Goal: Task Accomplishment & Management: Manage account settings

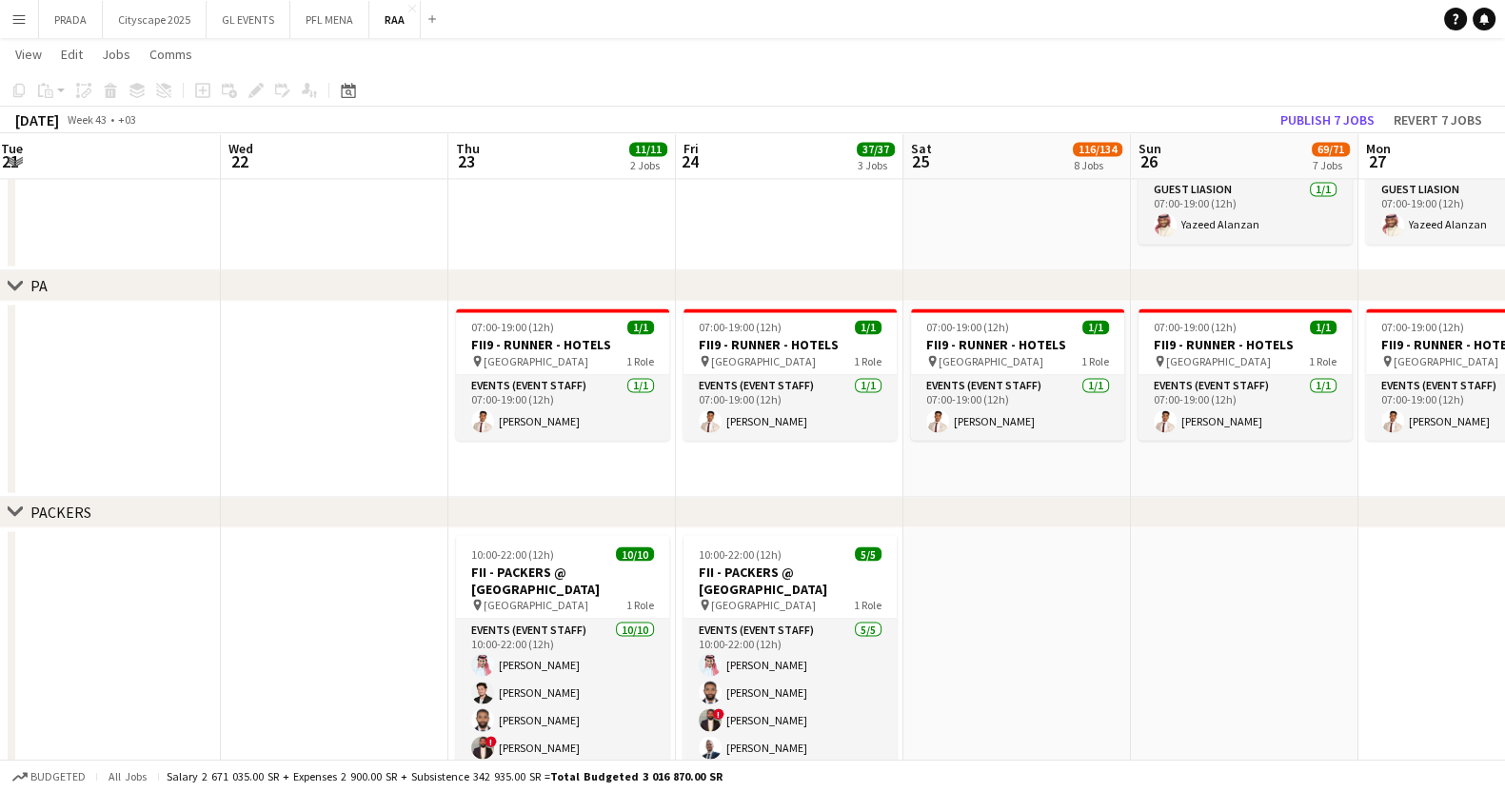
scroll to position [0, 453]
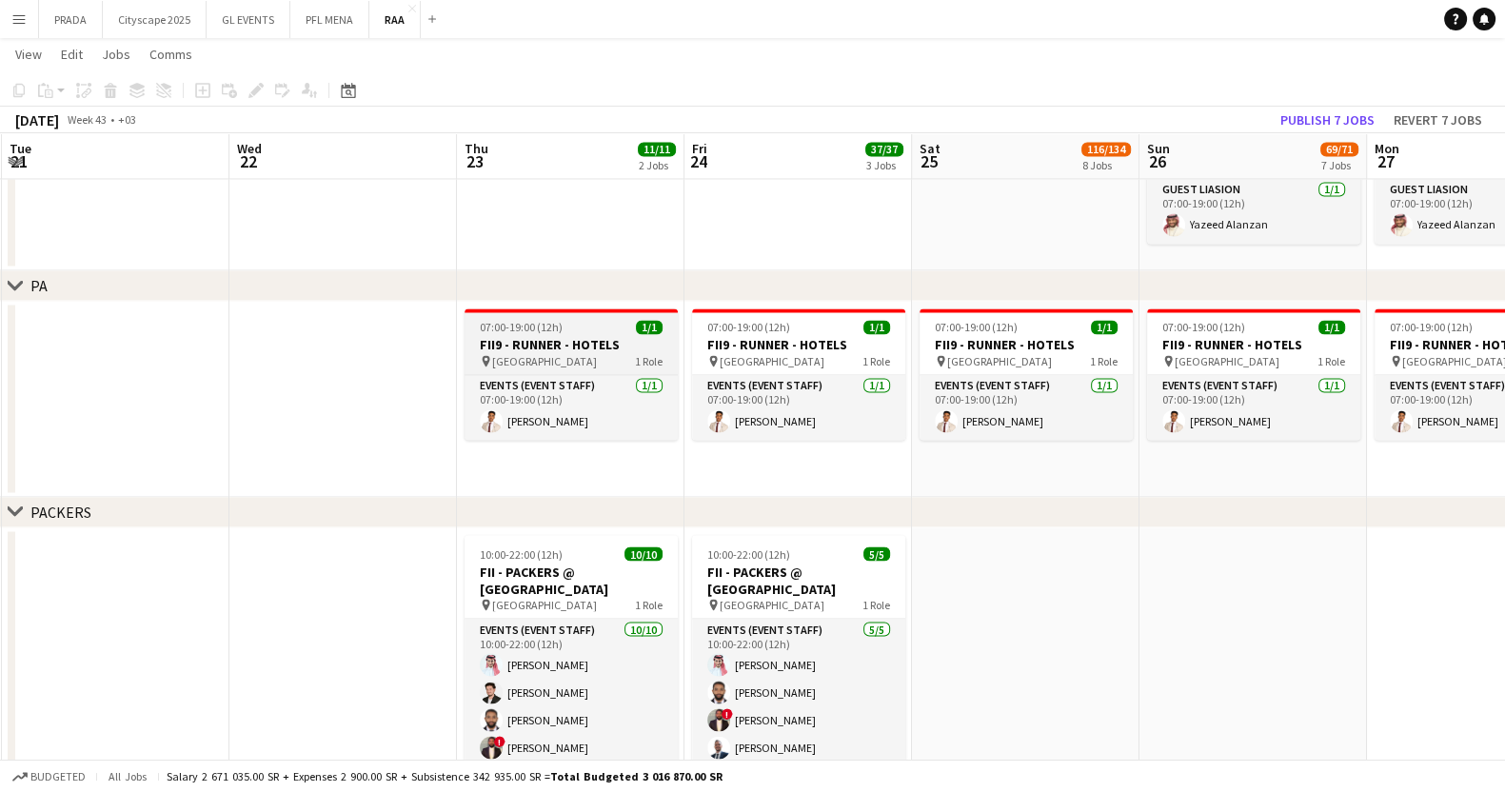
click at [555, 358] on div "pin Riyadh 1 Role" at bounding box center [570, 360] width 213 height 15
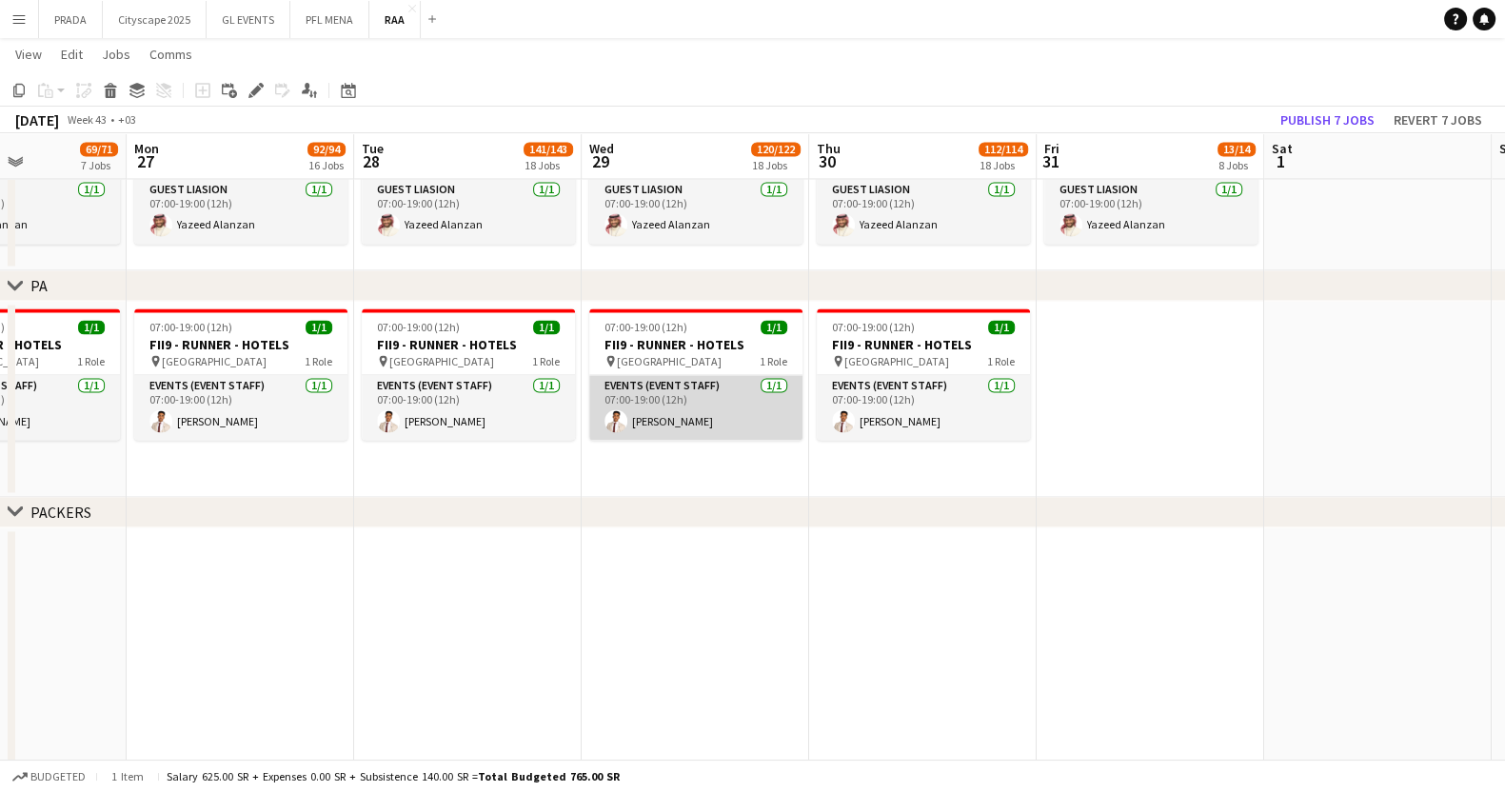
scroll to position [0, 598]
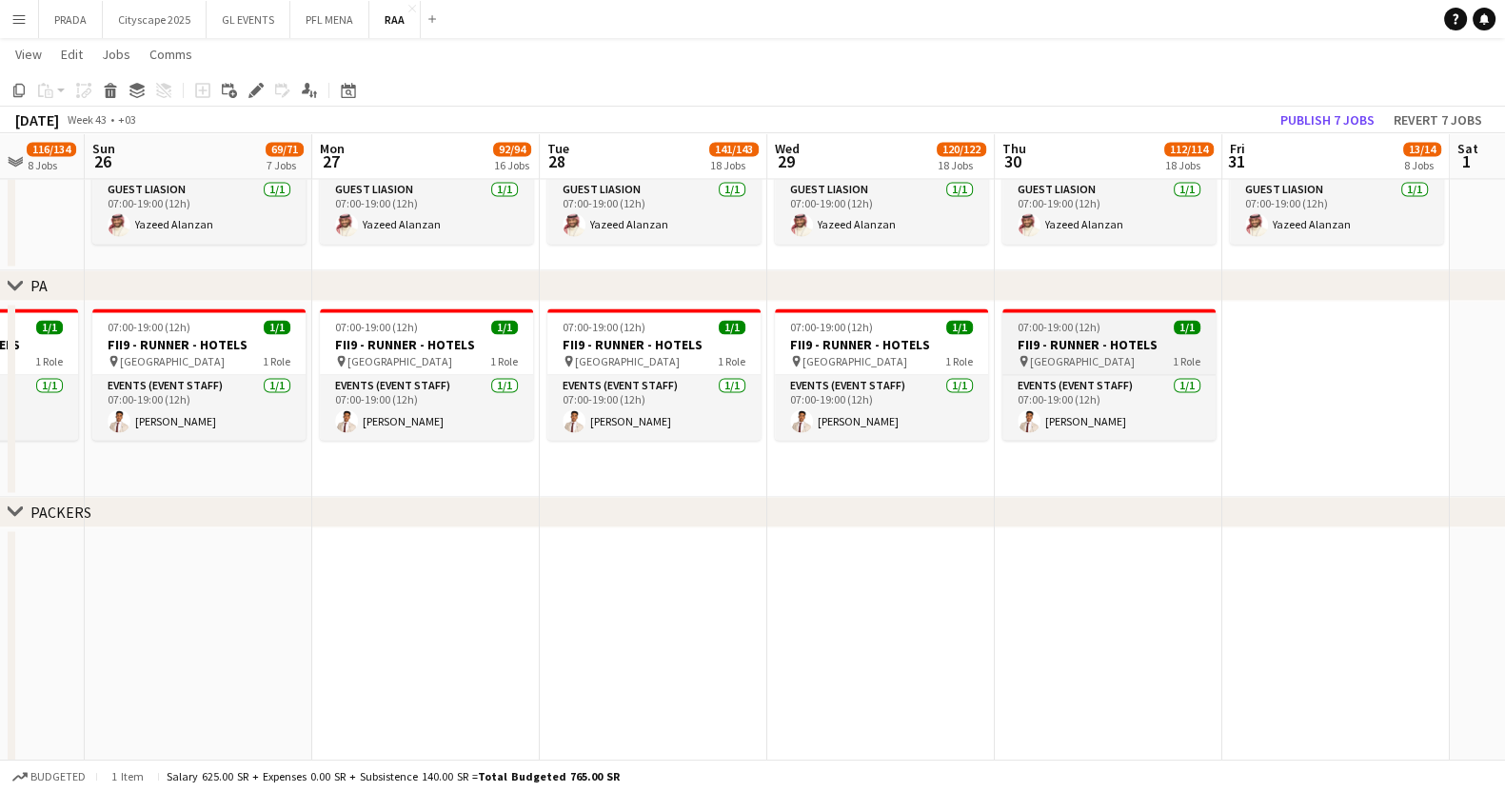
click at [1167, 340] on h3 "FII9 - RUNNER - HOTELS" at bounding box center [1108, 344] width 213 height 17
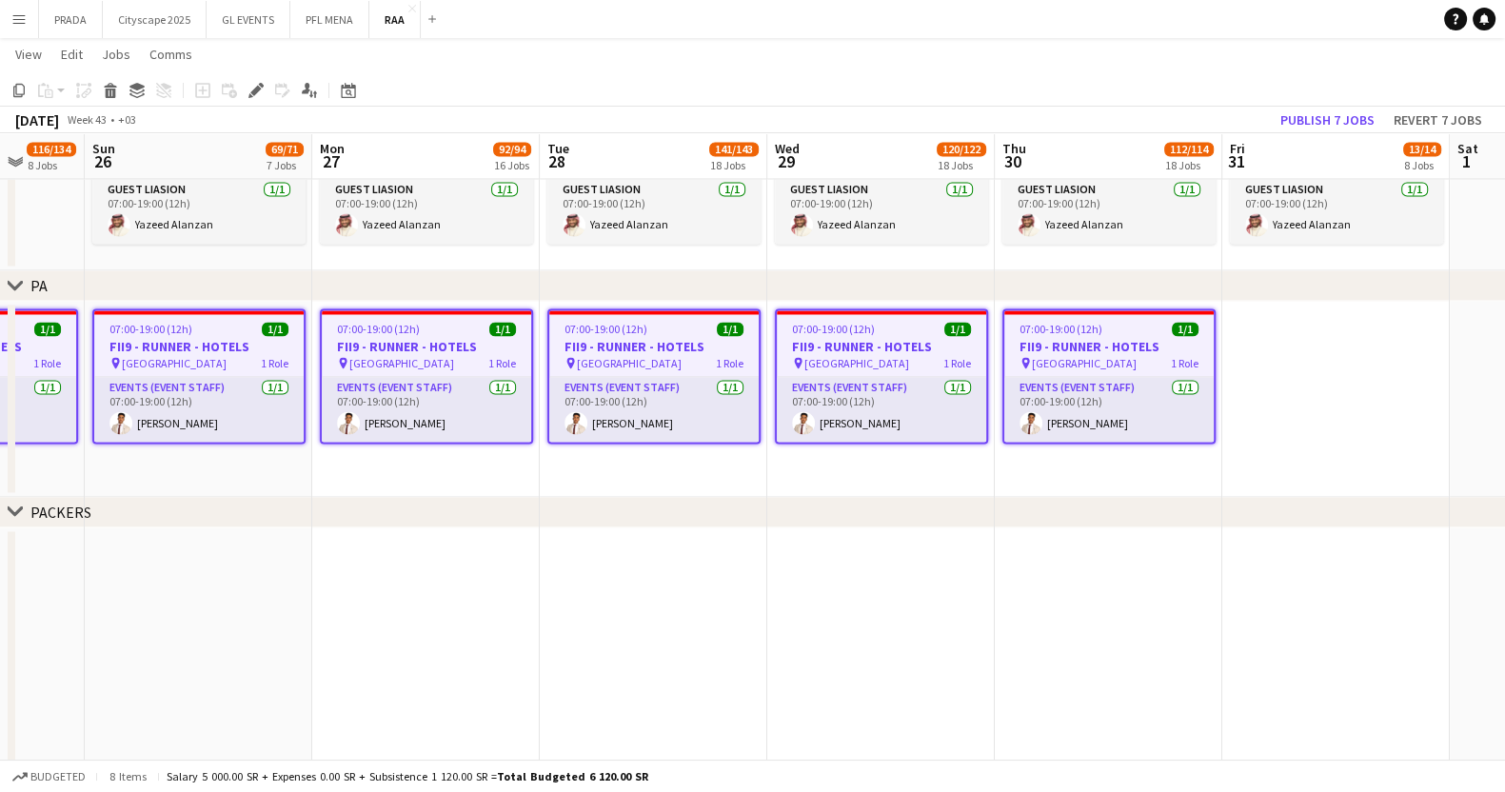
click at [855, 580] on app-date-cell at bounding box center [880, 690] width 227 height 327
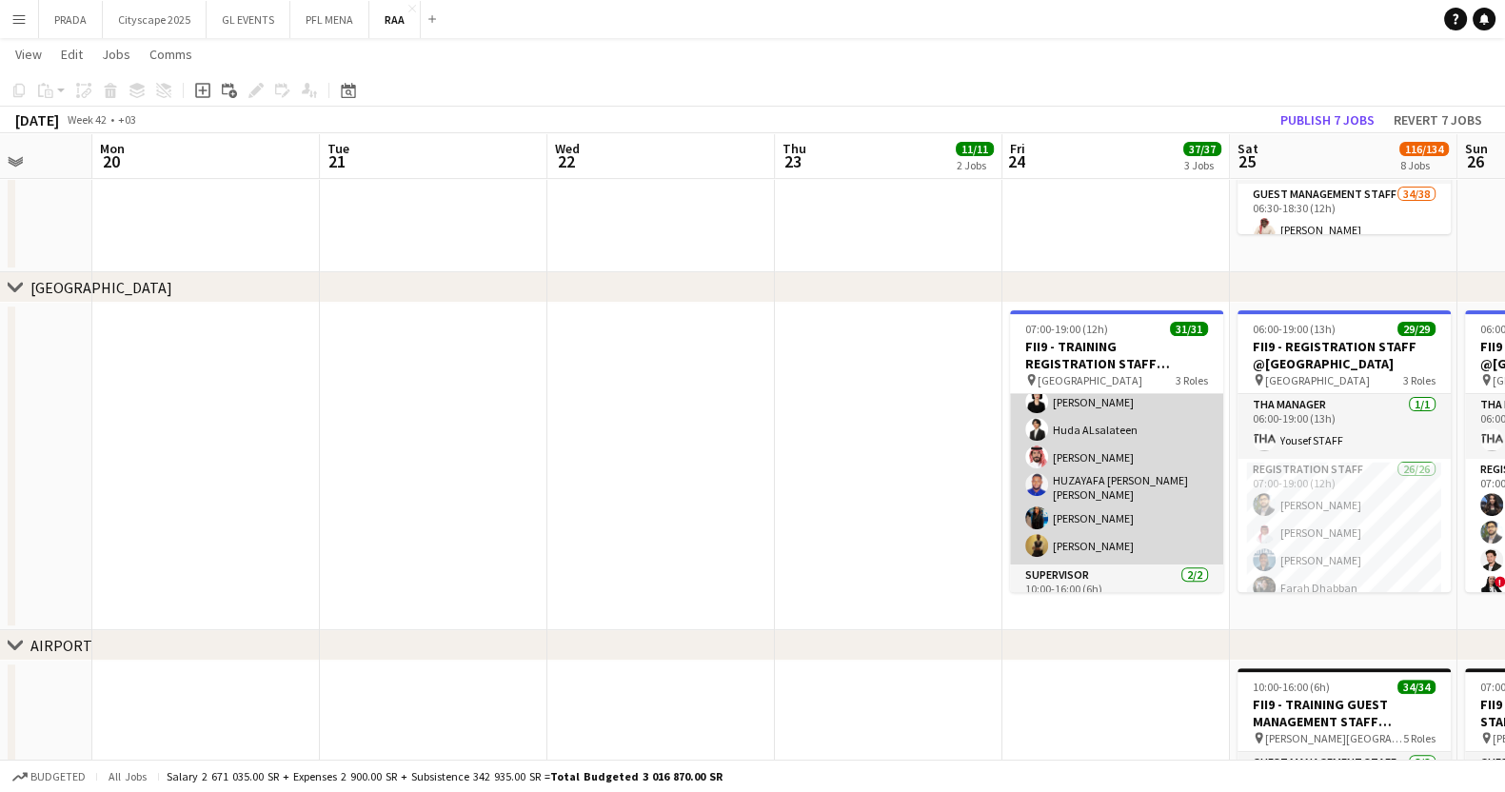
scroll to position [704, 0]
click at [1093, 464] on app-card-role "Registration Staff 28/28 10:00-16:00 (6h) [PERSON_NAME] [PERSON_NAME] Dhabban […" at bounding box center [1116, 164] width 213 height 821
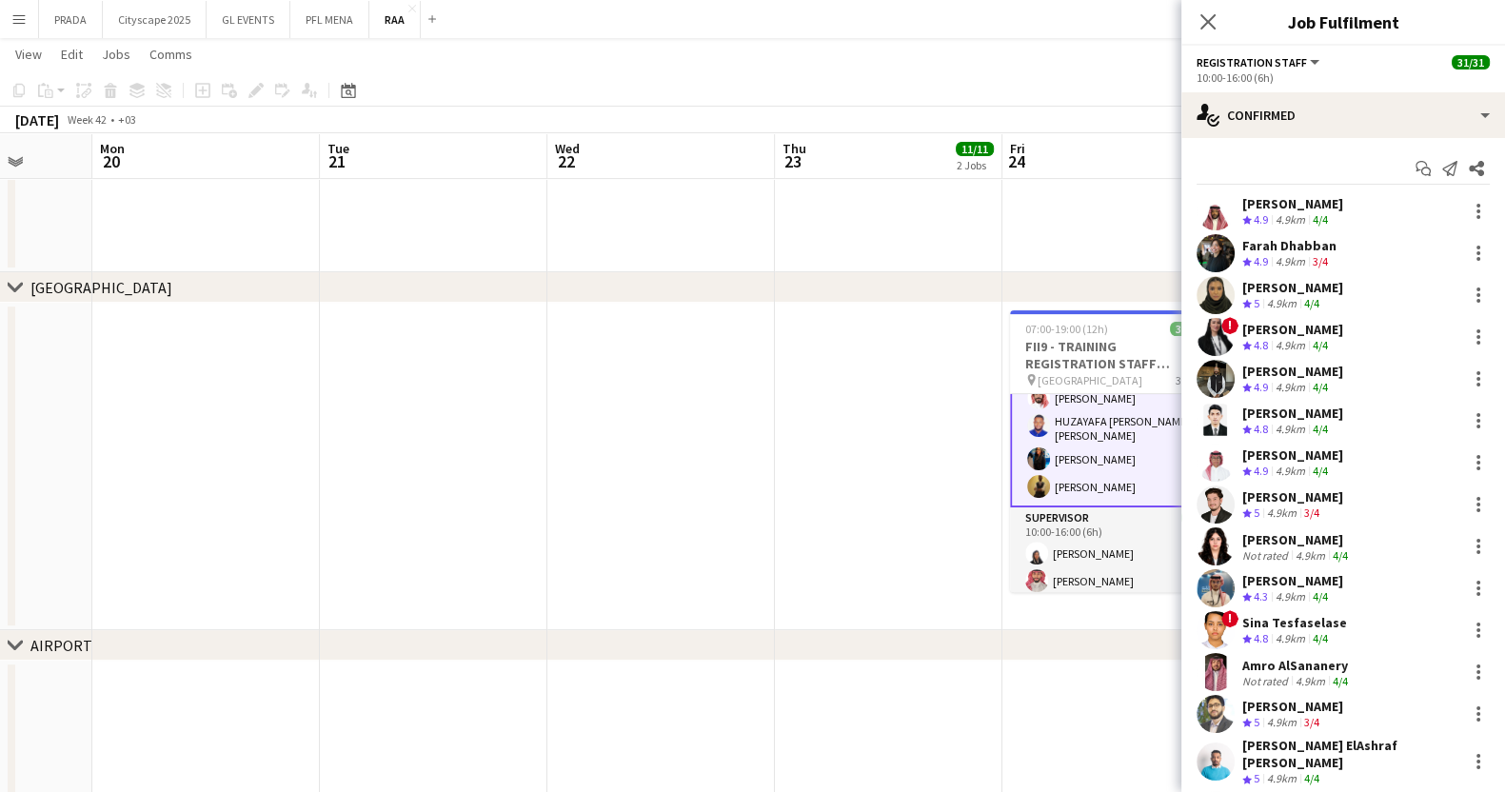
scroll to position [636, 0]
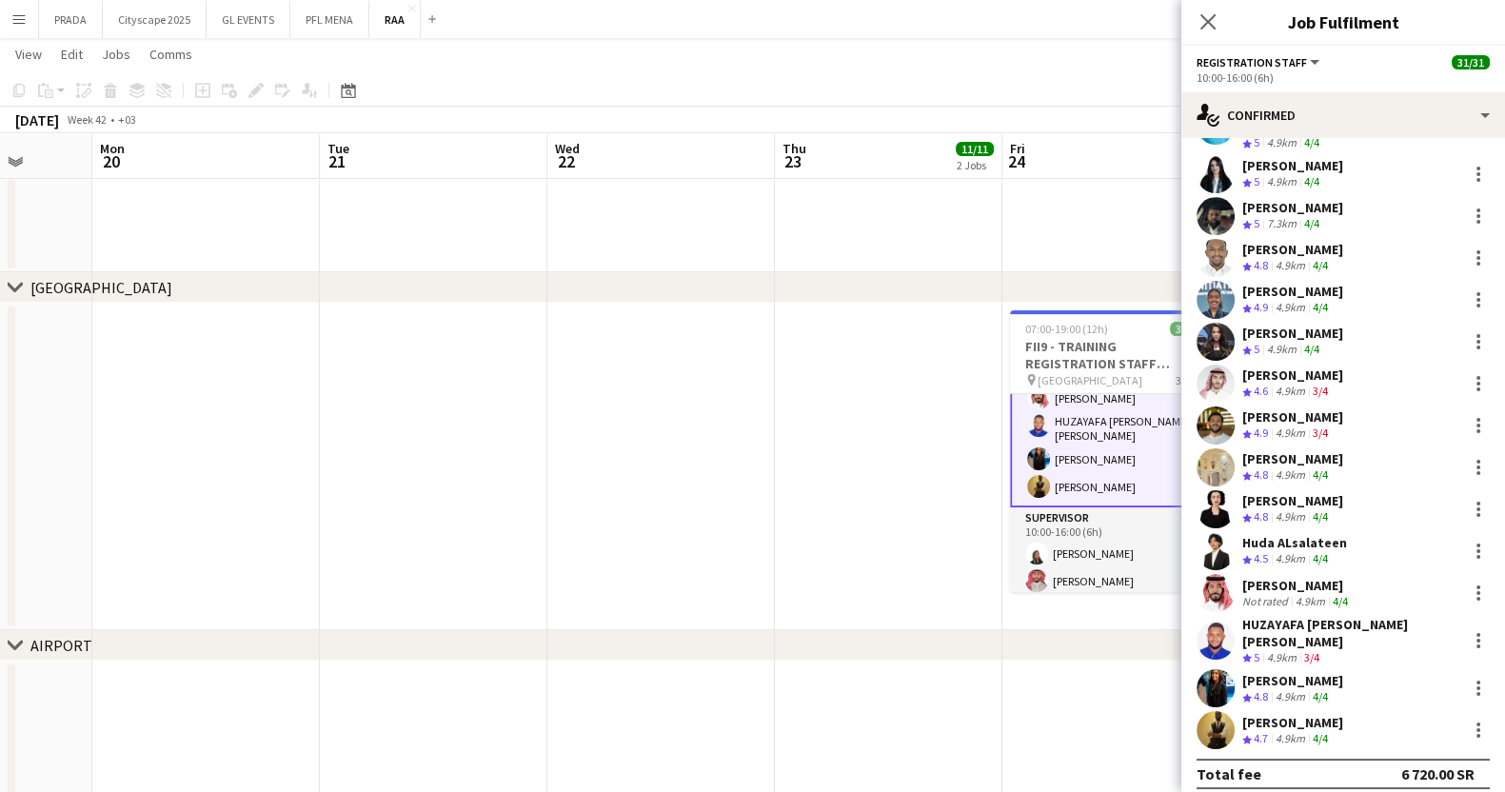
click at [1265, 616] on div "HUZAYAFA [PERSON_NAME] [PERSON_NAME]" at bounding box center [1350, 633] width 217 height 34
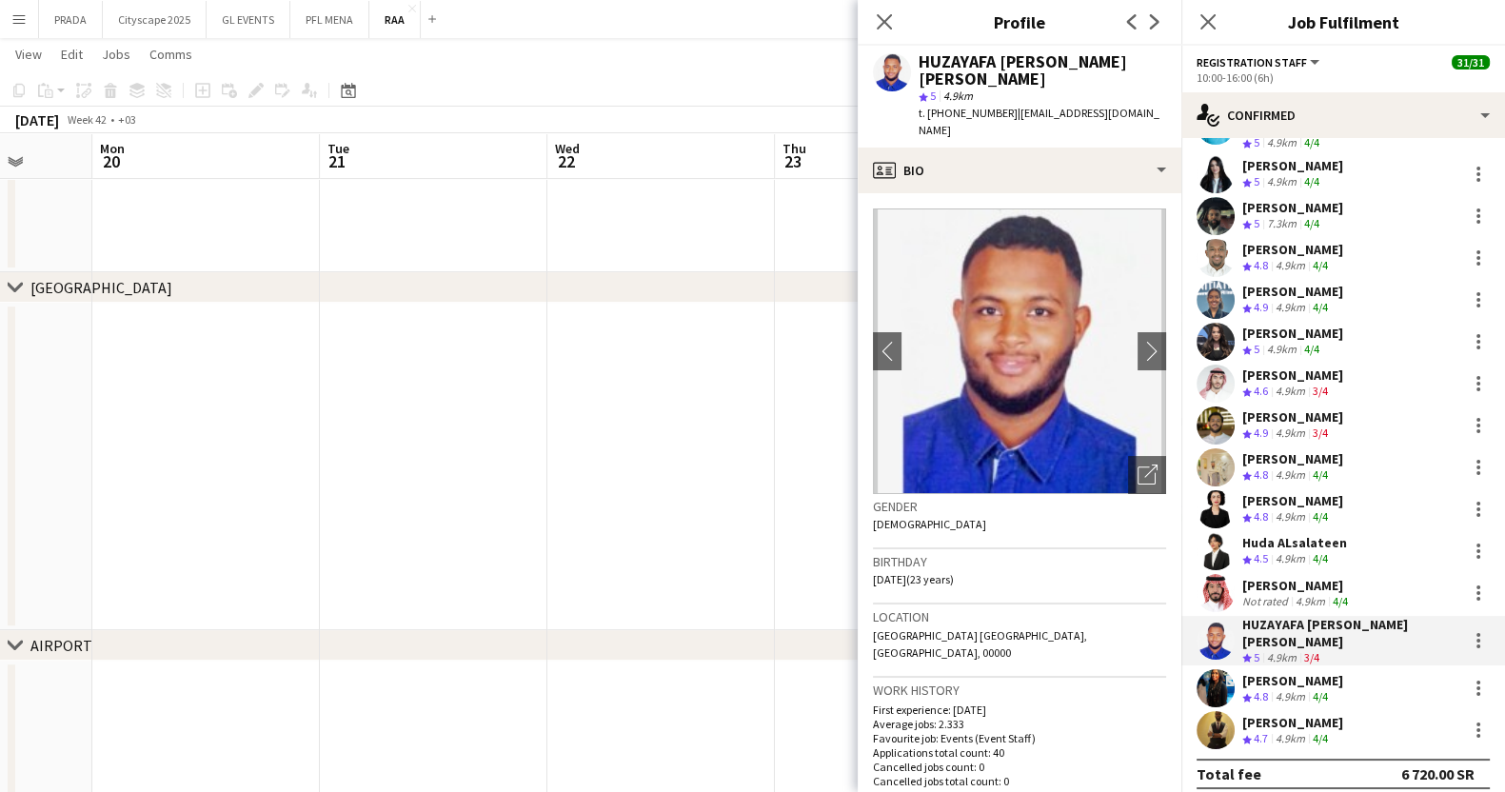
click at [1266, 672] on div "[PERSON_NAME]" at bounding box center [1292, 680] width 101 height 17
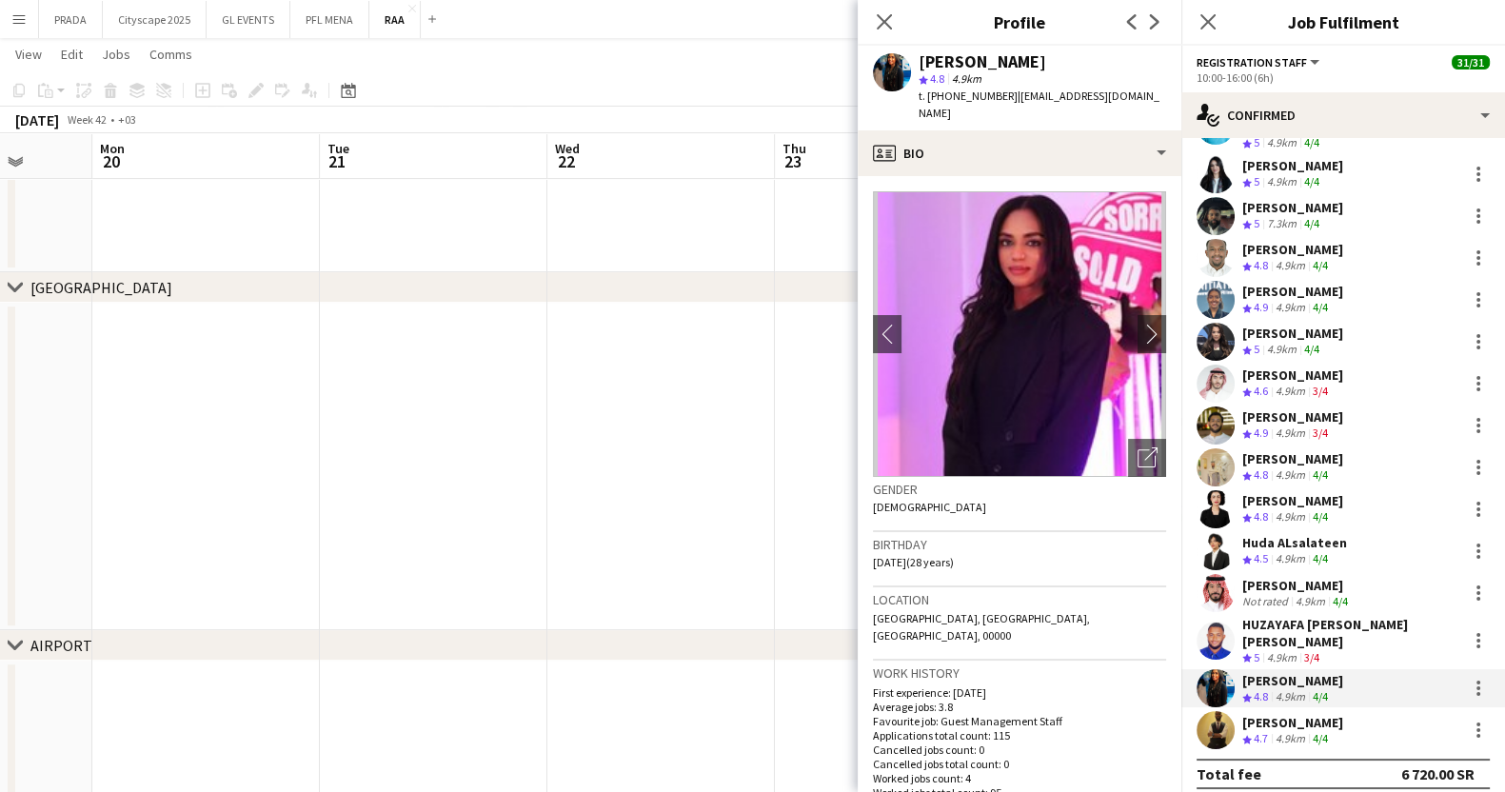
click at [1252, 551] on div "Crew rating 4.5" at bounding box center [1257, 559] width 30 height 16
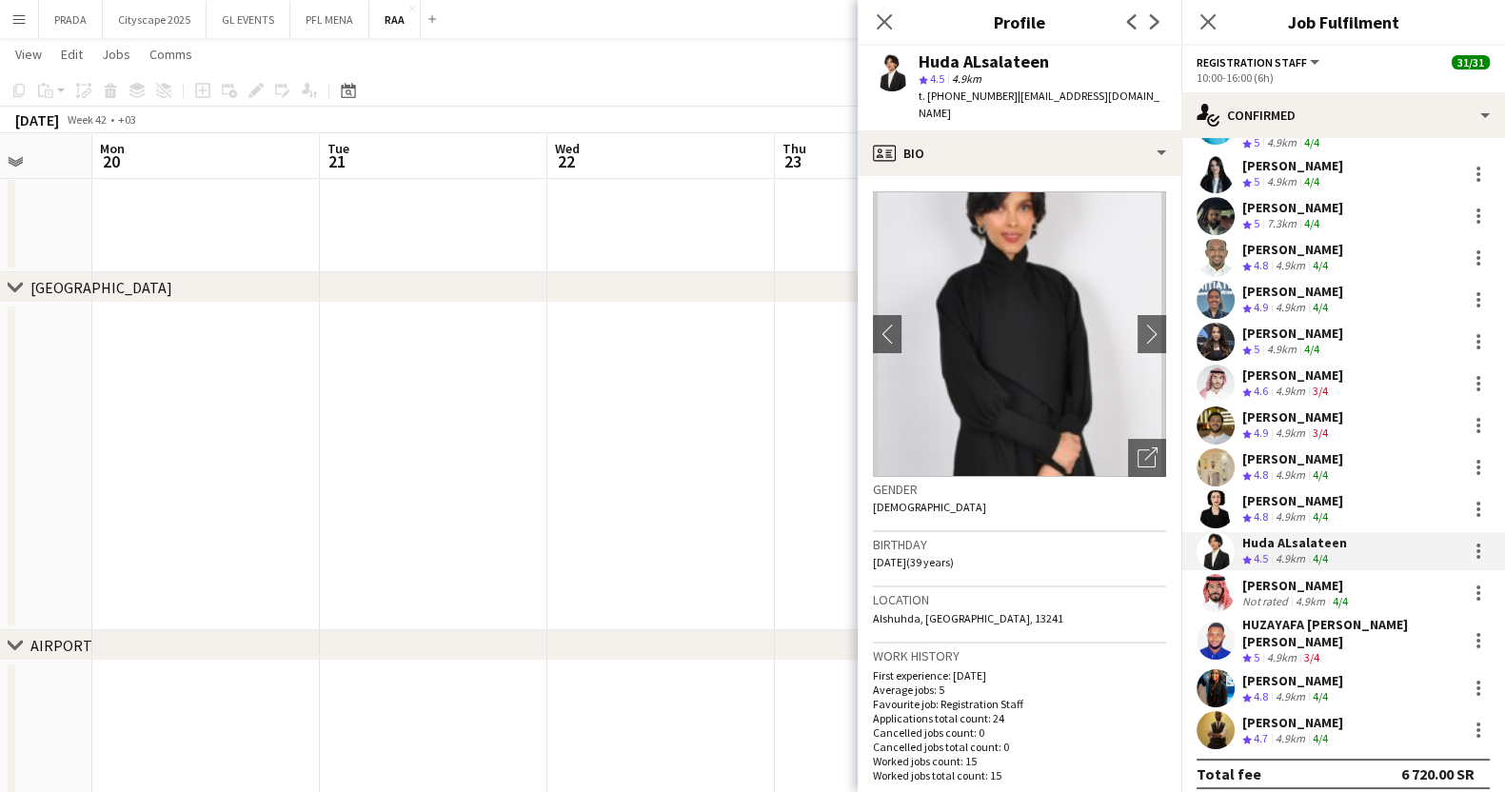
click at [1258, 425] on span "4.9" at bounding box center [1260, 432] width 14 height 14
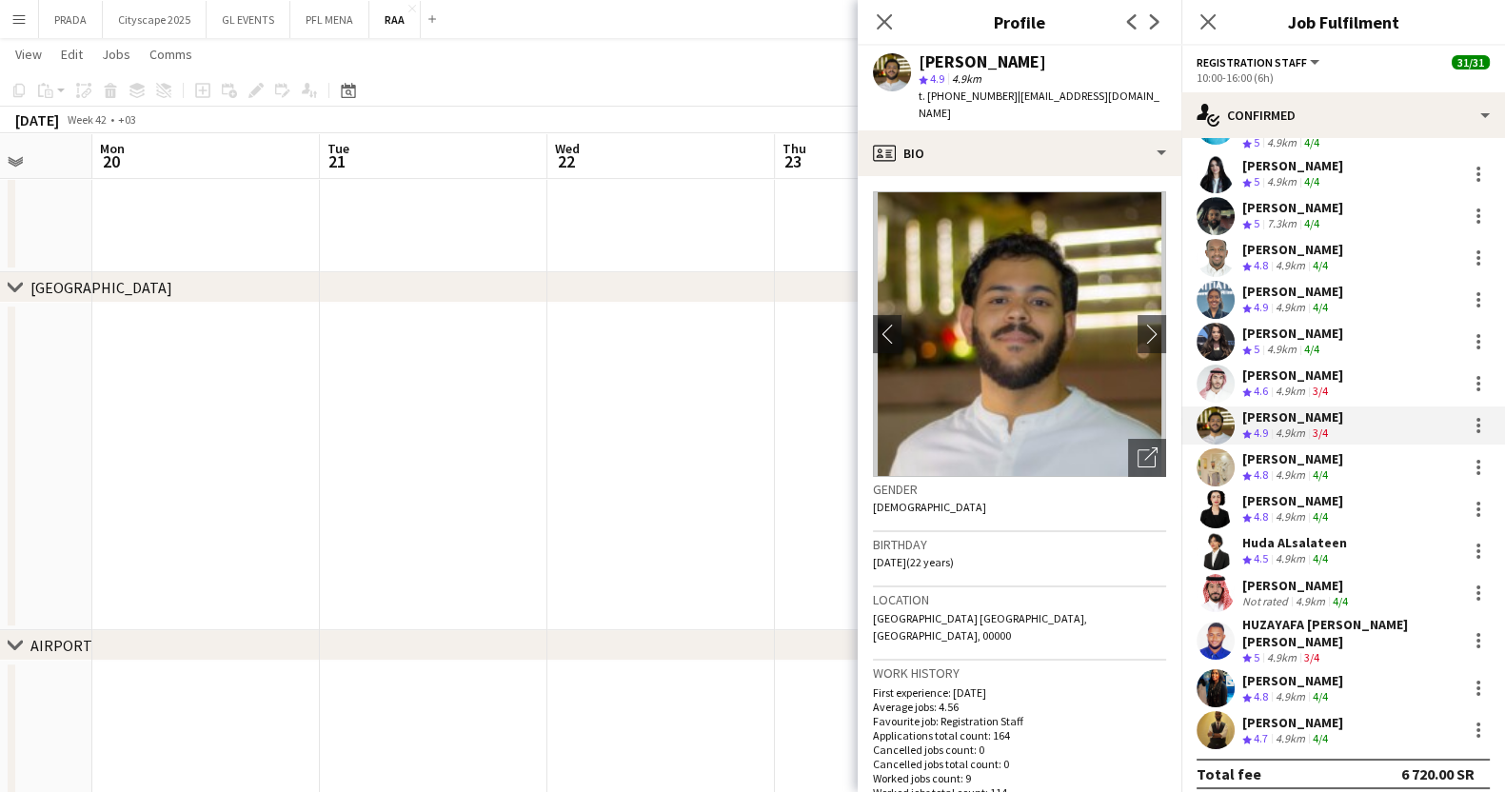
click at [1262, 384] on span "4.6" at bounding box center [1260, 391] width 14 height 14
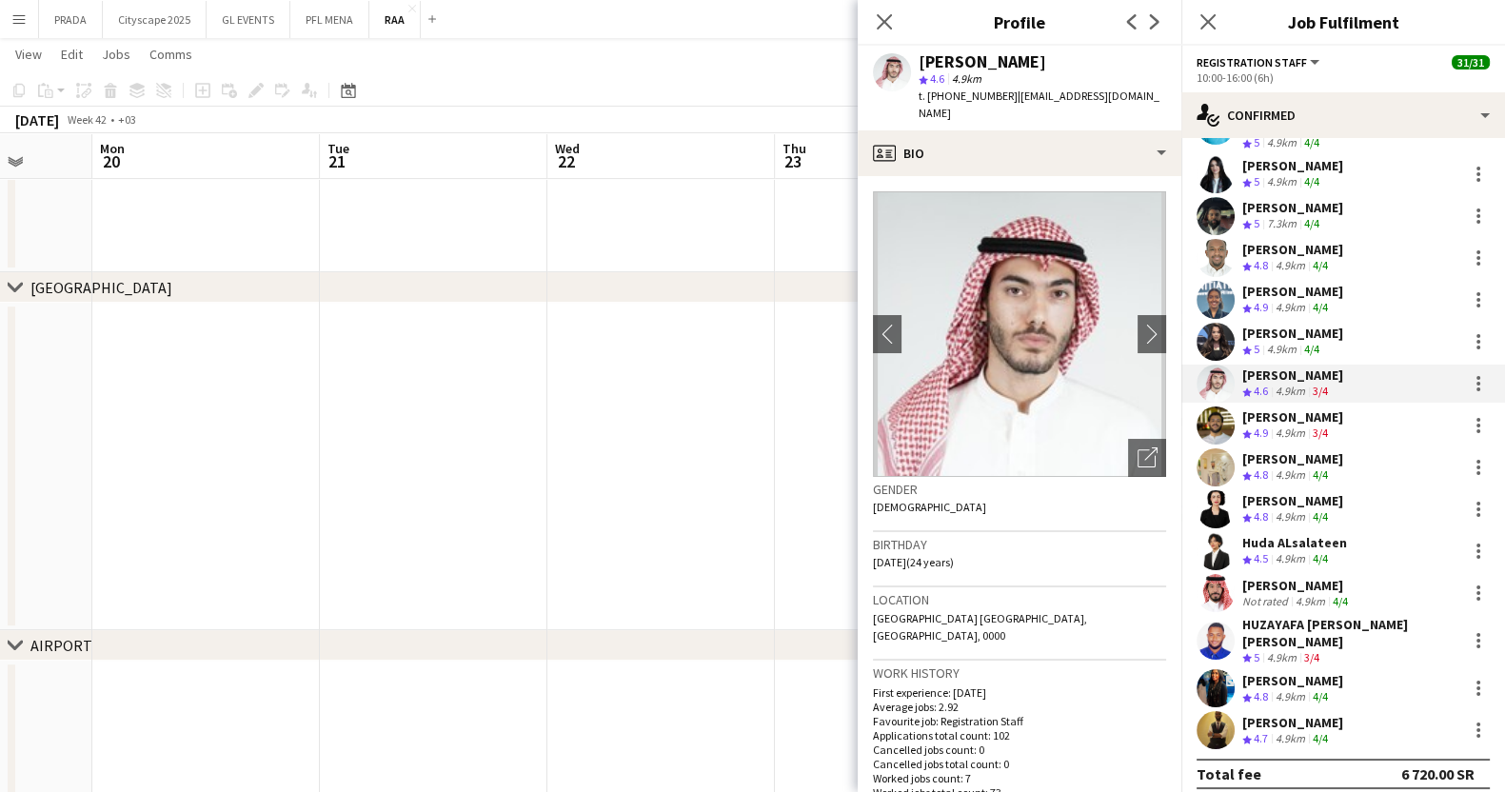
click at [1256, 342] on span "5" at bounding box center [1256, 349] width 6 height 14
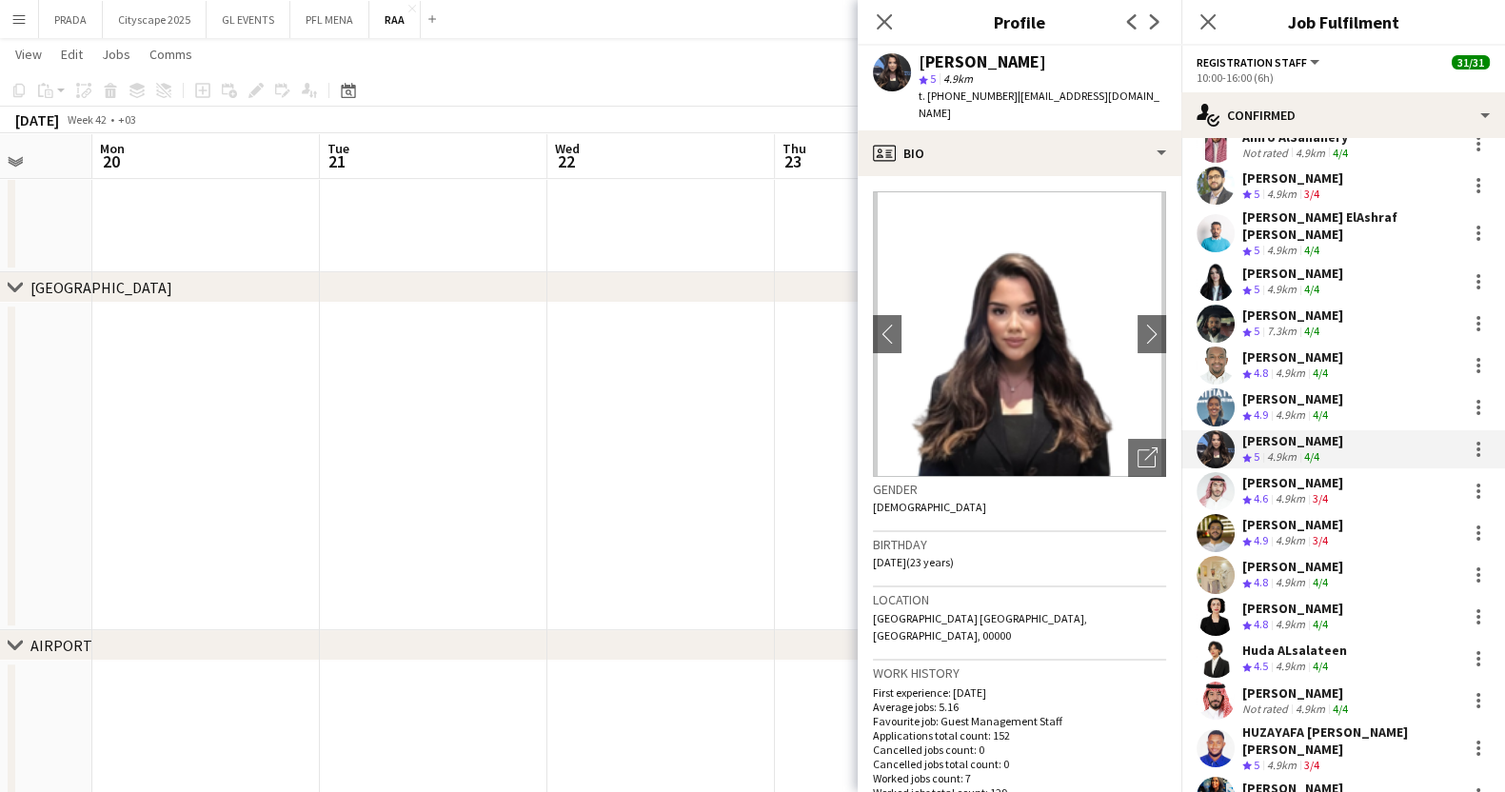
scroll to position [519, 0]
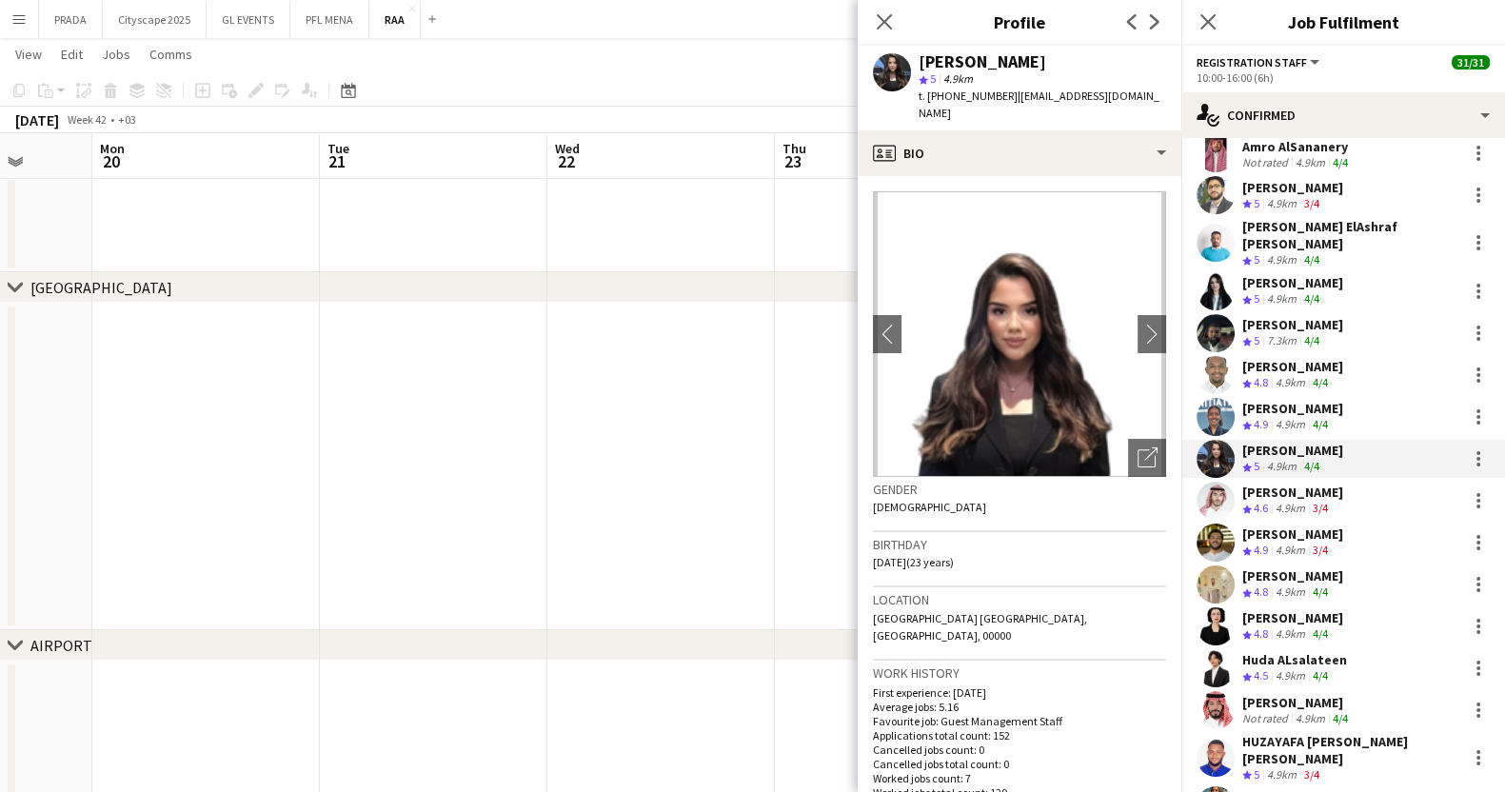
click at [1256, 252] on span "5" at bounding box center [1256, 259] width 6 height 14
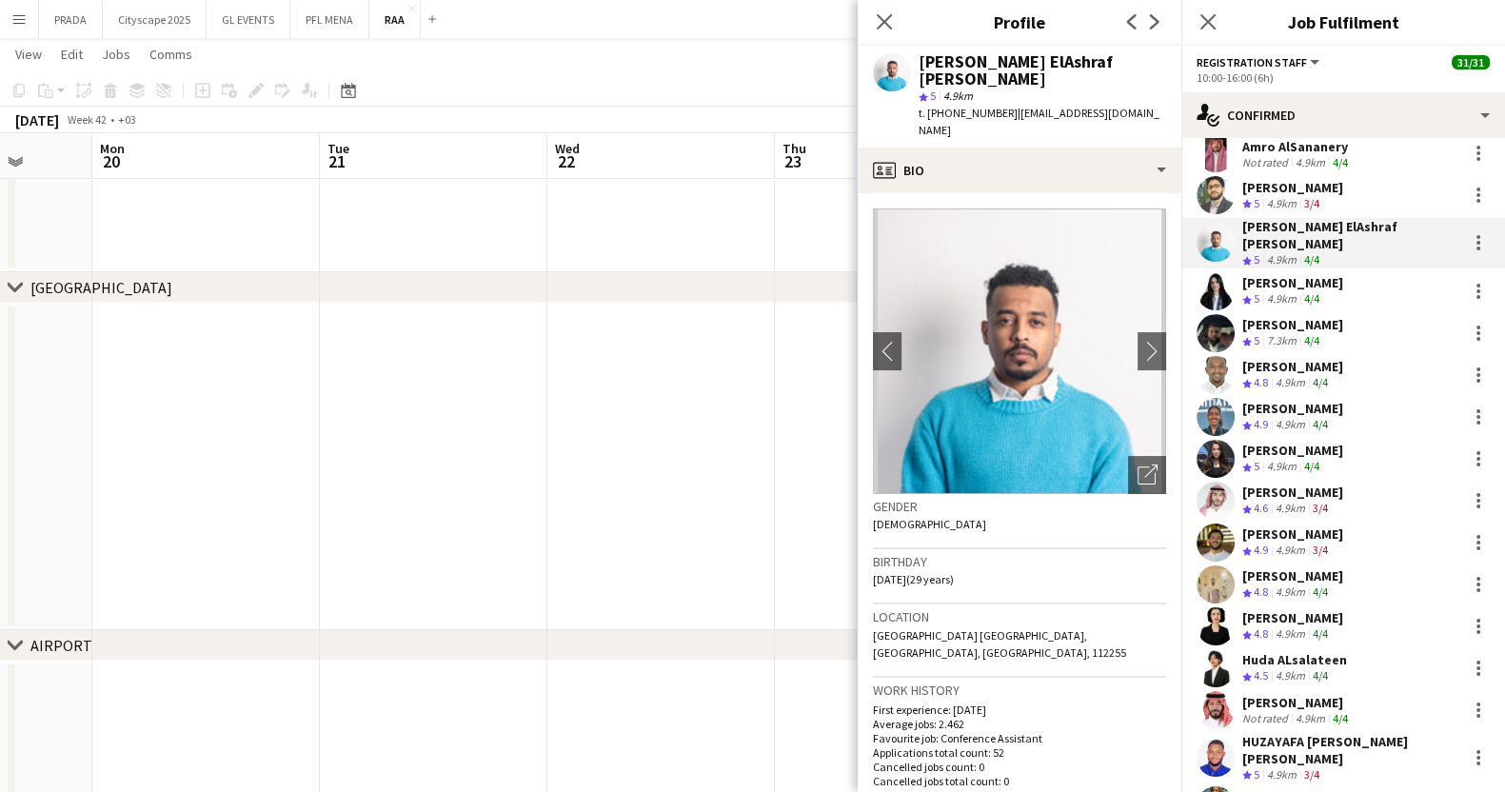
click at [1258, 204] on span "5" at bounding box center [1256, 203] width 6 height 14
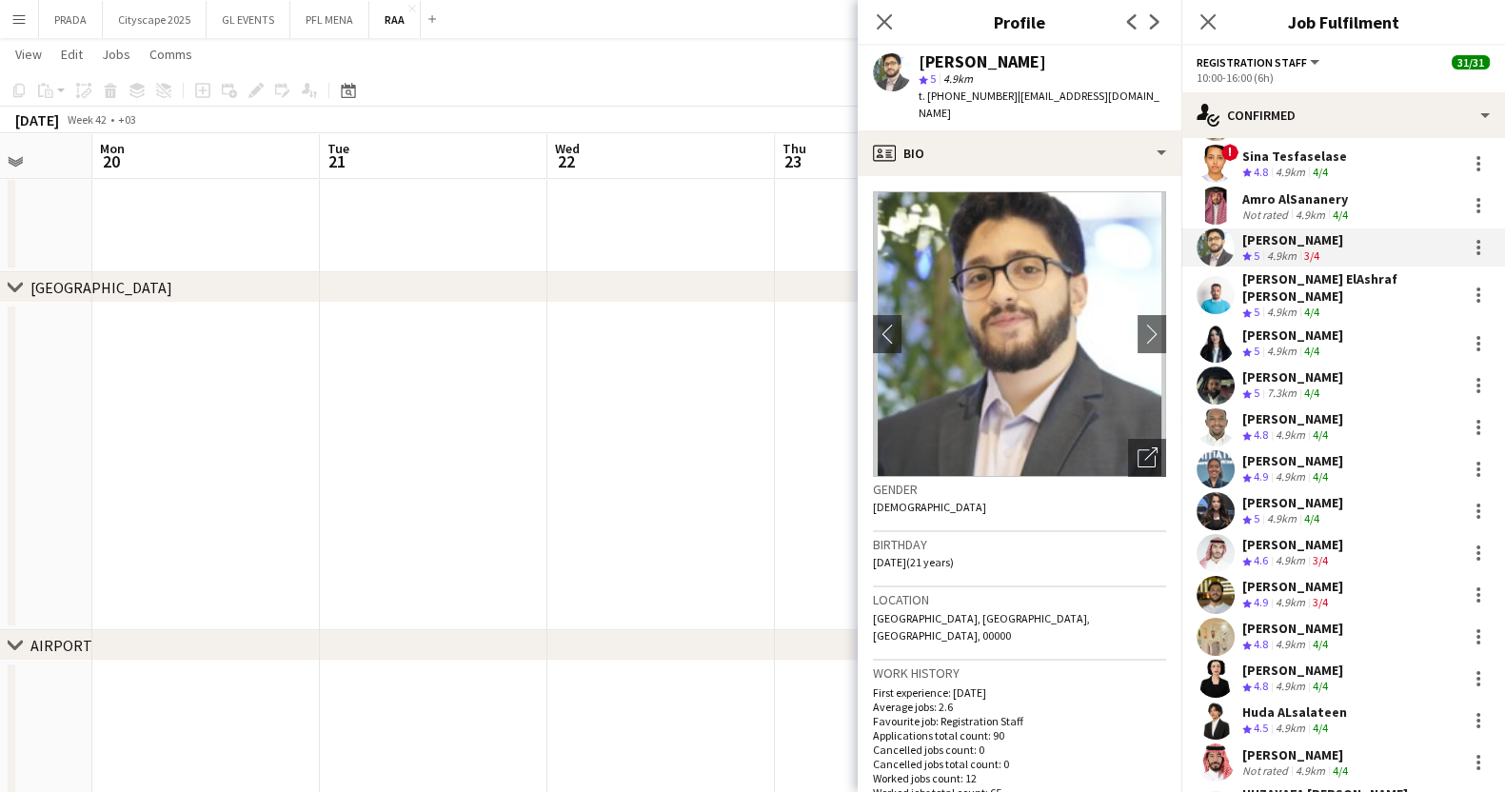
scroll to position [465, 0]
click at [1258, 204] on div "Amro AlSananery" at bounding box center [1296, 199] width 109 height 17
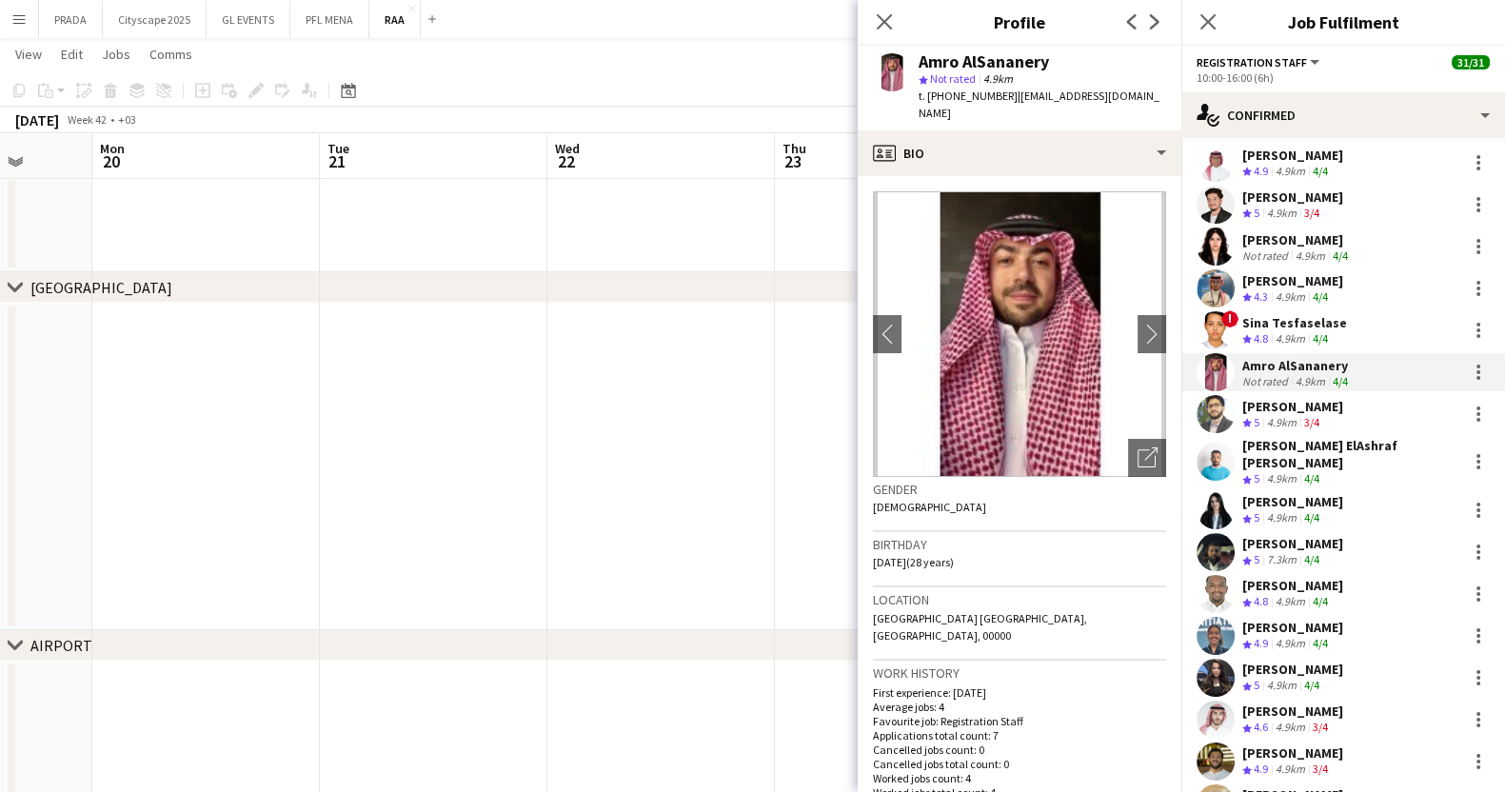
scroll to position [281, 0]
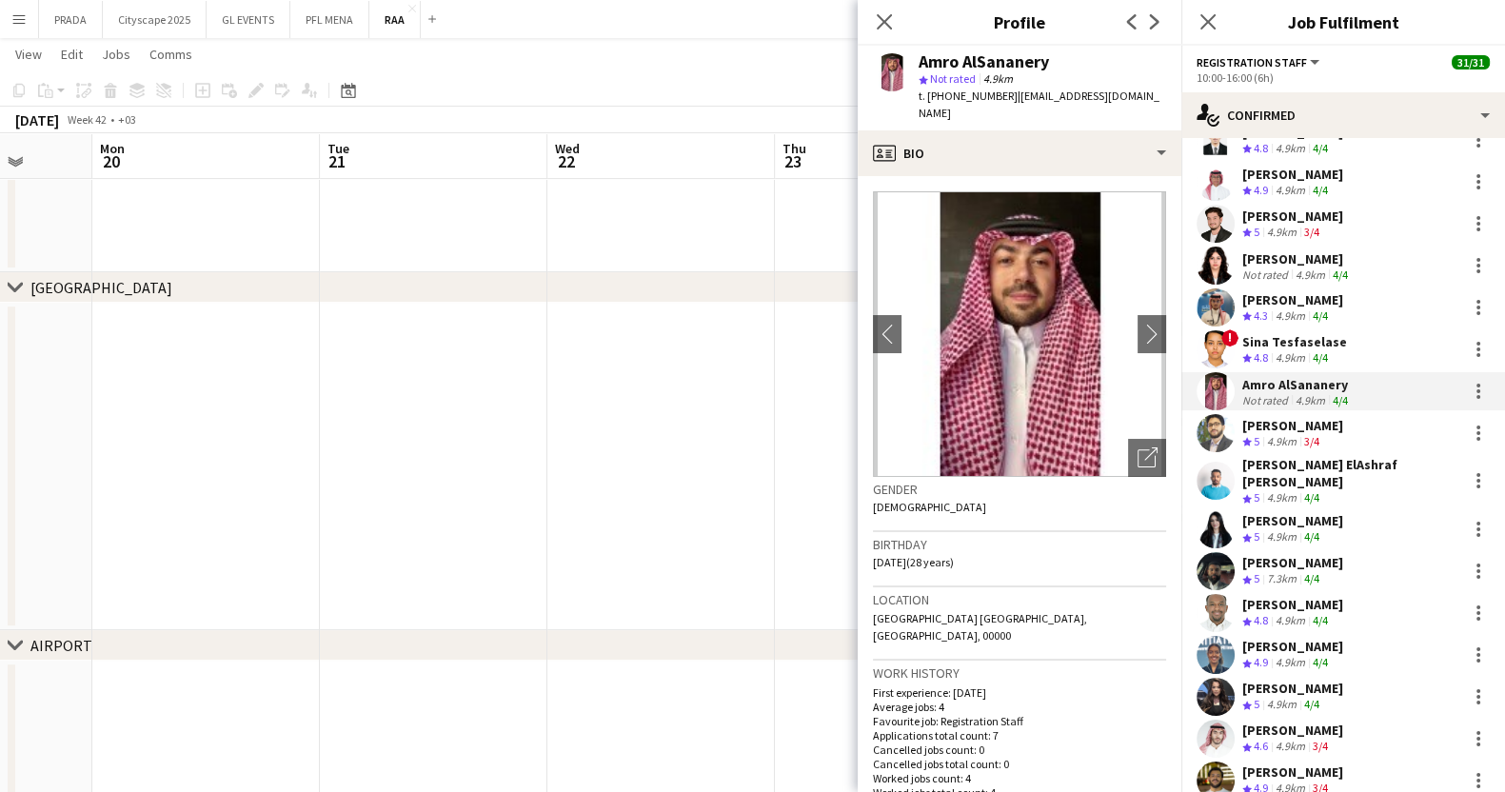
click at [1271, 259] on div "[PERSON_NAME]" at bounding box center [1296, 258] width 109 height 17
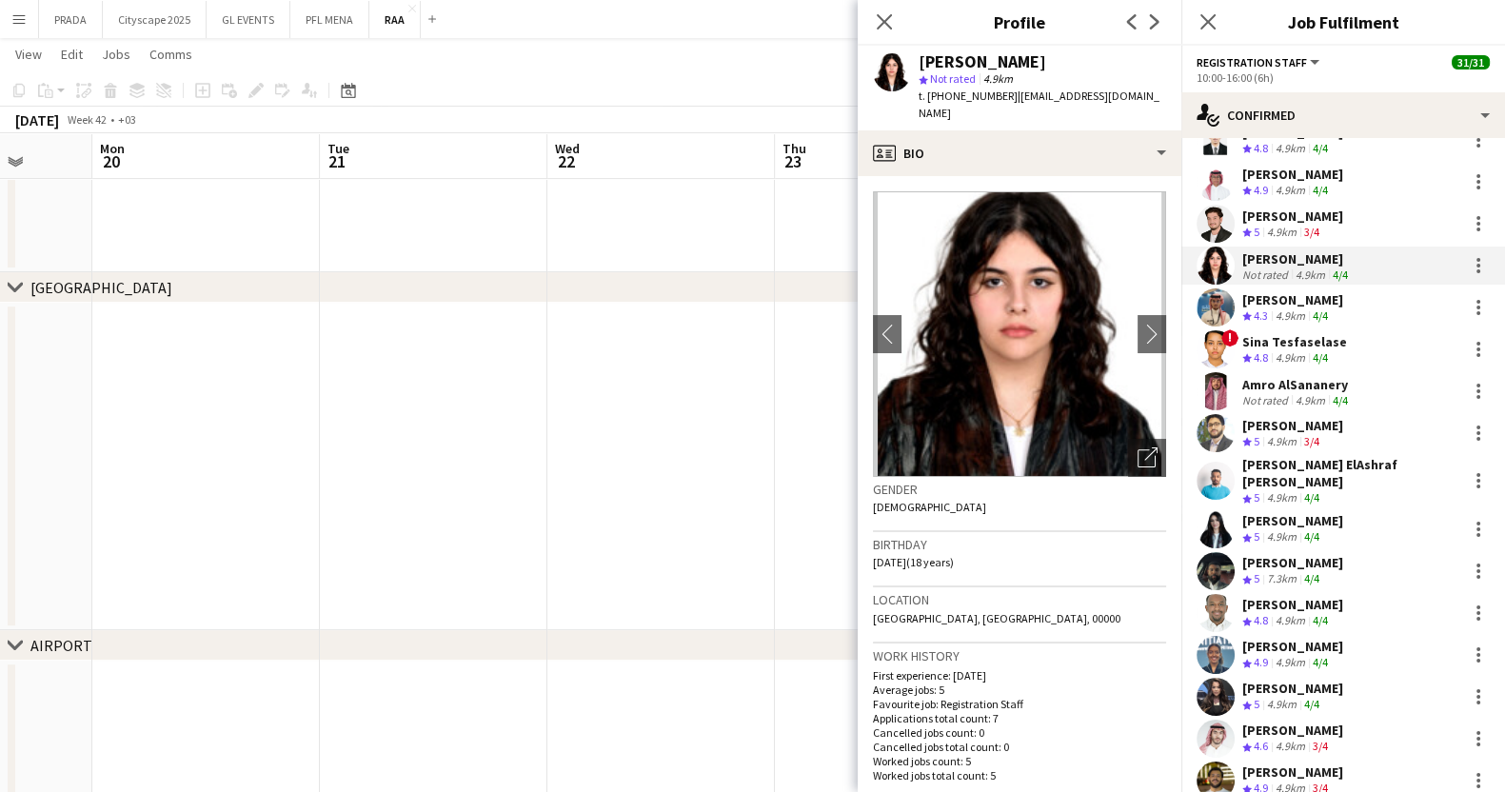
click at [804, 426] on app-date-cell at bounding box center [888, 466] width 227 height 327
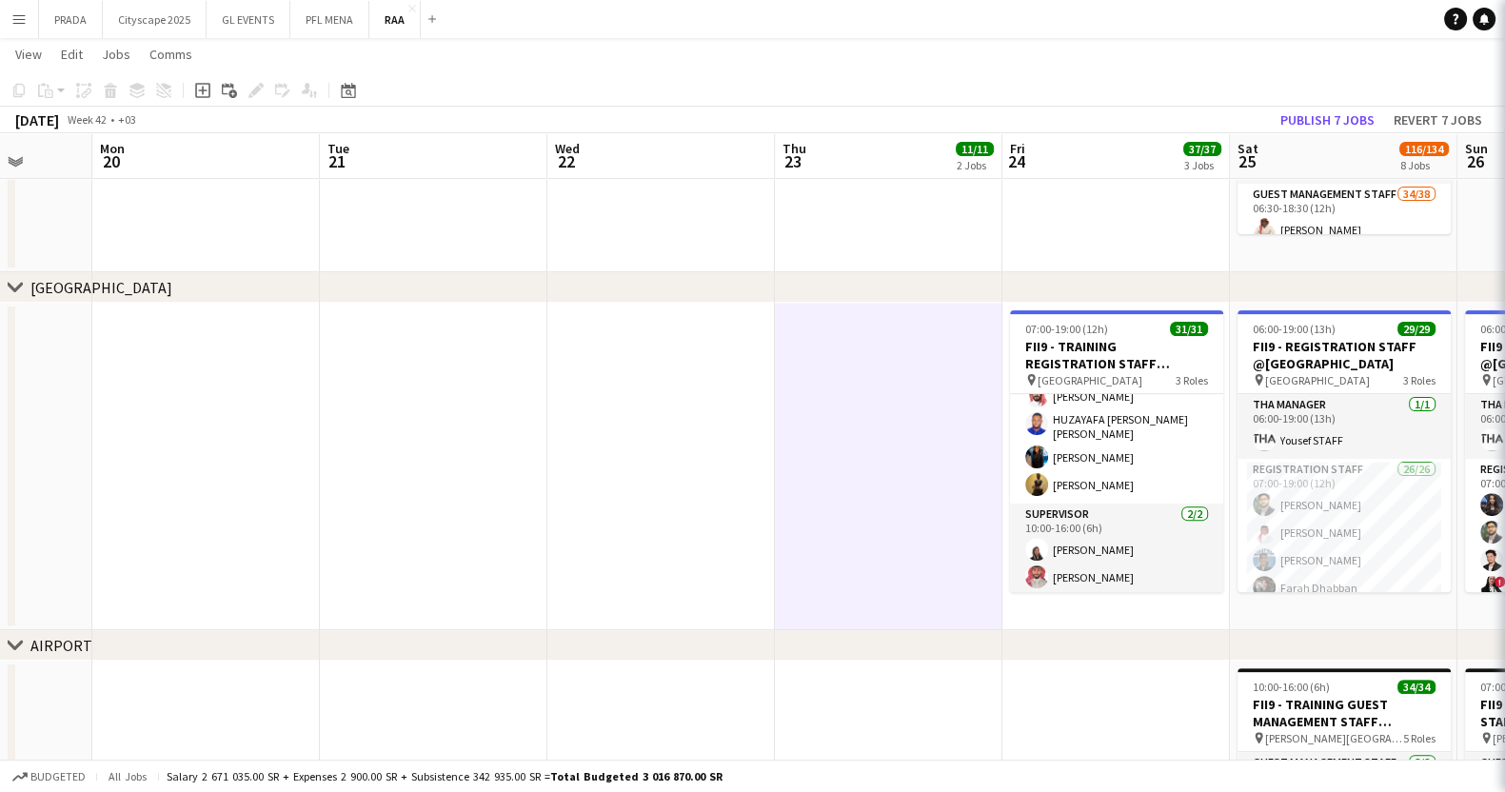
scroll to position [774, 0]
click at [804, 426] on app-date-cell at bounding box center [888, 466] width 227 height 327
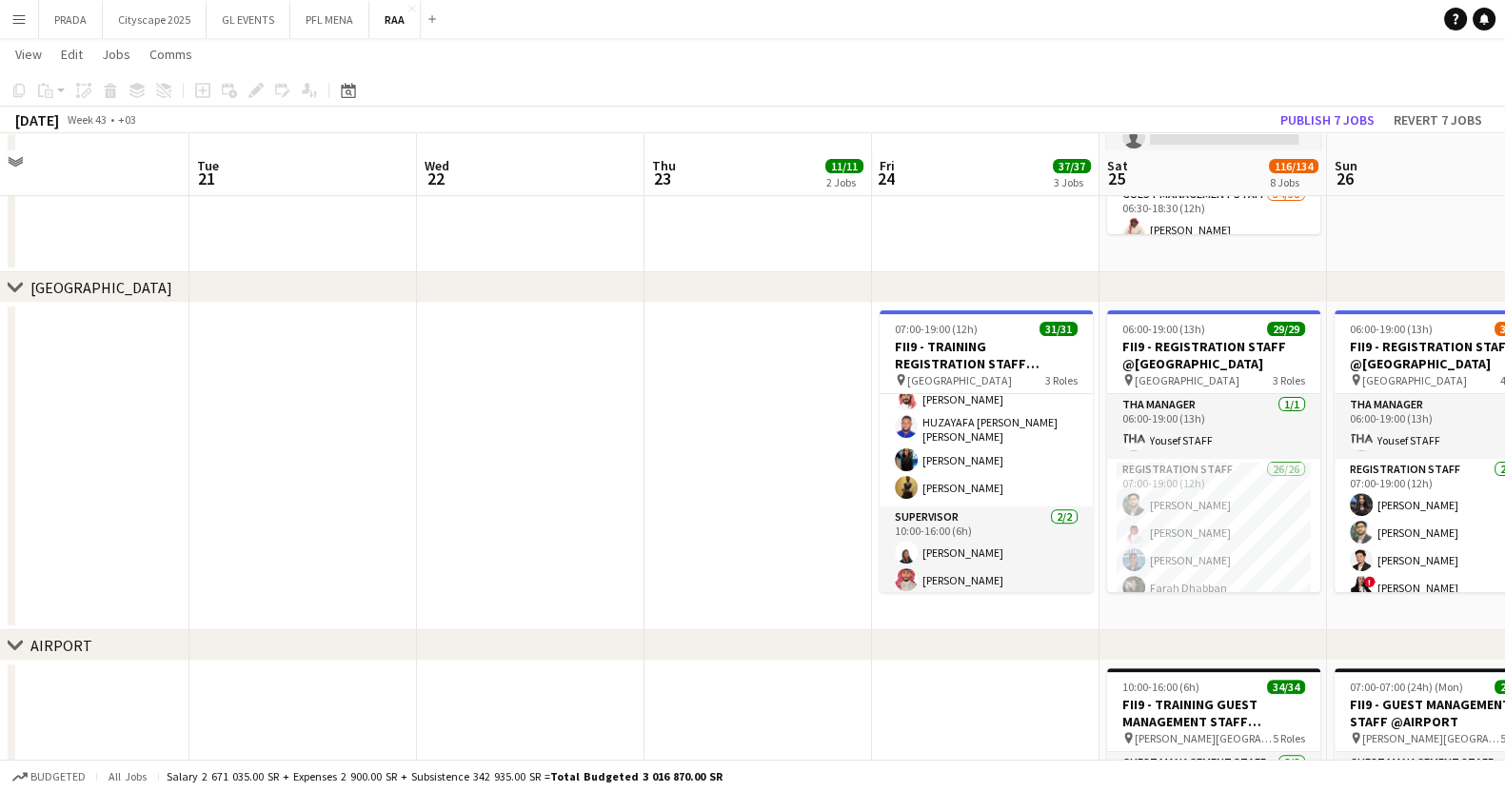
scroll to position [730, 0]
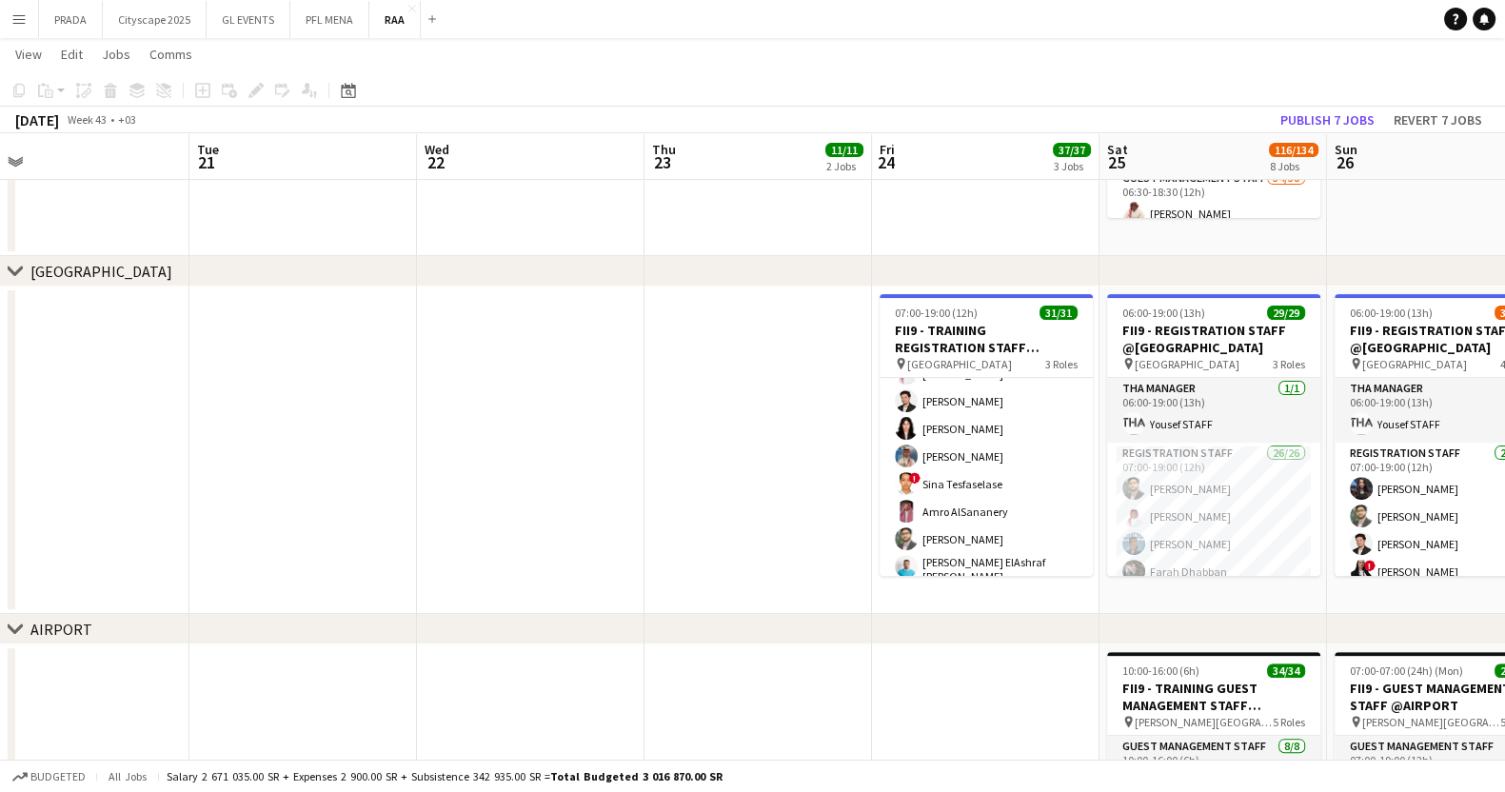
click at [971, 489] on app-card-role "Registration Staff 28/28 10:00-16:00 (6h) [PERSON_NAME] [PERSON_NAME] Dhabban […" at bounding box center [985, 572] width 213 height 821
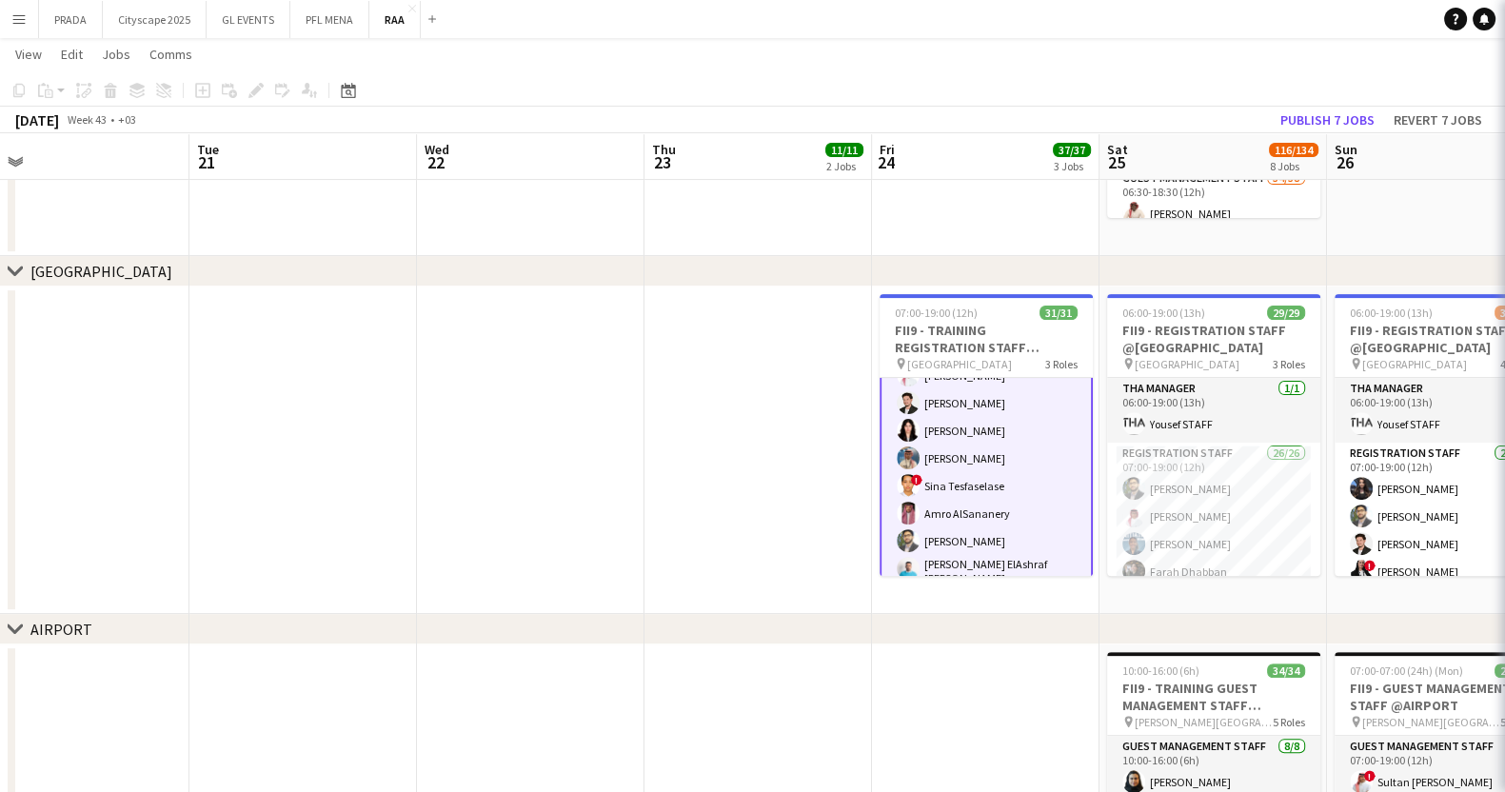
scroll to position [283, 0]
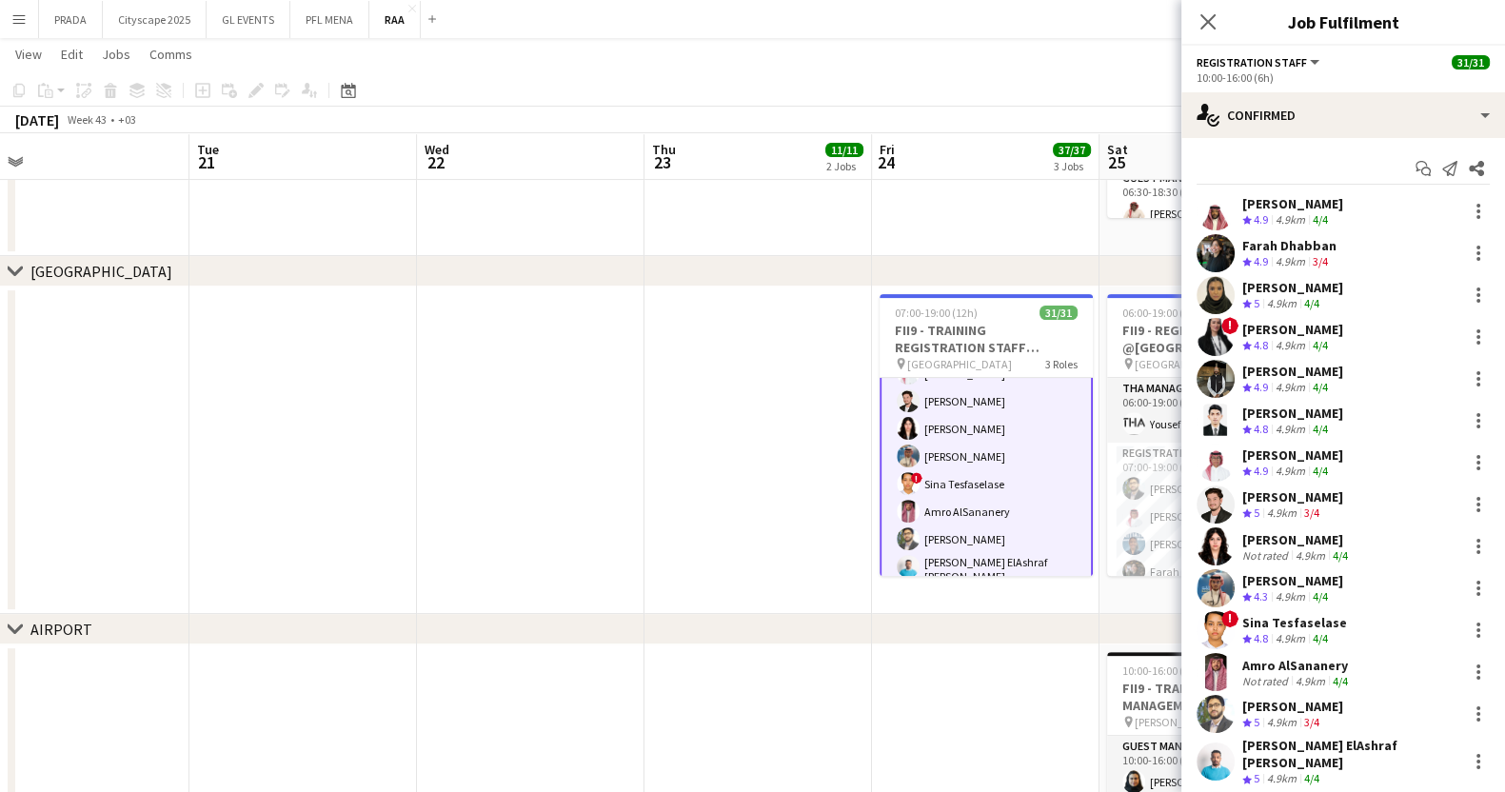
click at [1253, 618] on div "Sina Tesfaselase" at bounding box center [1294, 622] width 105 height 17
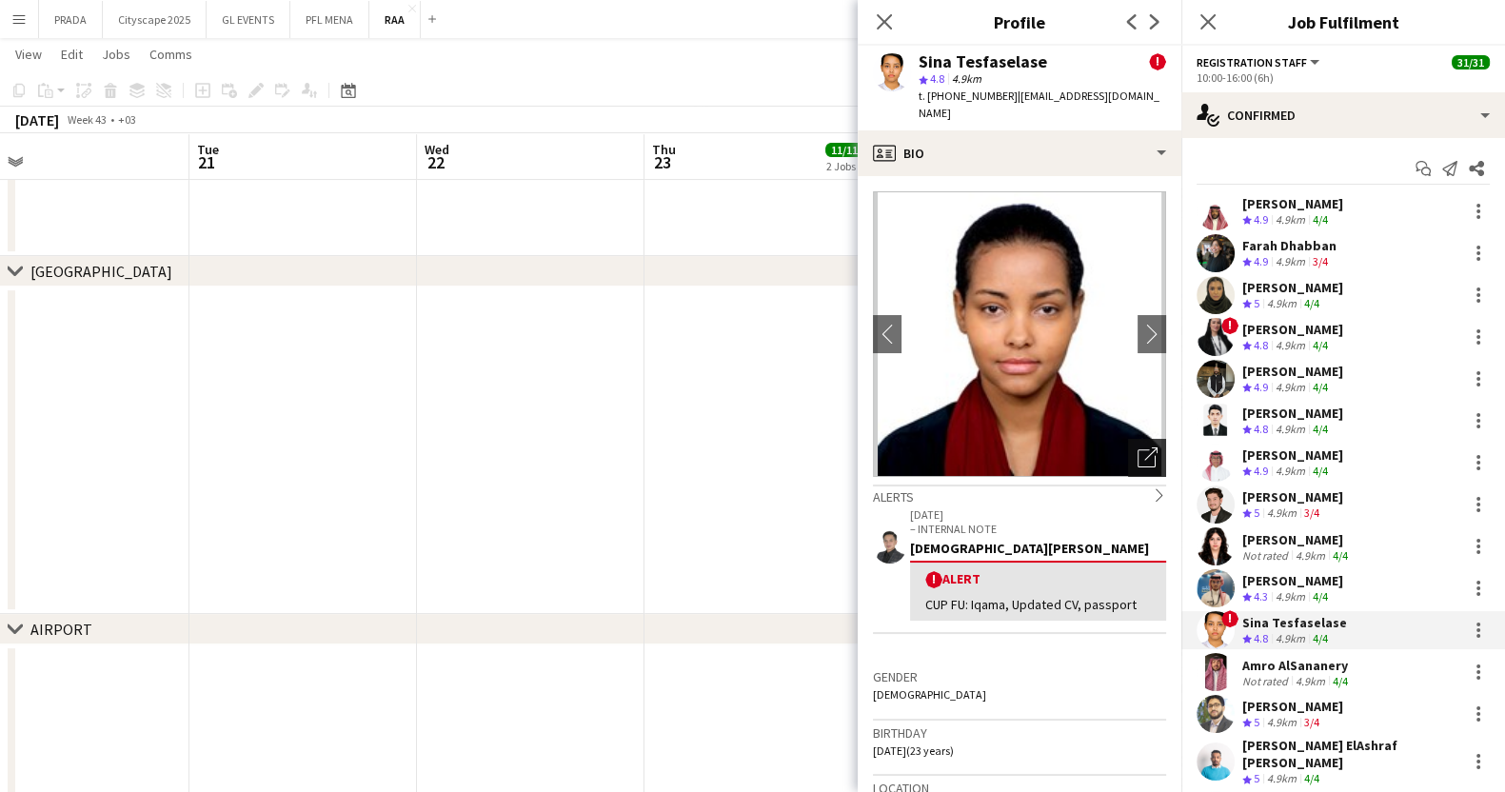
click at [1137, 447] on icon "Open photos pop-in" at bounding box center [1147, 457] width 20 height 20
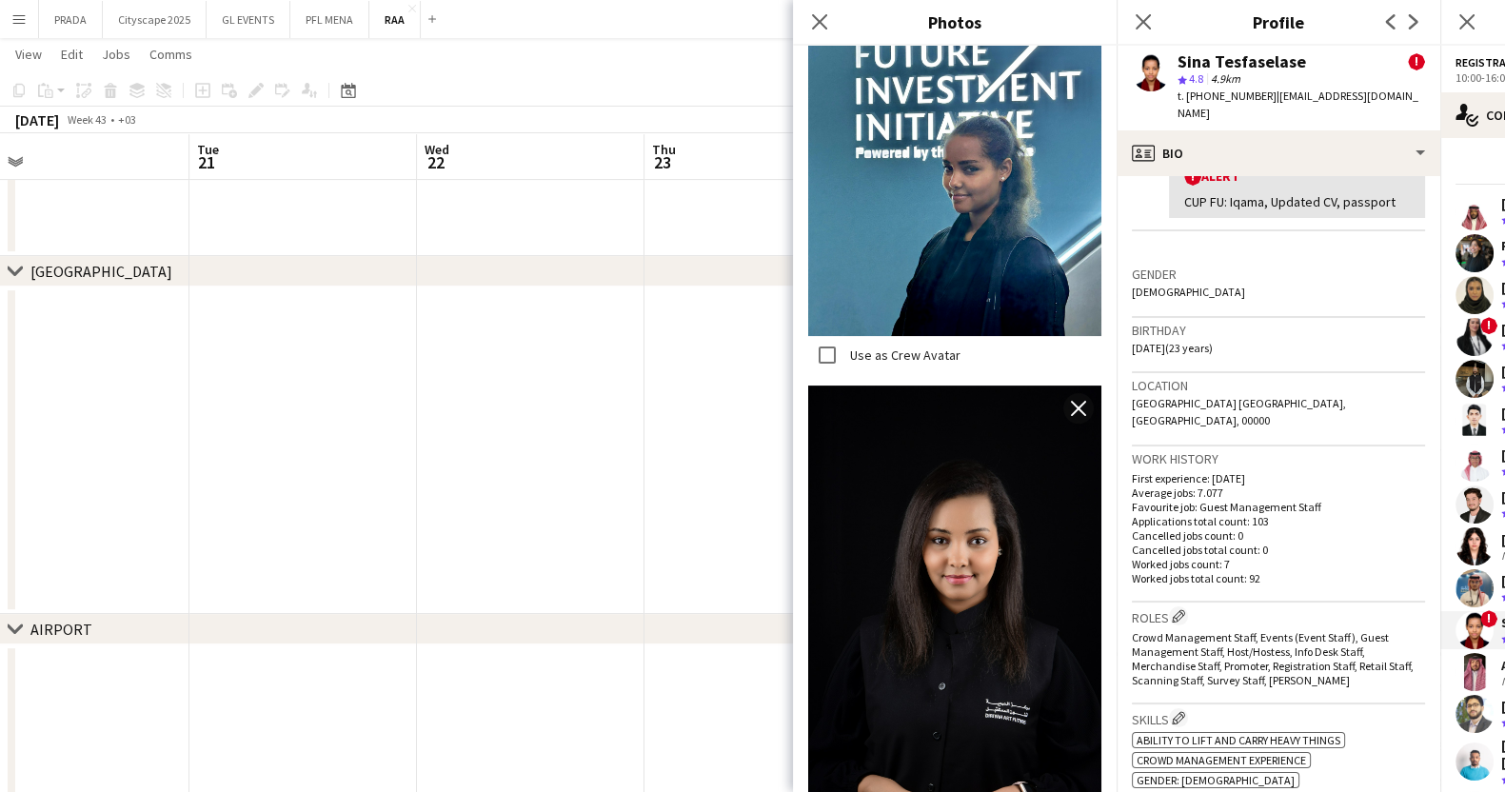
scroll to position [0, 0]
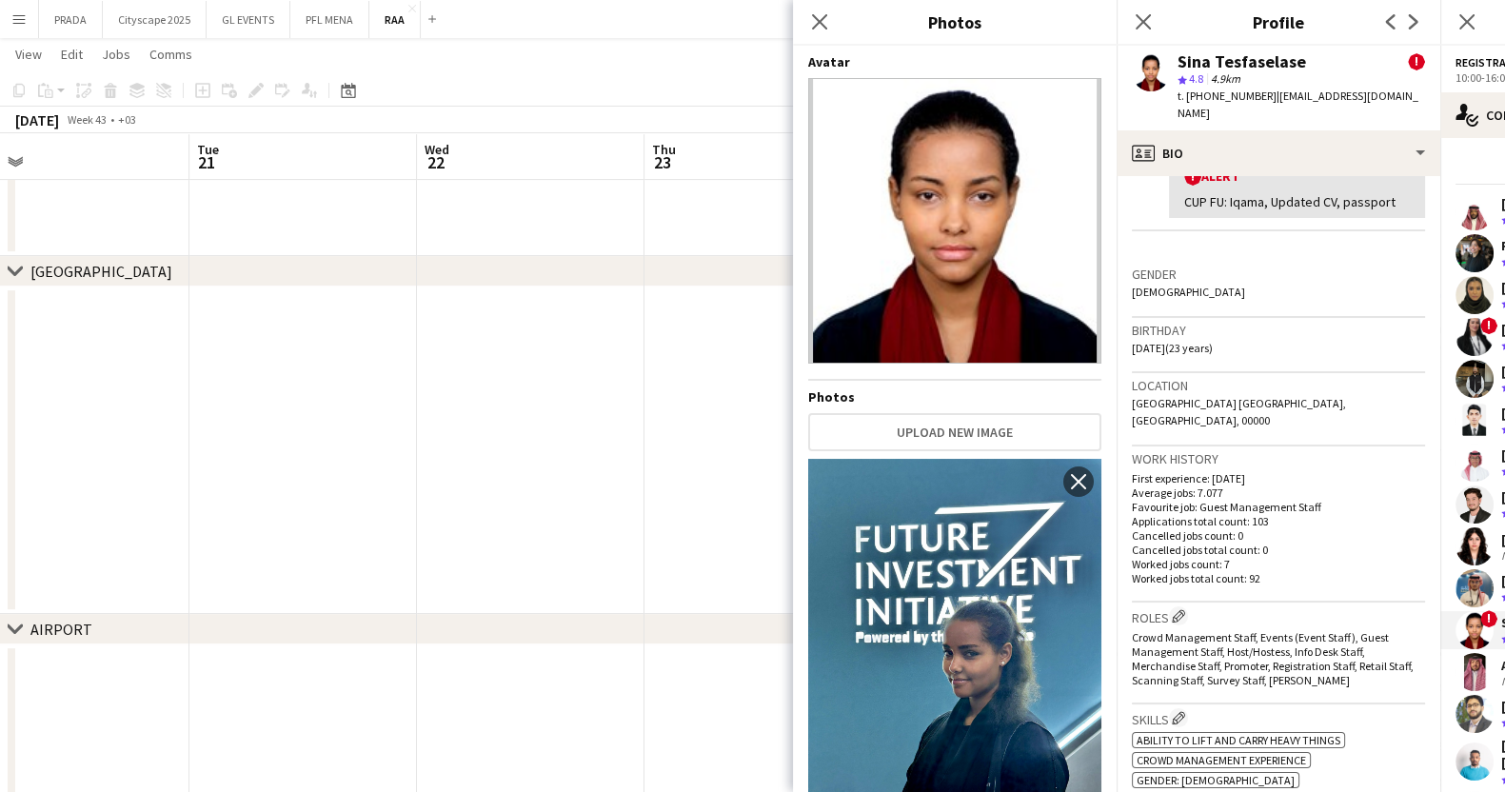
click at [1296, 360] on div "Birthday [DEMOGRAPHIC_DATA] (23 years)" at bounding box center [1278, 345] width 293 height 55
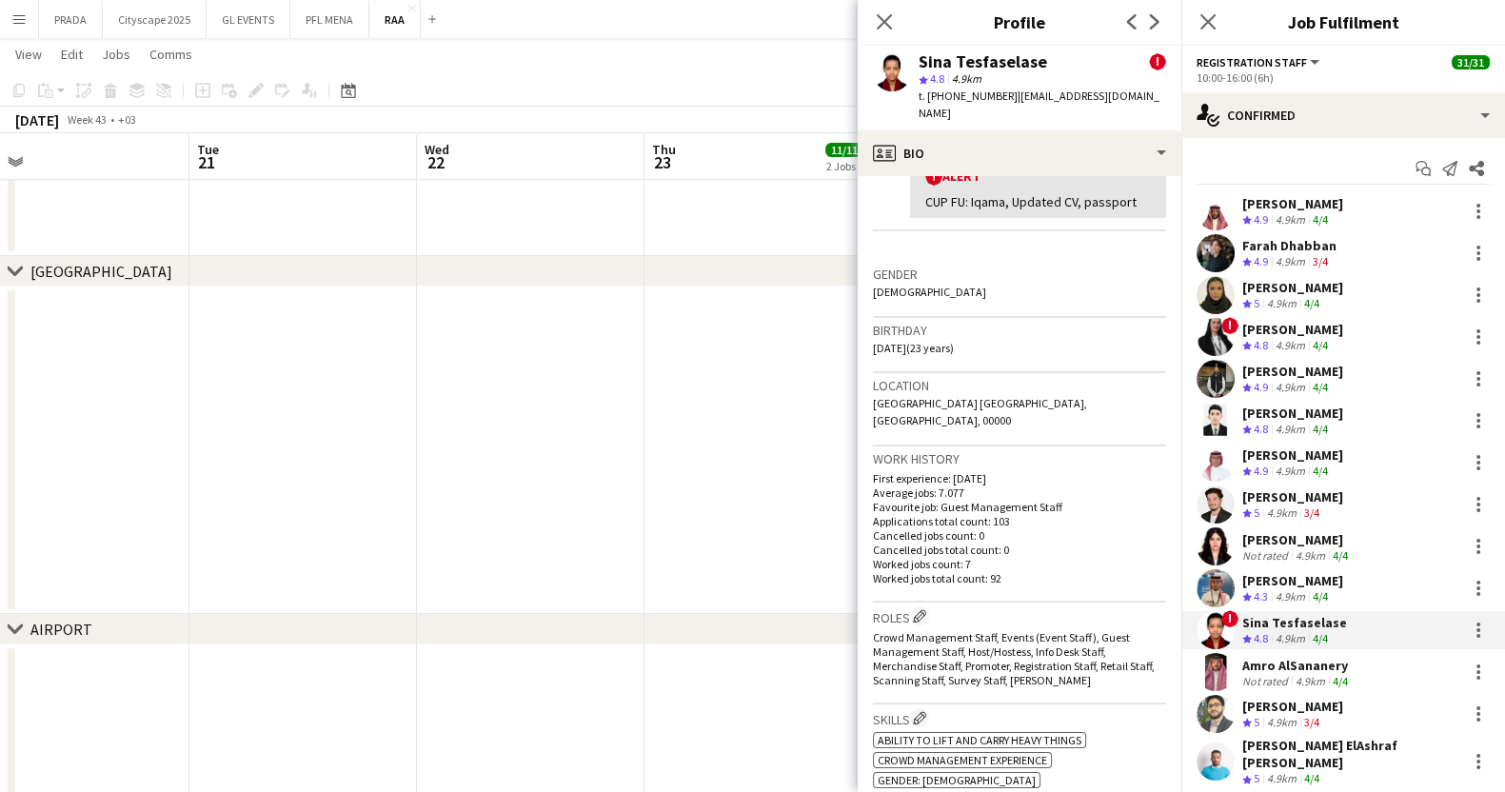
click at [1242, 587] on div "[PERSON_NAME]" at bounding box center [1292, 580] width 101 height 17
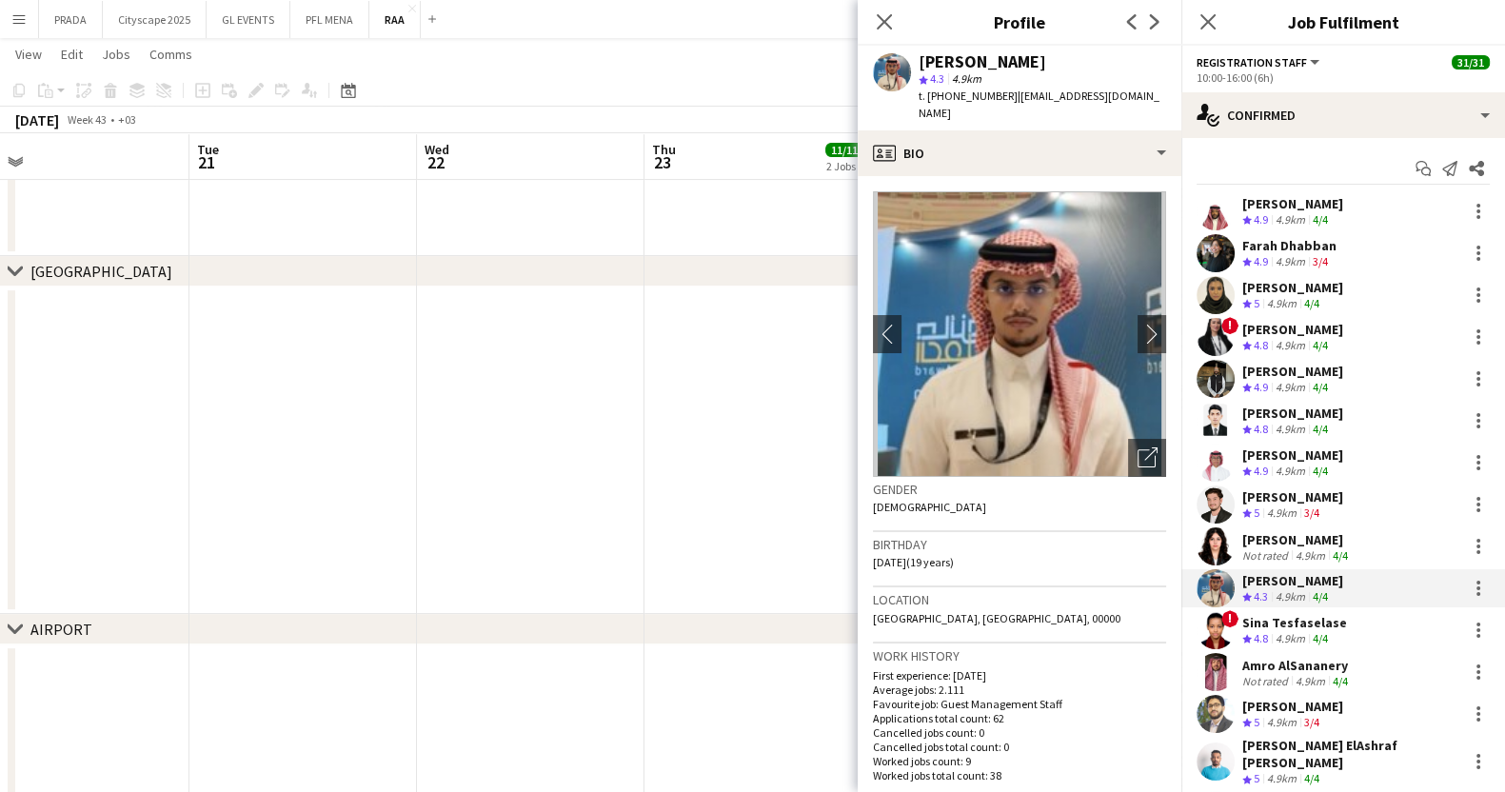
click at [1260, 534] on div "[PERSON_NAME]" at bounding box center [1296, 539] width 109 height 17
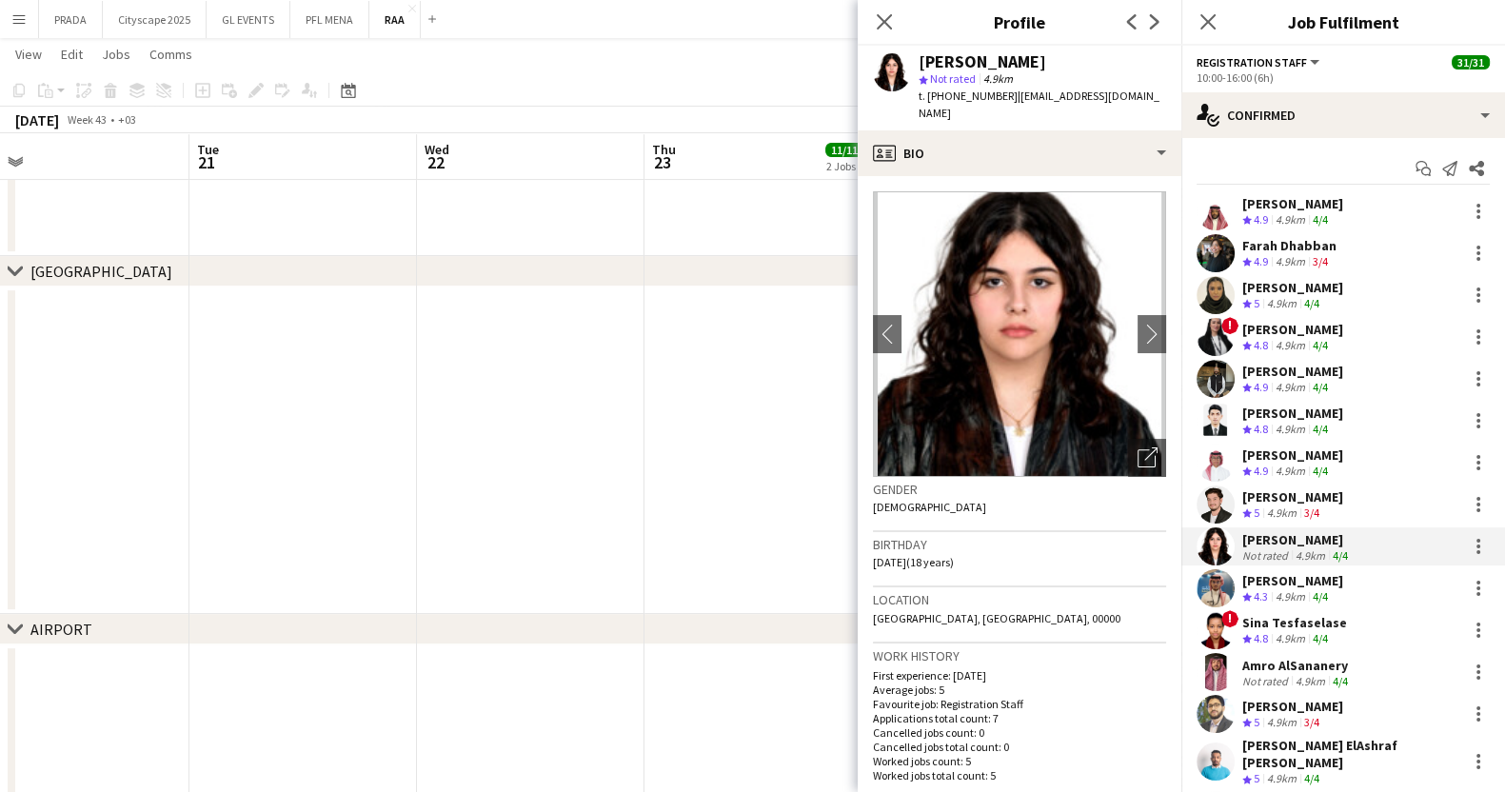
click at [1253, 495] on div "[PERSON_NAME]" at bounding box center [1292, 496] width 101 height 17
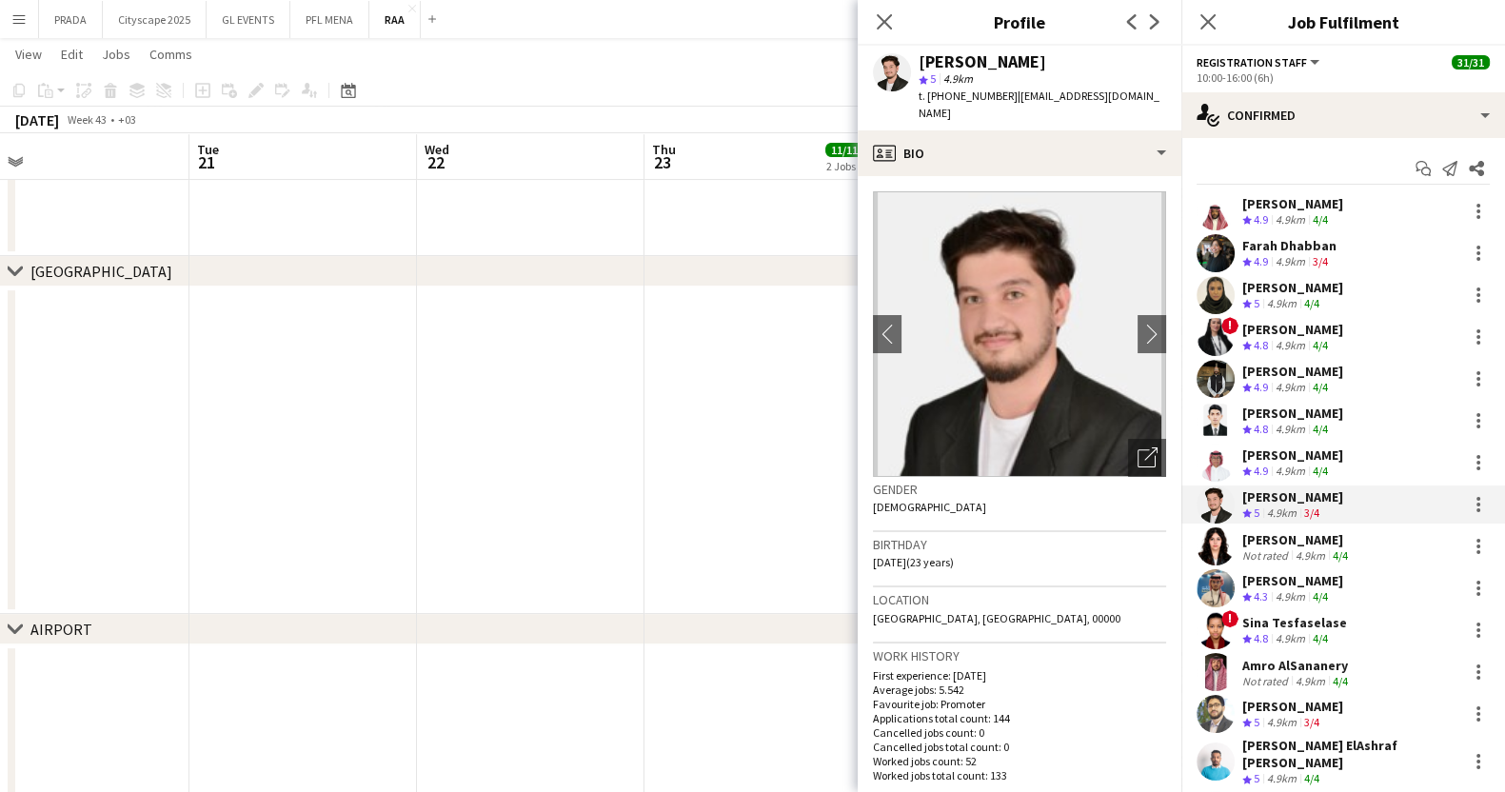
click at [1243, 587] on div "[PERSON_NAME]" at bounding box center [1292, 580] width 101 height 17
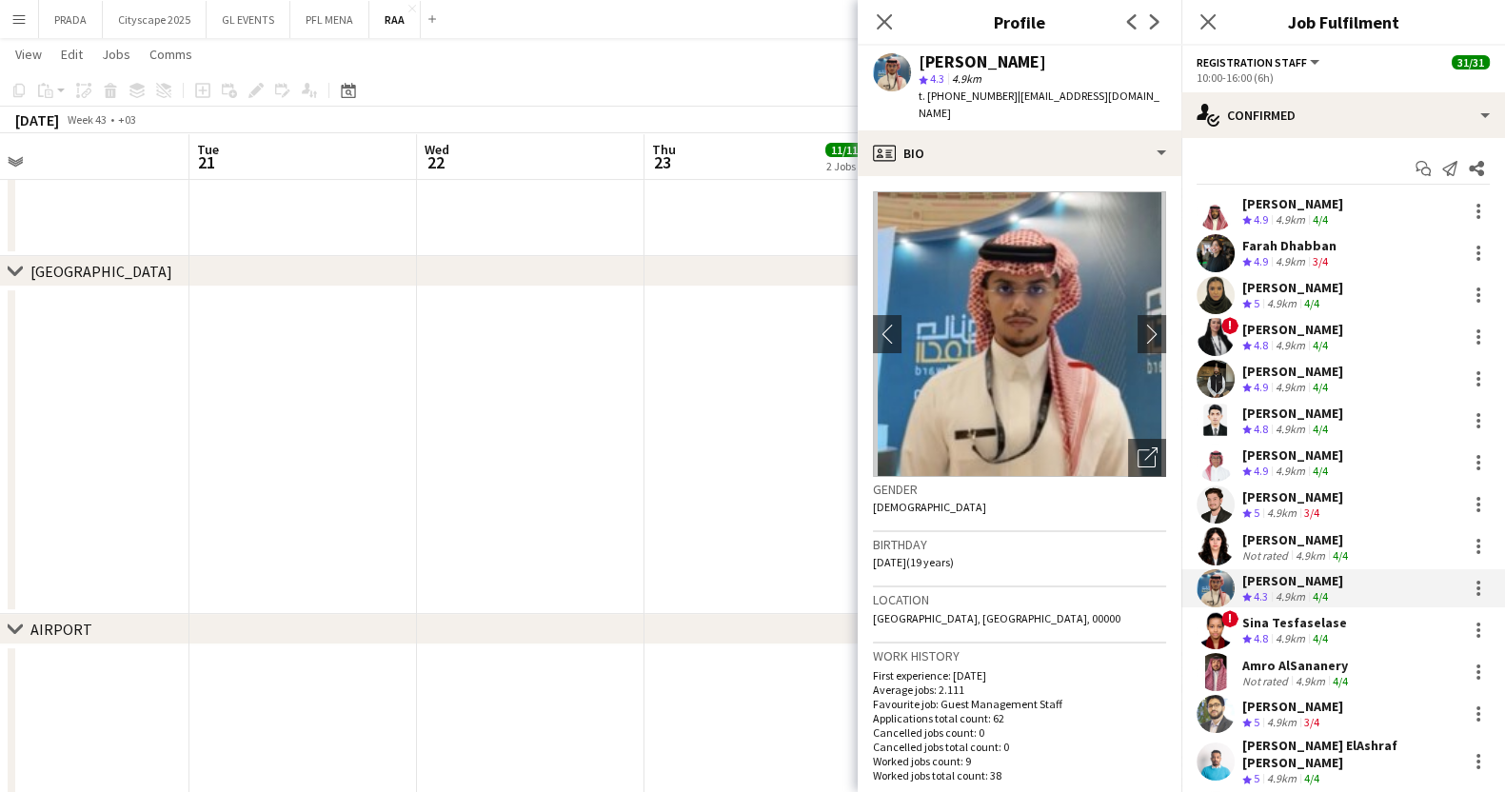
click at [1259, 464] on span "4.9" at bounding box center [1260, 471] width 14 height 14
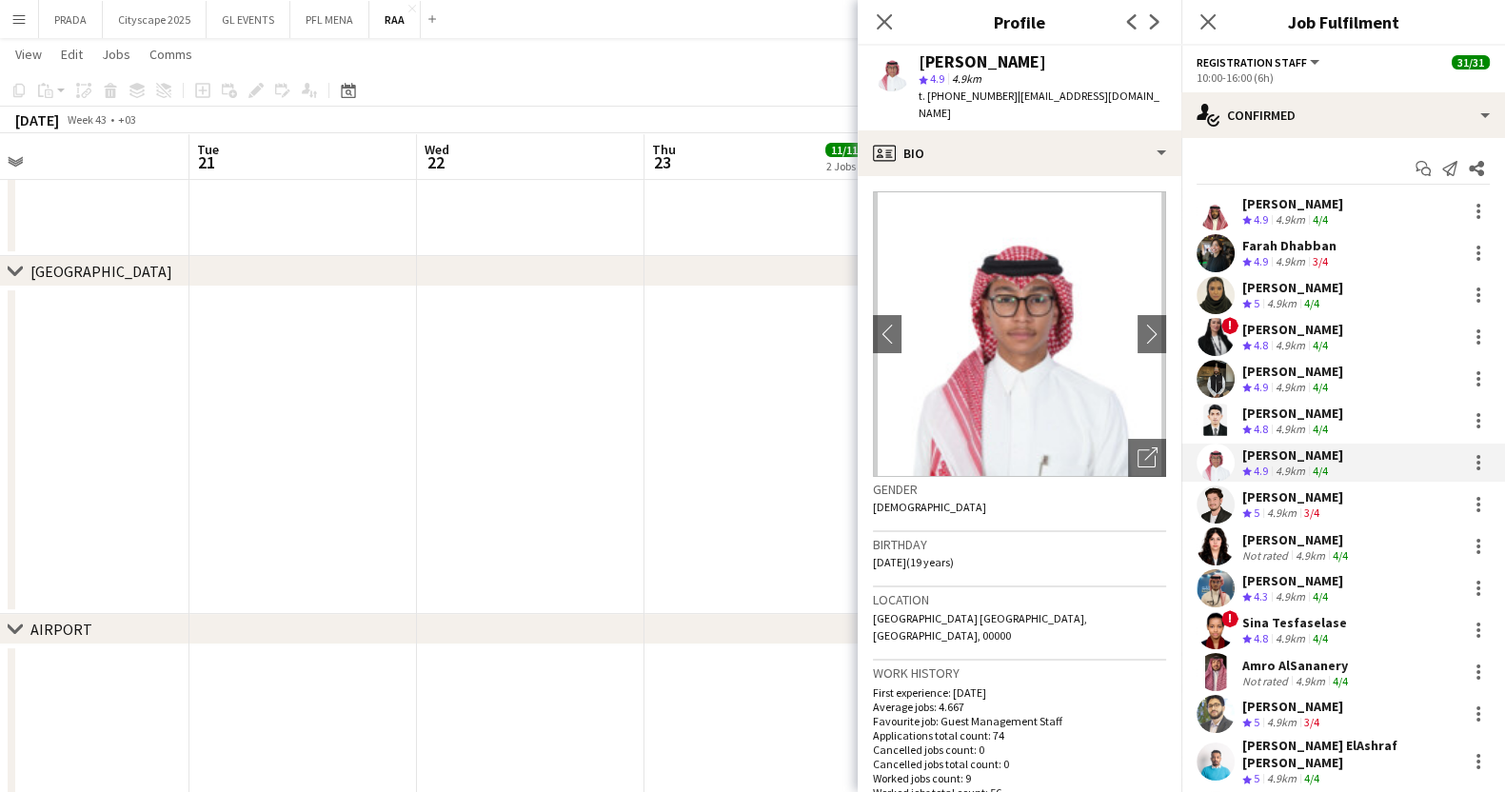
click at [569, 405] on app-date-cell at bounding box center [530, 449] width 227 height 327
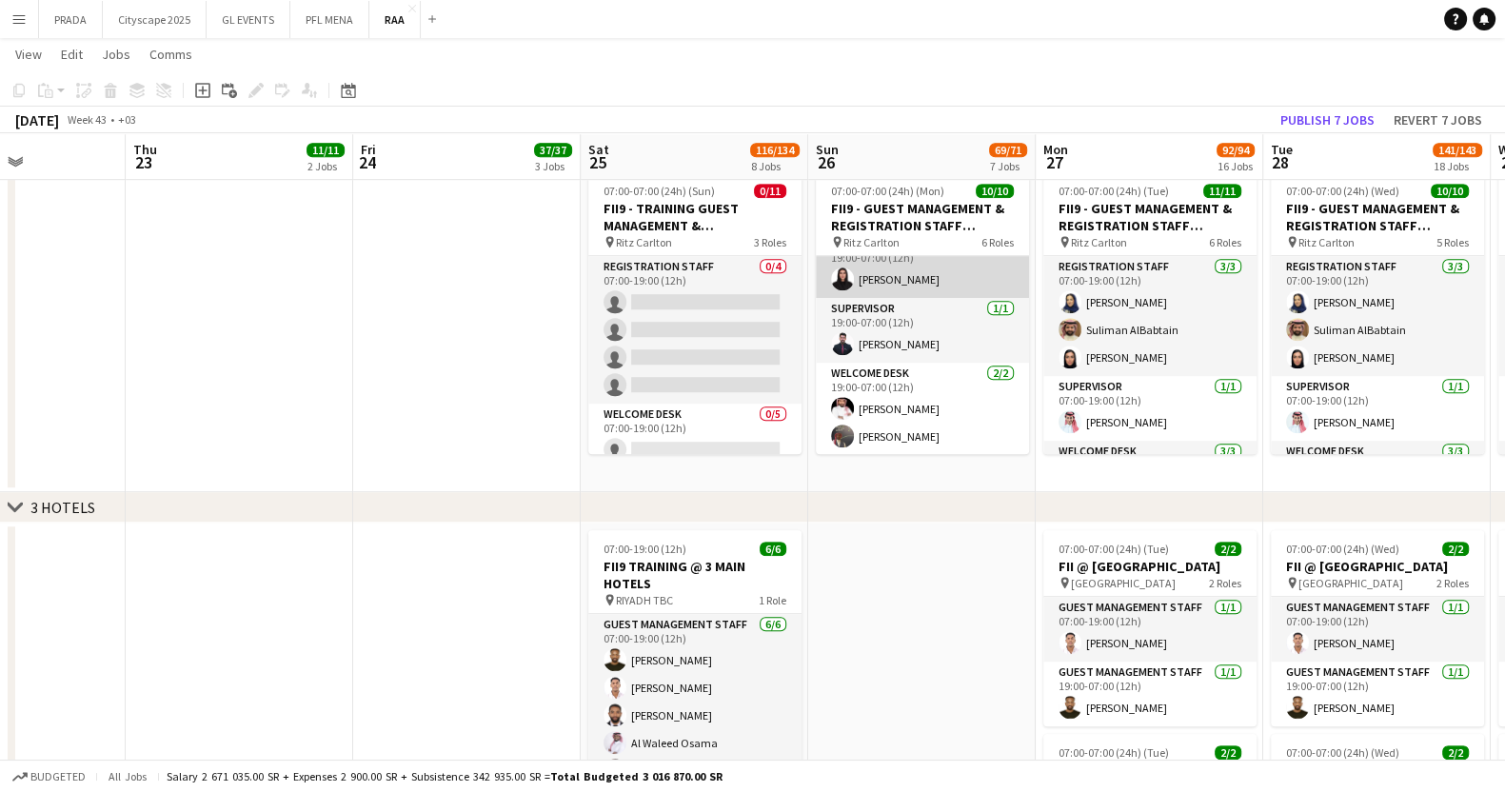
click at [909, 289] on app-card-role "Registration Staff [DATE] 19:00-07:00 (12h) [PERSON_NAME]" at bounding box center [922, 265] width 213 height 65
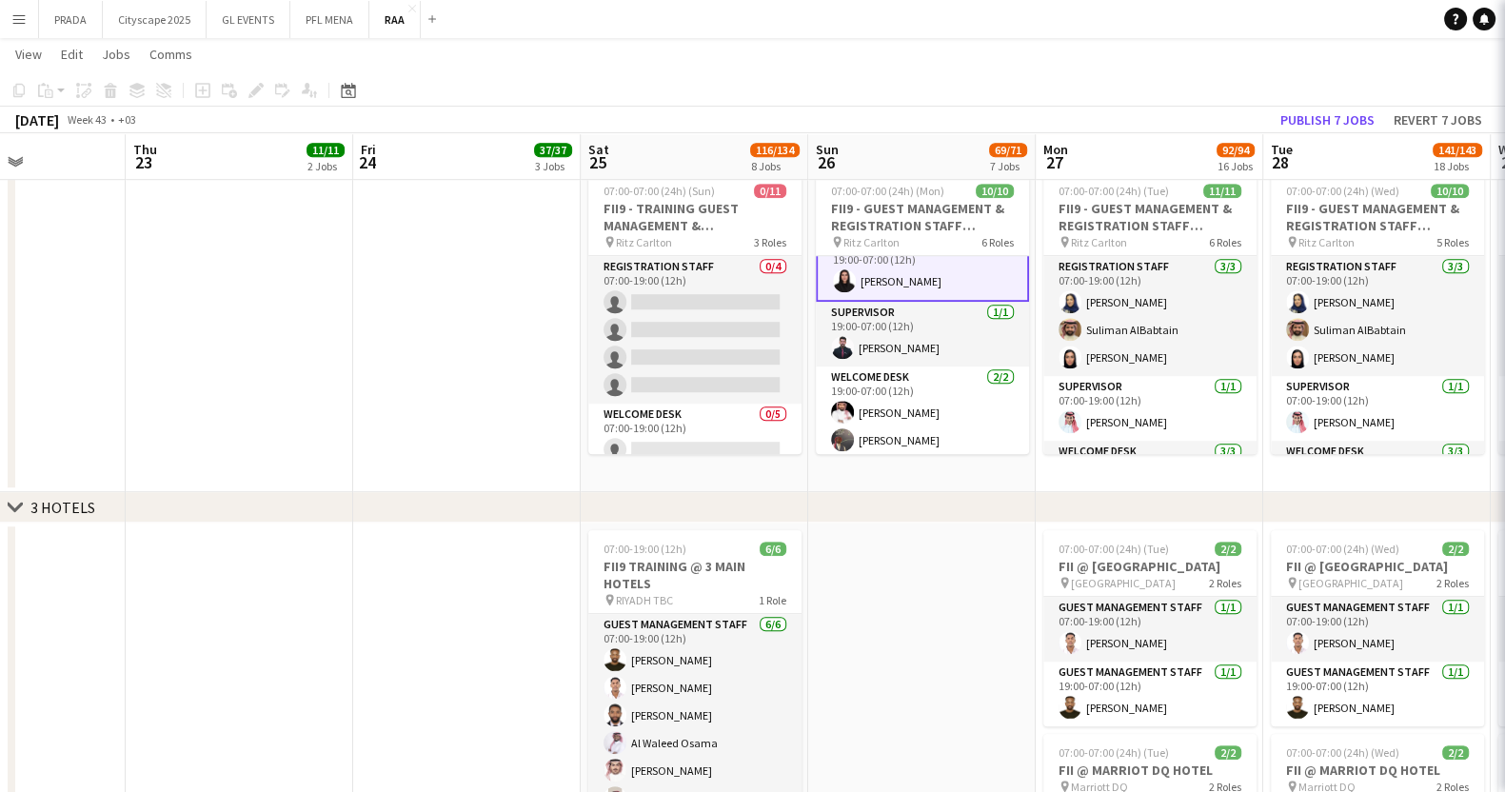
scroll to position [302, 0]
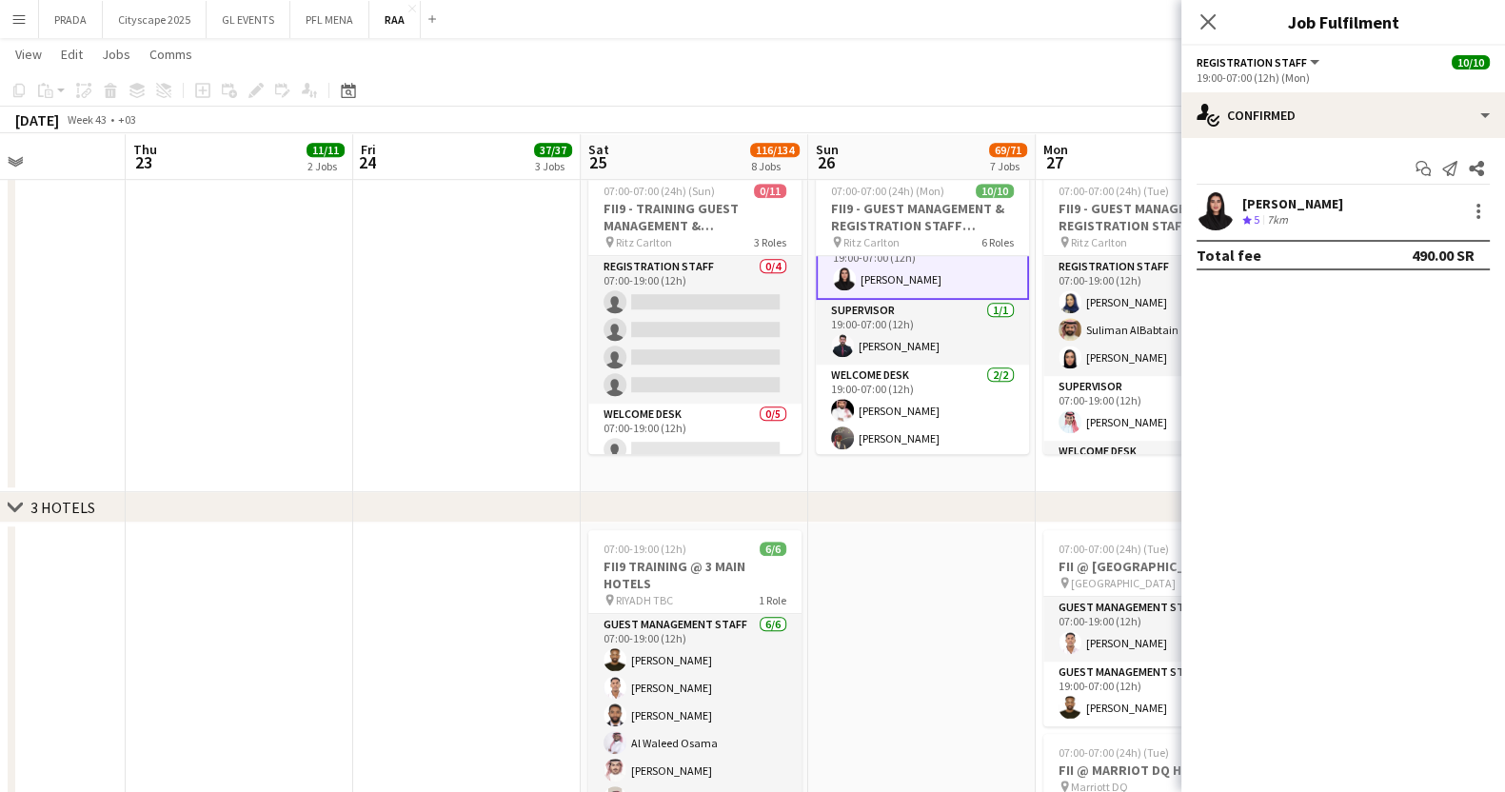
click at [1253, 200] on div "[PERSON_NAME]" at bounding box center [1292, 203] width 101 height 17
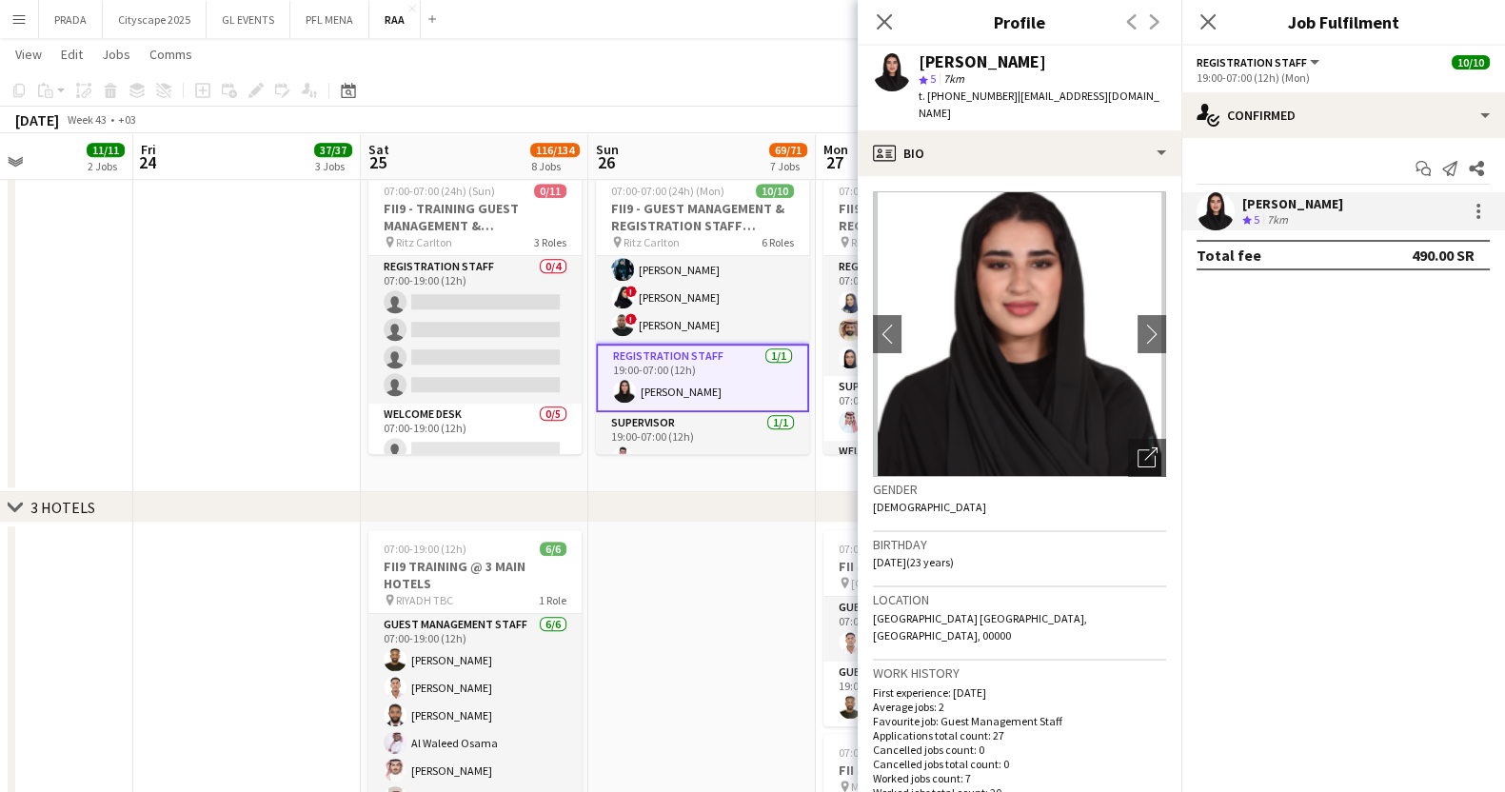
scroll to position [0, 780]
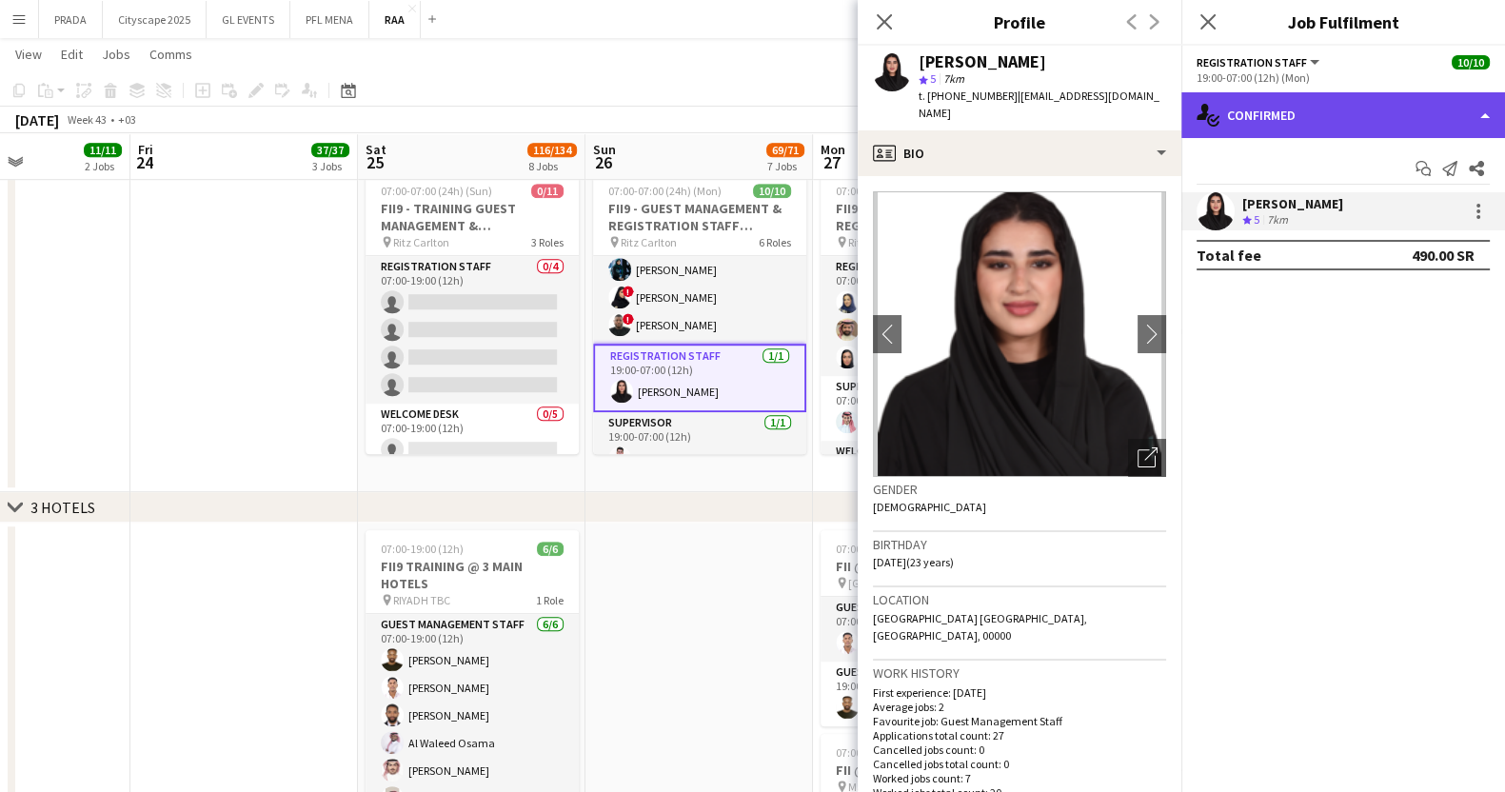
click at [1332, 110] on div "single-neutral-actions-check-2 Confirmed" at bounding box center [1343, 115] width 324 height 46
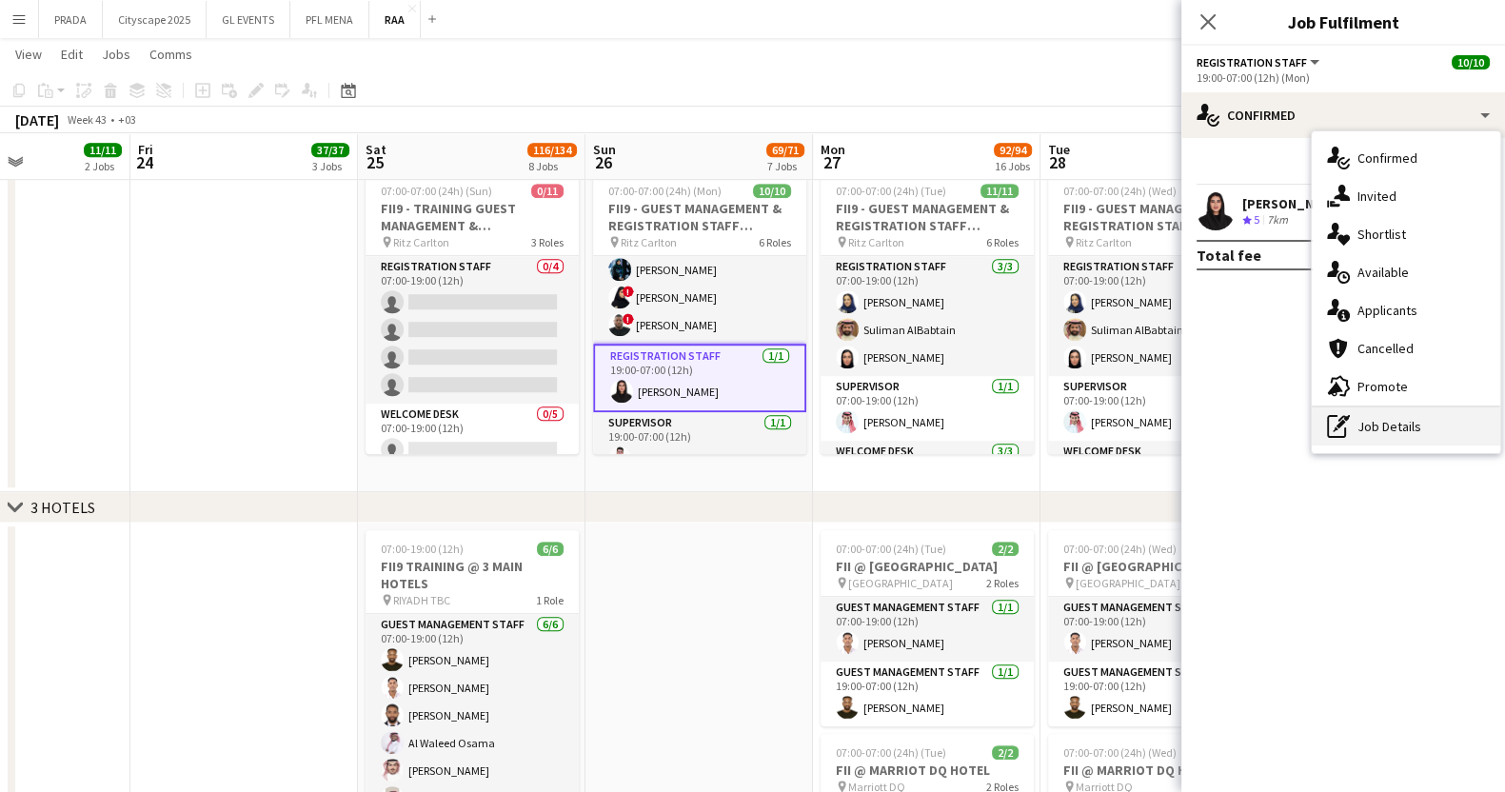
click at [1411, 424] on div "pen-write Job Details" at bounding box center [1406, 426] width 188 height 38
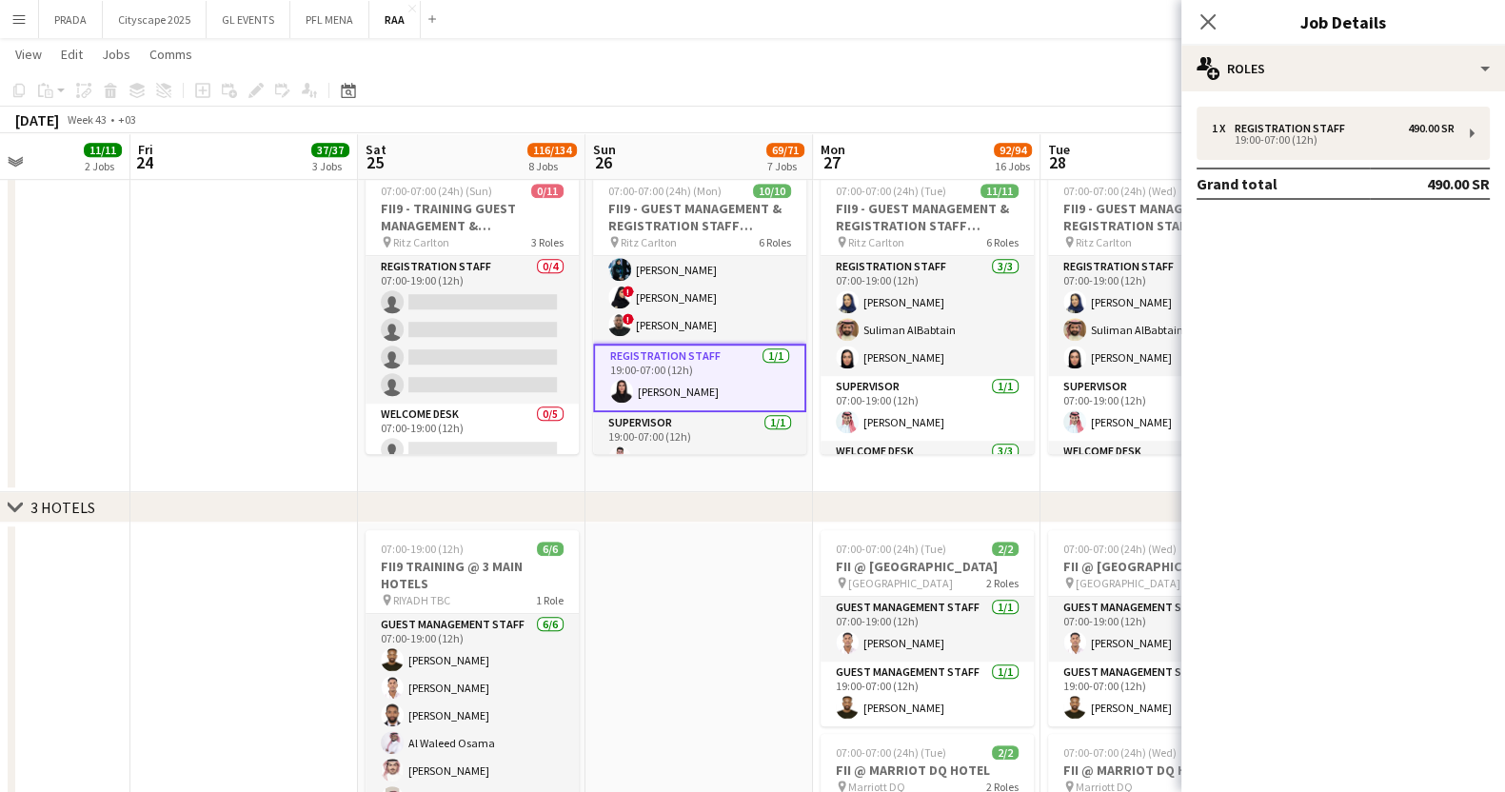
click at [701, 398] on app-card-role "Registration Staff [DATE] 19:00-07:00 (12h) [PERSON_NAME]" at bounding box center [699, 378] width 213 height 69
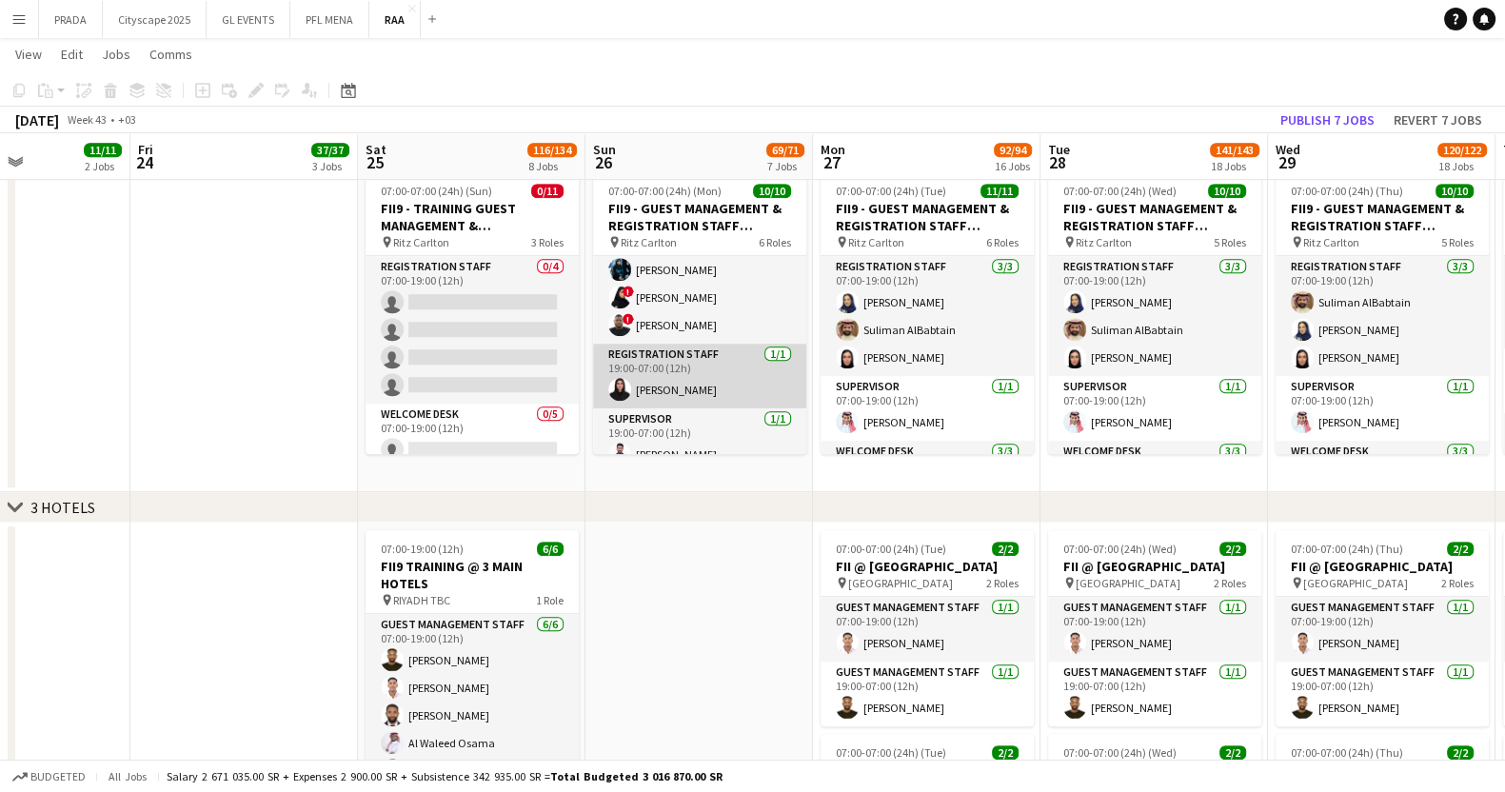
click at [681, 361] on app-card-role "Registration Staff [DATE] 19:00-07:00 (12h) [PERSON_NAME]" at bounding box center [699, 376] width 213 height 65
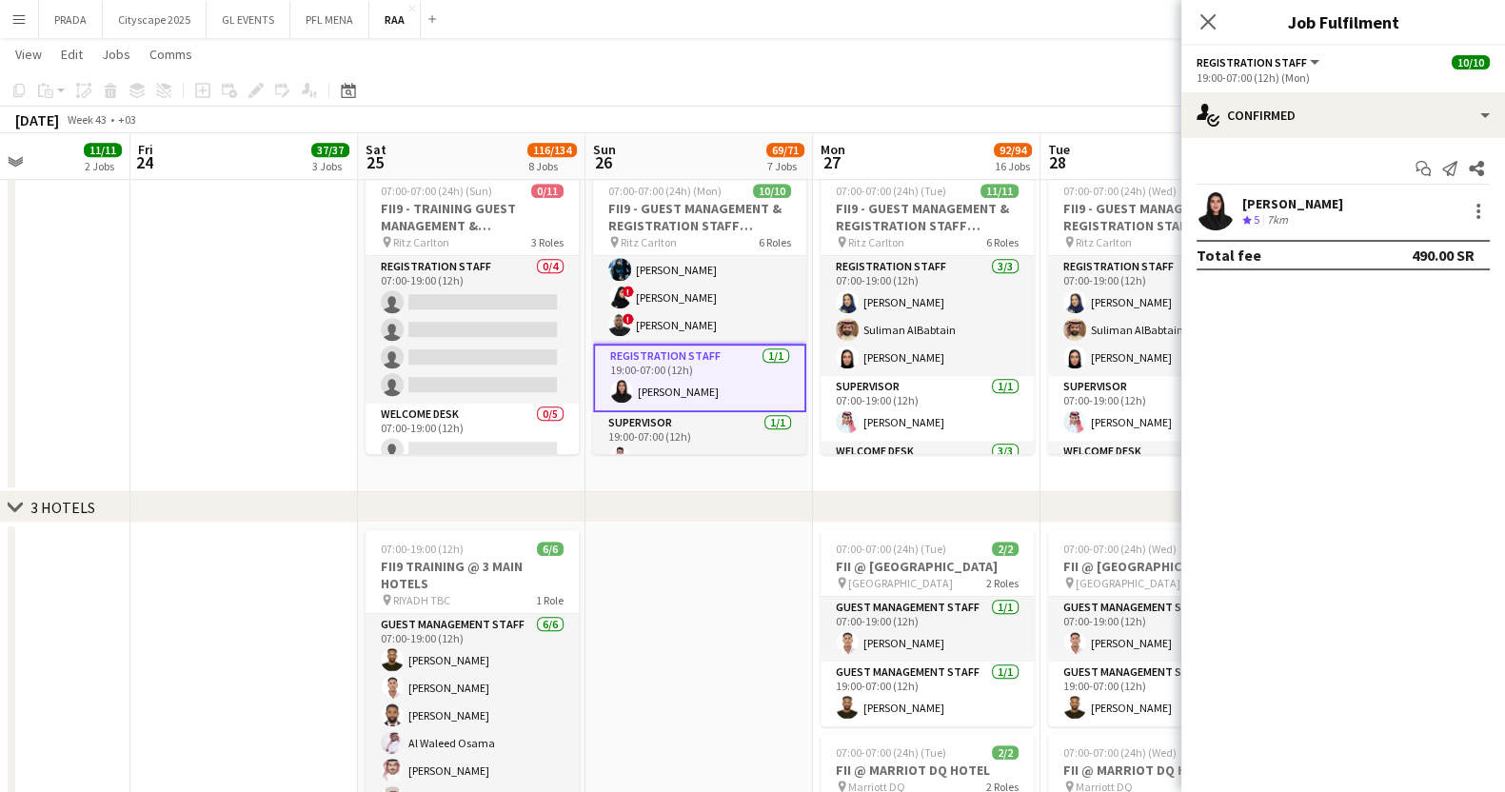
click at [1352, 215] on div "[PERSON_NAME] Crew rating 5 7km" at bounding box center [1343, 211] width 324 height 38
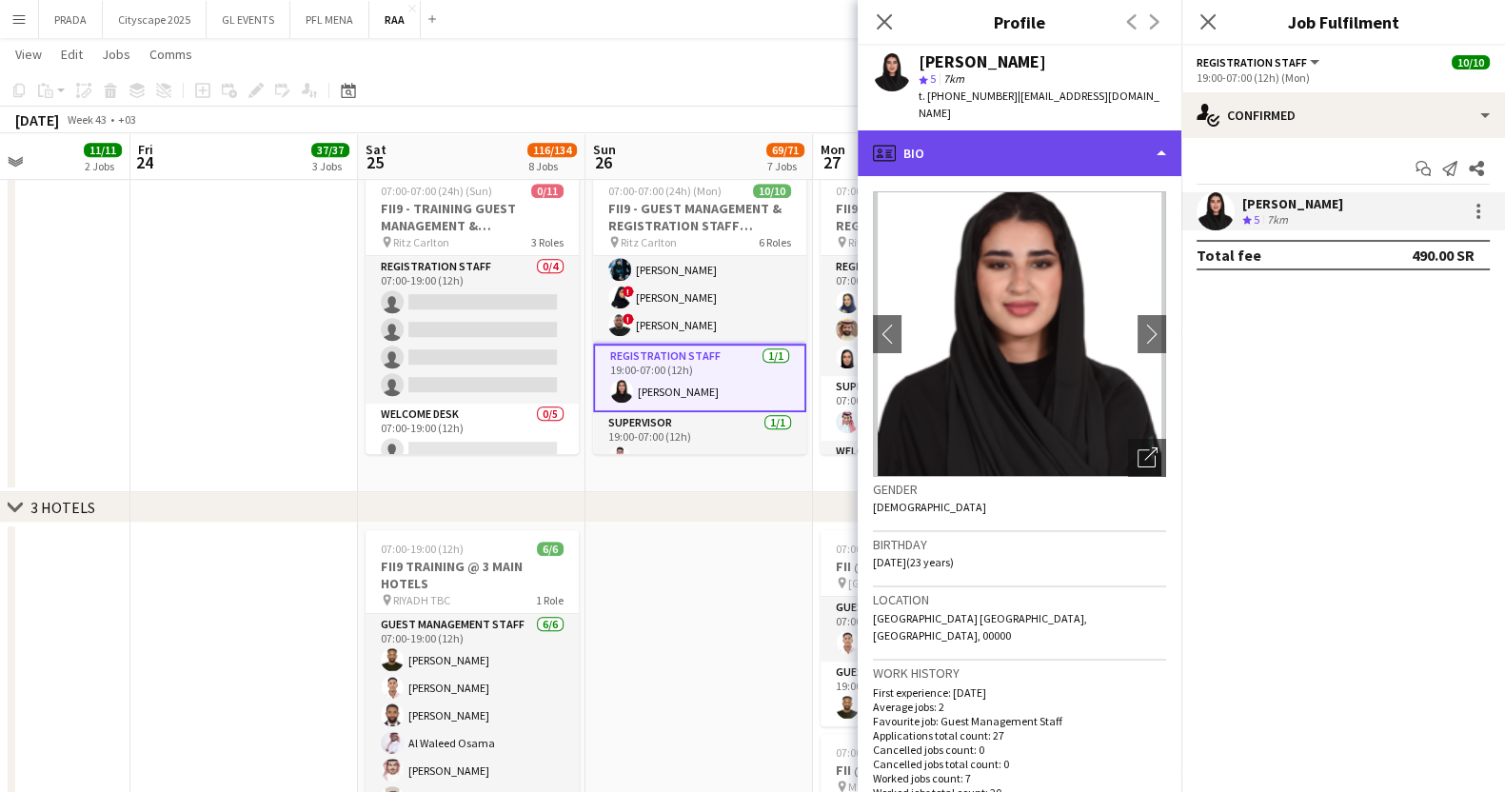
click at [1037, 130] on div "profile Bio" at bounding box center [1020, 153] width 324 height 46
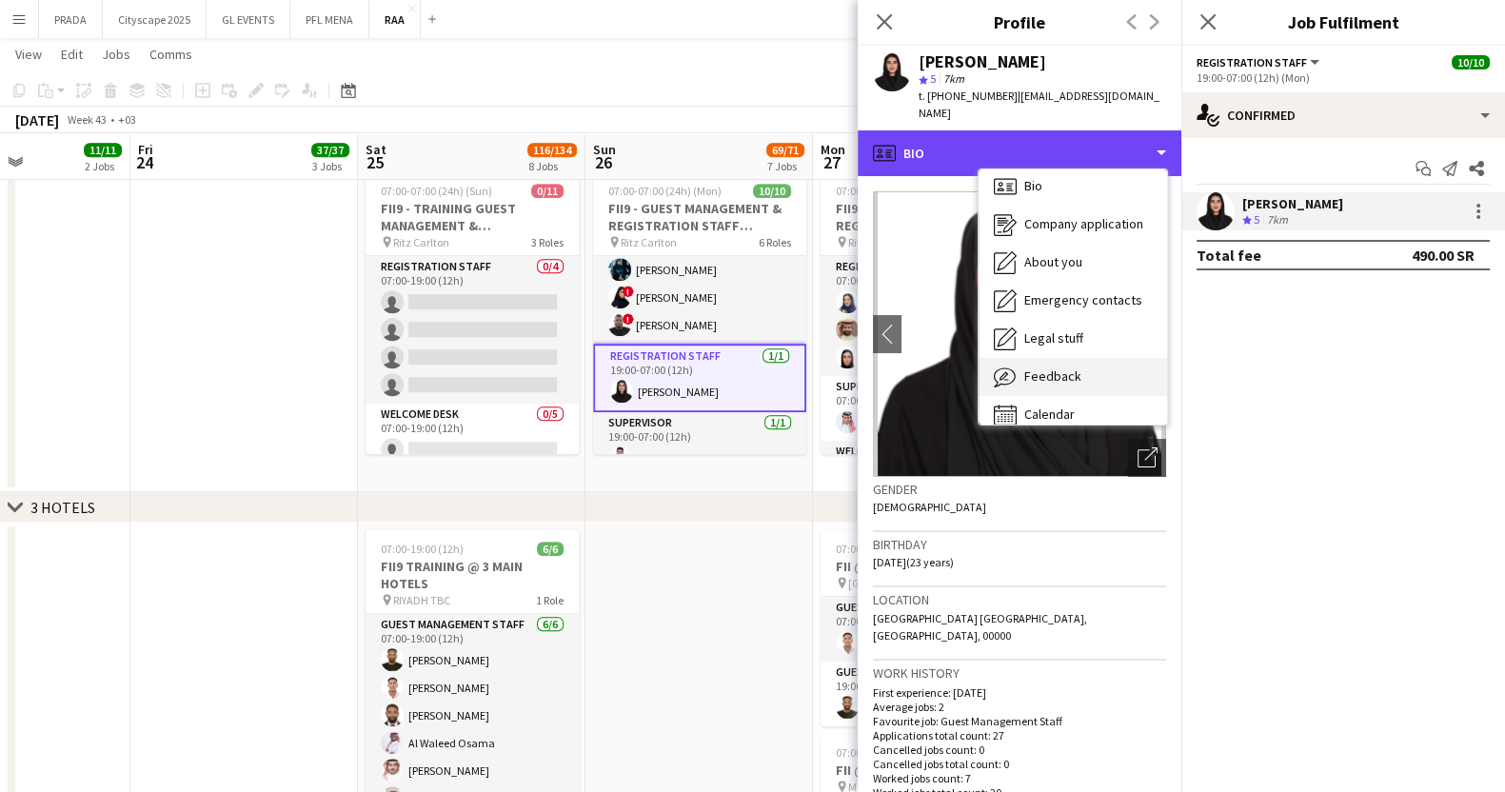
scroll to position [26, 0]
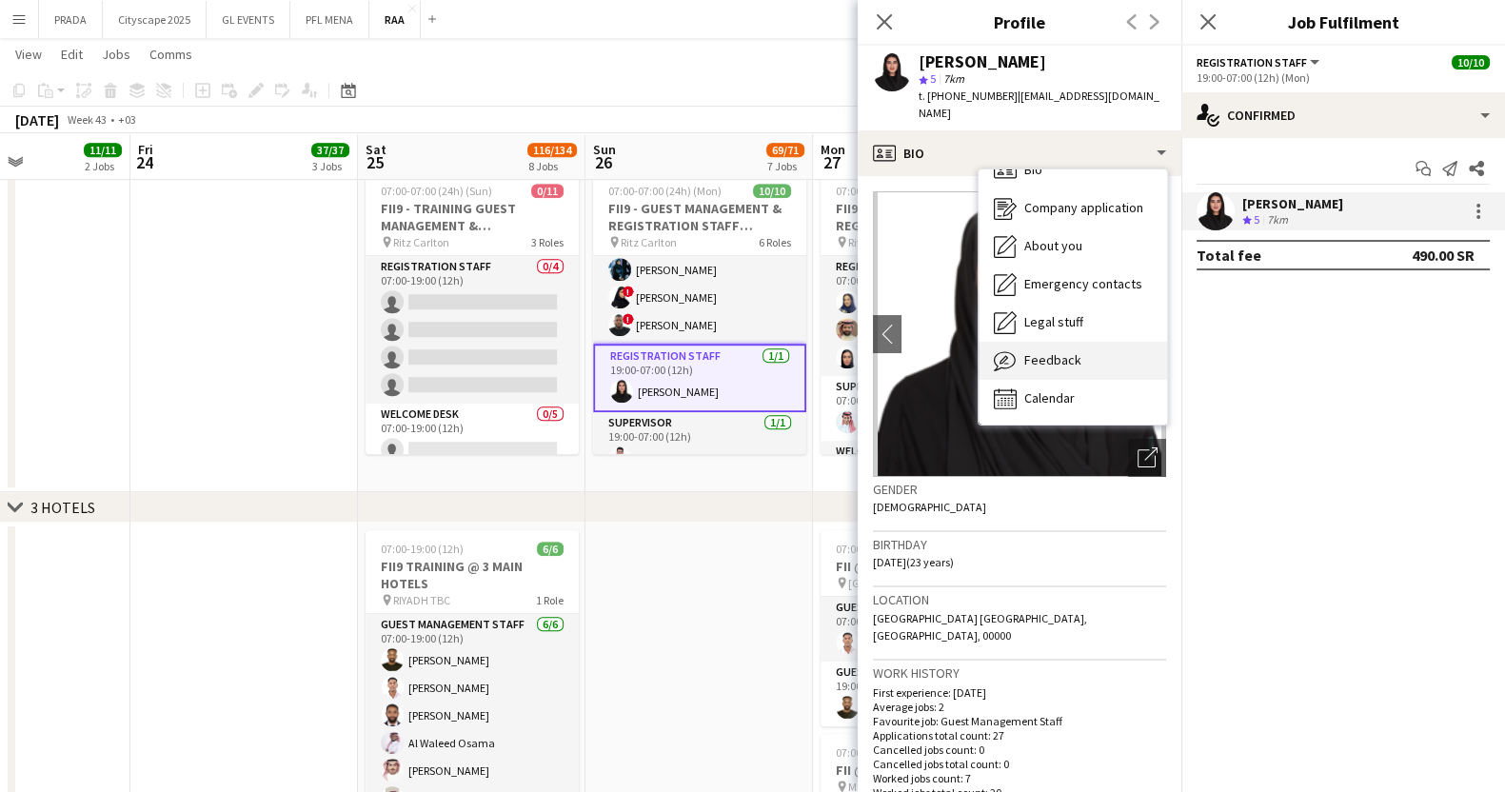
click at [1057, 351] on span "Feedback" at bounding box center [1052, 359] width 57 height 17
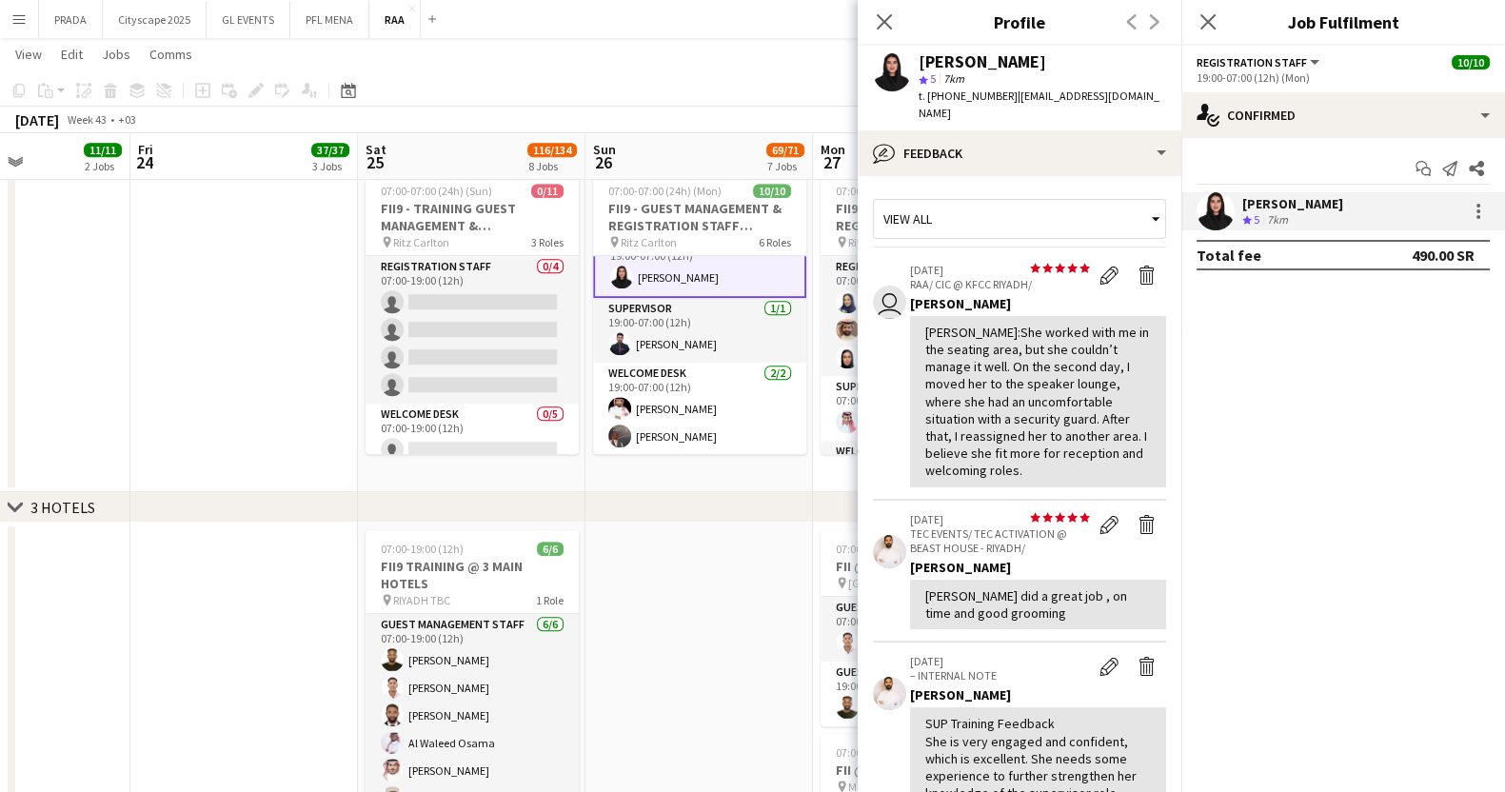
scroll to position [0, 0]
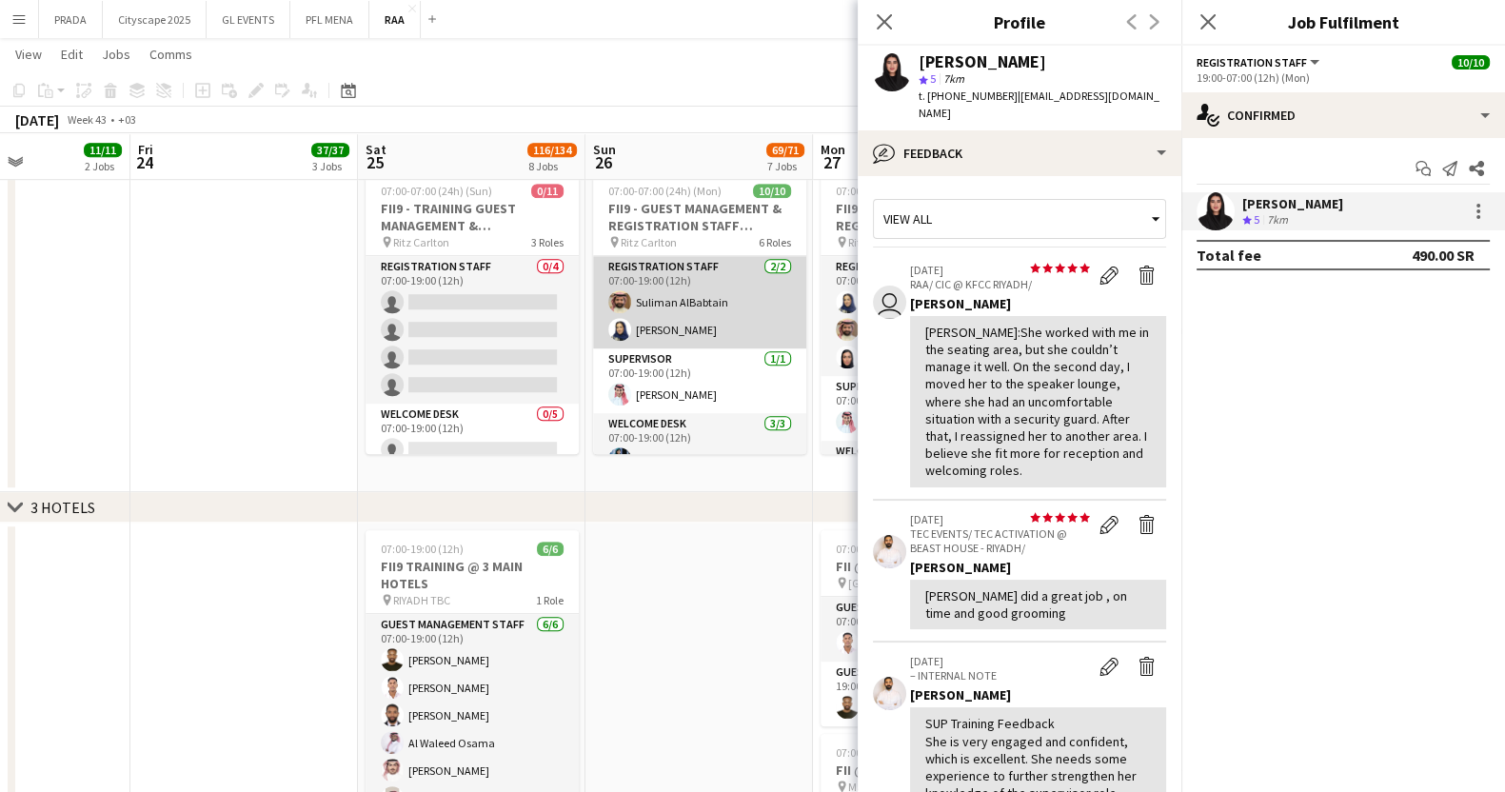
click at [700, 312] on app-card-role "Registration Staff [DATE] 07:00-19:00 (12h) Suliman AlBabtain [PERSON_NAME]" at bounding box center [699, 302] width 213 height 92
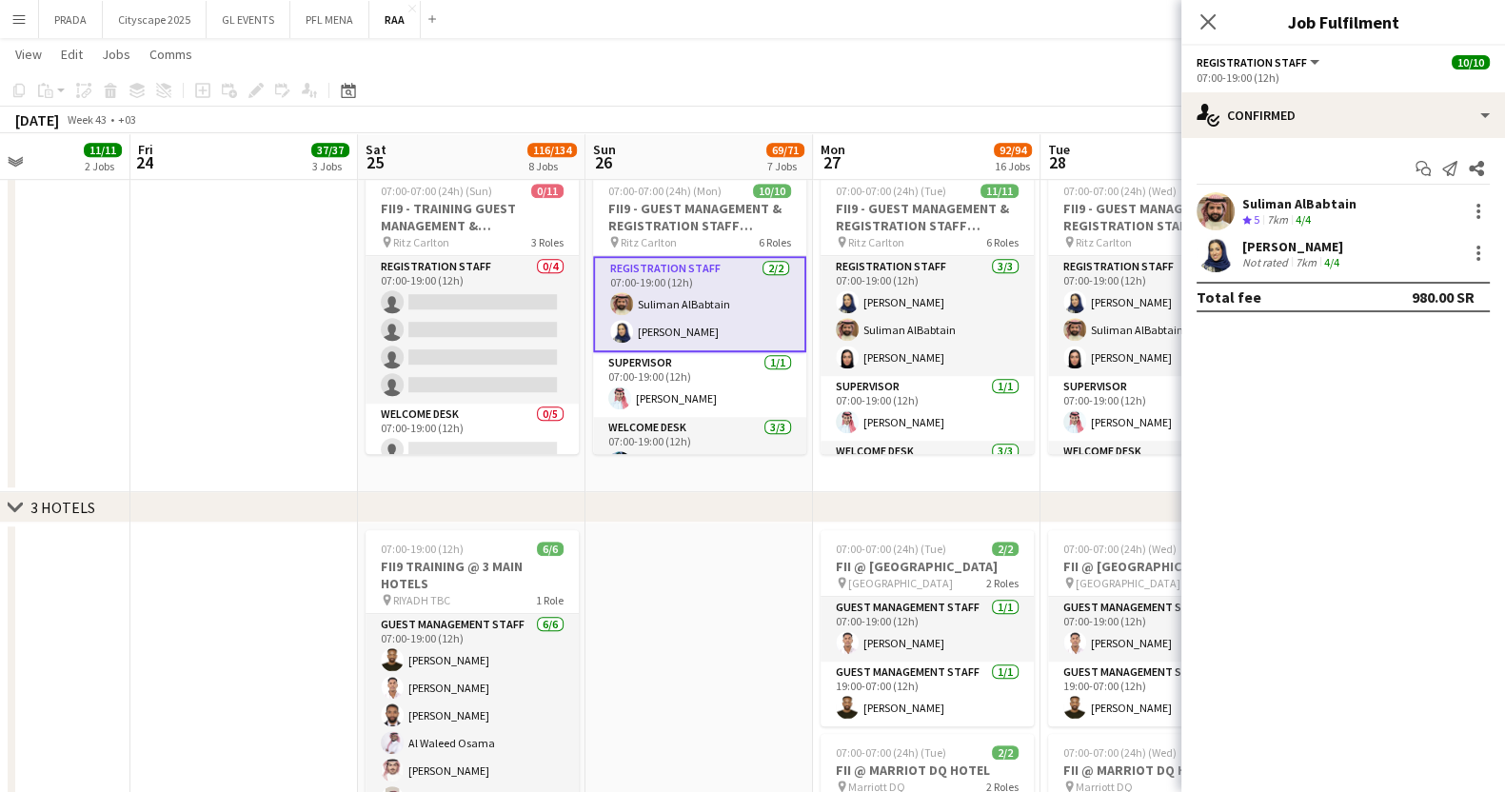
click at [1300, 205] on div "Suliman AlBabtain" at bounding box center [1299, 203] width 114 height 17
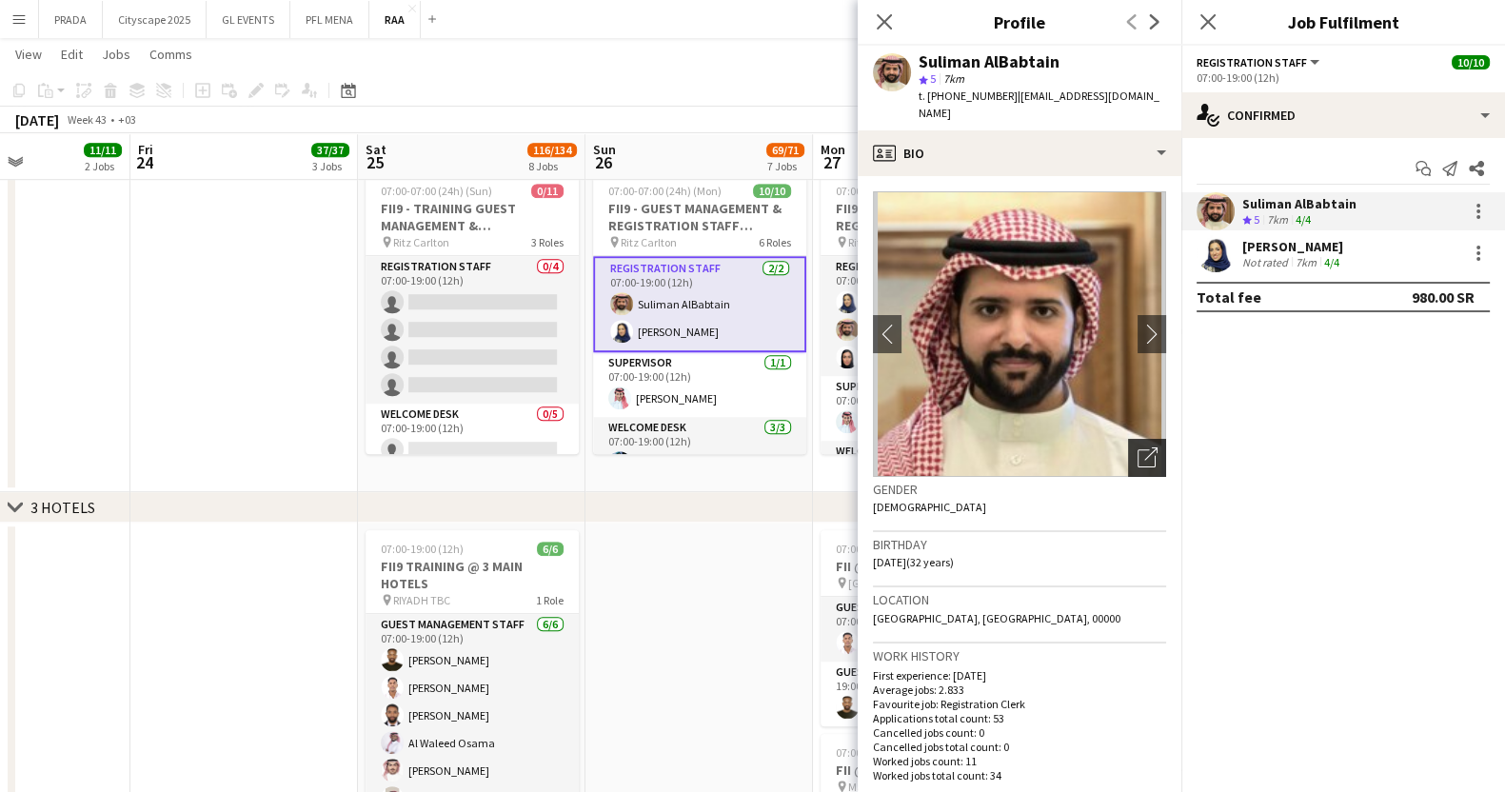
click at [1137, 447] on icon "Open photos pop-in" at bounding box center [1147, 457] width 20 height 20
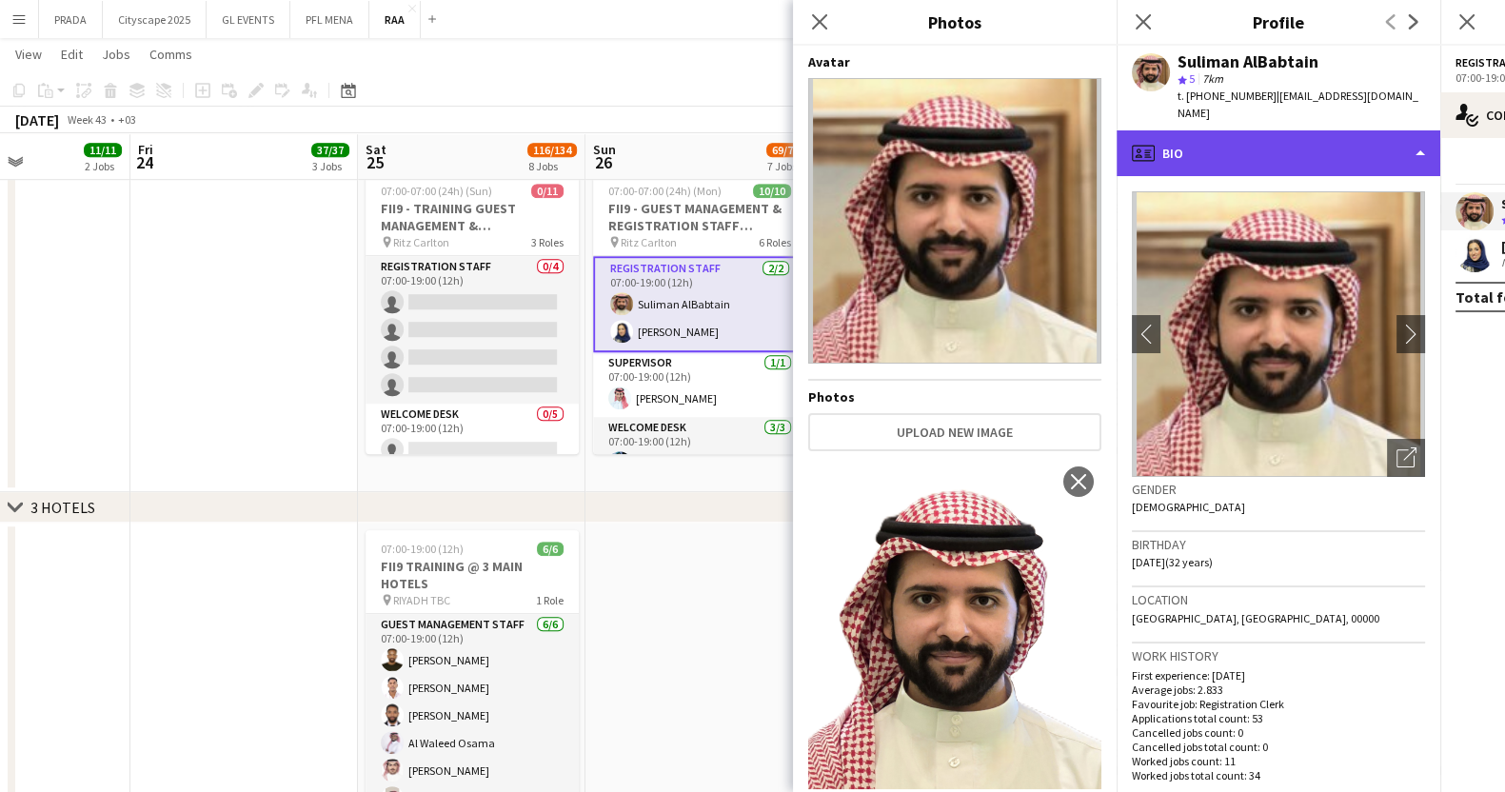
click at [1252, 136] on div "profile Bio" at bounding box center [1278, 153] width 324 height 46
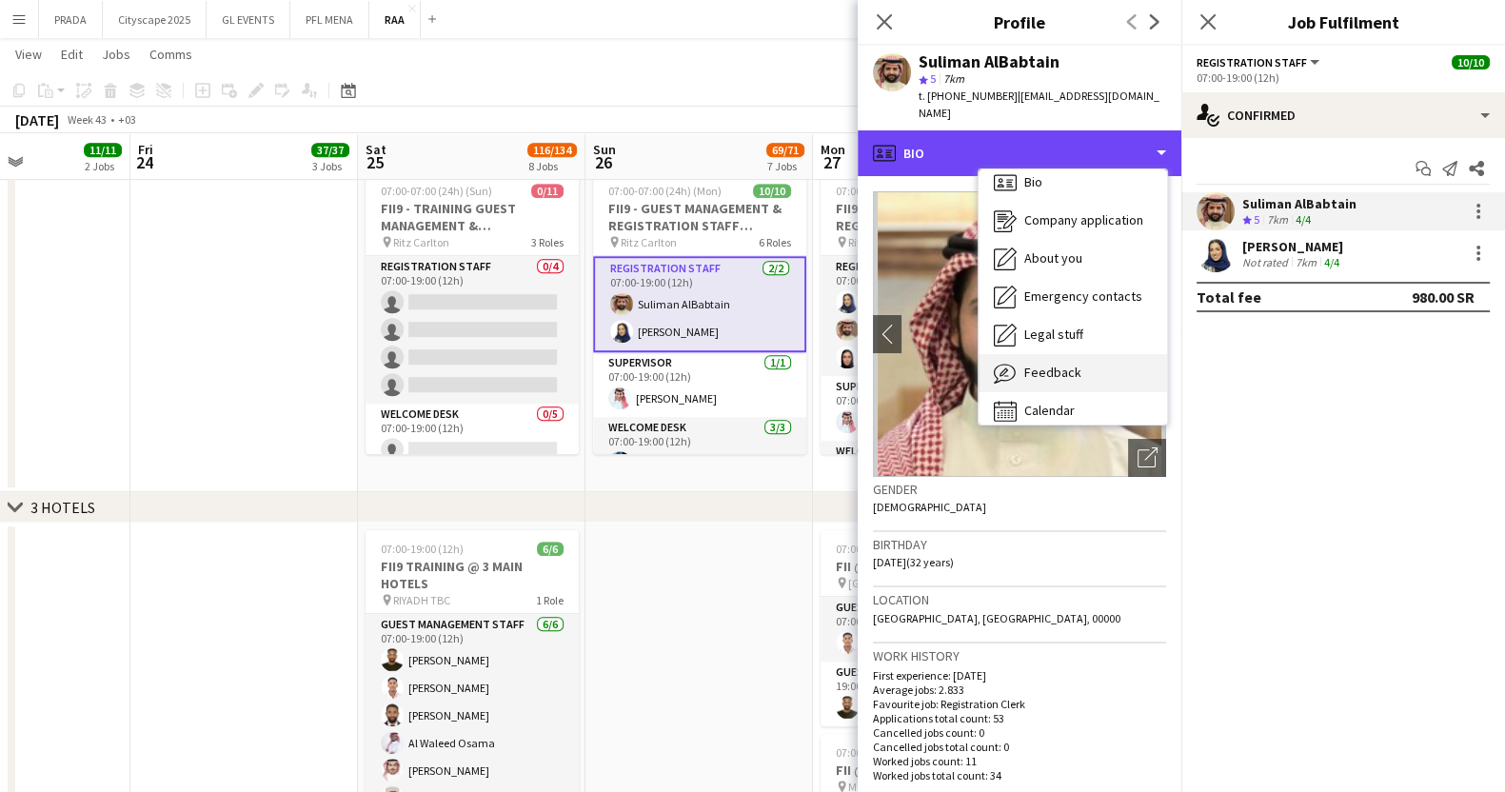
scroll to position [26, 0]
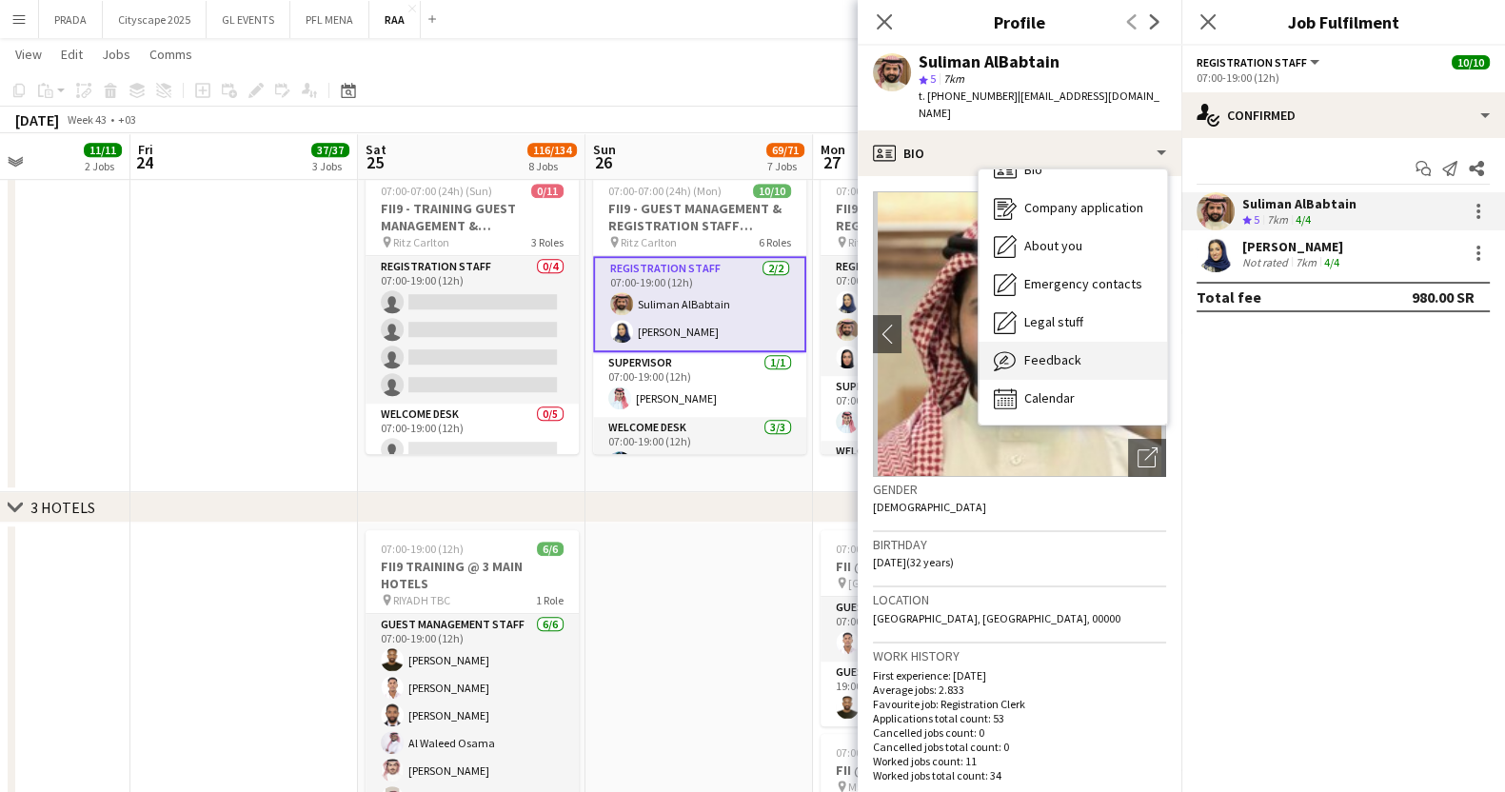
click at [1070, 351] on span "Feedback" at bounding box center [1052, 359] width 57 height 17
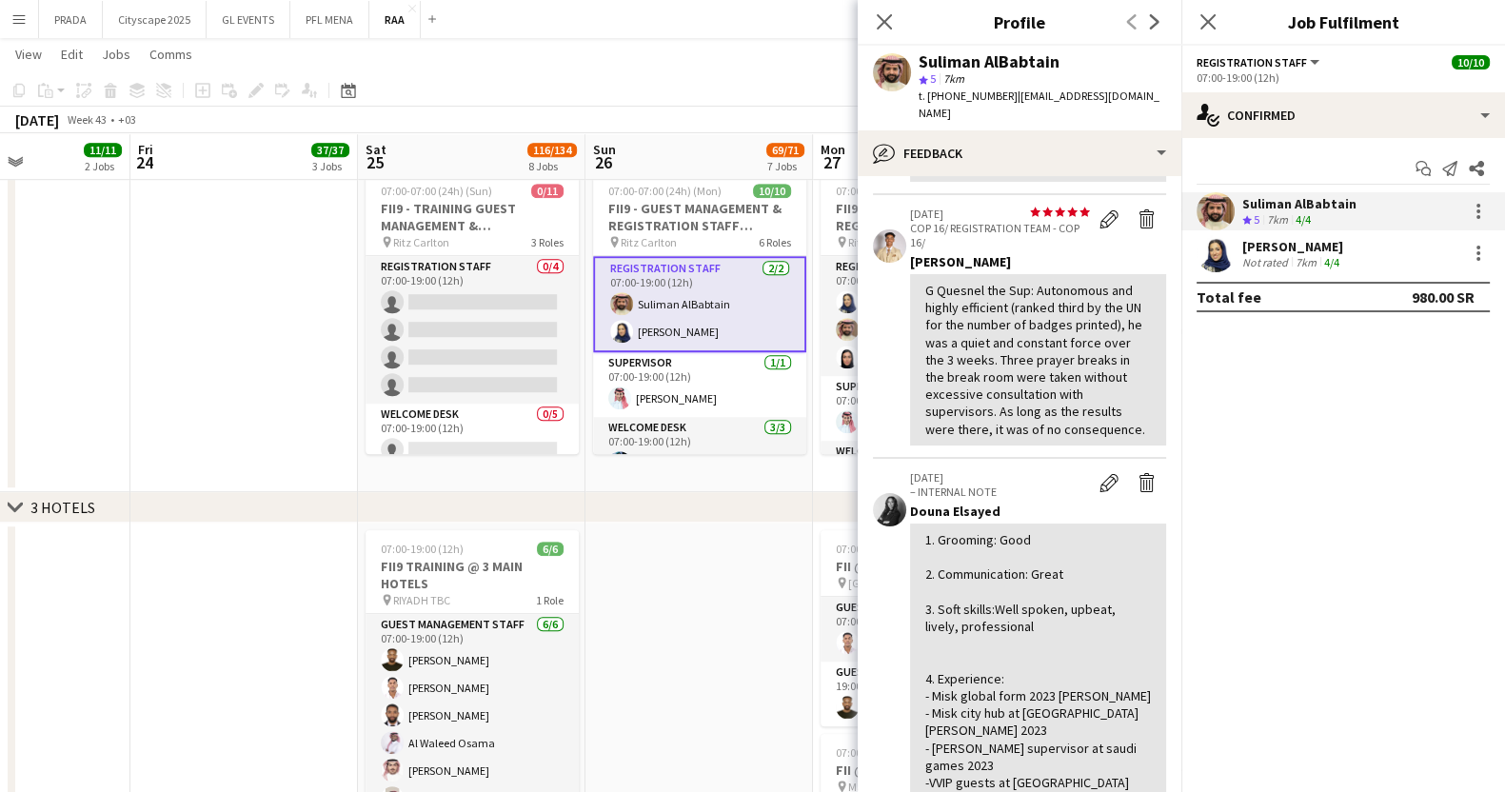
scroll to position [0, 0]
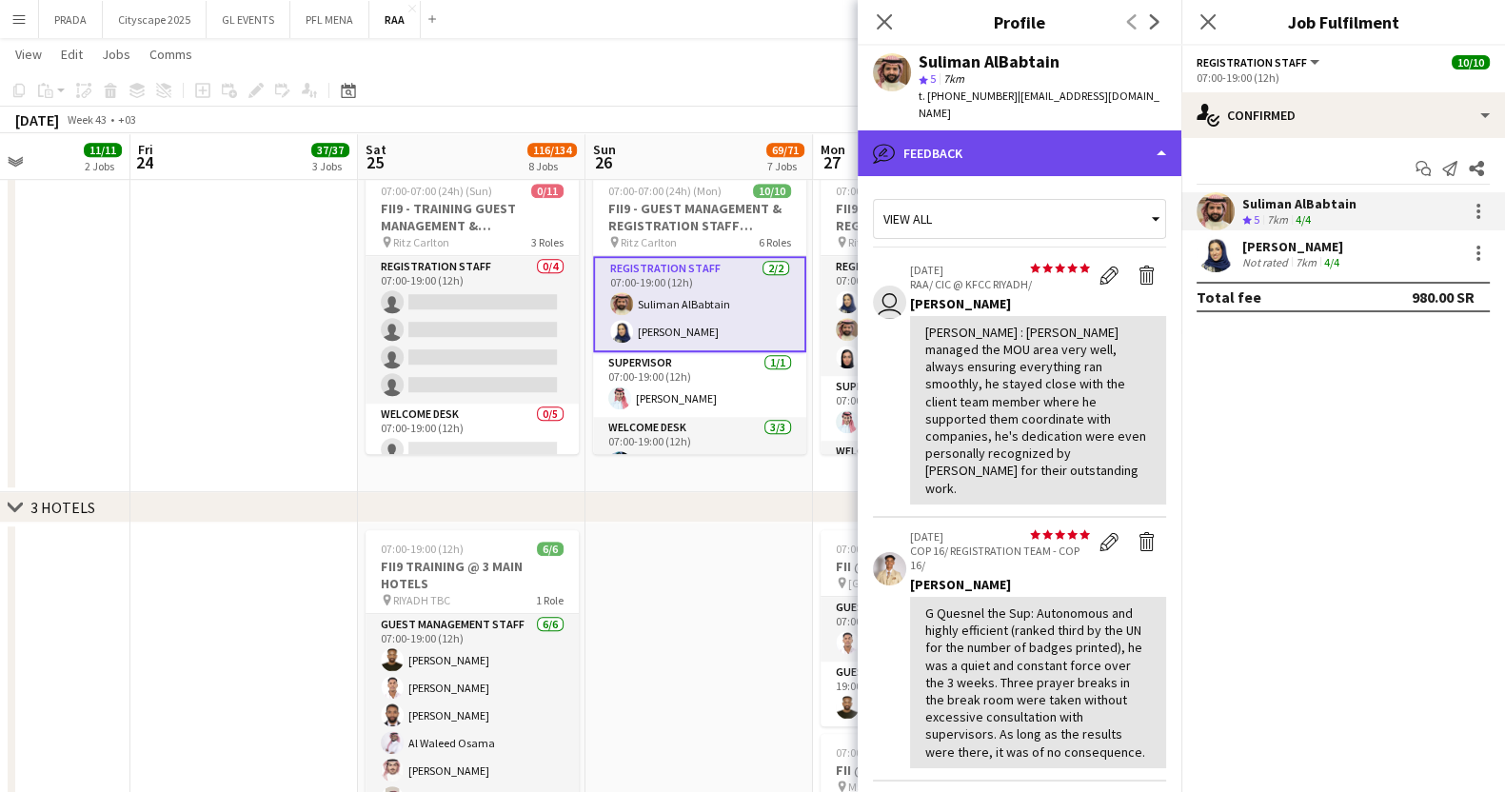
click at [1010, 135] on div "bubble-pencil Feedback" at bounding box center [1020, 153] width 324 height 46
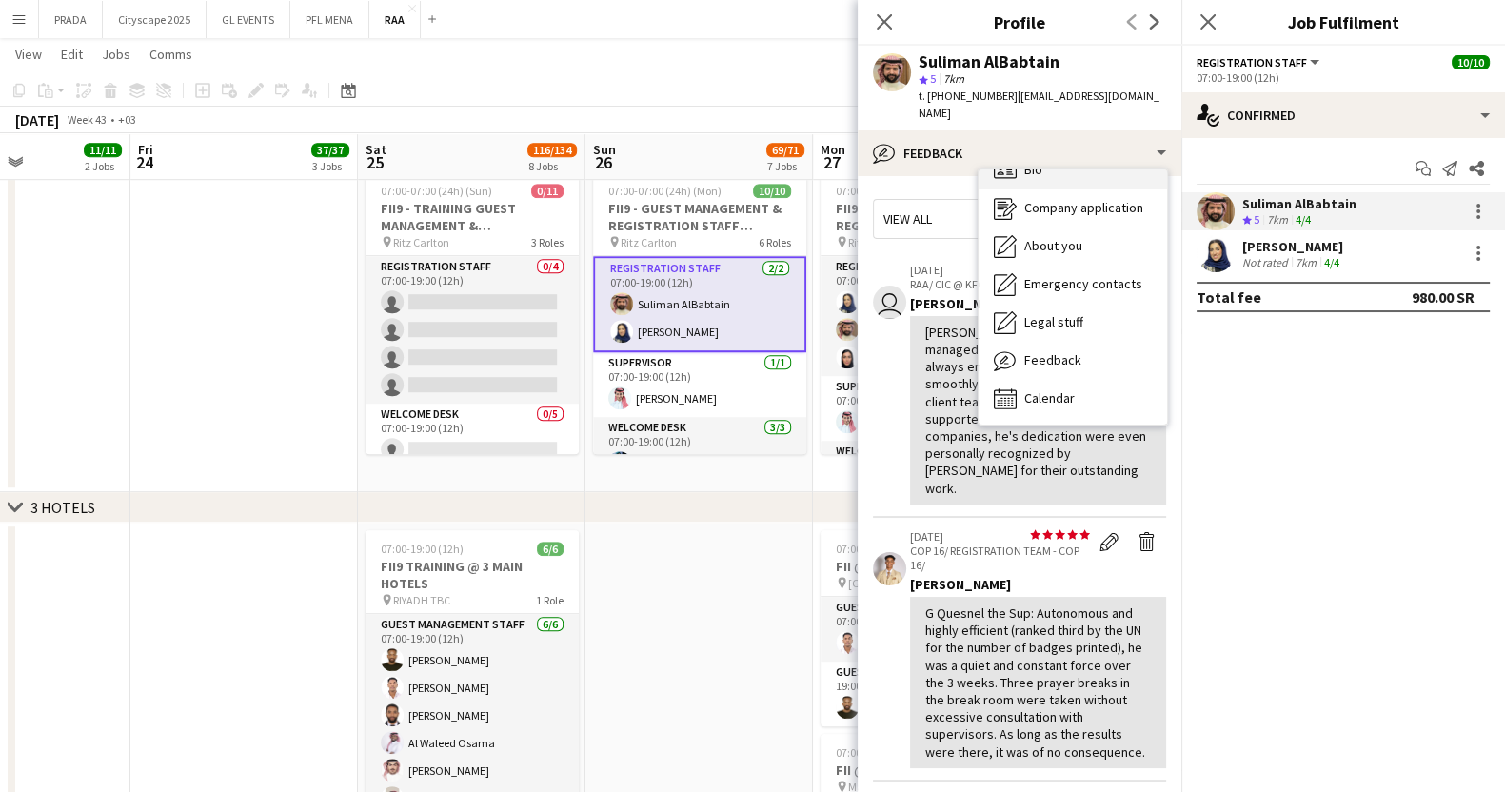
click at [1066, 168] on div "Bio Bio" at bounding box center [1072, 170] width 188 height 38
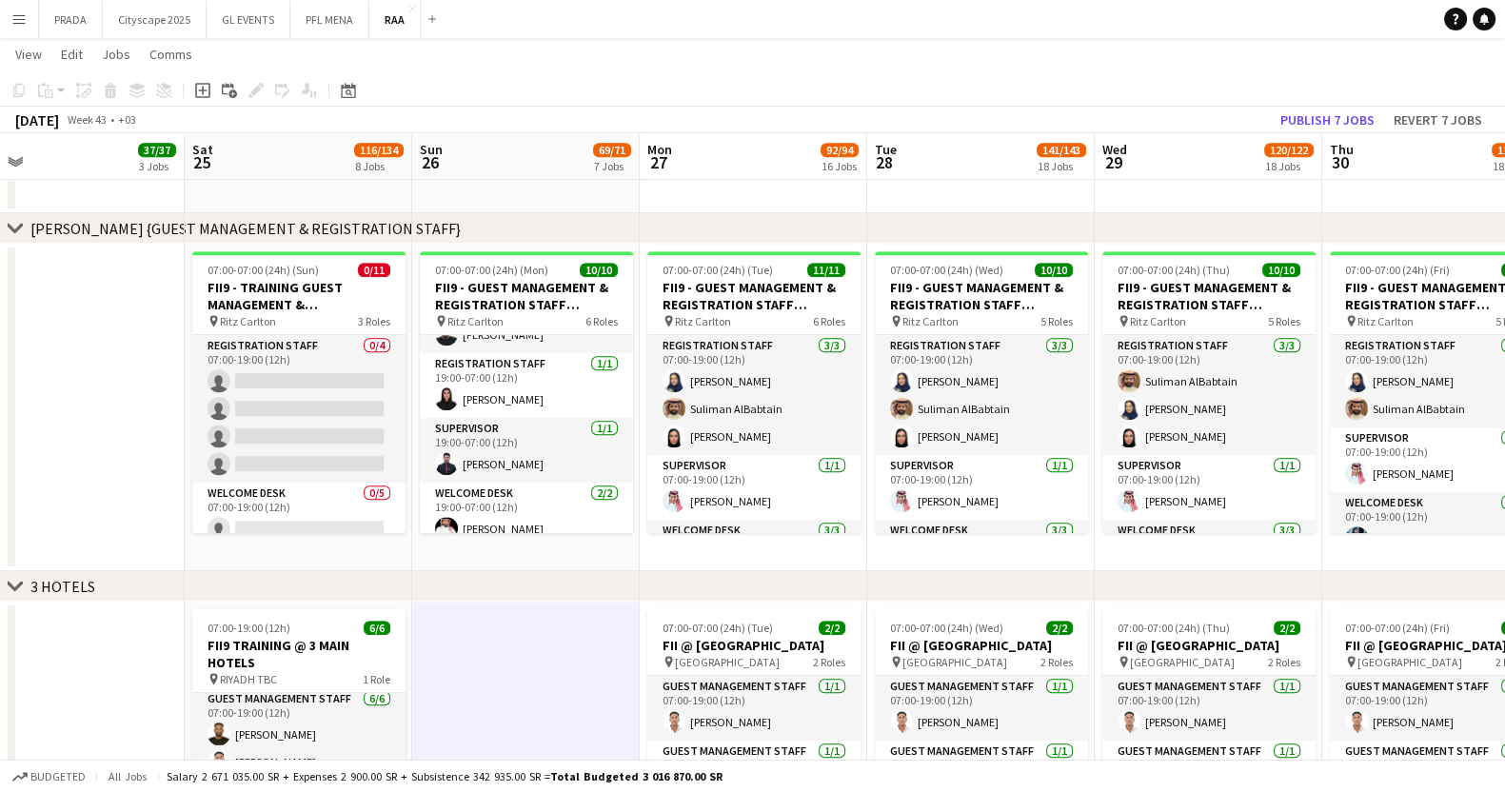
scroll to position [261, 0]
click at [513, 387] on app-card-role "Registration Staff [DATE] 19:00-07:00 (12h) [PERSON_NAME]" at bounding box center [526, 383] width 213 height 65
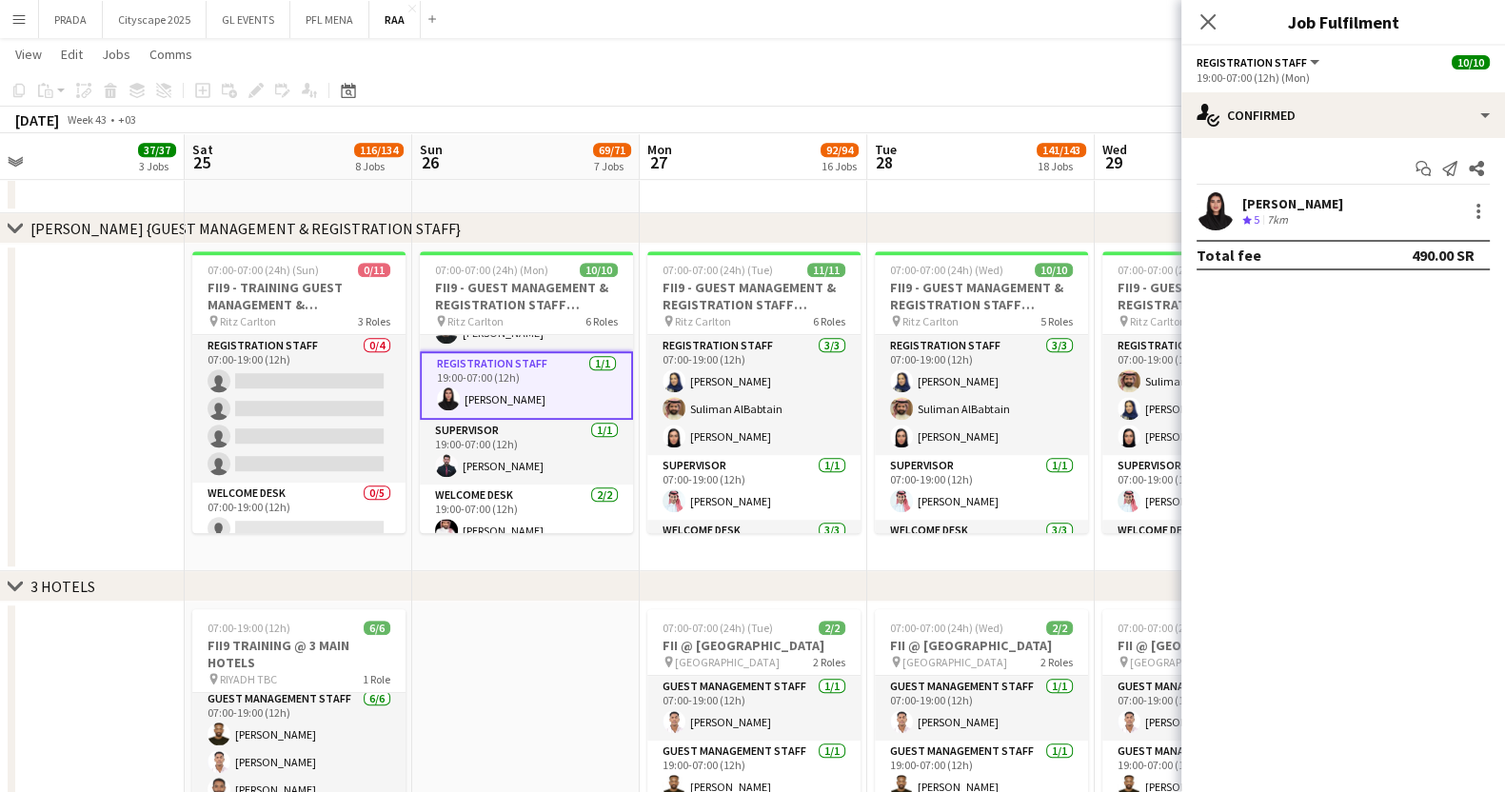
click at [1275, 213] on div "7km" at bounding box center [1277, 220] width 29 height 16
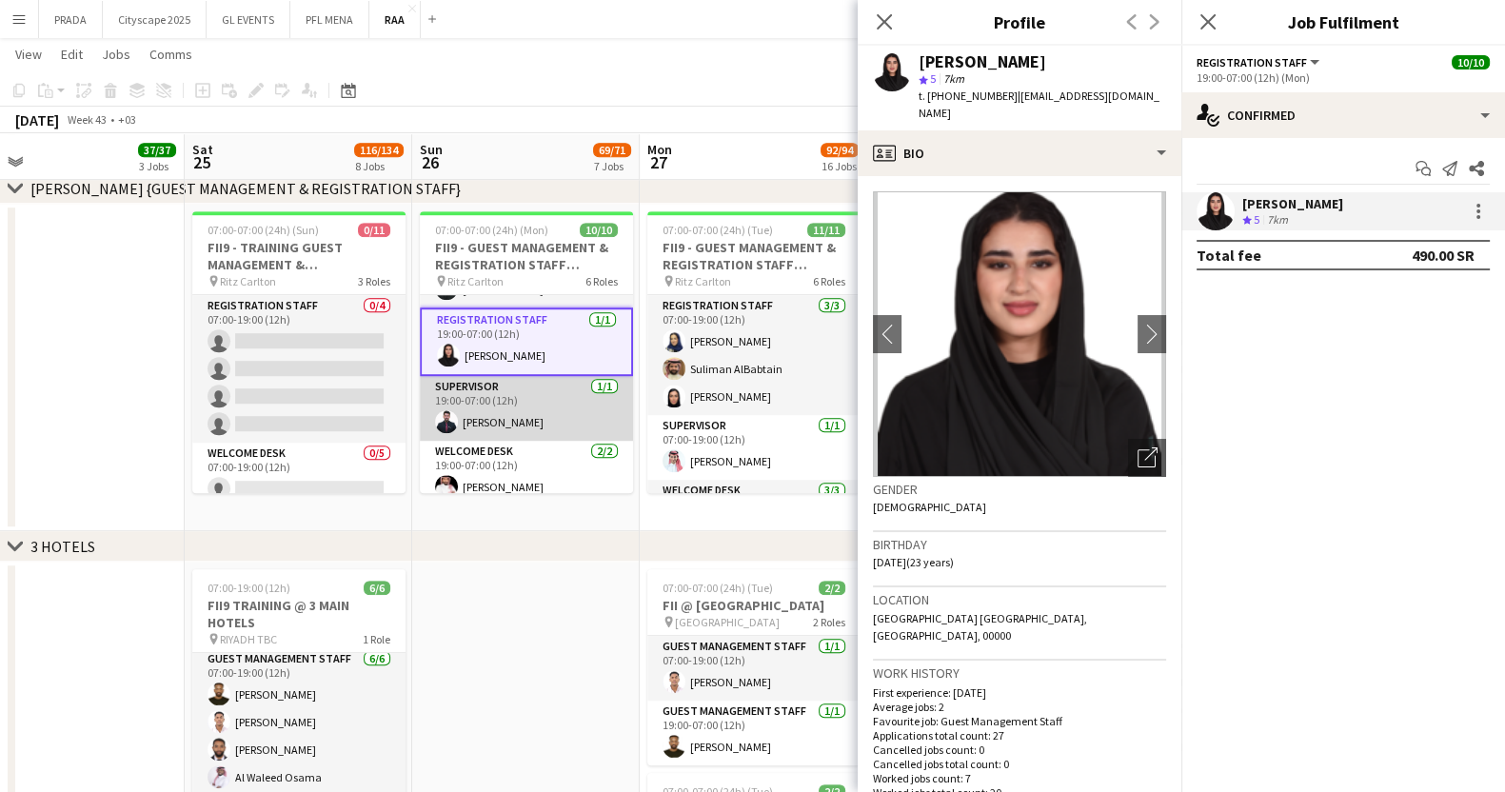
scroll to position [304, 0]
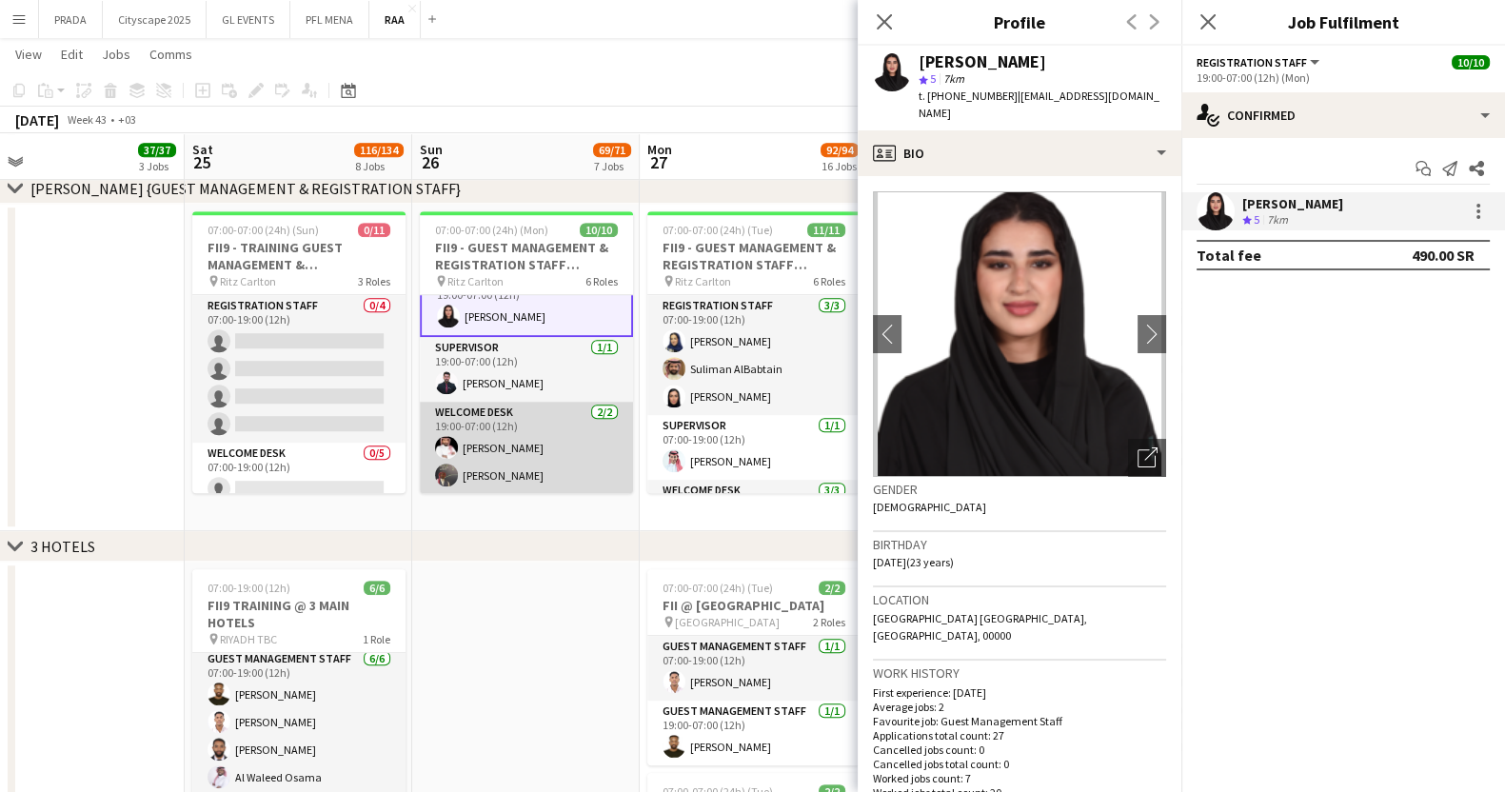
click at [544, 461] on app-card-role "Welcome Desk [DATE] 19:00-07:00 (12h) [PERSON_NAME] [PERSON_NAME]" at bounding box center [526, 448] width 213 height 92
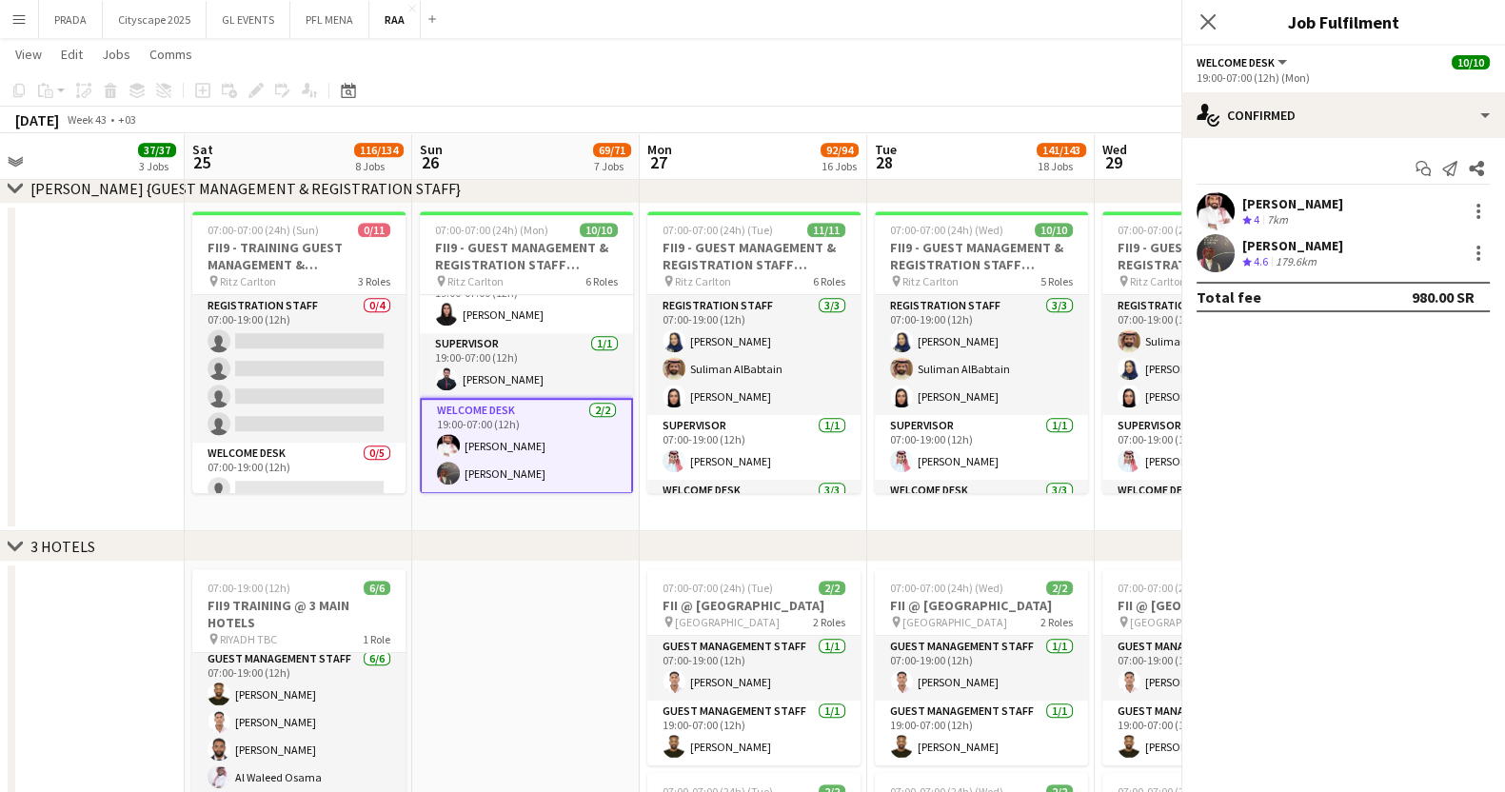
scroll to position [302, 0]
click at [1266, 250] on div "[PERSON_NAME]" at bounding box center [1292, 245] width 101 height 17
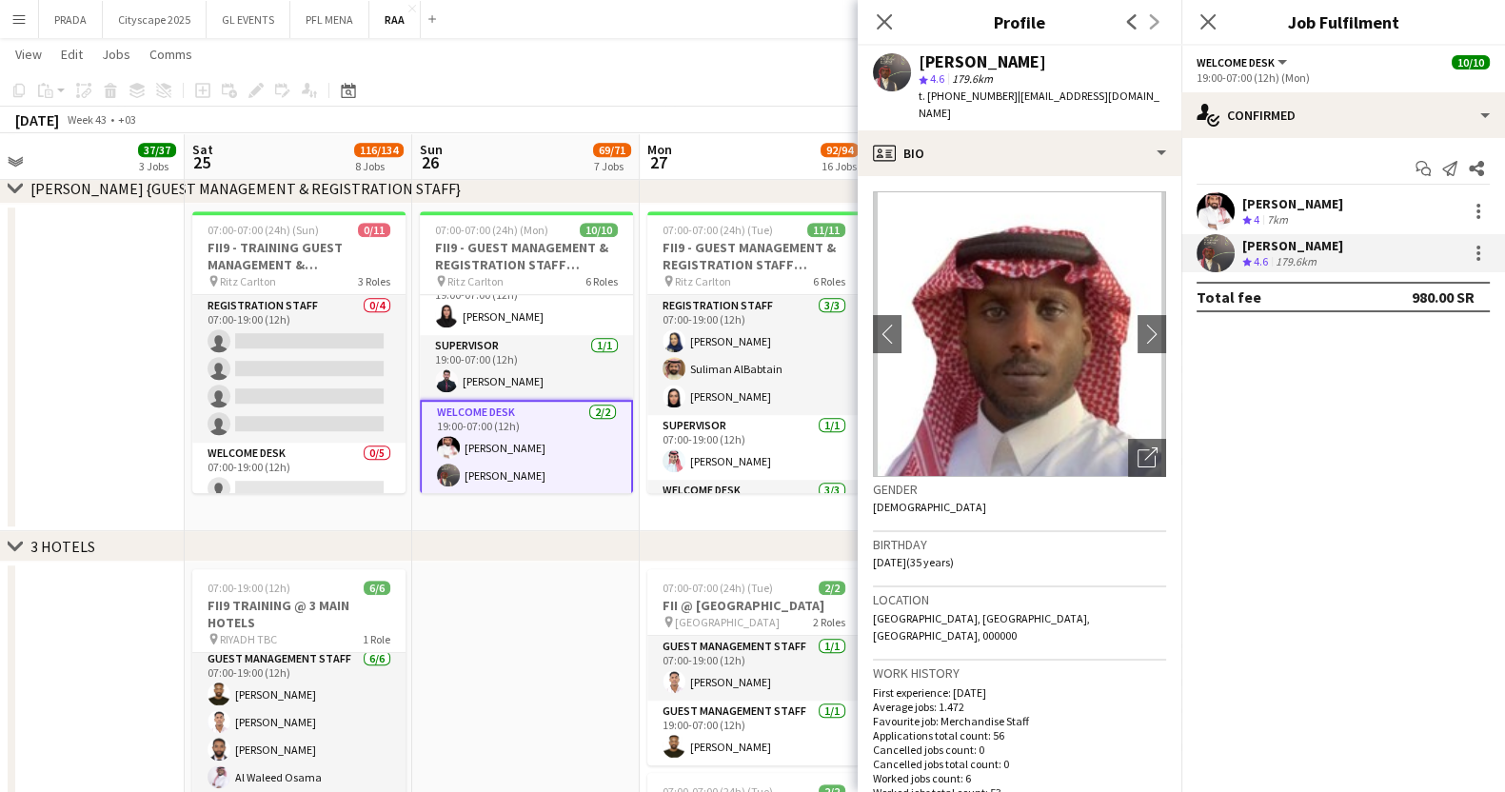
click at [1294, 223] on div "Crew rating 4 7km" at bounding box center [1292, 220] width 101 height 16
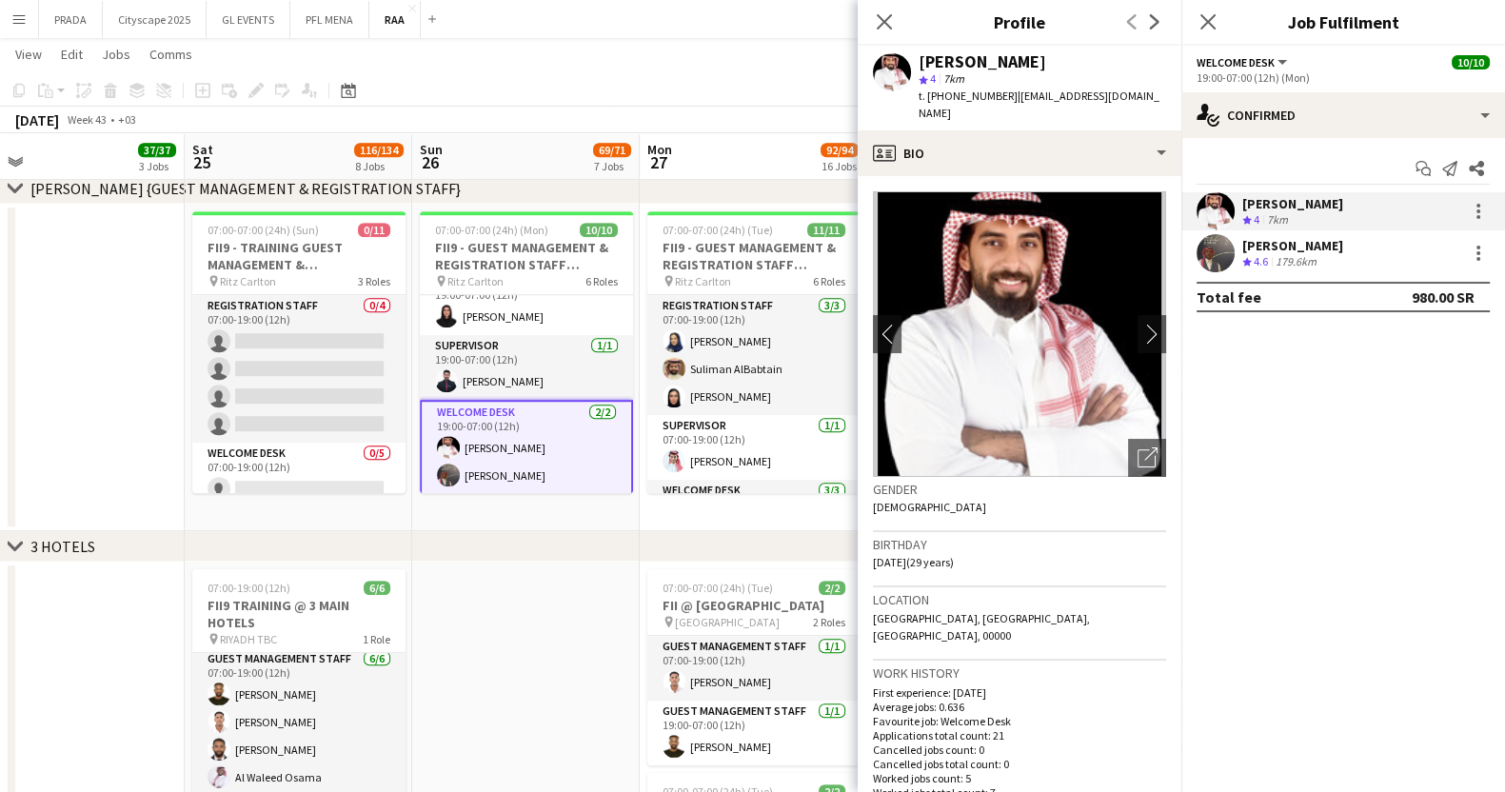
click at [507, 452] on app-card-role "Welcome Desk [DATE] 19:00-07:00 (12h) [PERSON_NAME] [PERSON_NAME]" at bounding box center [526, 448] width 213 height 96
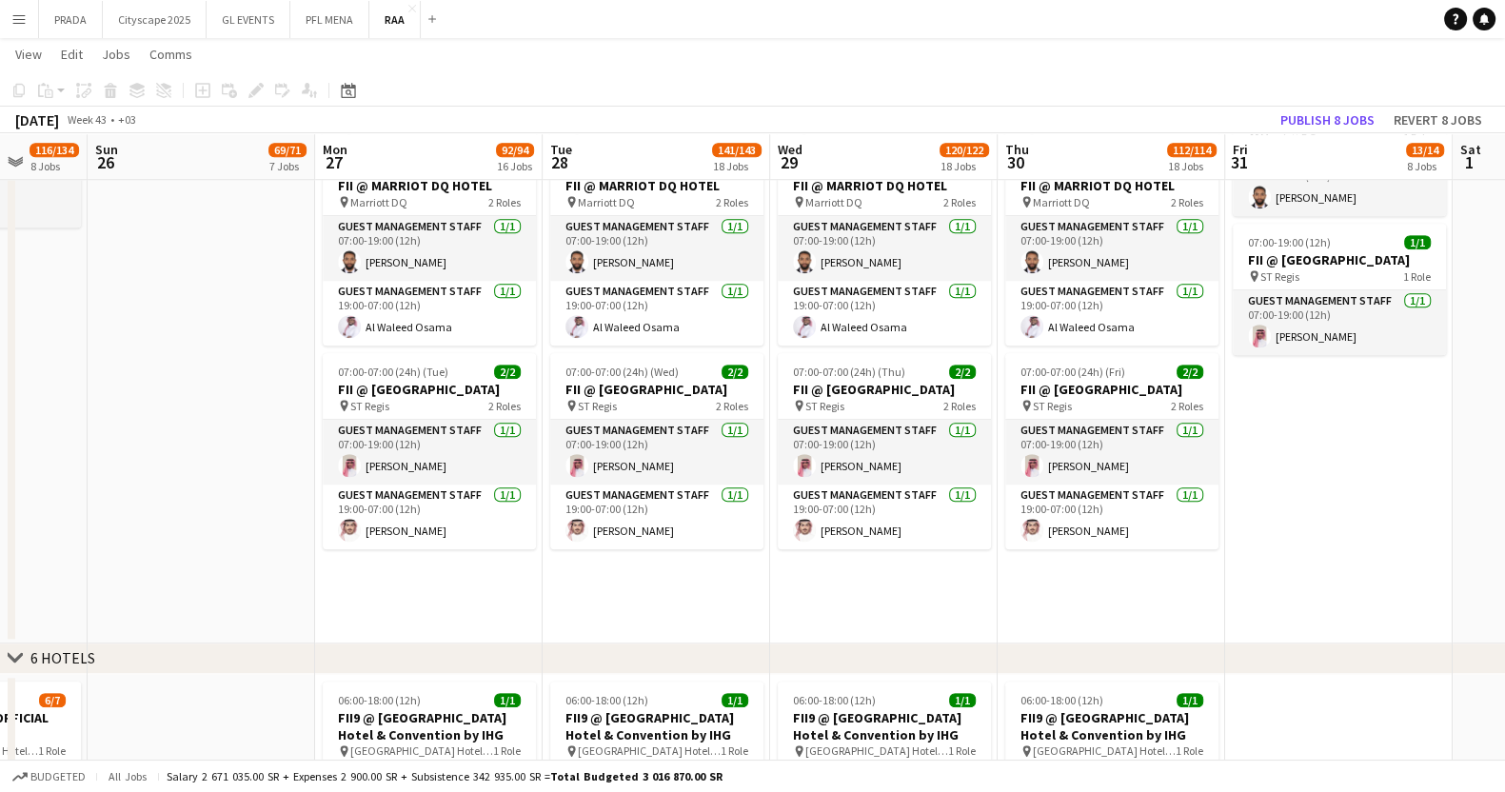
scroll to position [0, 824]
drag, startPoint x: 1270, startPoint y: 602, endPoint x: 943, endPoint y: 623, distance: 327.2
click at [943, 623] on app-calendar-viewport "Wed 22 Thu 23 11/11 2 Jobs Fri 24 37/37 3 Jobs Sat 25 116/134 8 Jobs Sun 26 69/…" at bounding box center [752, 490] width 1505 height 5136
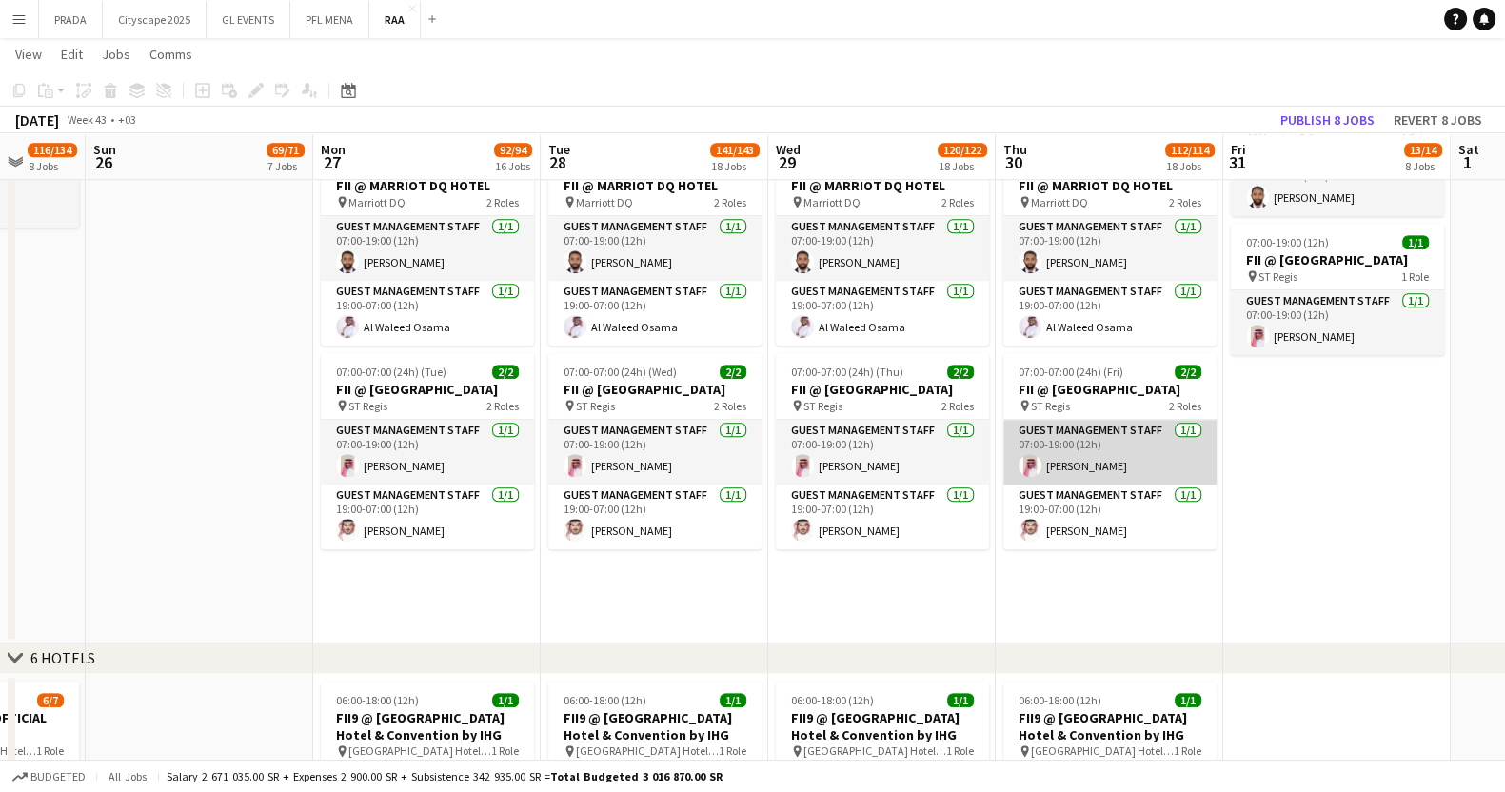
click at [1072, 468] on app-card-role "Guest Management Staff [DATE] 07:00-19:00 (12h) [PERSON_NAME]" at bounding box center [1109, 452] width 213 height 65
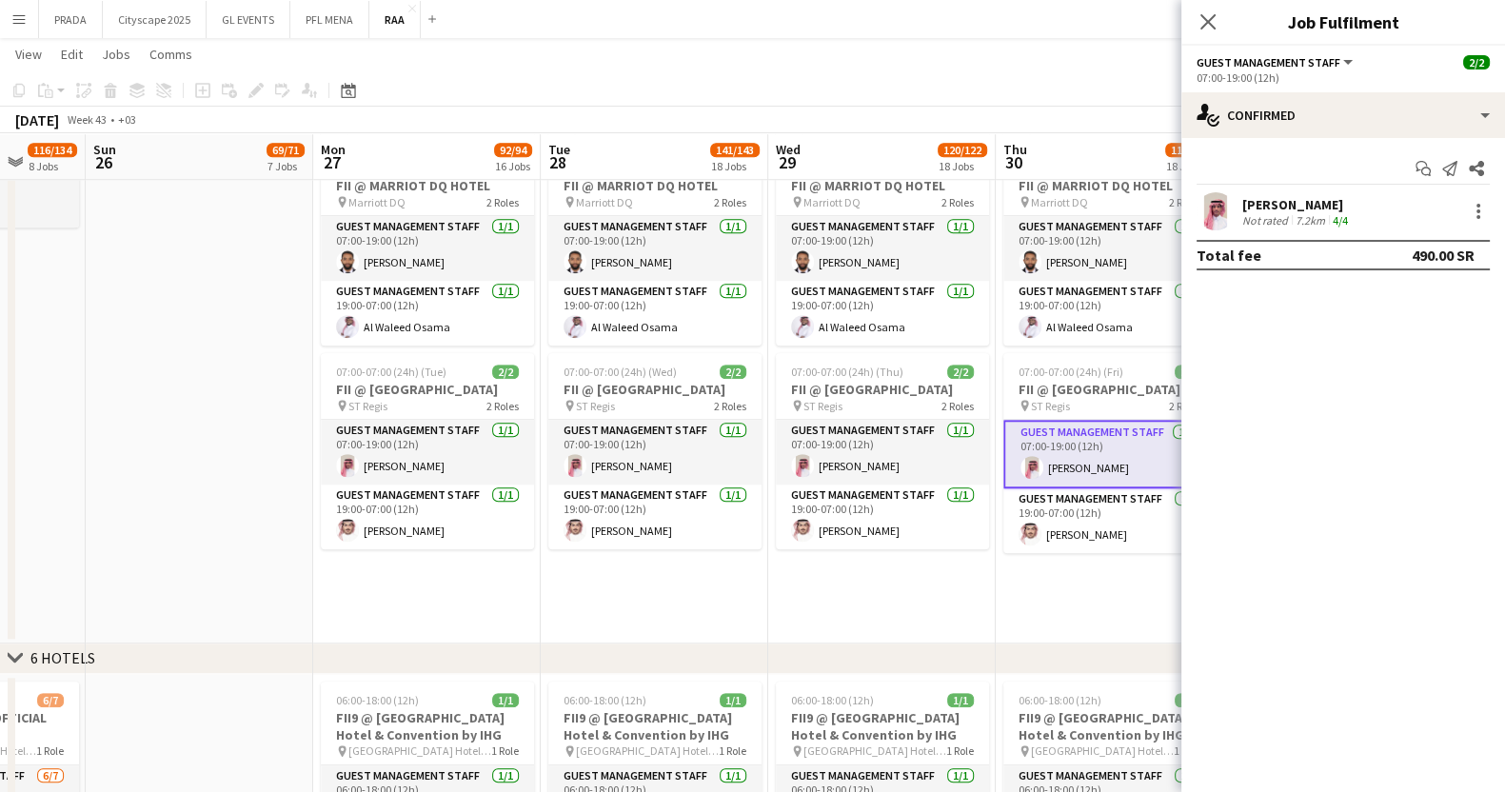
click at [1305, 199] on div "[PERSON_NAME]" at bounding box center [1296, 204] width 109 height 17
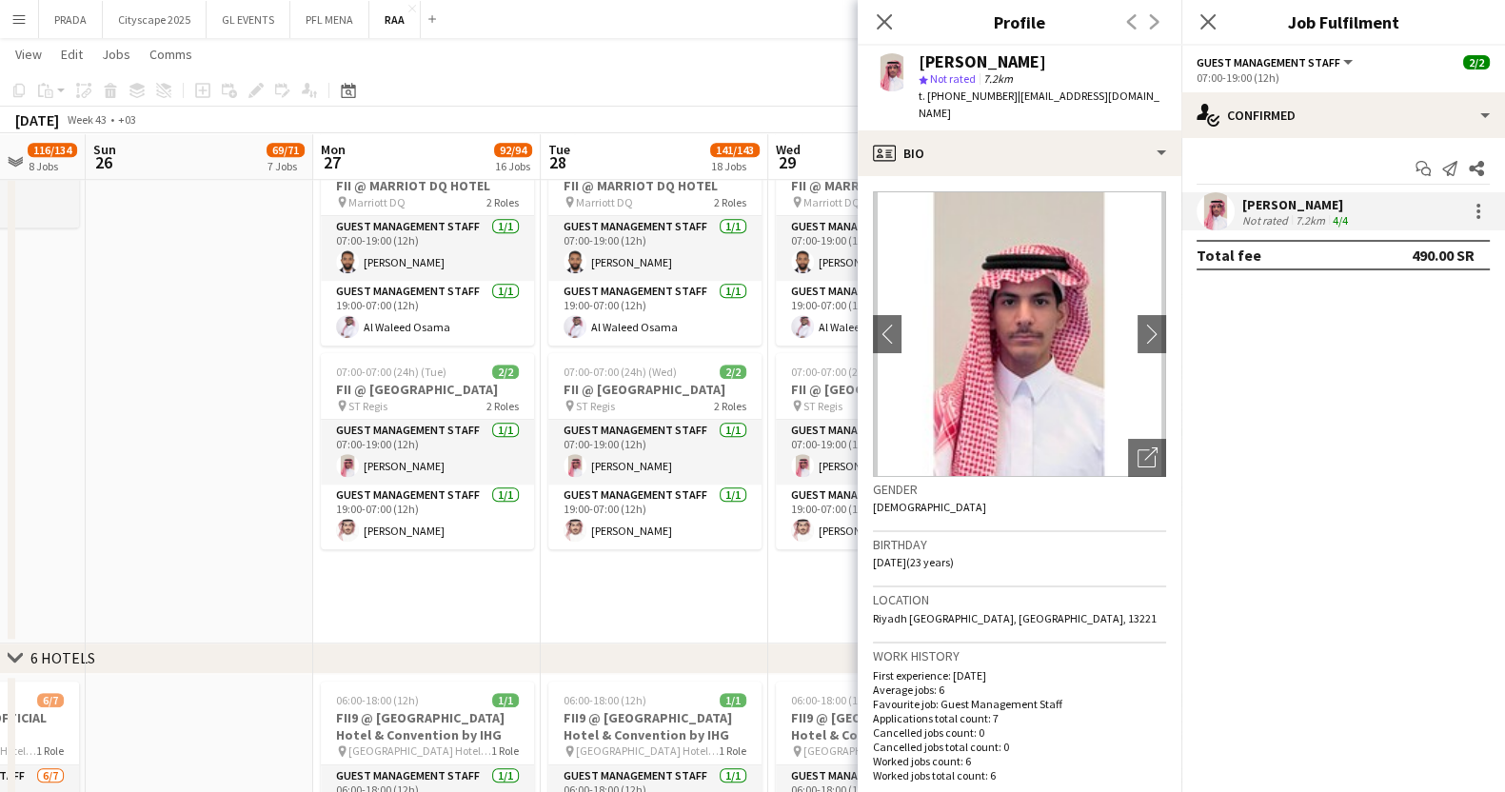
click at [266, 445] on app-date-cell at bounding box center [199, 290] width 227 height 705
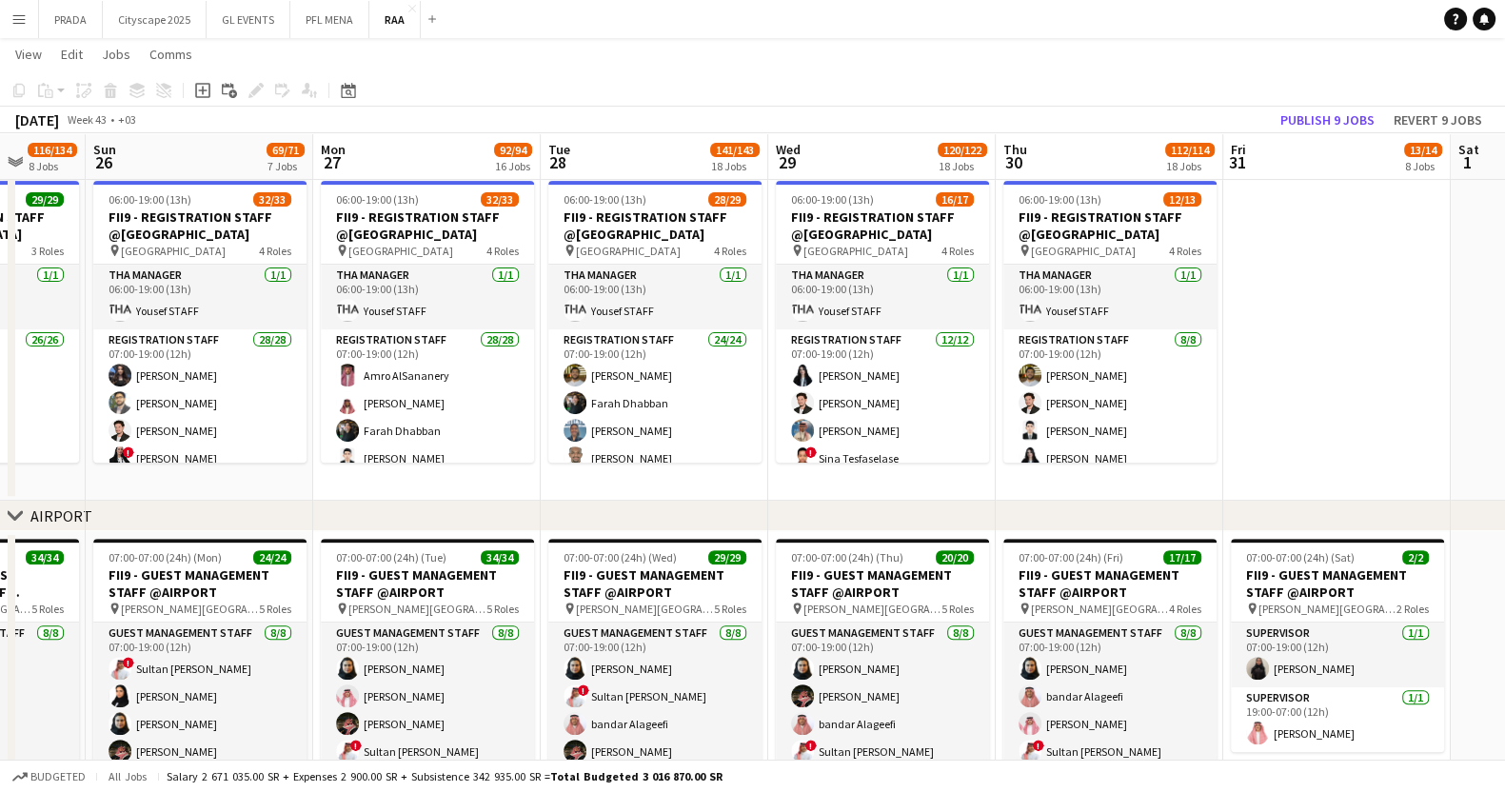
scroll to position [0, 714]
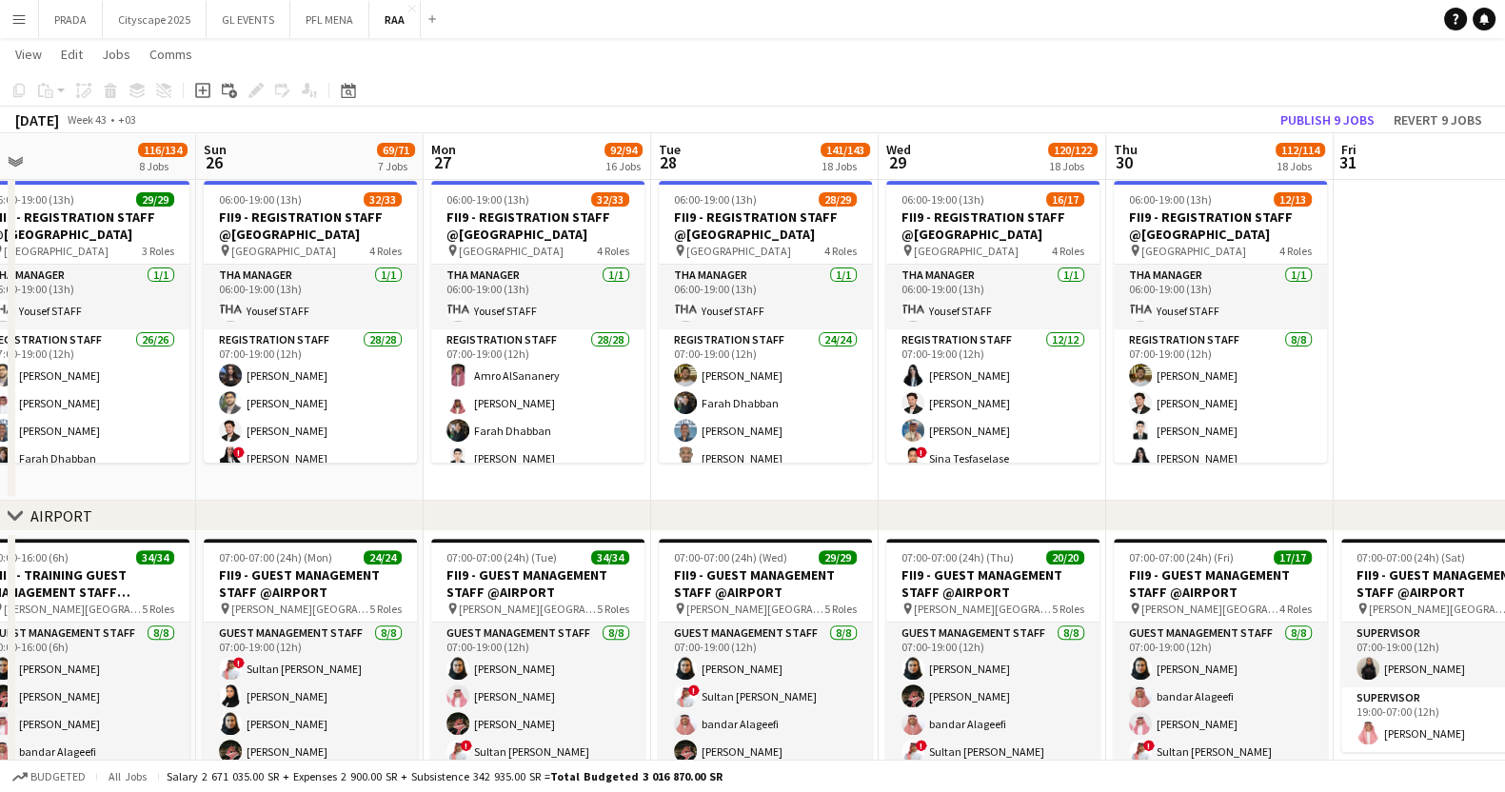
drag, startPoint x: 1374, startPoint y: 374, endPoint x: 1485, endPoint y: 361, distance: 111.2
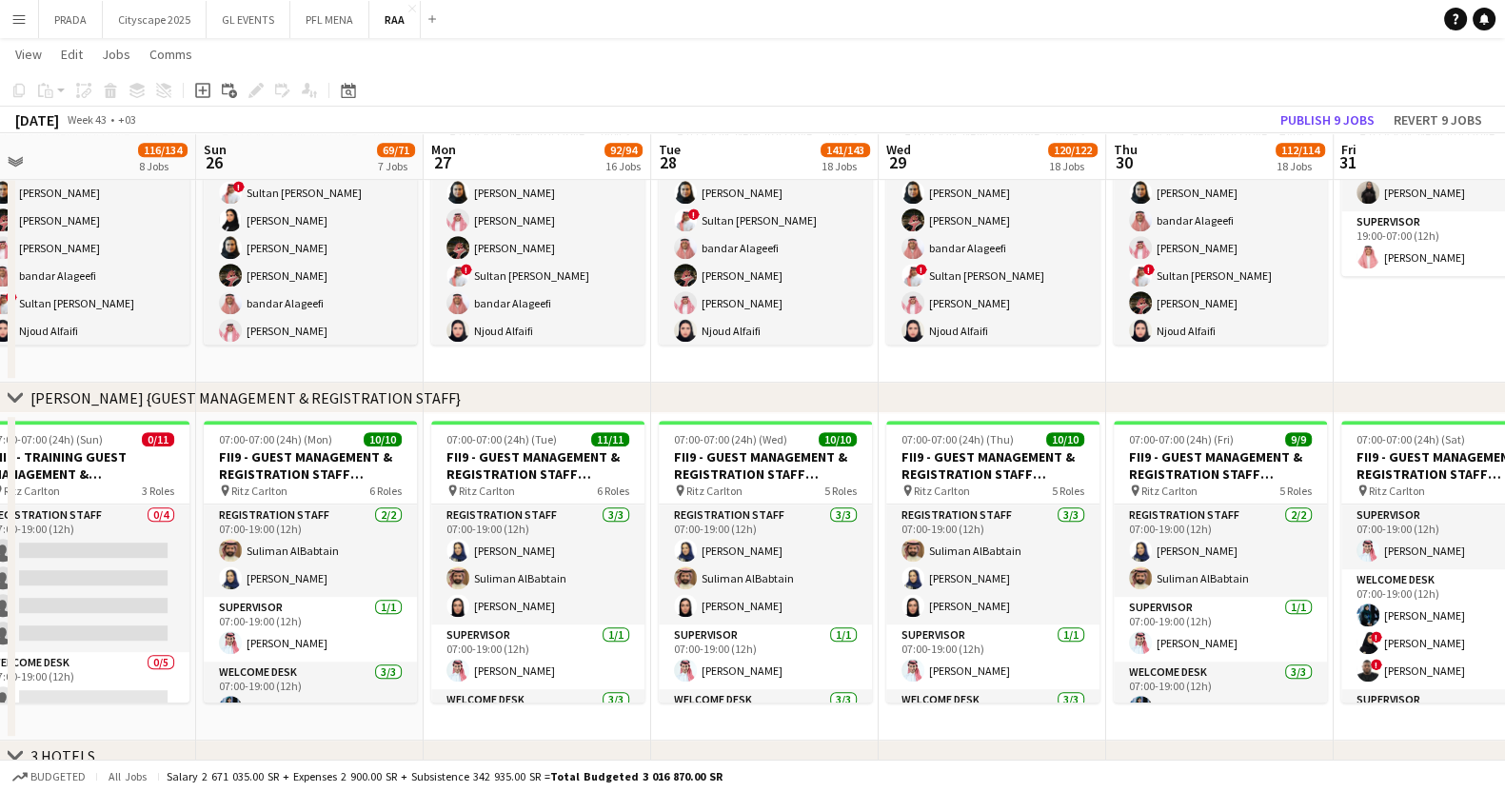
scroll to position [0, 385]
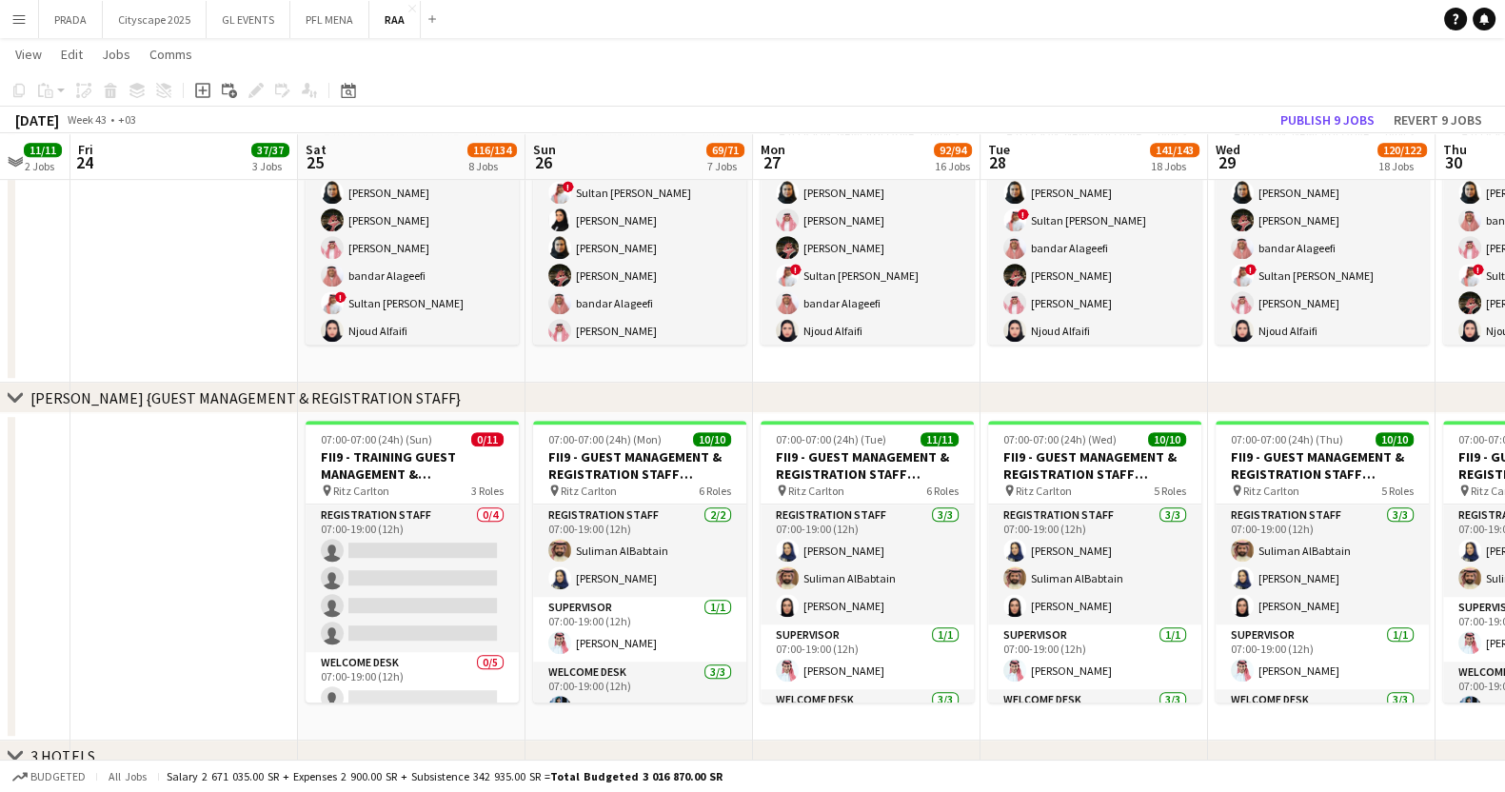
drag, startPoint x: 163, startPoint y: 714, endPoint x: 489, endPoint y: 711, distance: 326.5
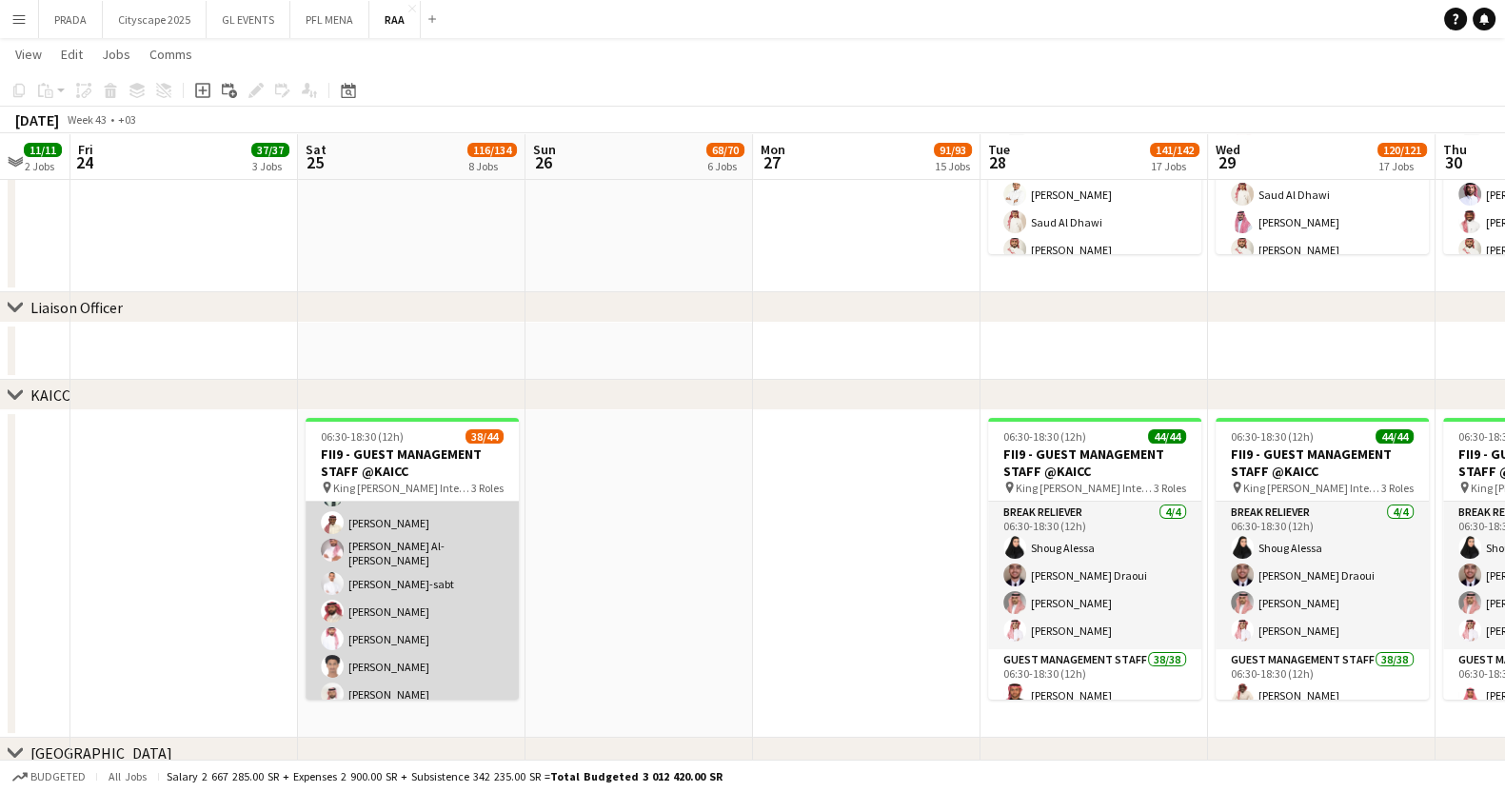
scroll to position [0, 0]
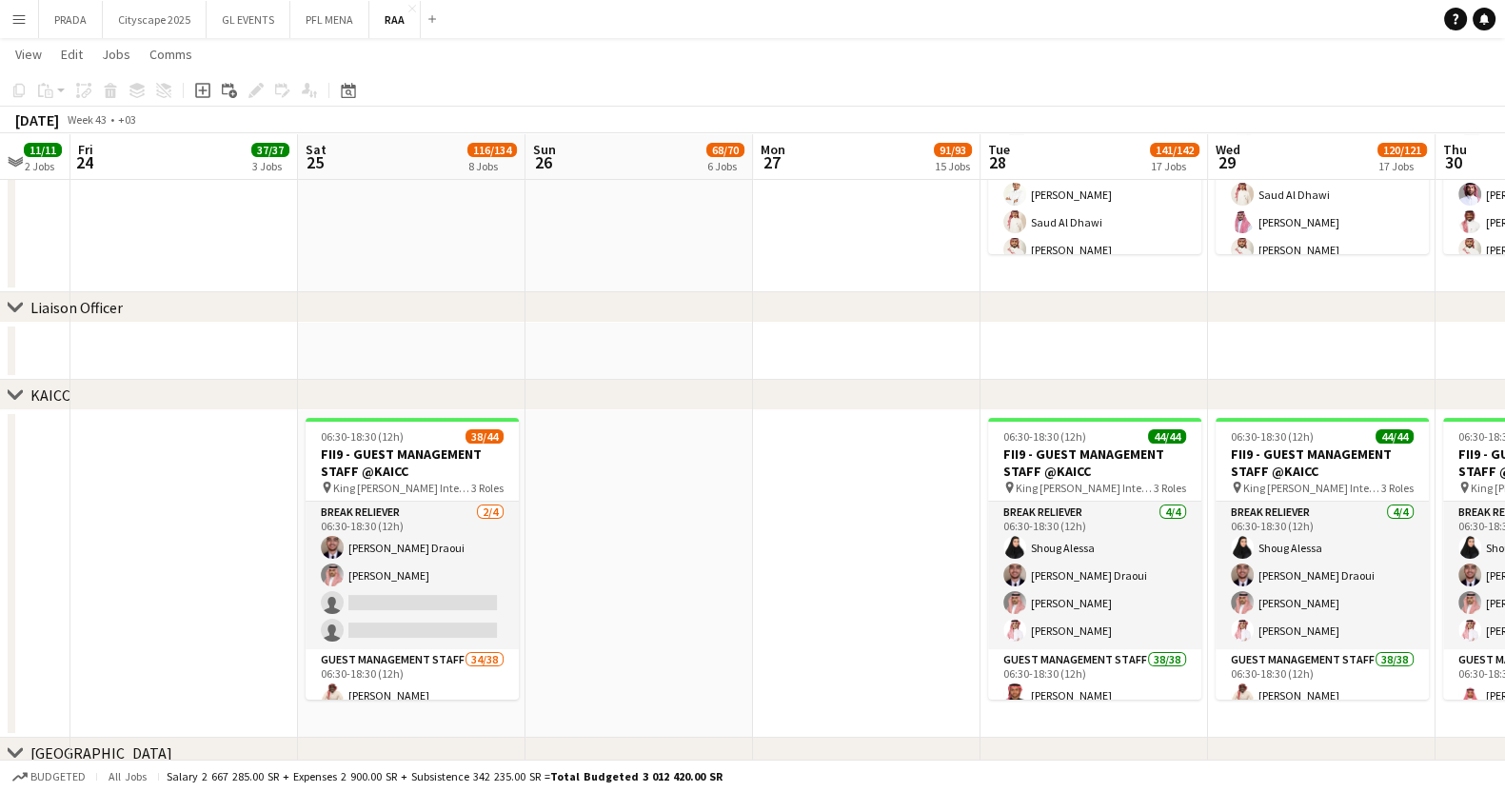
click at [621, 575] on app-date-cell at bounding box center [638, 573] width 227 height 327
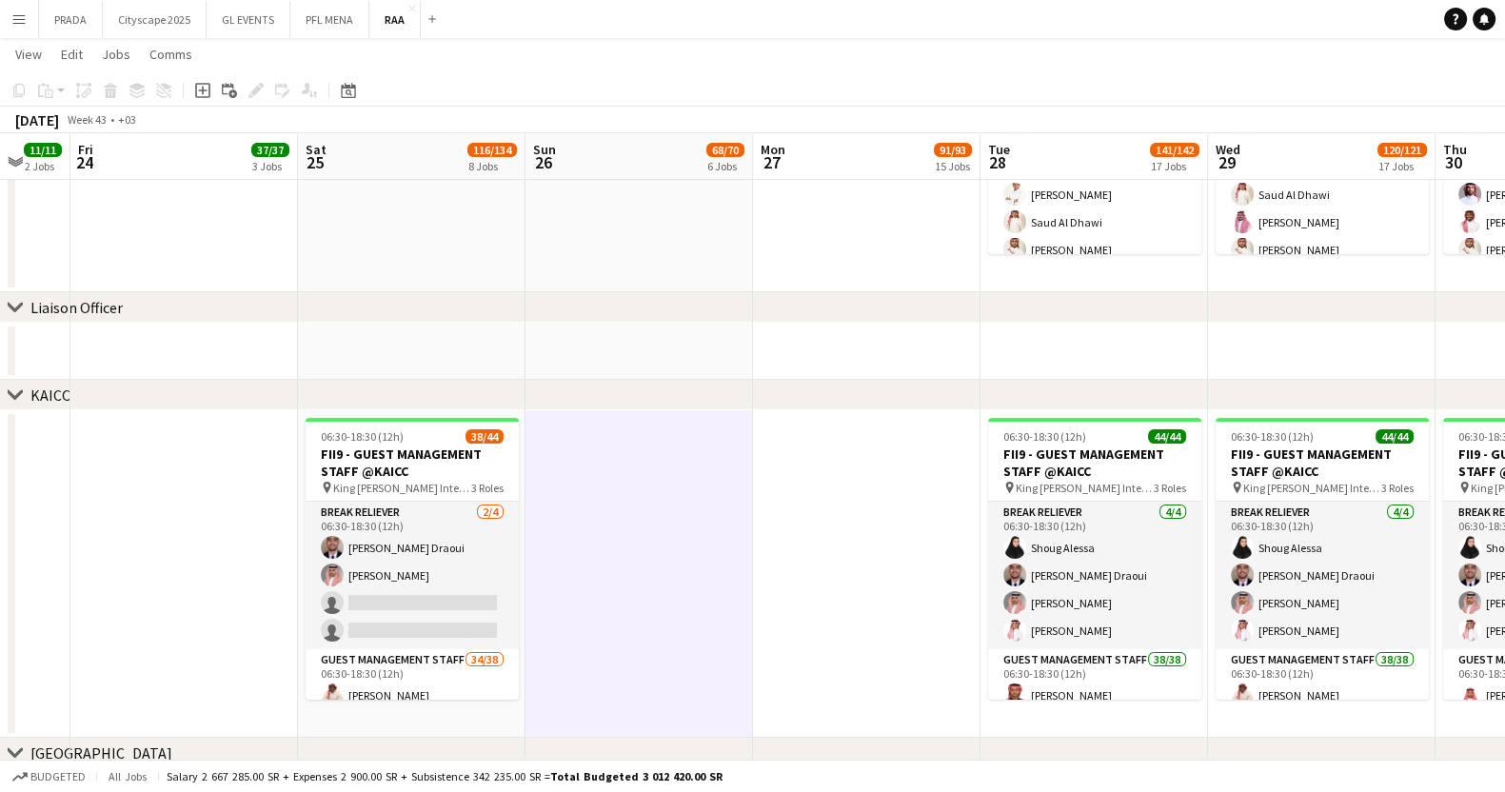
click at [621, 577] on app-date-cell at bounding box center [638, 573] width 227 height 327
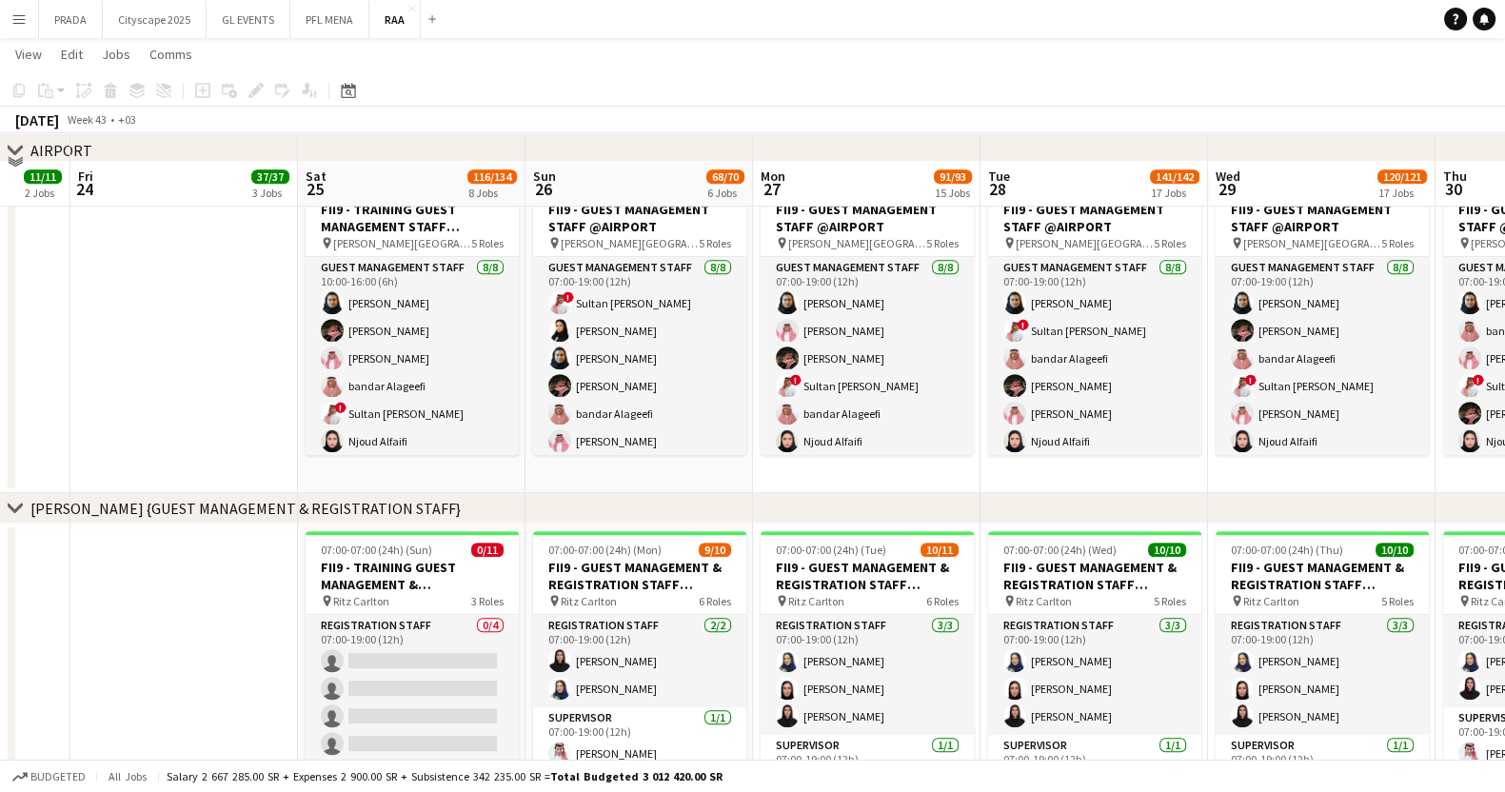
scroll to position [1236, 0]
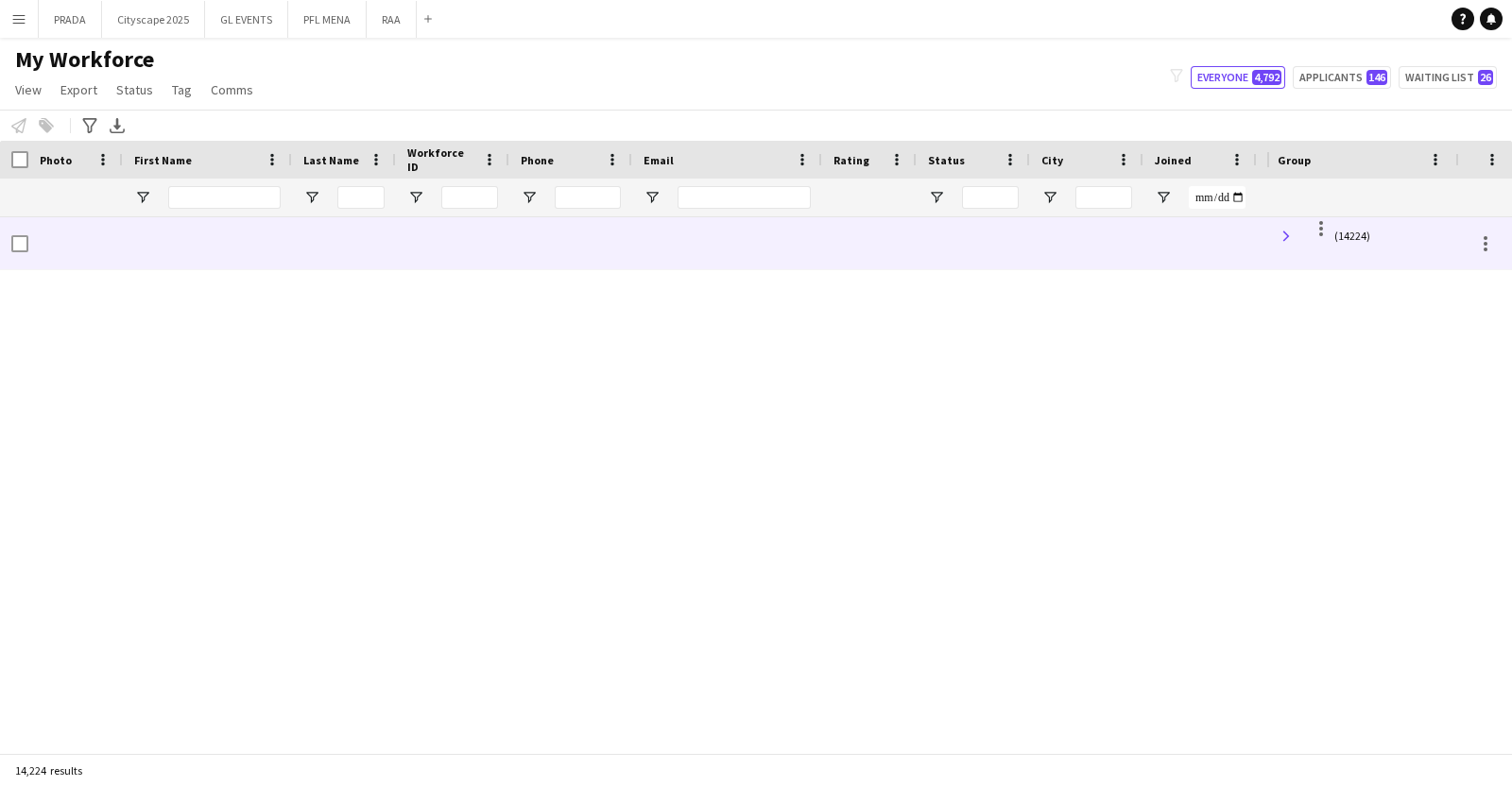
click at [1294, 241] on span at bounding box center [1286, 235] width 17 height 17
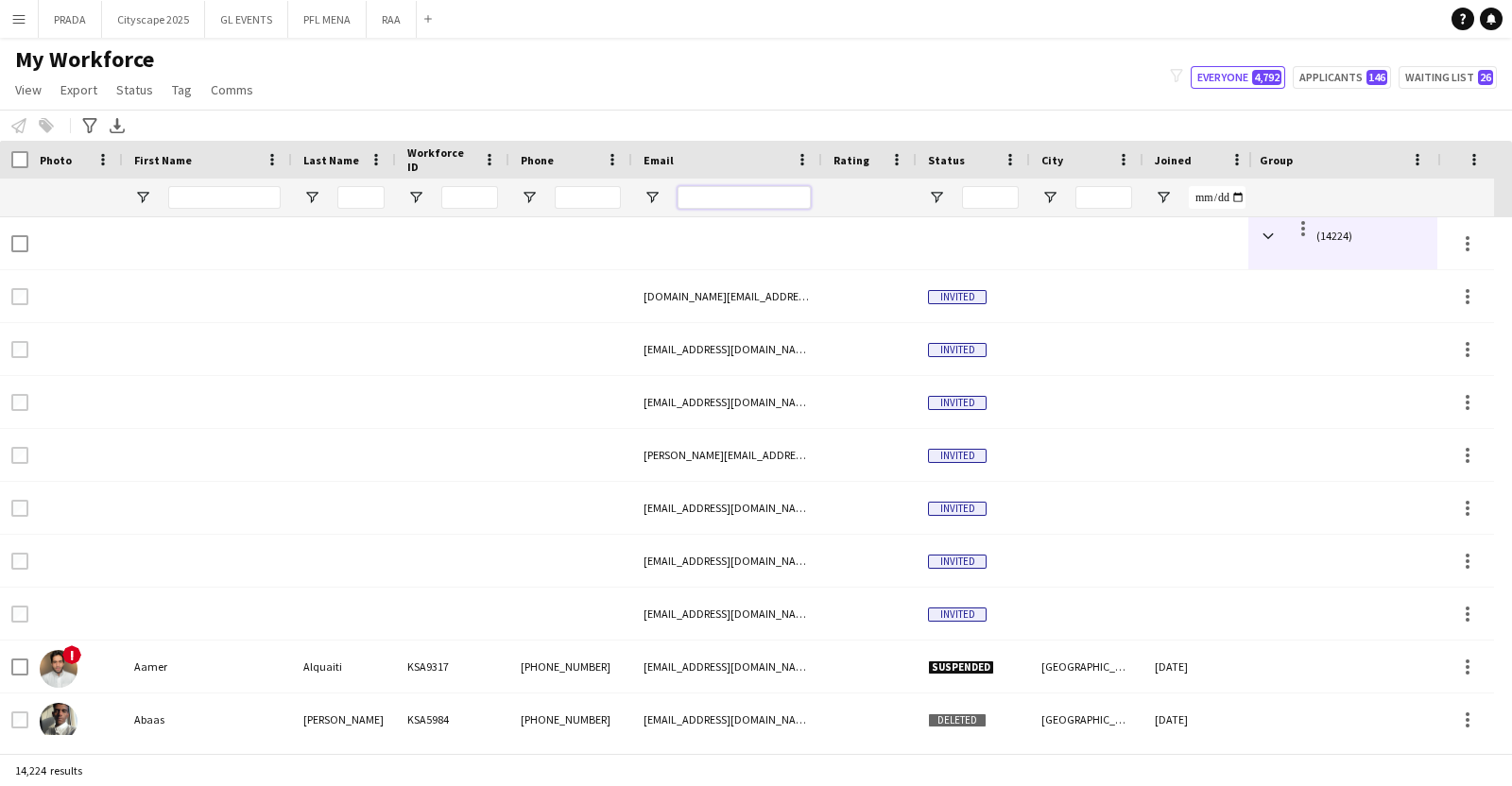
click at [778, 196] on input "Email Filter Input" at bounding box center [744, 196] width 133 height 23
paste input "**********"
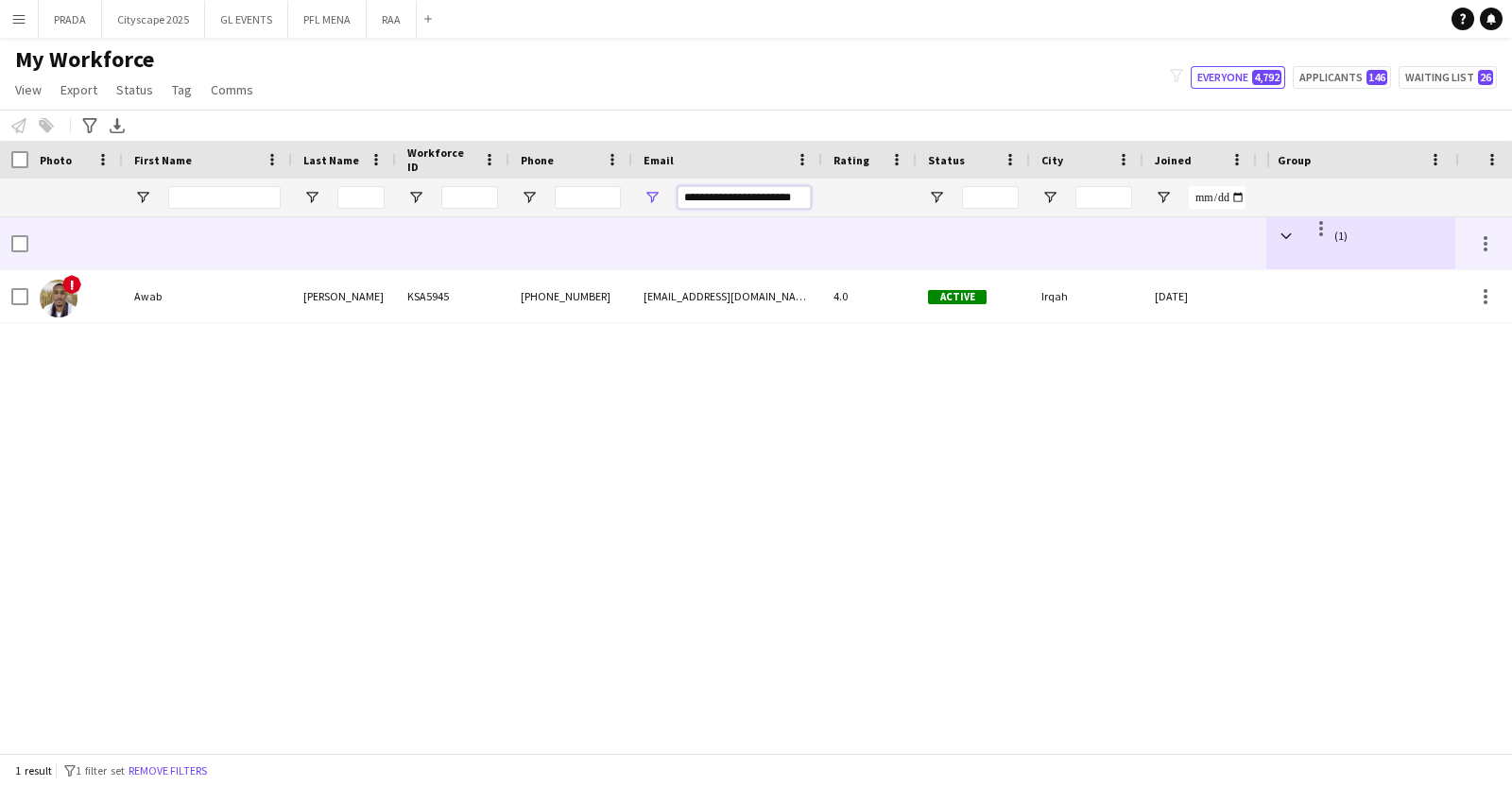
type input "**********"
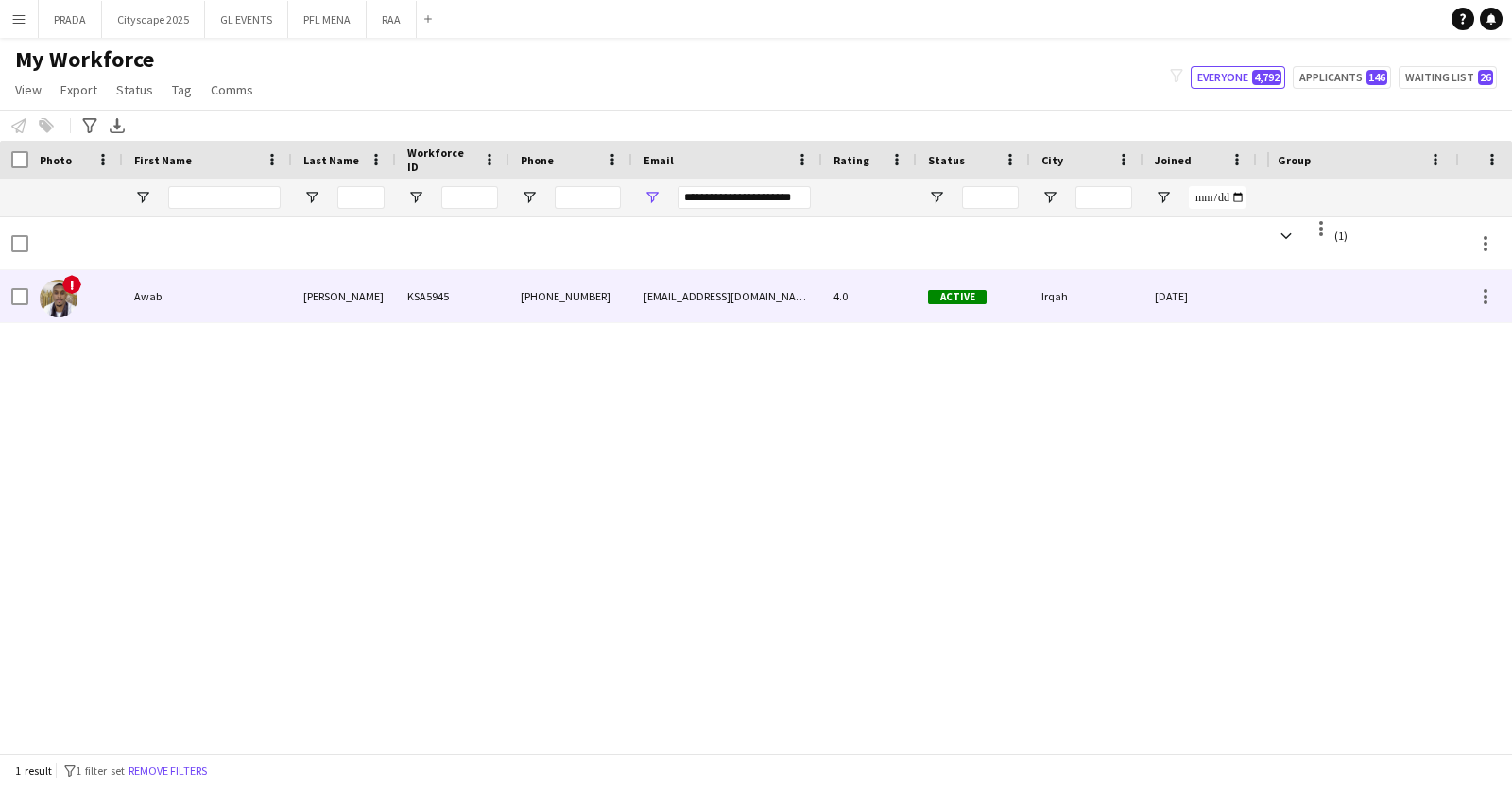
scroll to position [0, 0]
click at [199, 299] on div "Awab" at bounding box center [207, 296] width 169 height 52
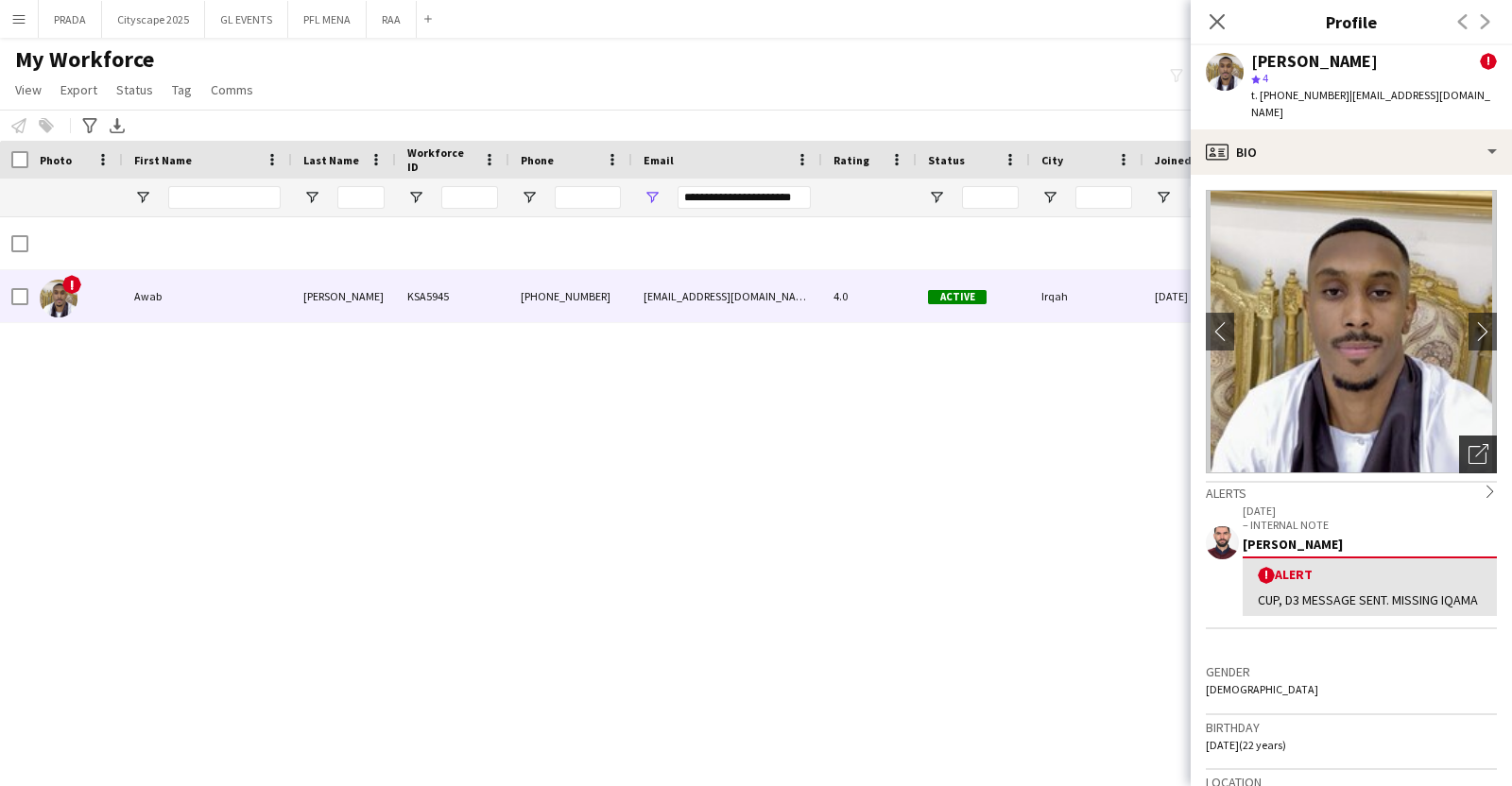
click at [1459, 449] on div "Open photos pop-in" at bounding box center [1478, 455] width 38 height 38
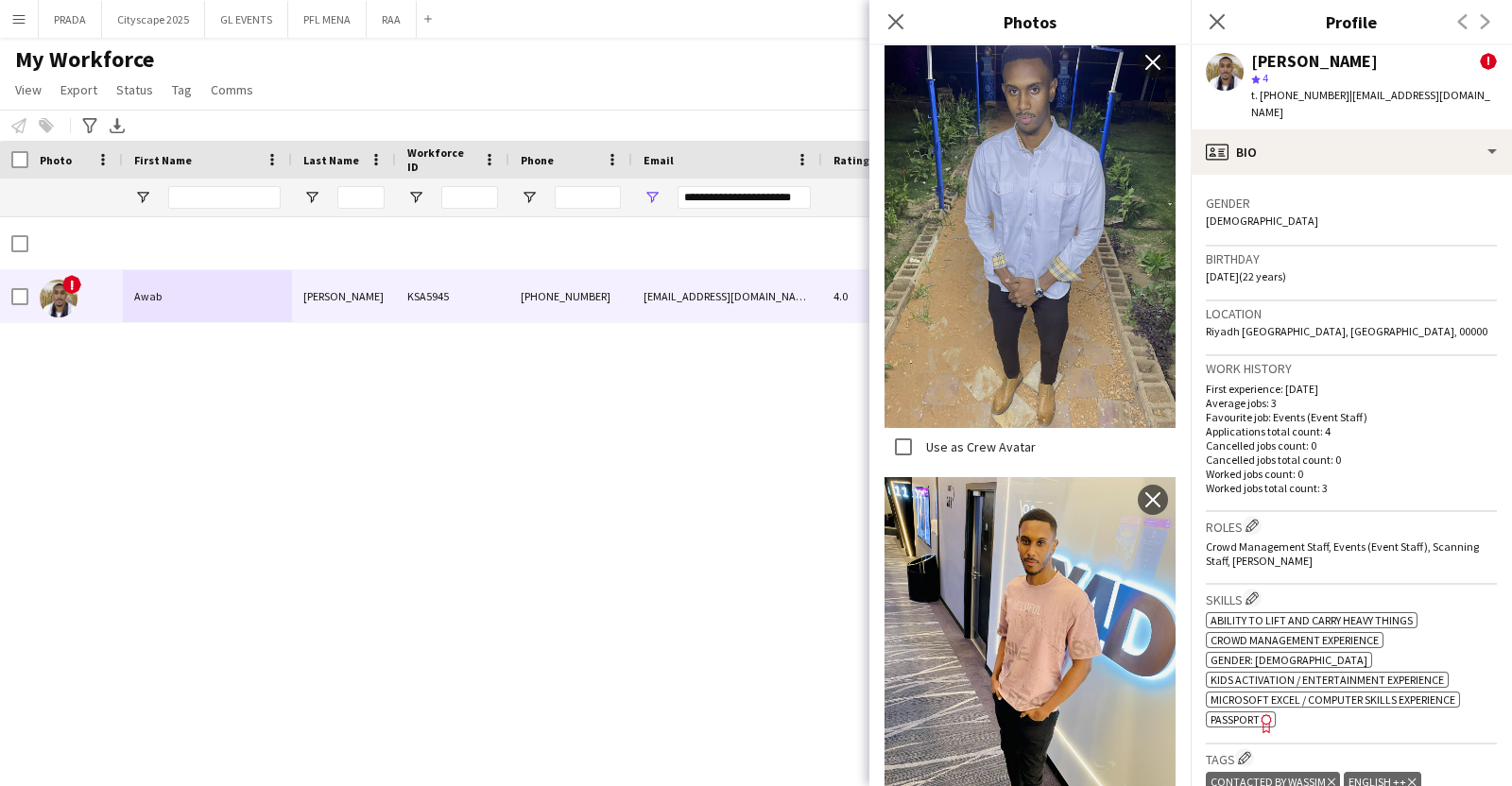
scroll to position [944, 0]
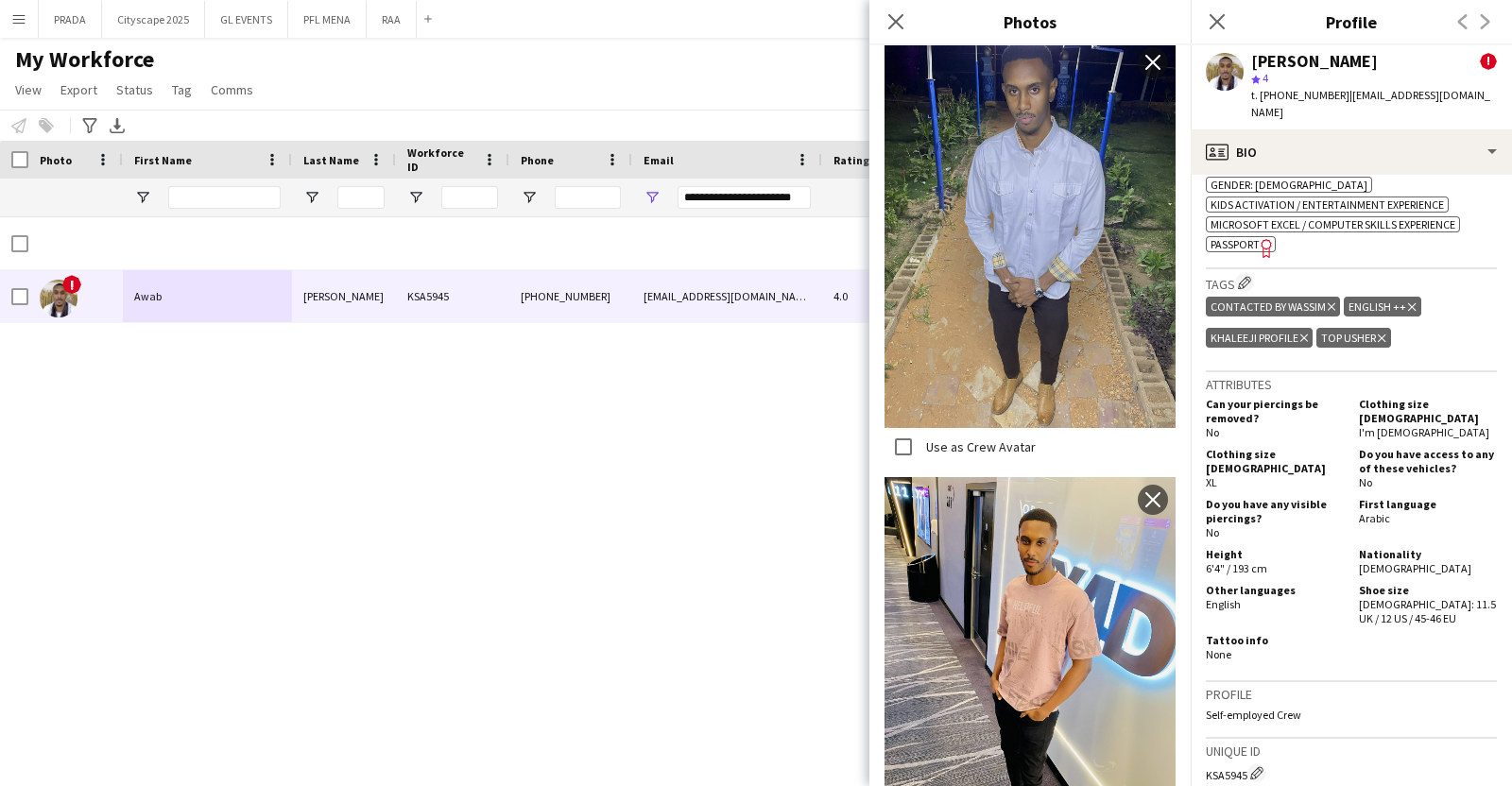
click at [1310, 420] on h5 "Can your piercings be removed?" at bounding box center [1274, 411] width 138 height 29
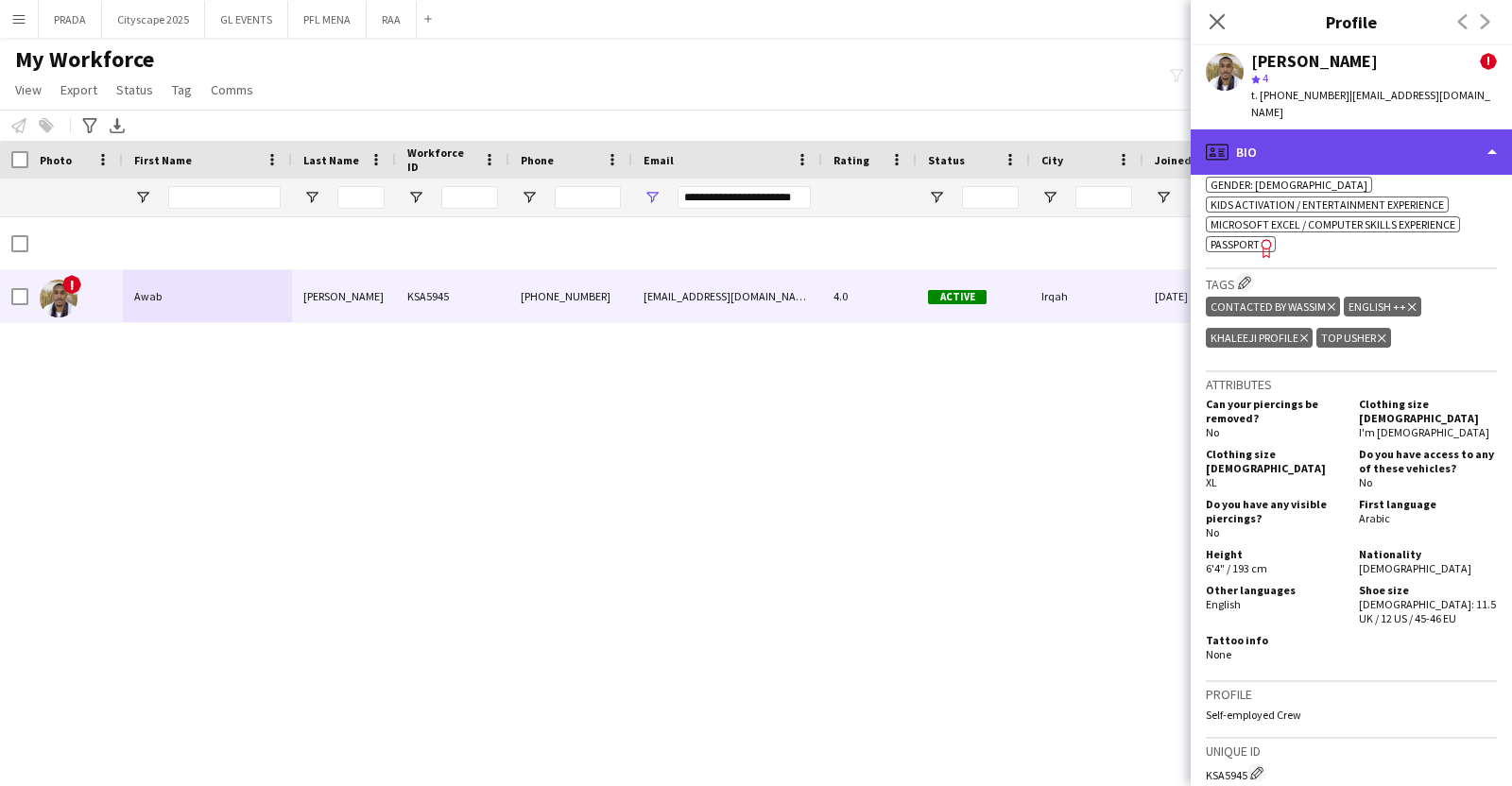
click at [1374, 139] on div "profile Bio" at bounding box center [1351, 152] width 322 height 46
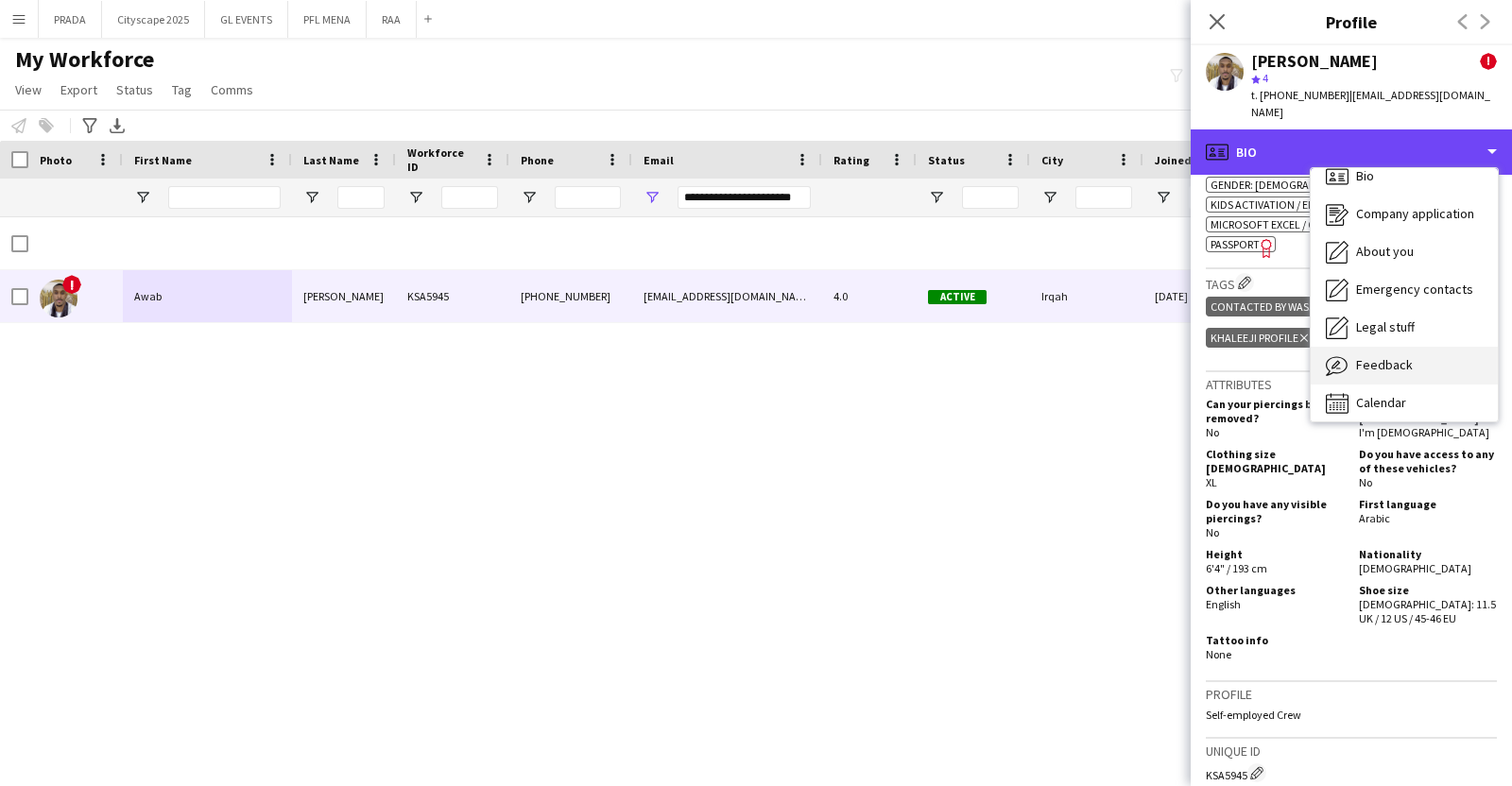
scroll to position [26, 0]
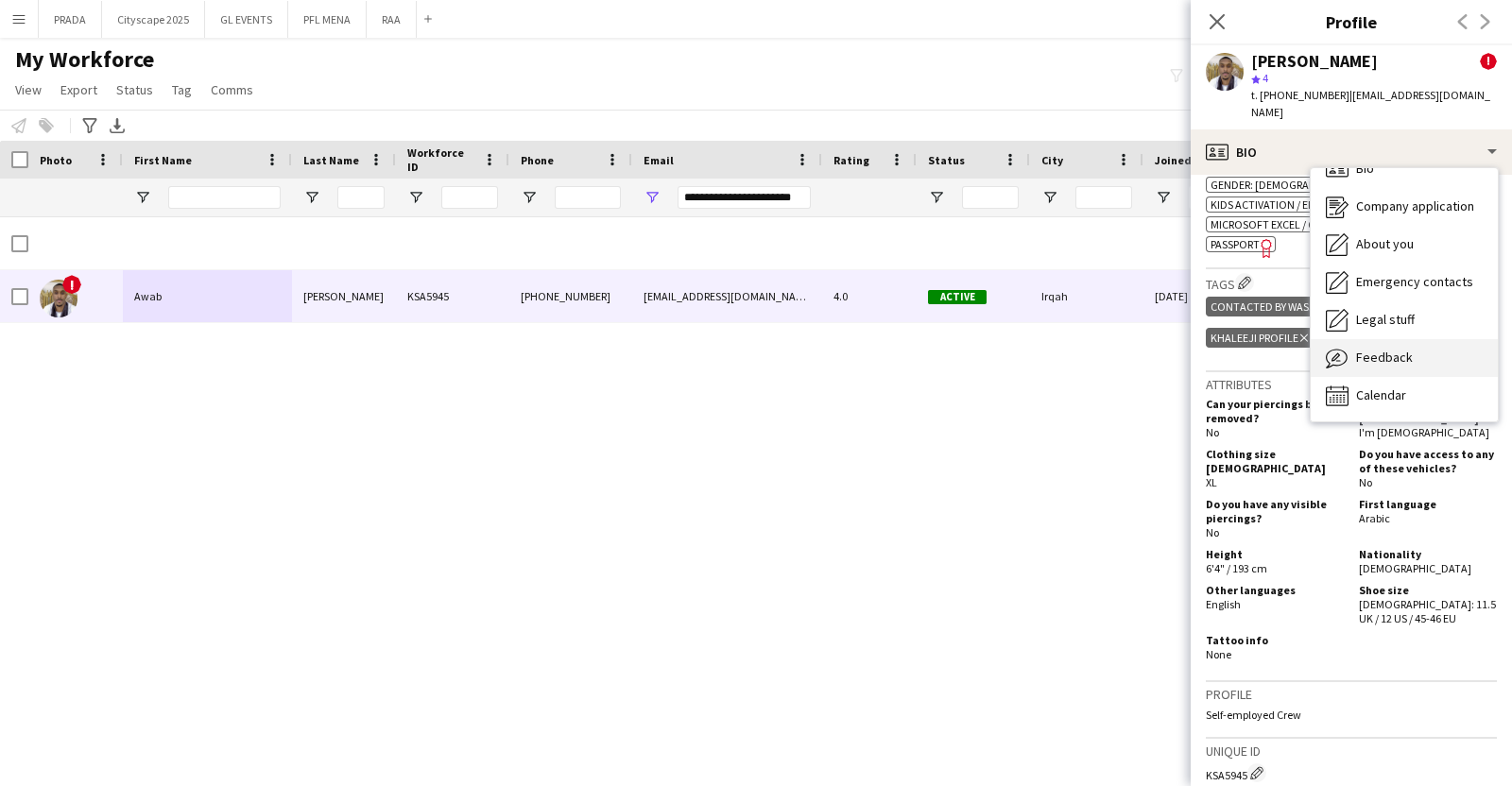
click at [1386, 351] on div "Feedback Feedback" at bounding box center [1404, 358] width 187 height 38
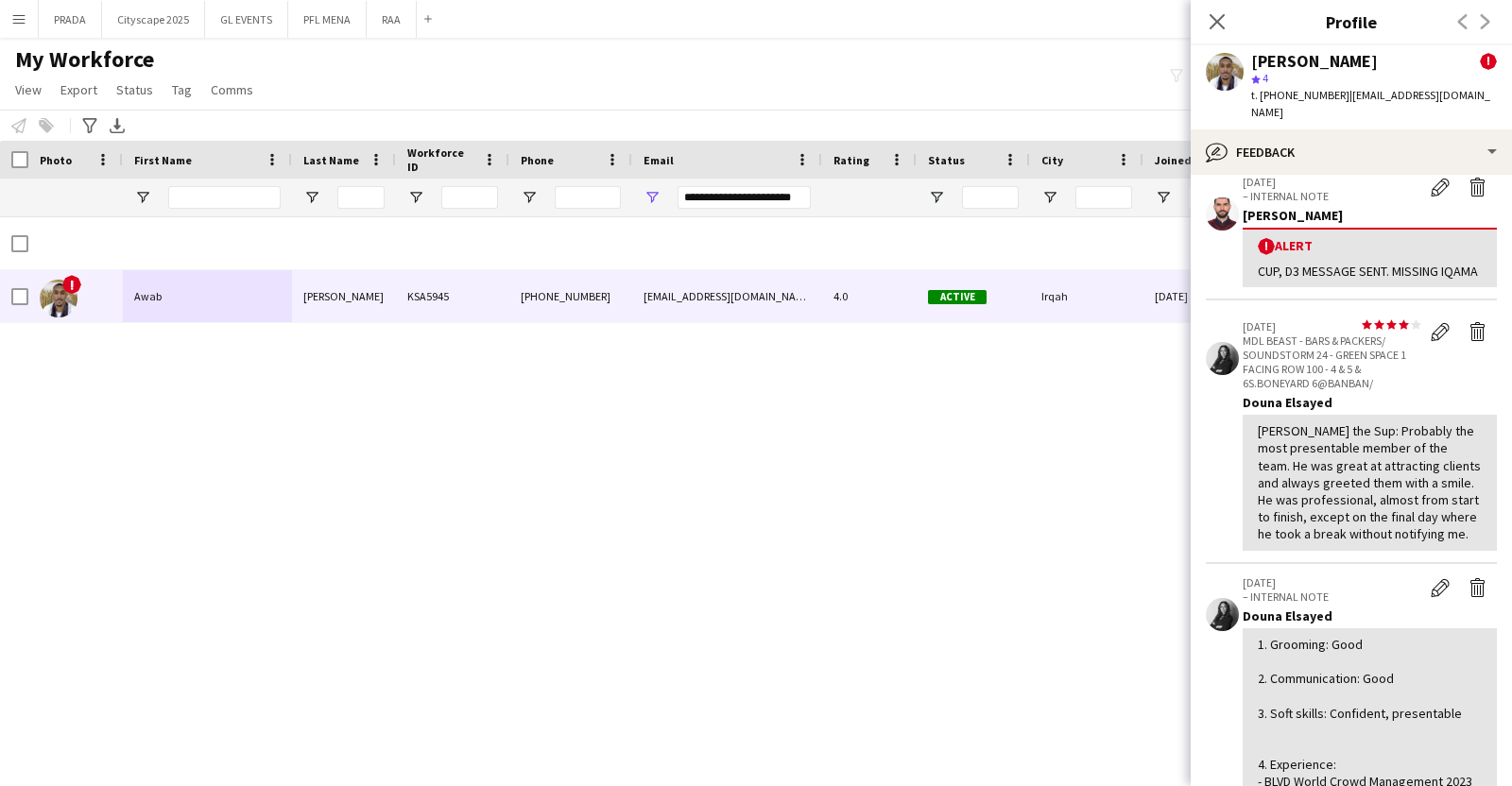
scroll to position [117, 0]
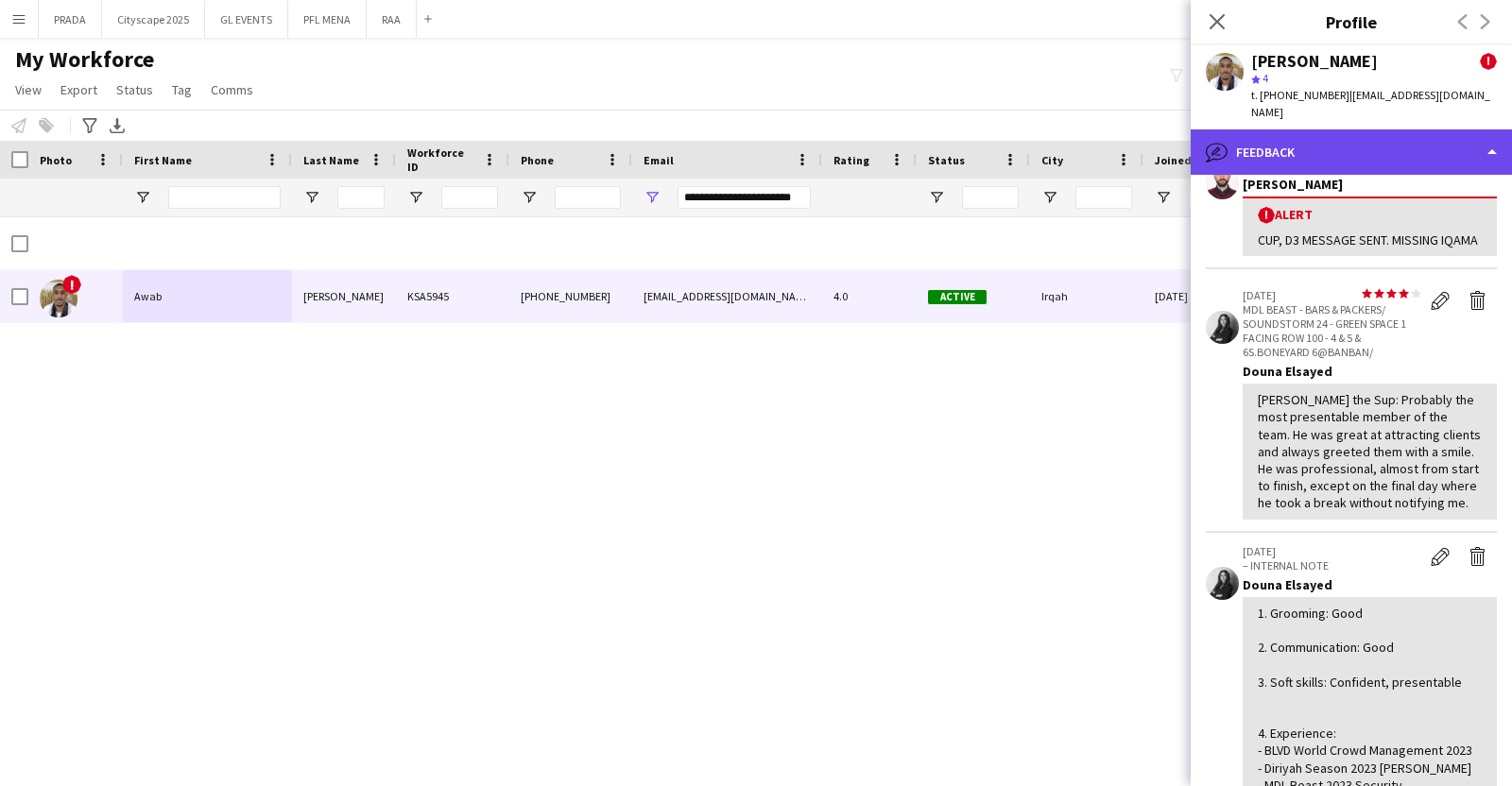
click at [1370, 137] on div "bubble-pencil Feedback" at bounding box center [1351, 152] width 322 height 46
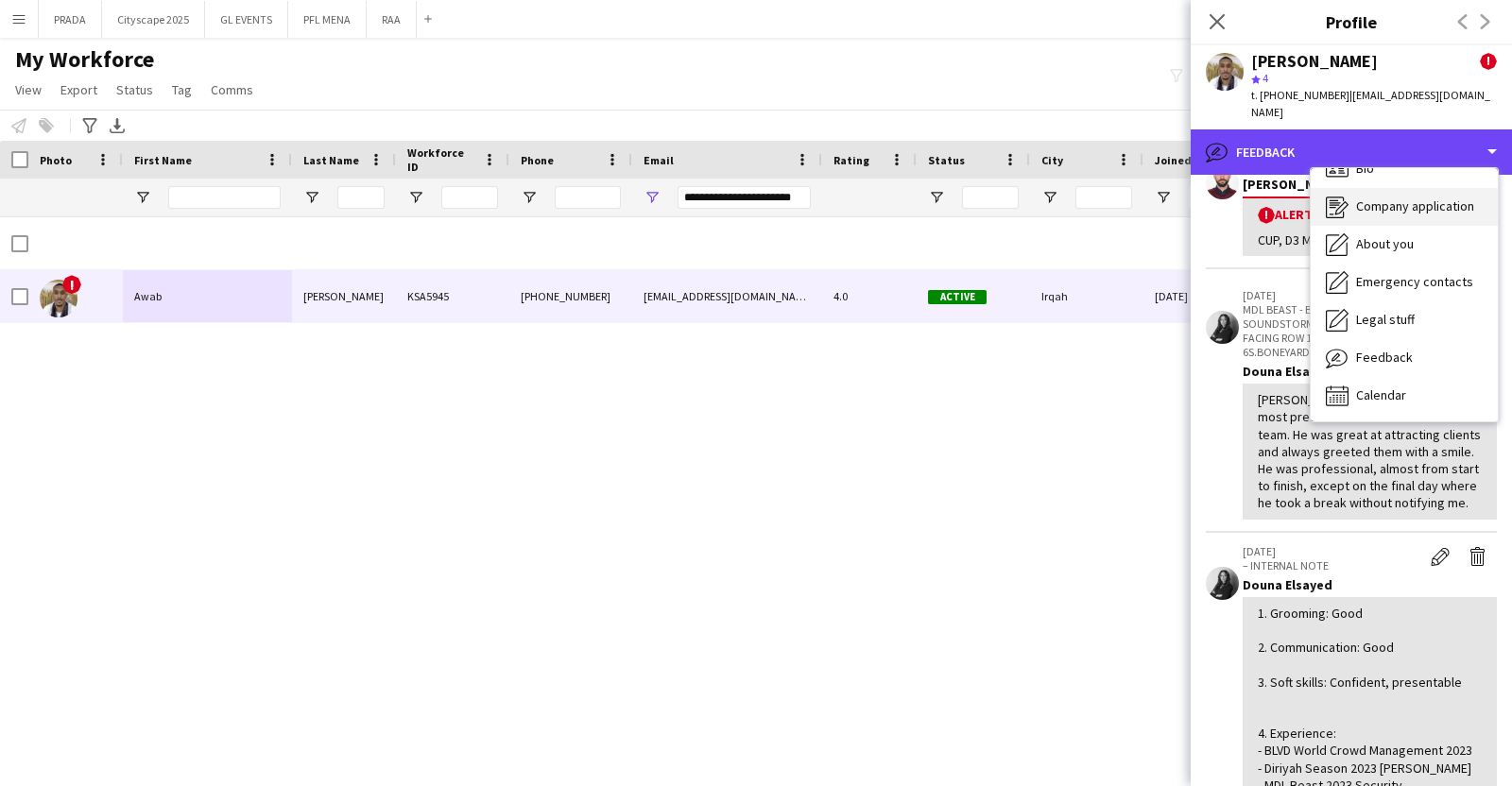
scroll to position [0, 0]
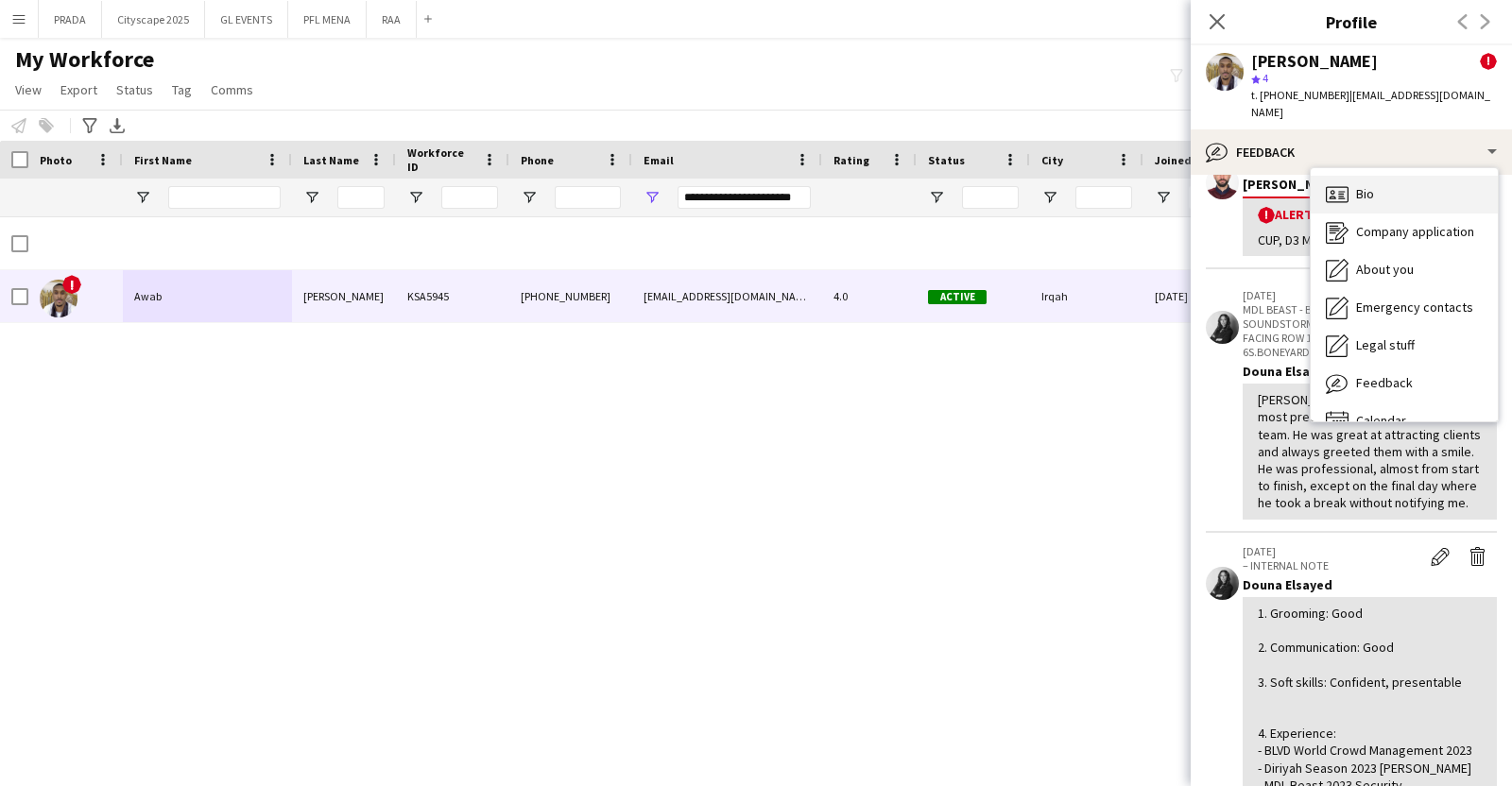
click at [1377, 176] on div "Bio Bio" at bounding box center [1404, 195] width 187 height 38
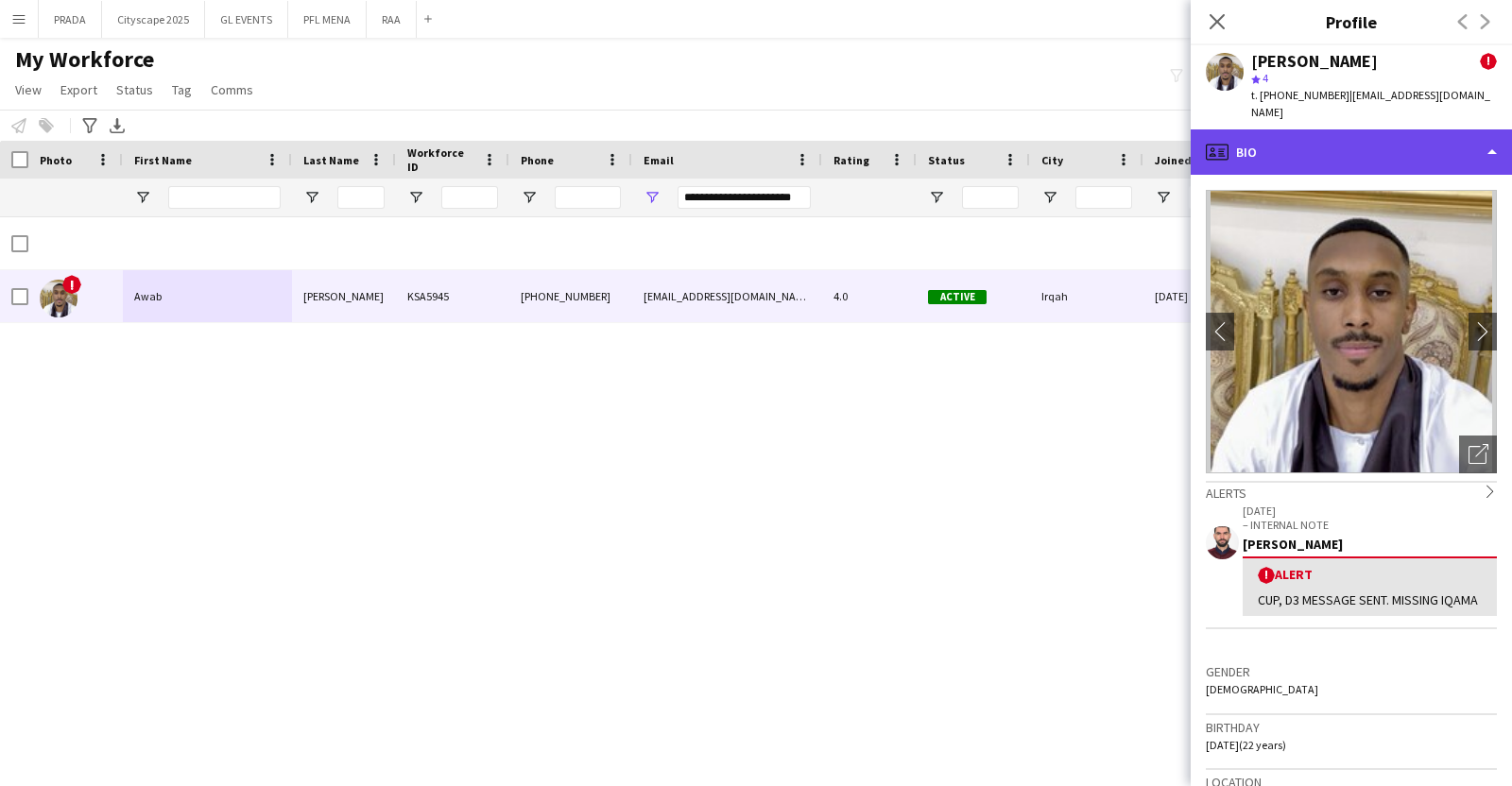
click at [1380, 148] on div "profile Bio" at bounding box center [1351, 152] width 322 height 46
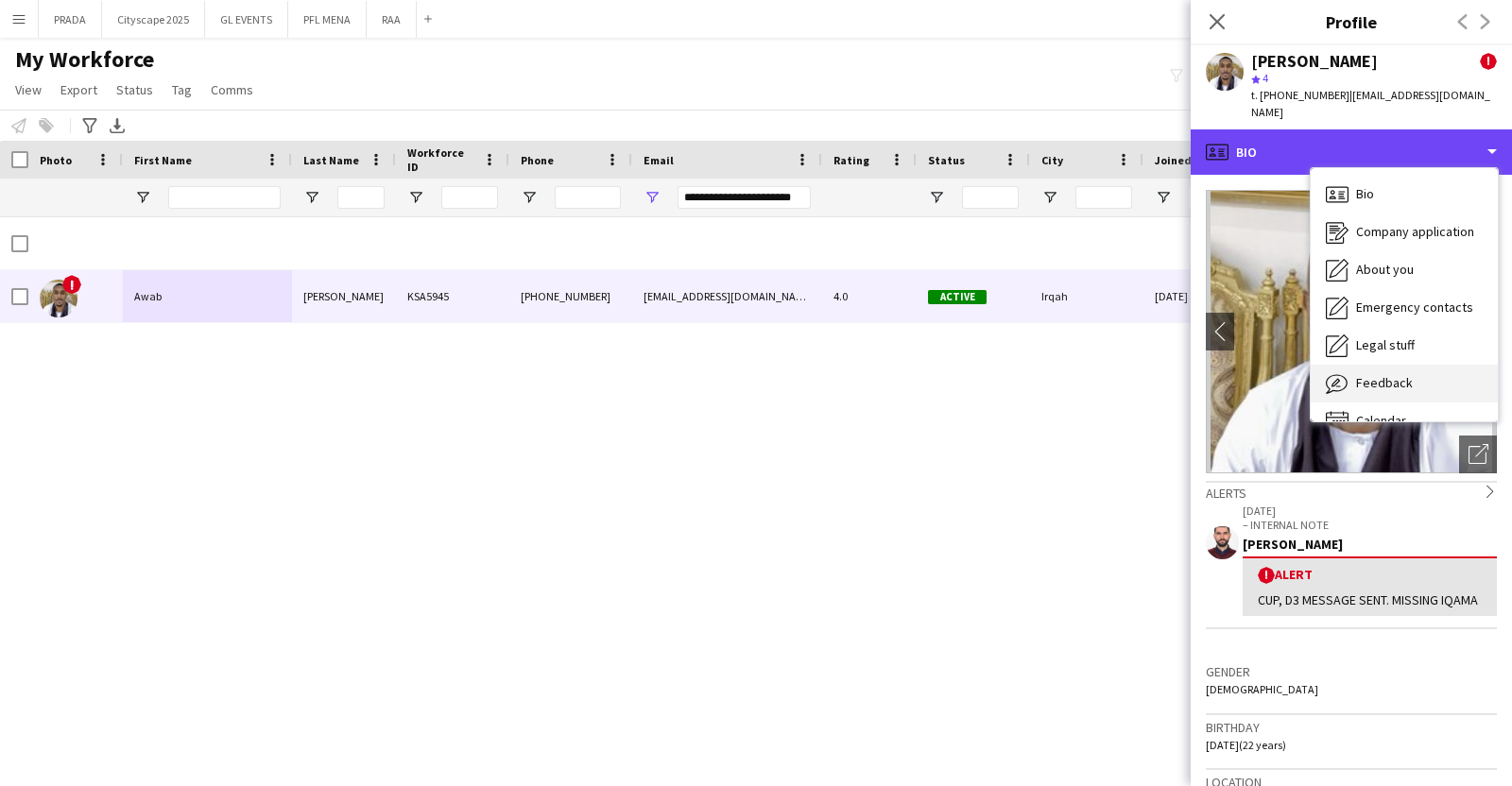
scroll to position [26, 0]
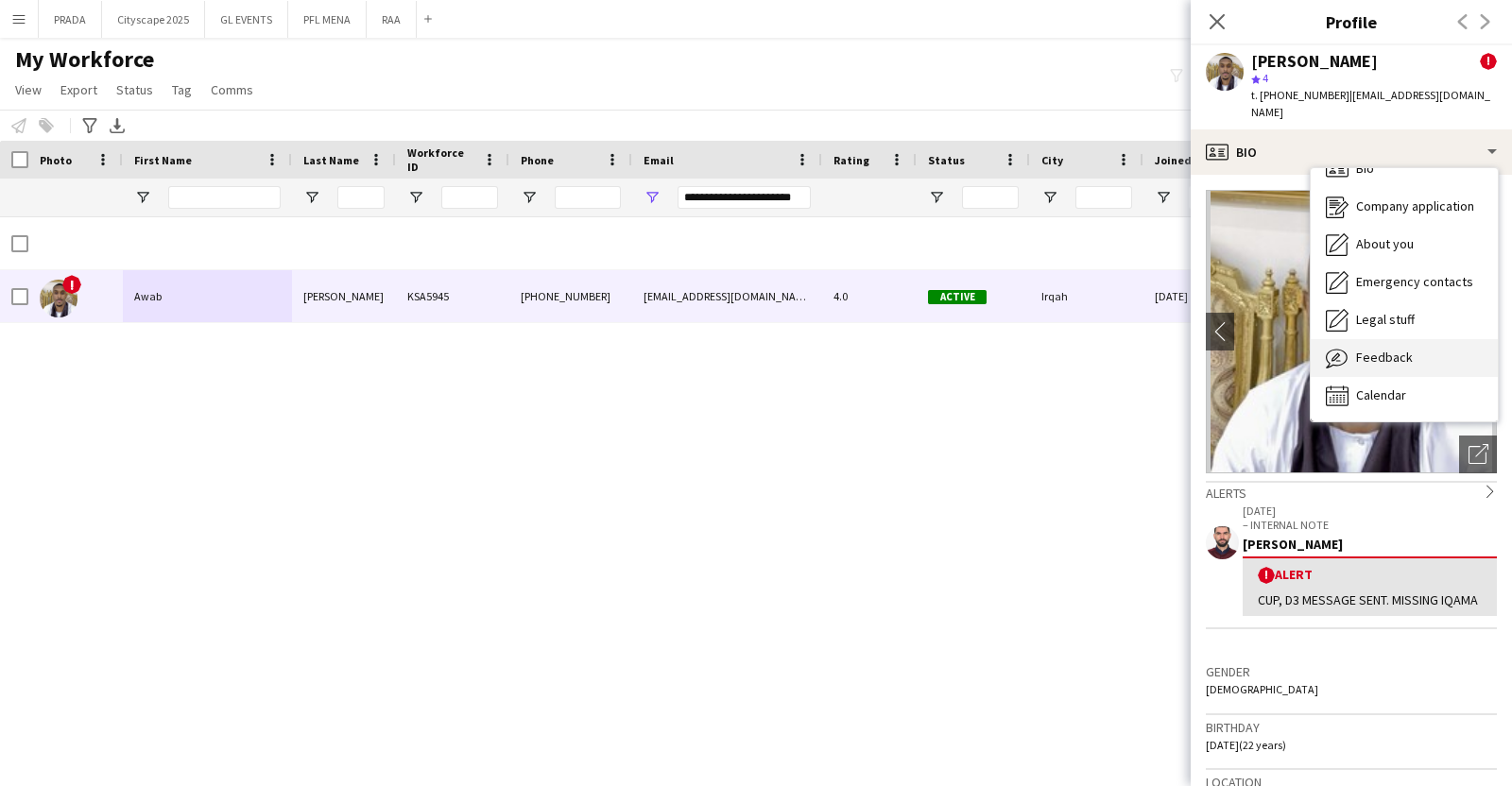
click at [1411, 353] on div "Feedback Feedback" at bounding box center [1404, 358] width 187 height 38
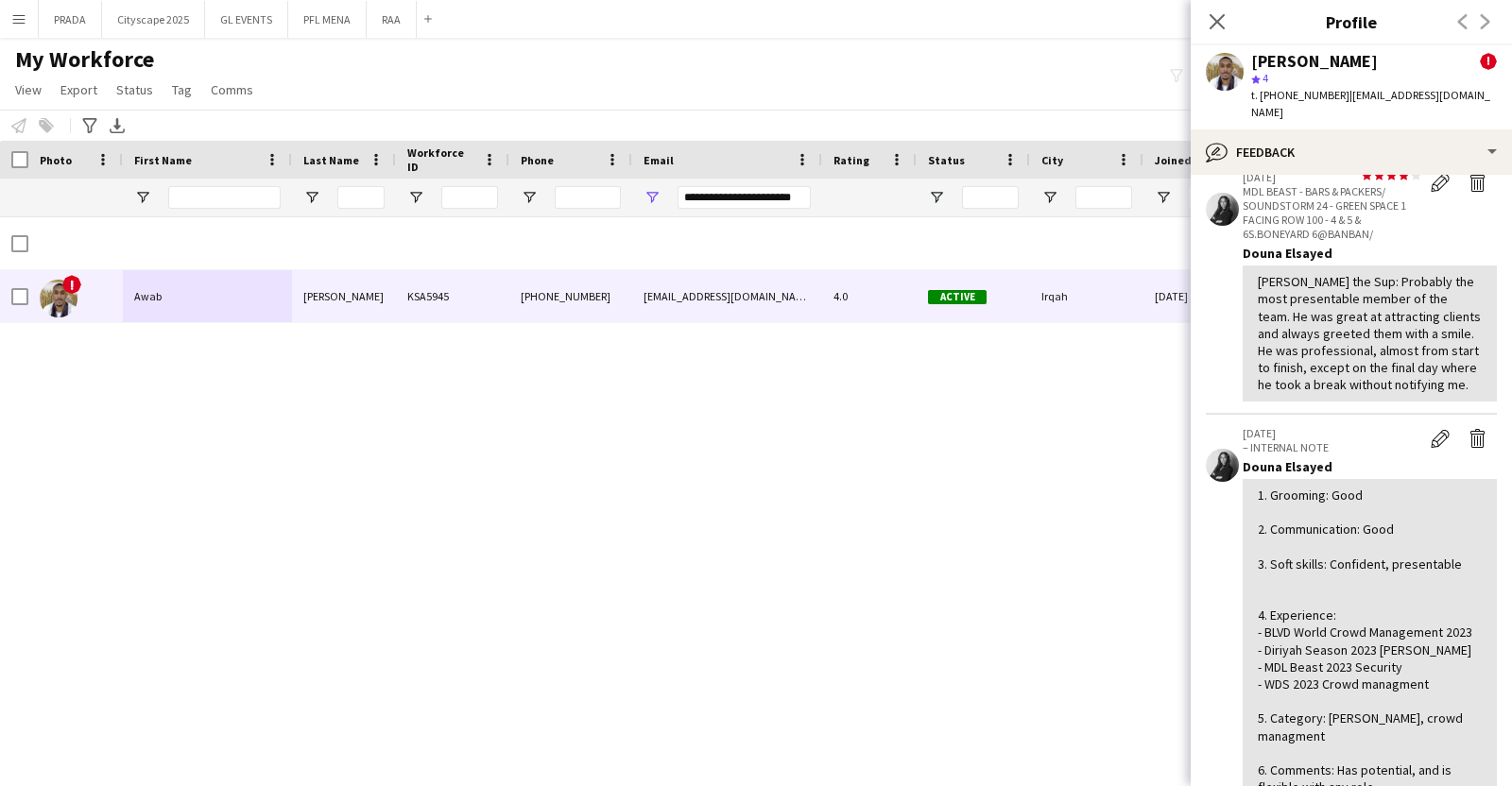
scroll to position [0, 0]
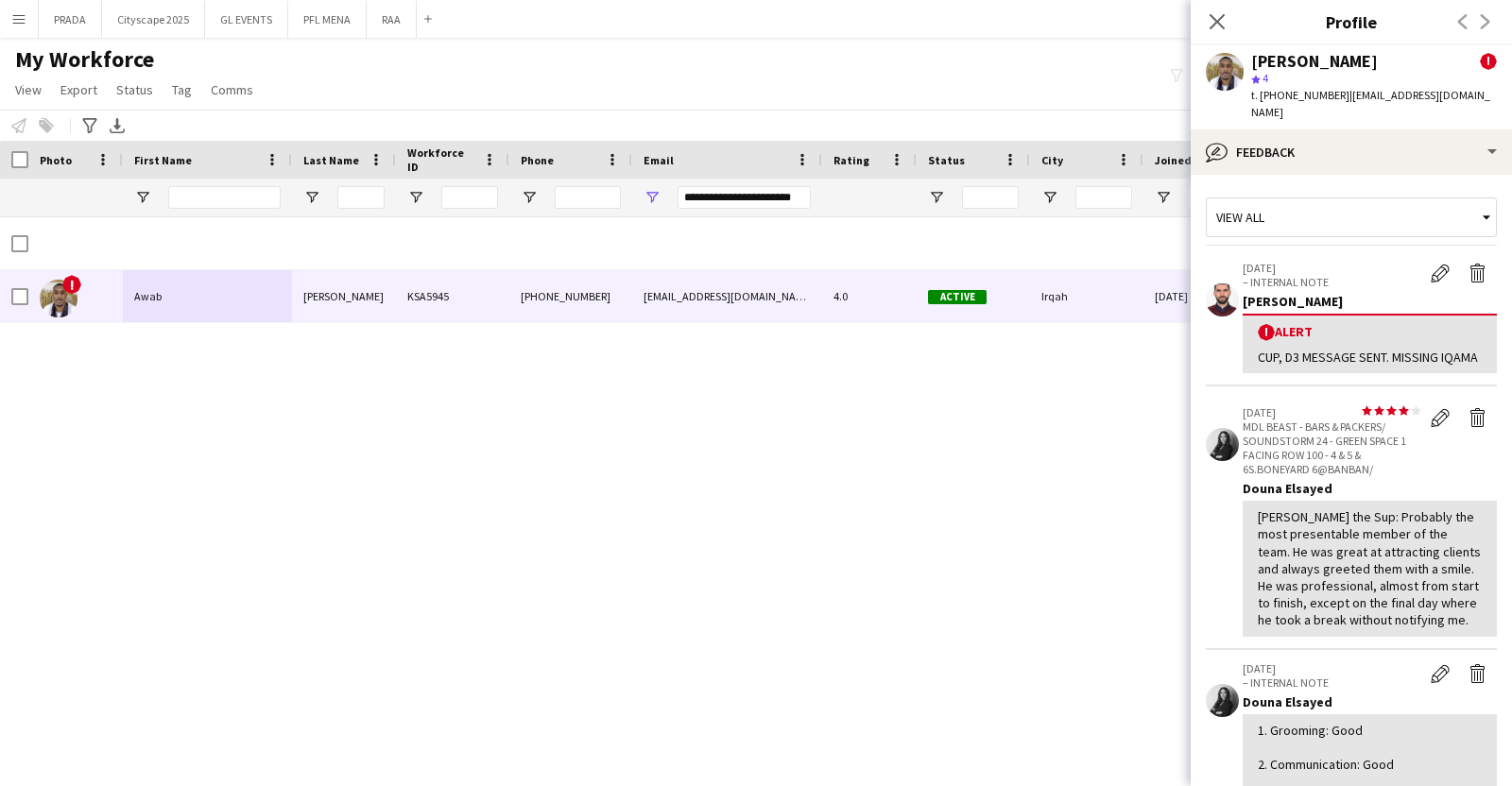
click at [1355, 110] on div "Awab Mohamad ! star 4 t. +966535987793 | salhanasr2014@gmail.com" at bounding box center [1351, 87] width 322 height 84
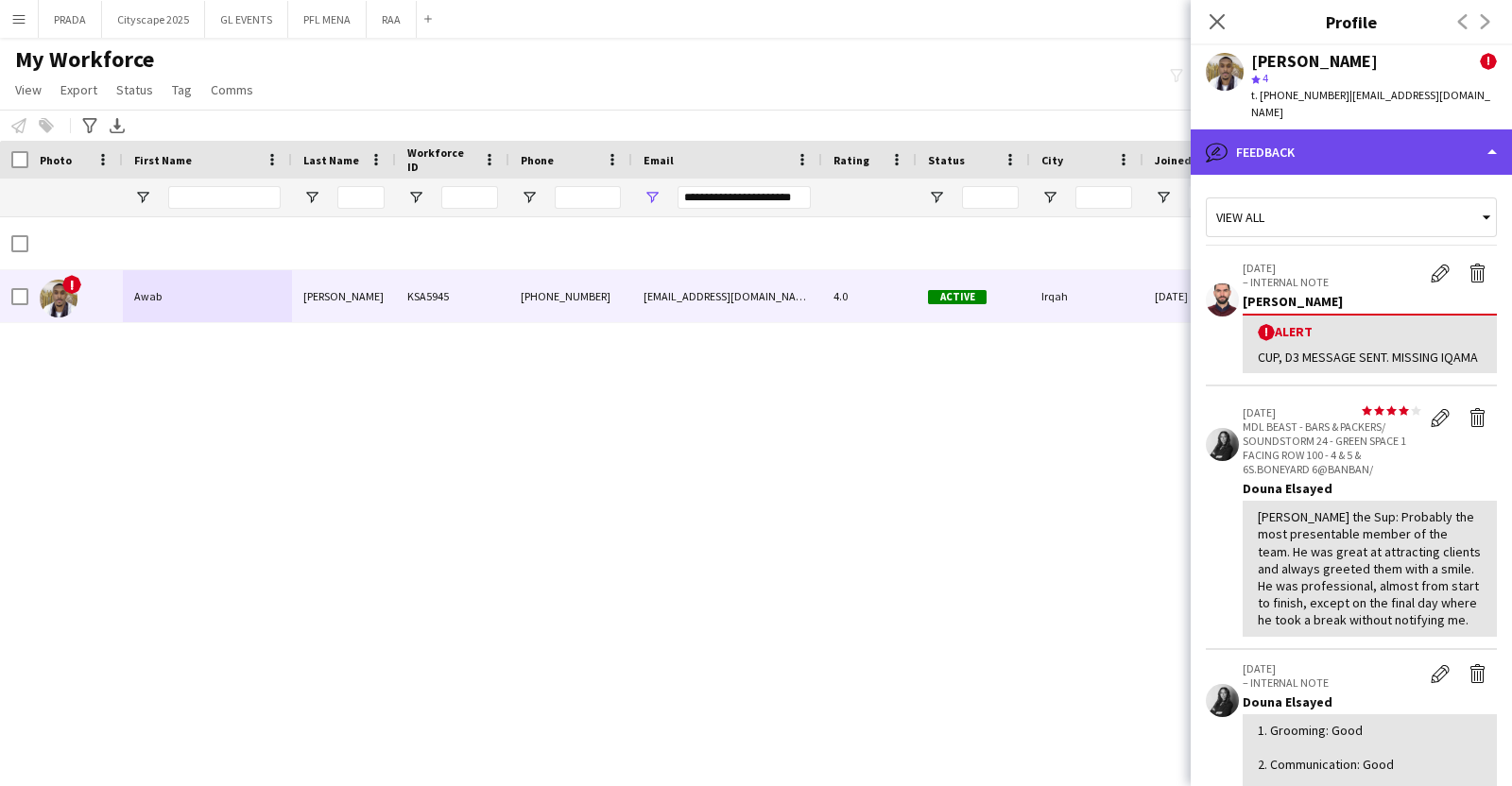
click at [1360, 129] on div "bubble-pencil Feedback" at bounding box center [1351, 152] width 322 height 46
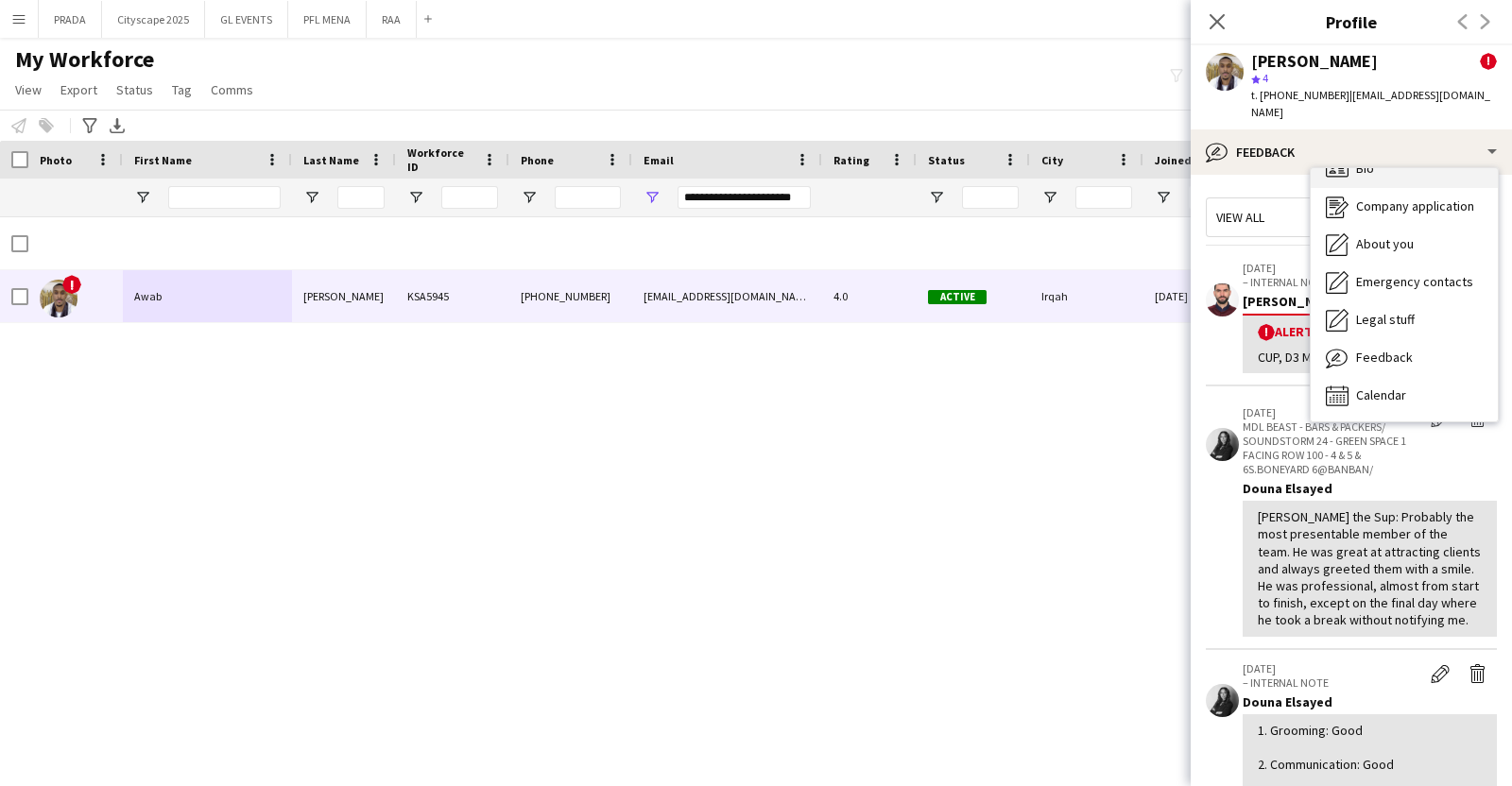
click at [1377, 165] on div "Bio Bio" at bounding box center [1404, 169] width 187 height 38
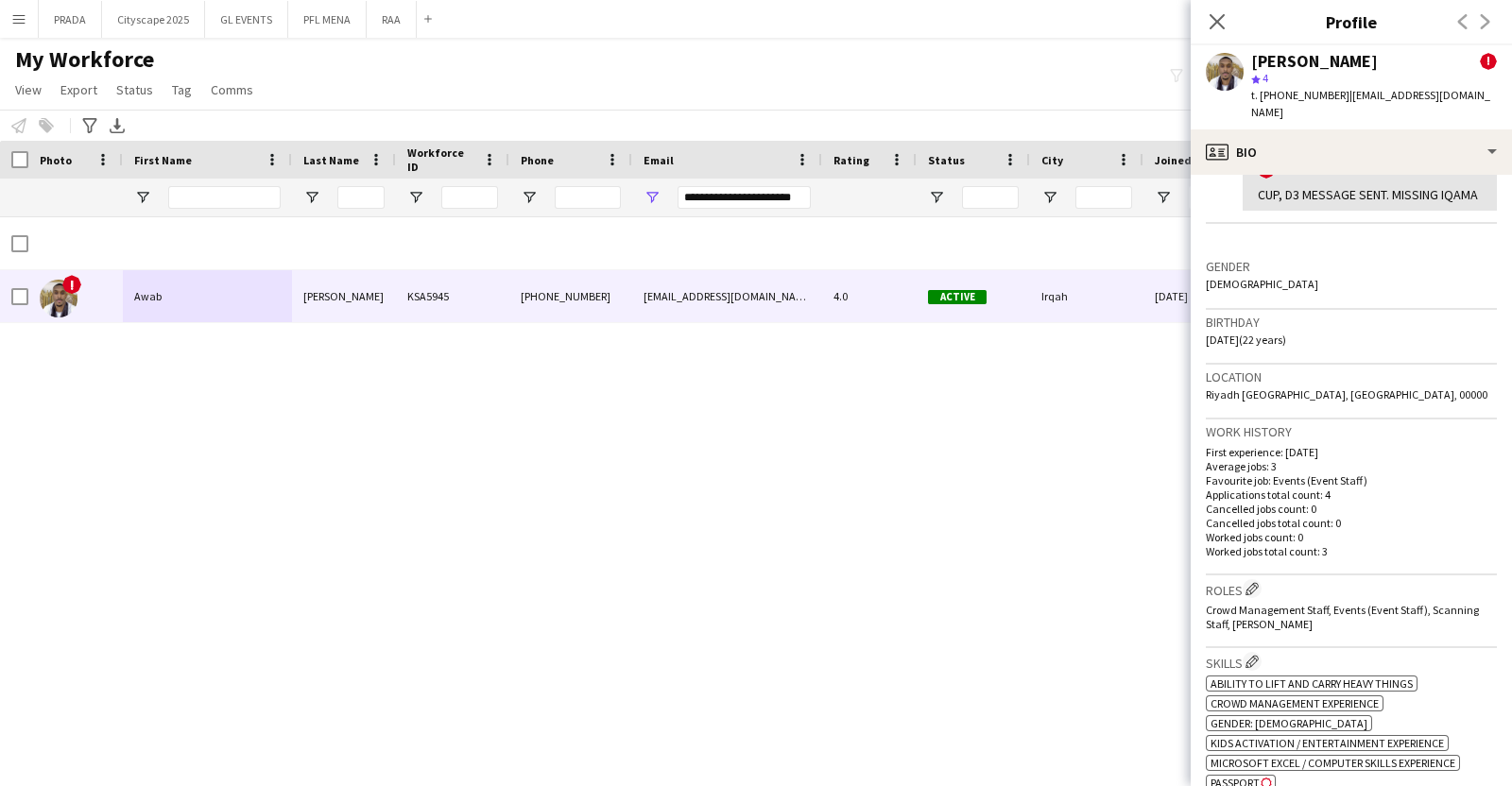
scroll to position [709, 0]
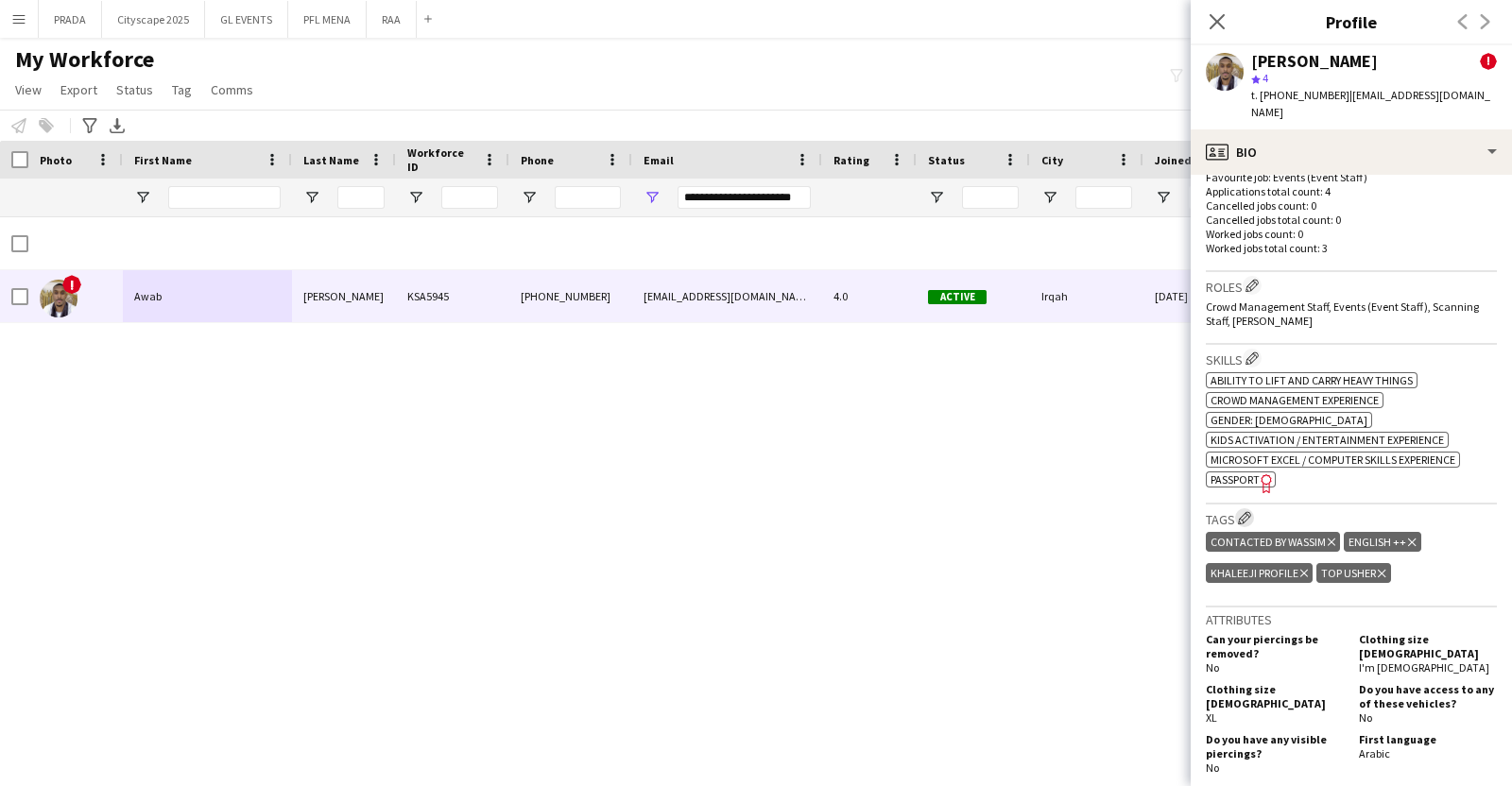
click at [1250, 521] on app-icon "Edit crew company tags" at bounding box center [1244, 517] width 13 height 13
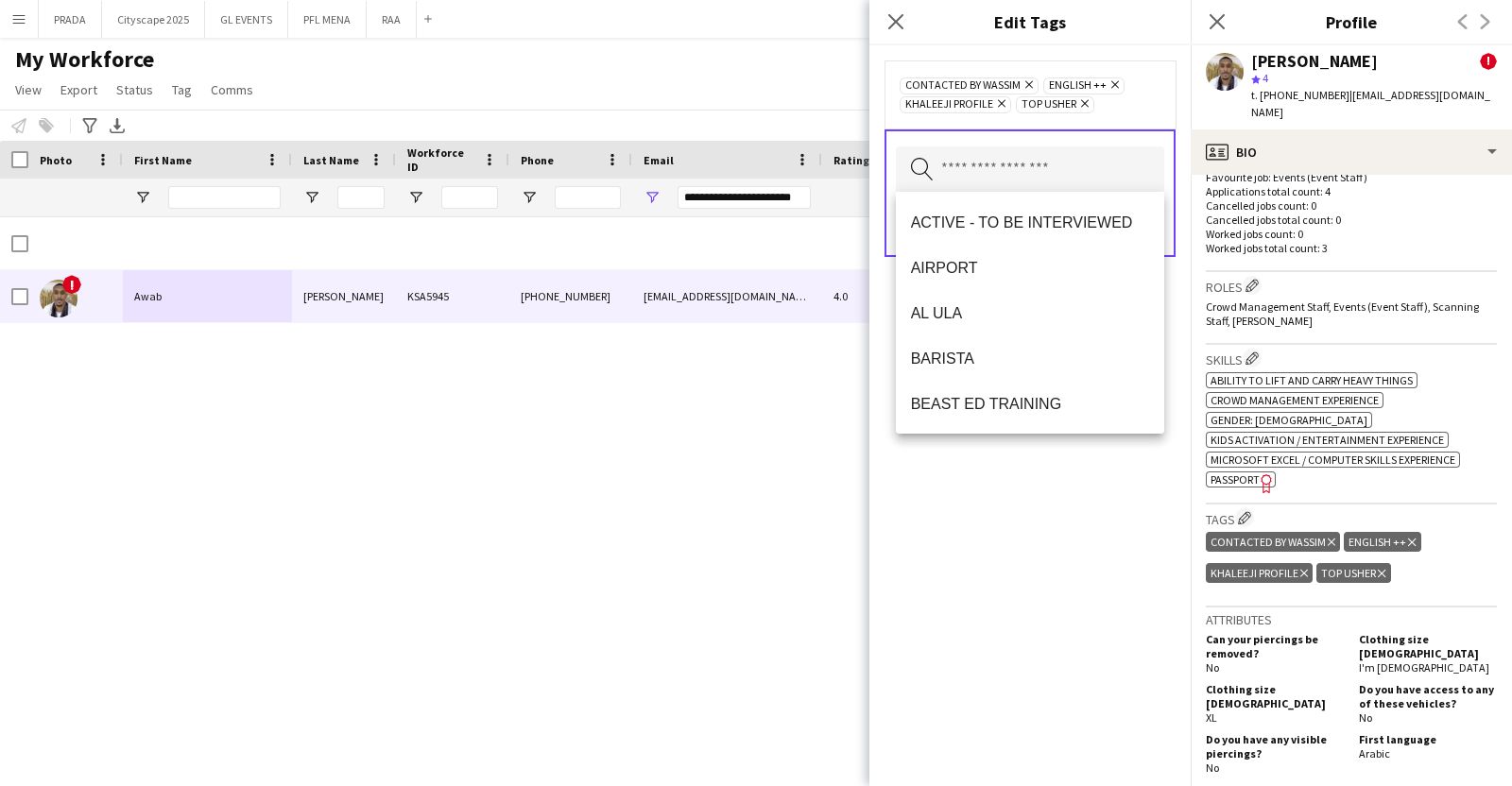
click at [1048, 167] on input "text" at bounding box center [1030, 171] width 268 height 48
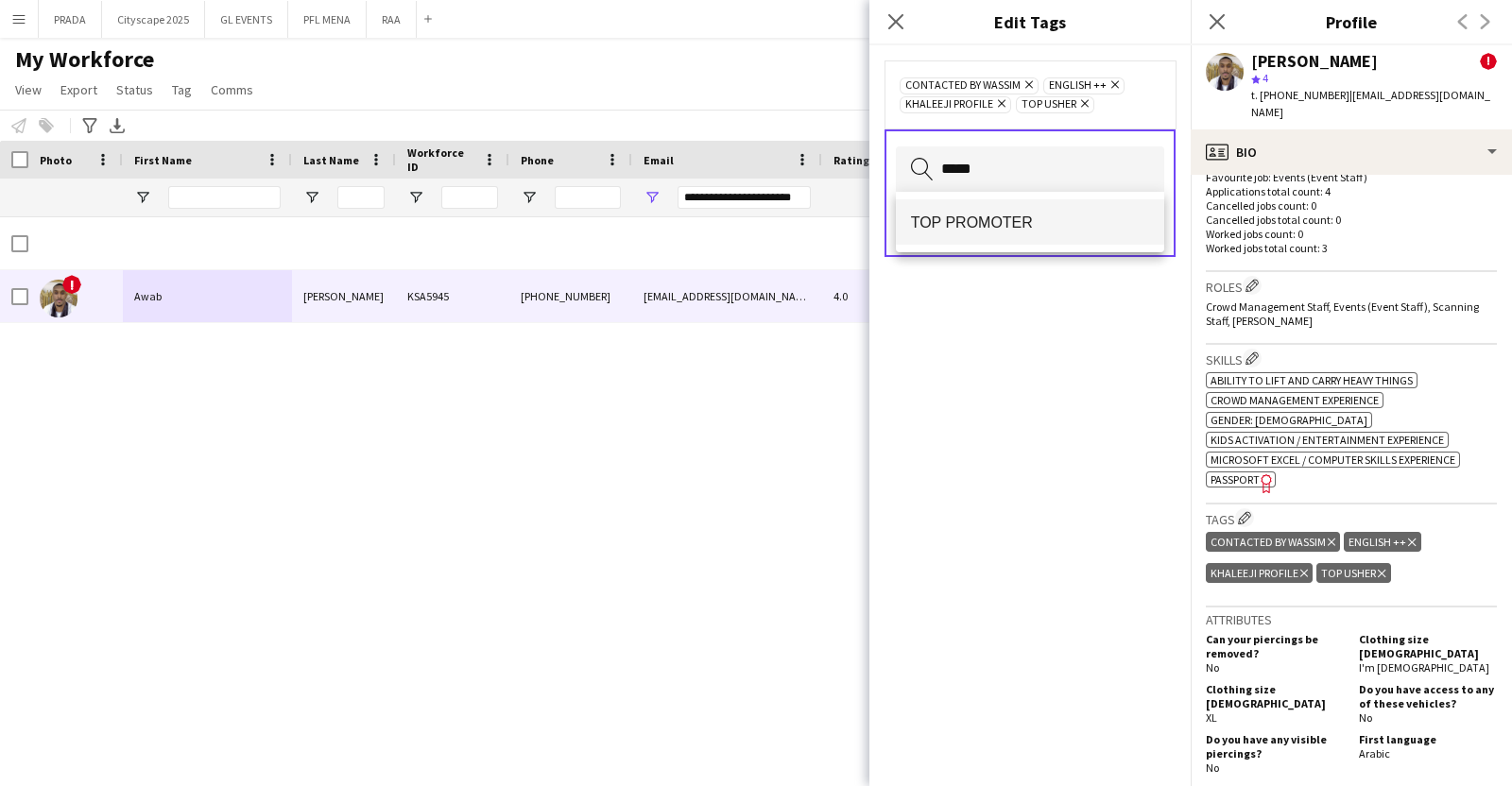
type input "*****"
click at [1020, 242] on mat-option "TOP PROMOTER" at bounding box center [1030, 222] width 269 height 46
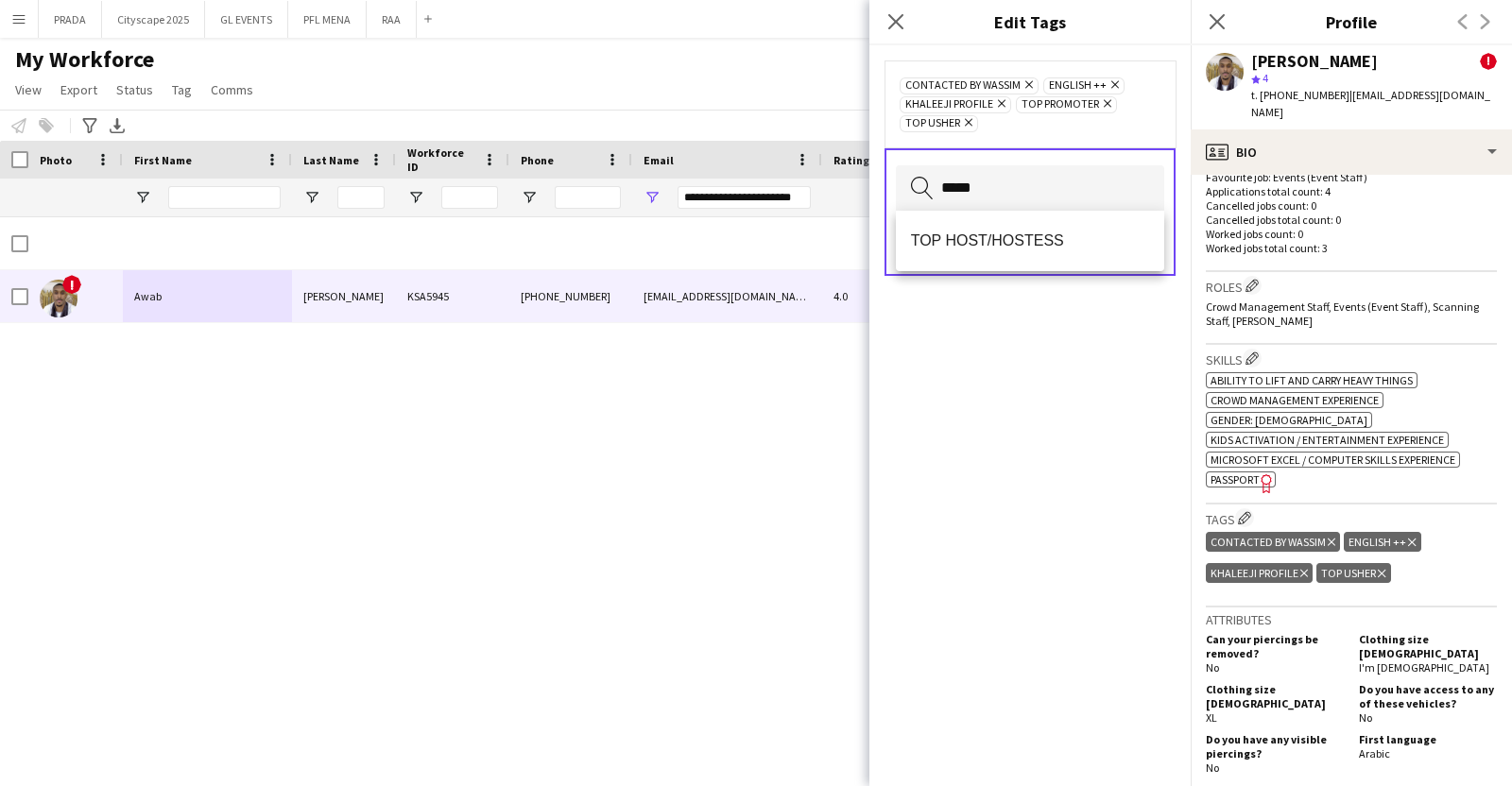
type input "*****"
click at [1021, 238] on span "TOP HOST/HOSTESS" at bounding box center [1031, 240] width 239 height 18
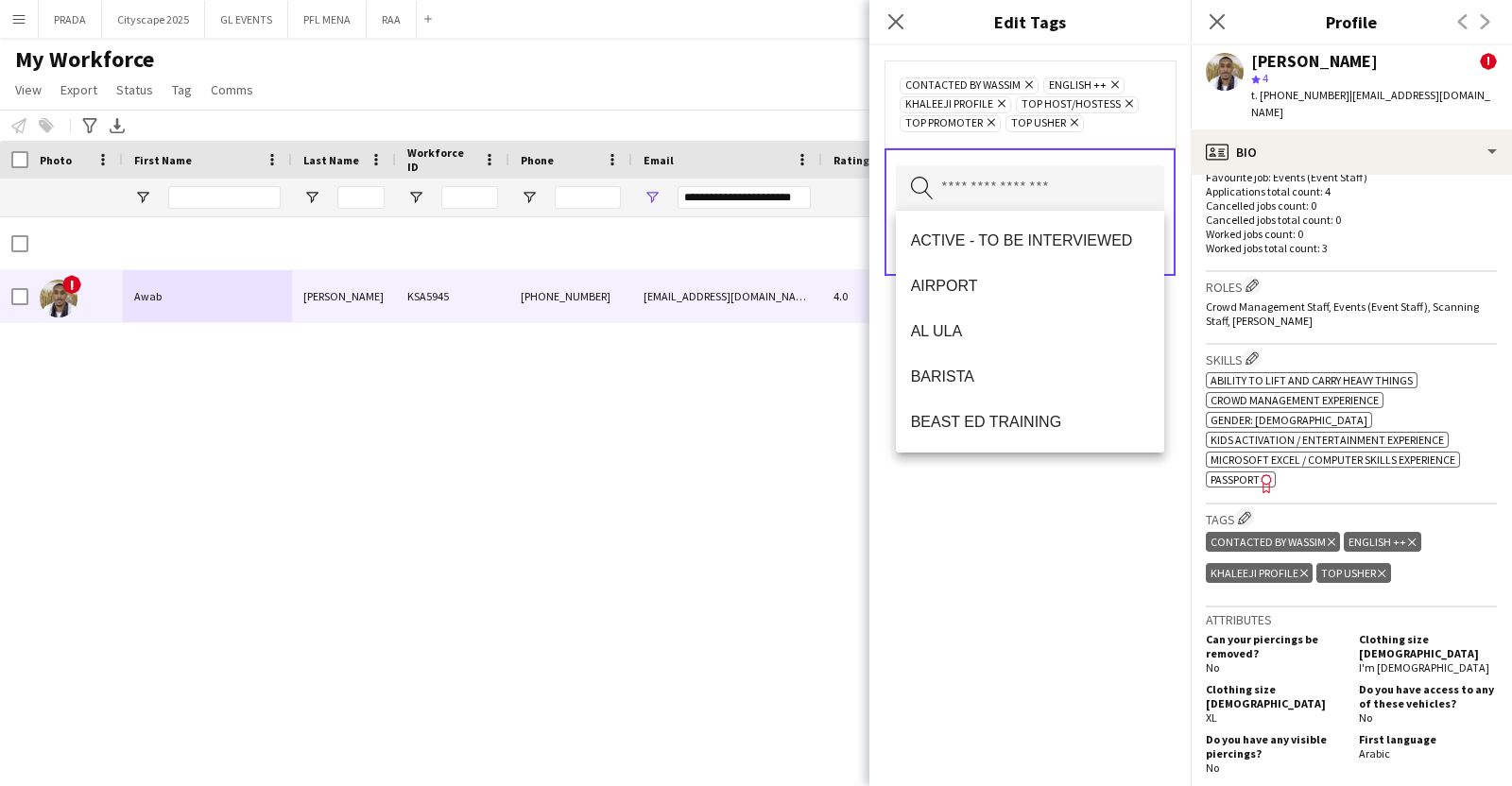
click at [967, 592] on div "CONTACTED BY WASSIM Remove ENGLISH ++ Remove KHALEEJI PROFILE Remove TOP HOST/H…" at bounding box center [1031, 416] width 322 height 740
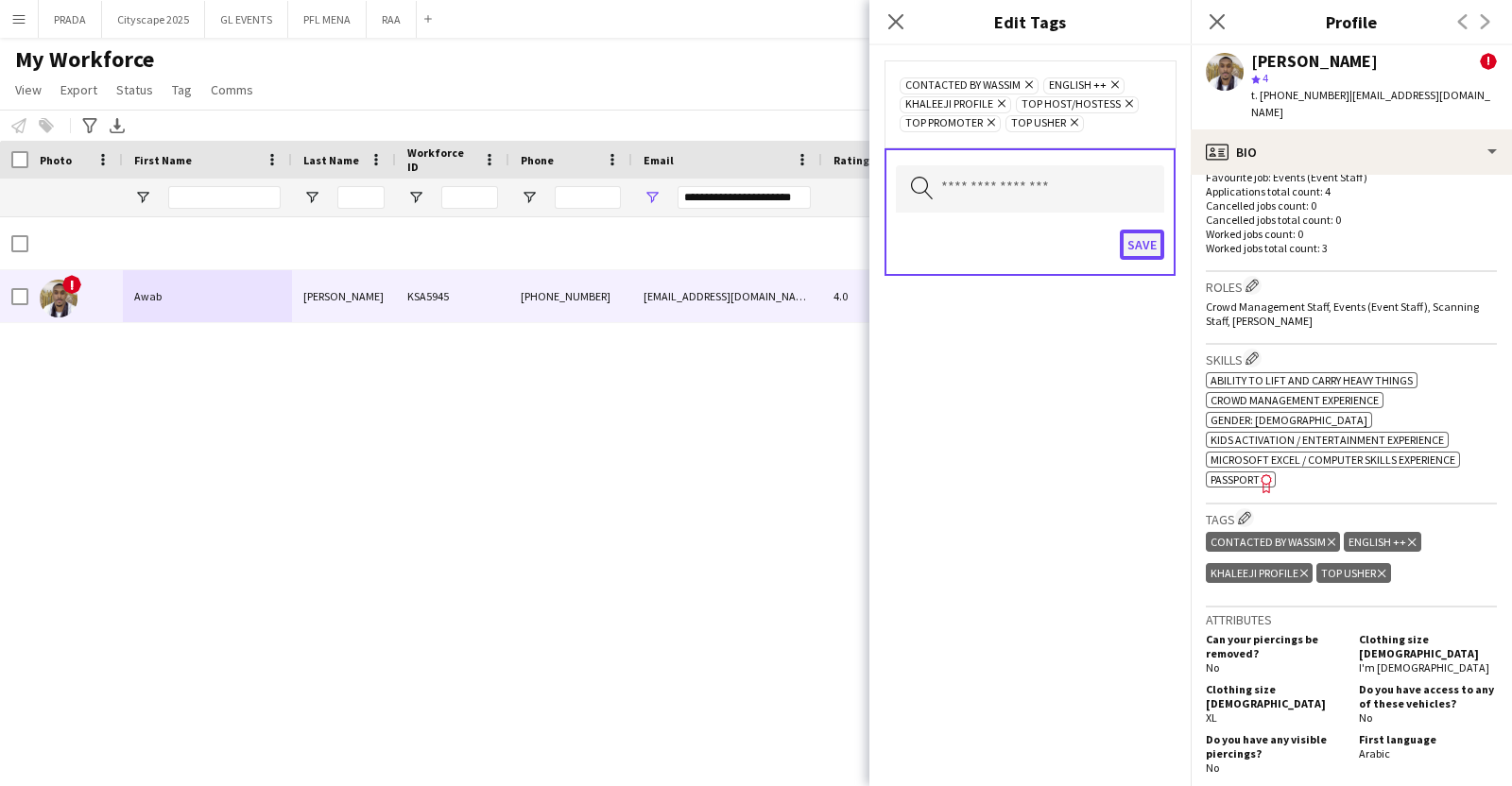
click at [1123, 231] on button "Save" at bounding box center [1142, 244] width 45 height 30
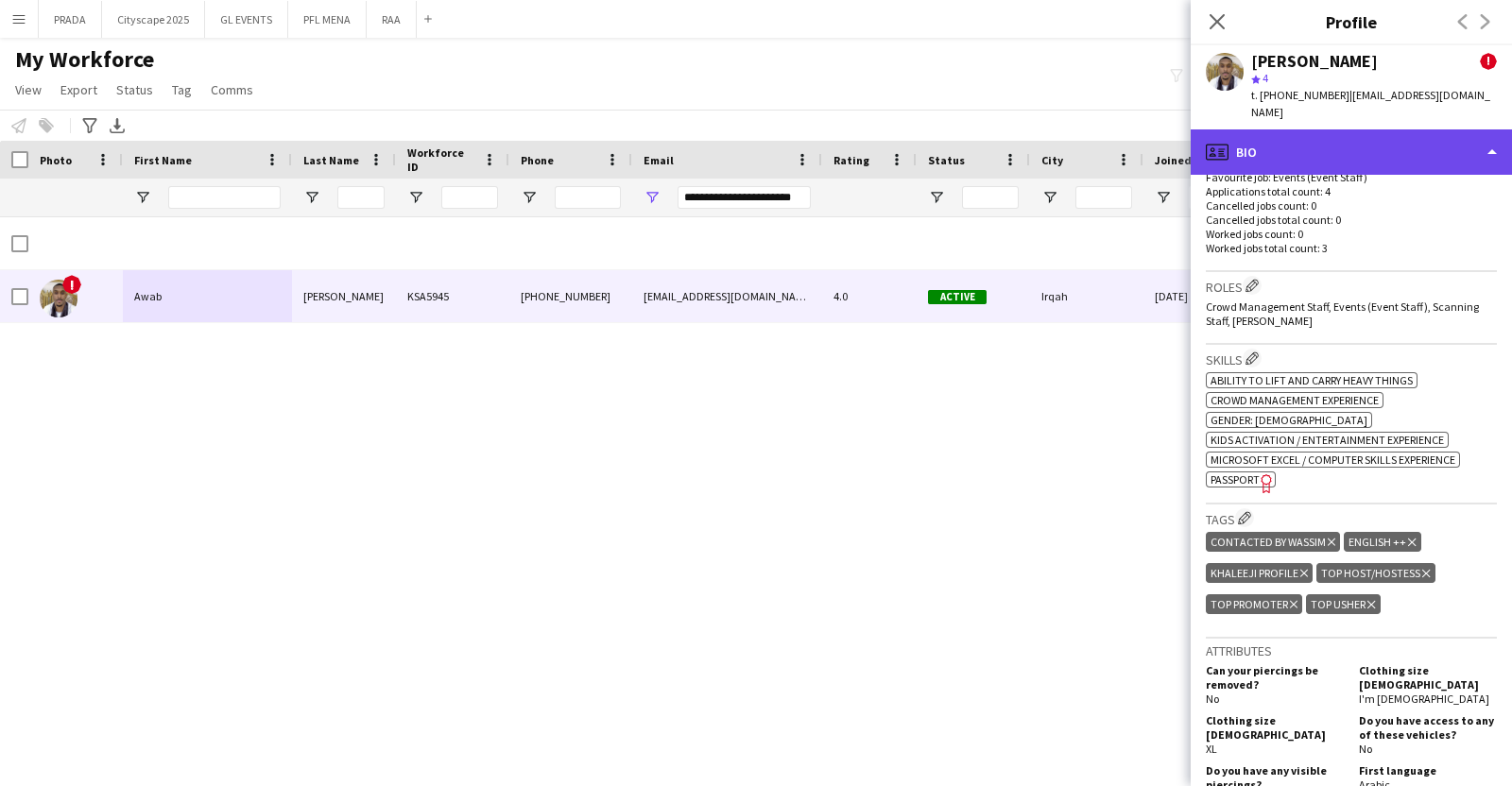
click at [1371, 131] on div "profile Bio" at bounding box center [1351, 152] width 322 height 46
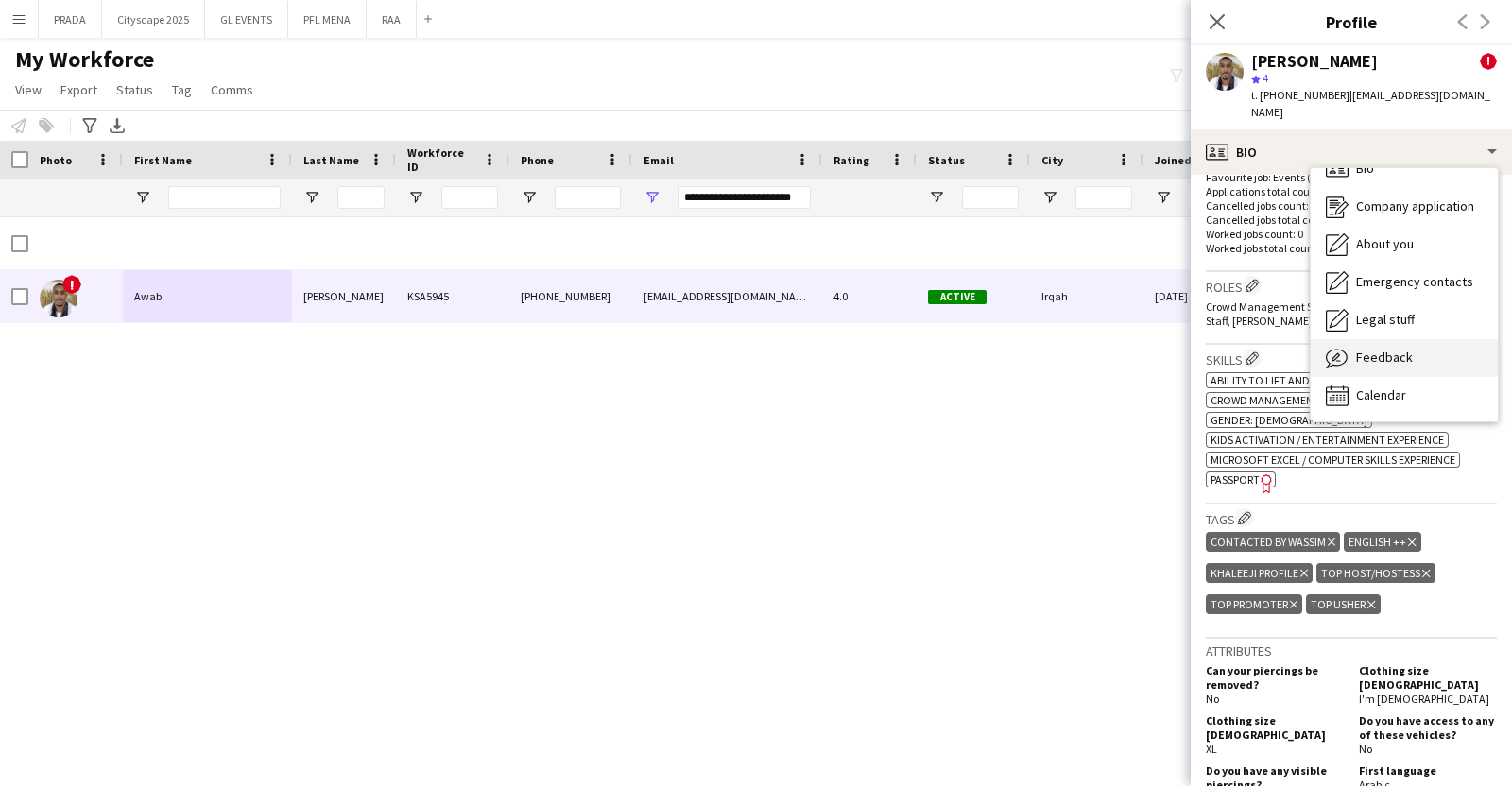
click at [1406, 348] on span "Feedback" at bounding box center [1384, 356] width 57 height 17
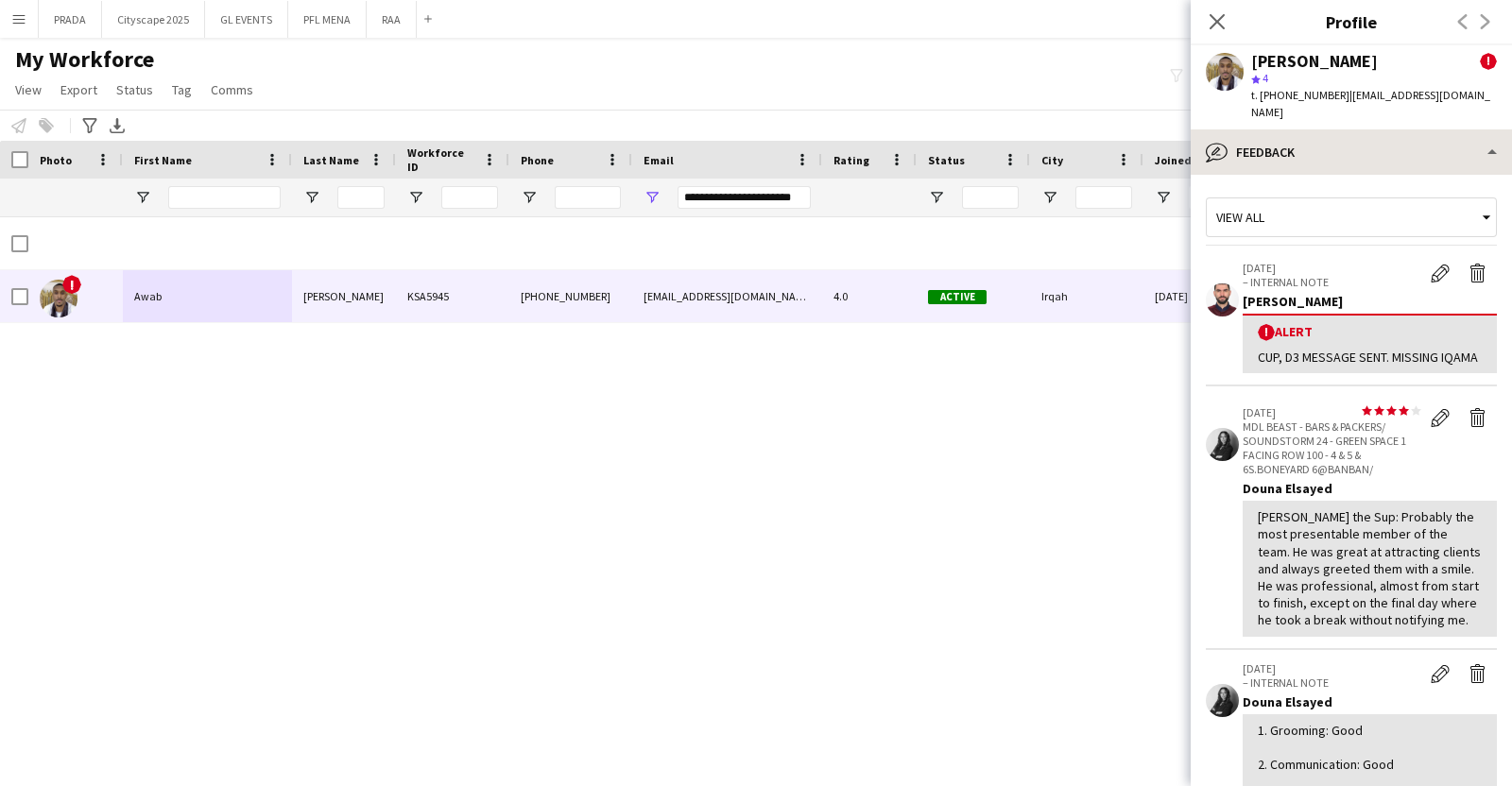
scroll to position [0, 0]
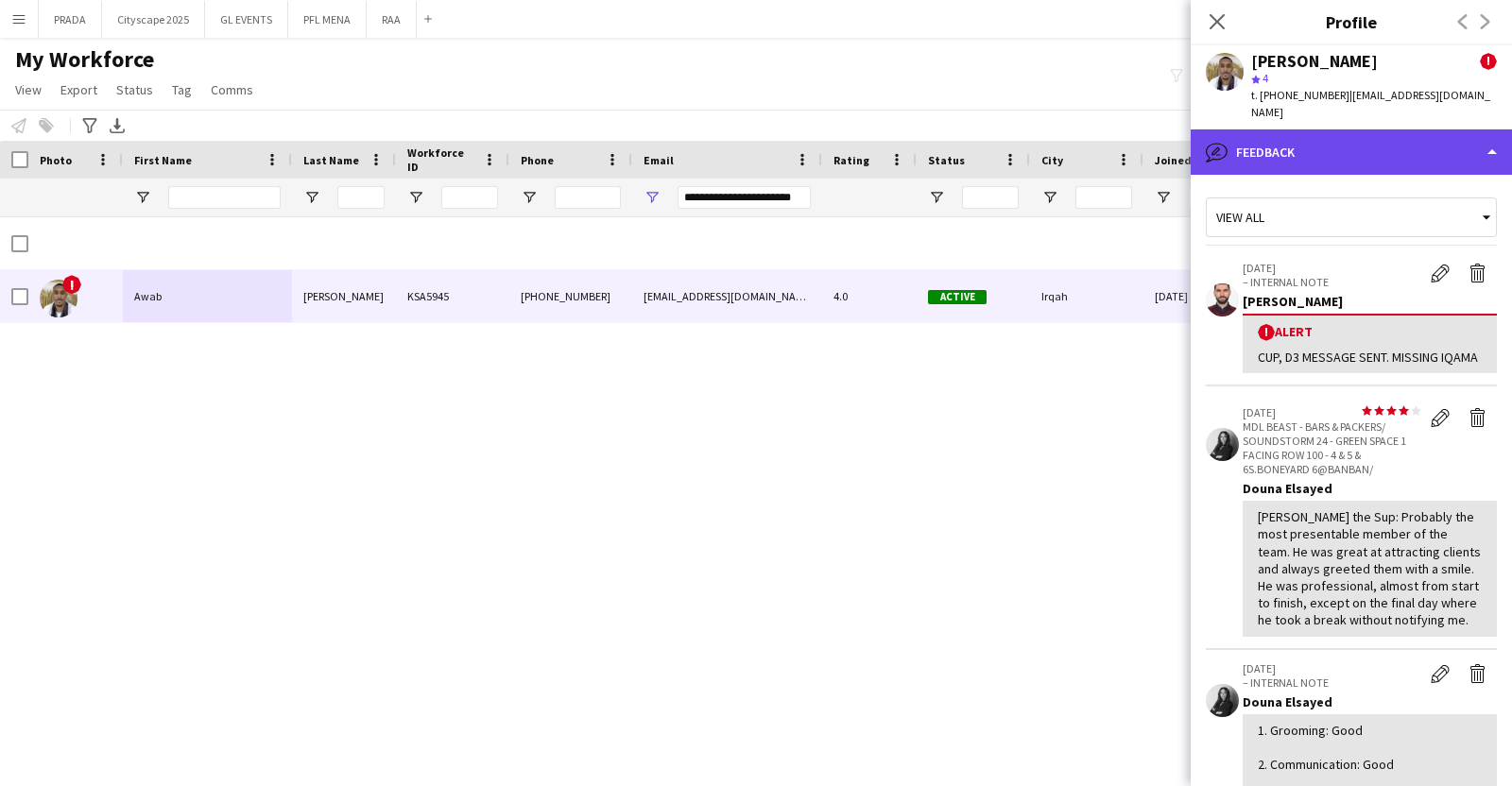
click at [1345, 130] on div "bubble-pencil Feedback" at bounding box center [1351, 152] width 322 height 46
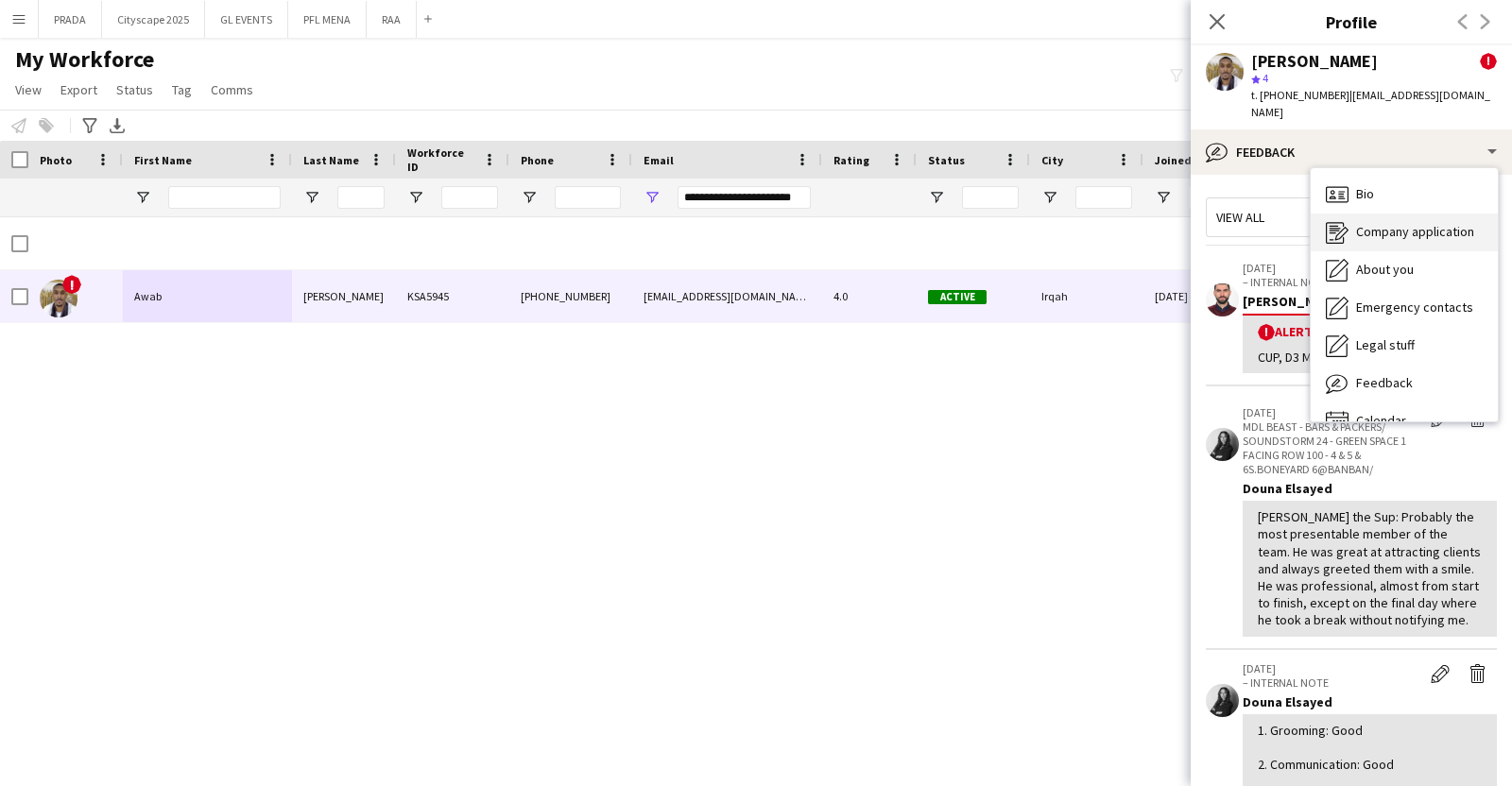
click at [1374, 186] on span "Bio" at bounding box center [1365, 194] width 18 height 17
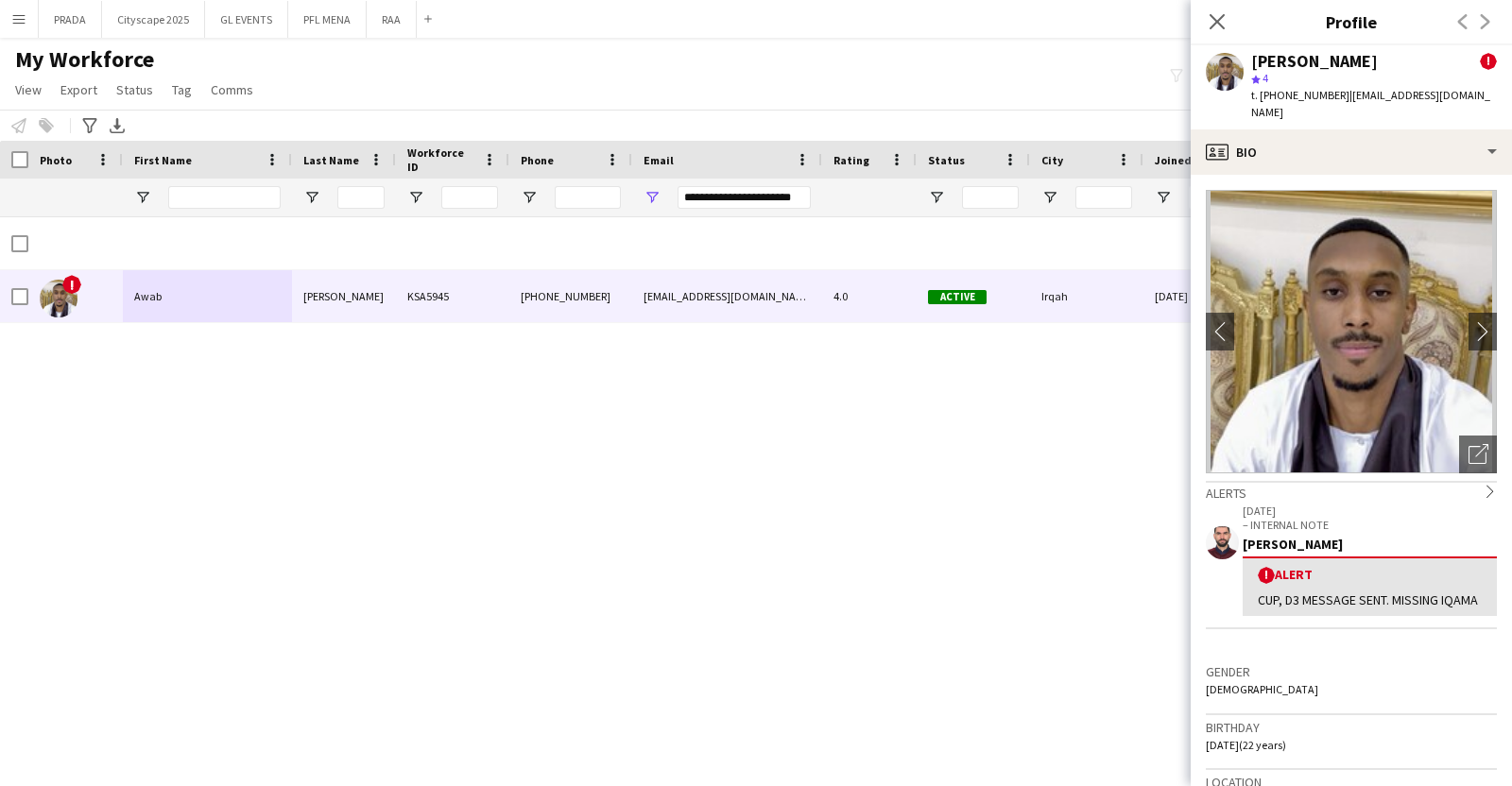
scroll to position [354, 0]
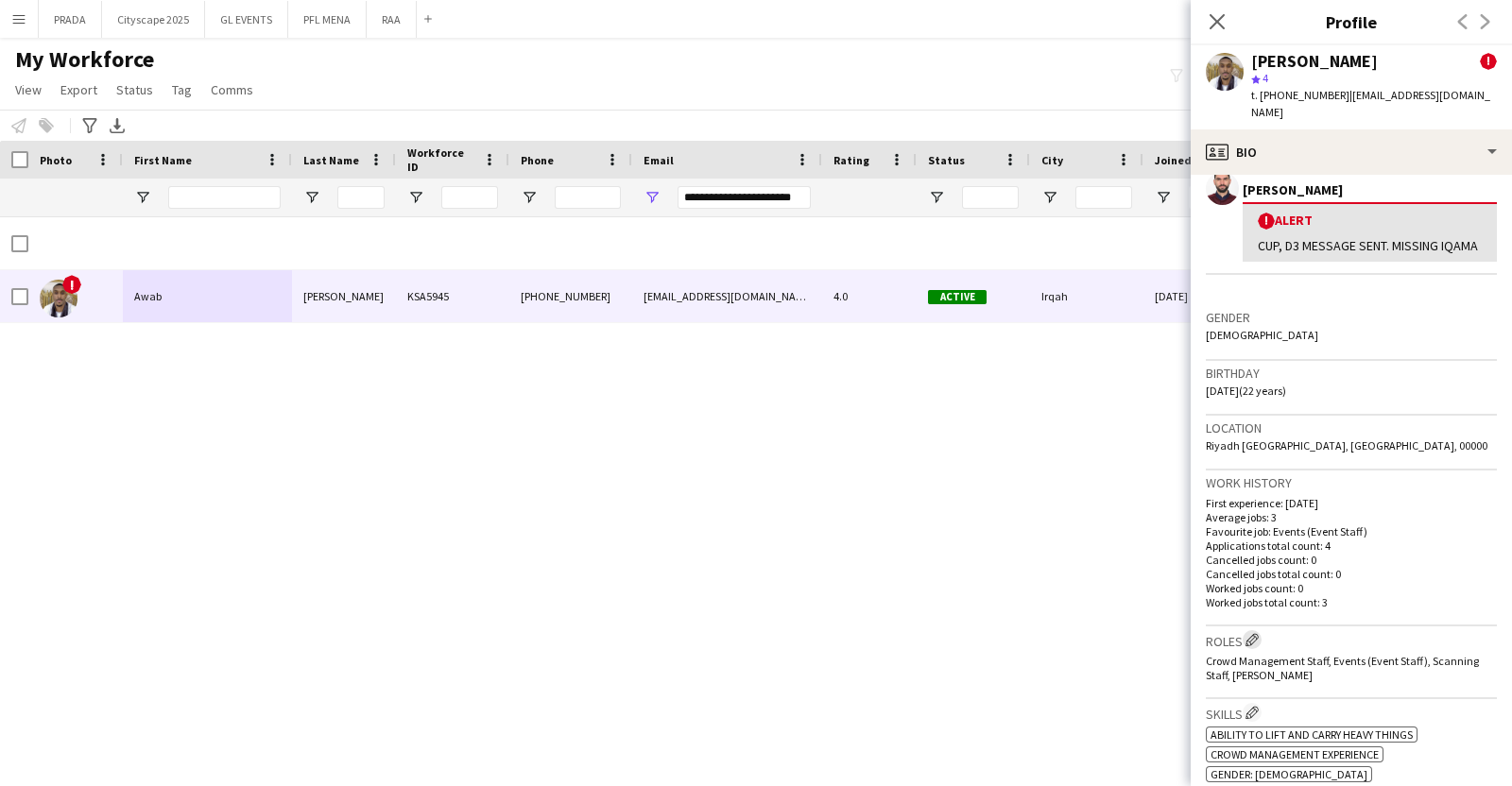
click at [1253, 635] on app-icon "Edit crew company roles" at bounding box center [1251, 639] width 13 height 13
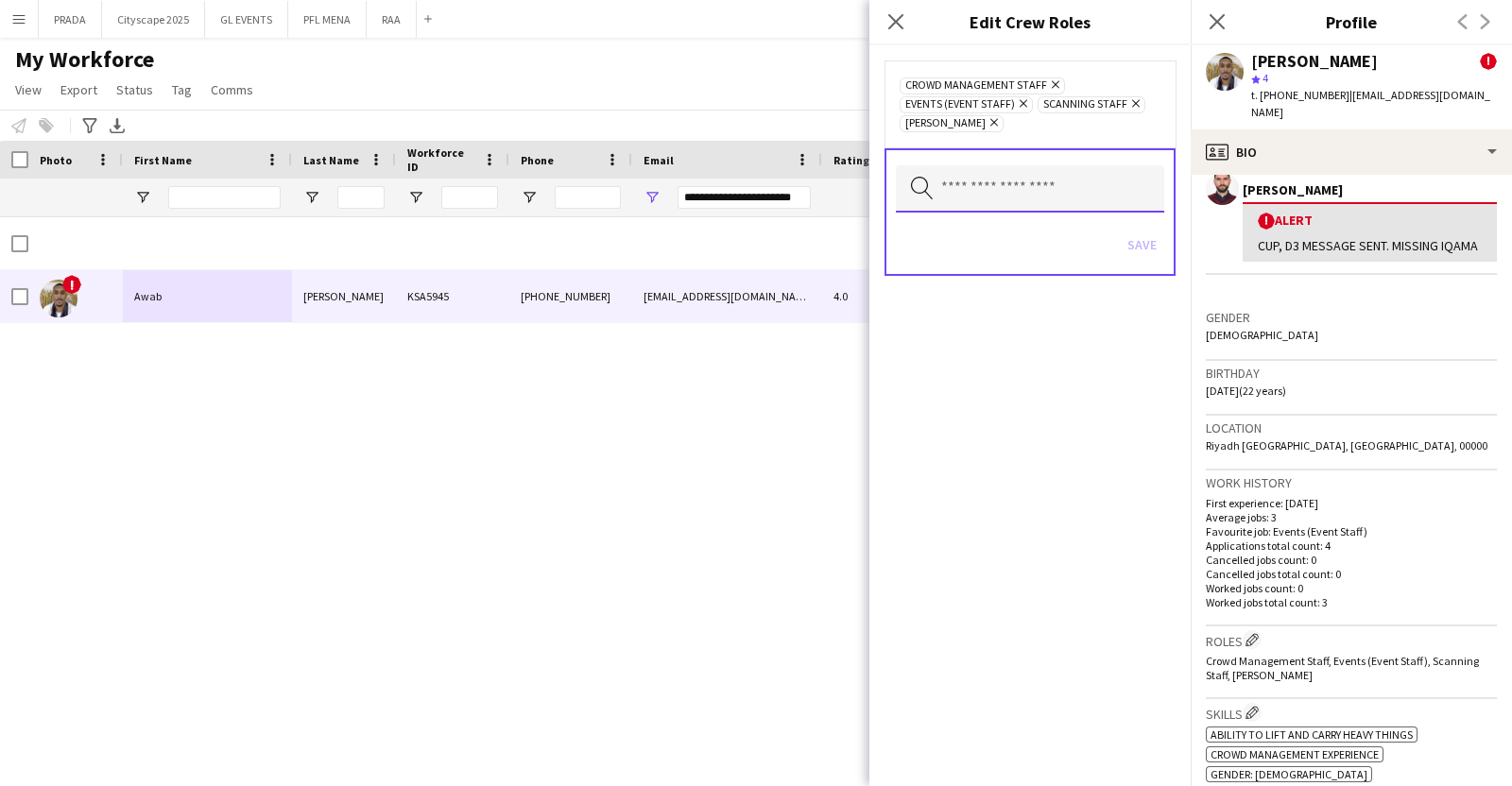
click at [1082, 189] on input "text" at bounding box center [1030, 190] width 268 height 48
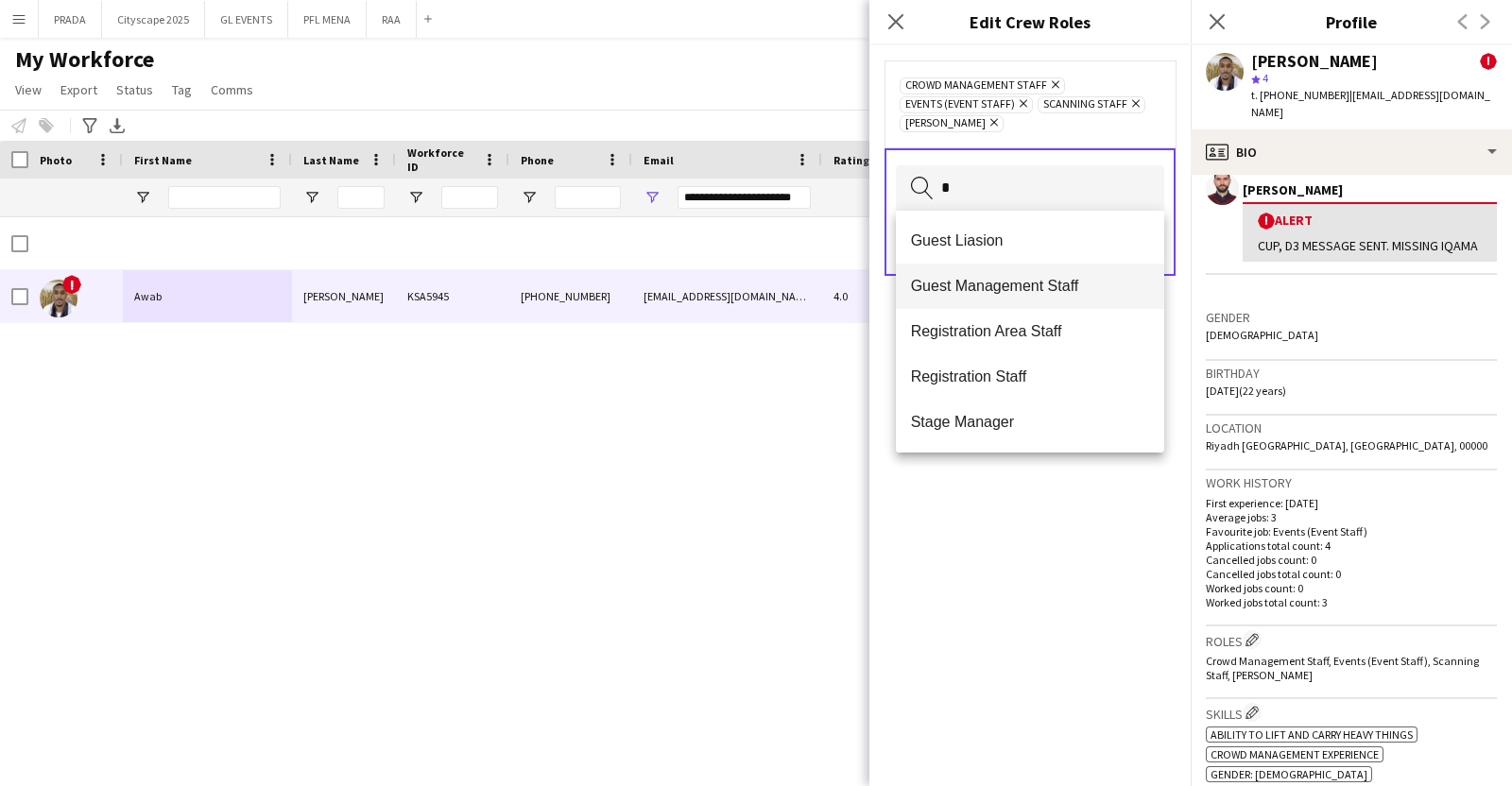
type input "*"
click at [1011, 288] on span "Guest Management Staff" at bounding box center [1031, 286] width 239 height 18
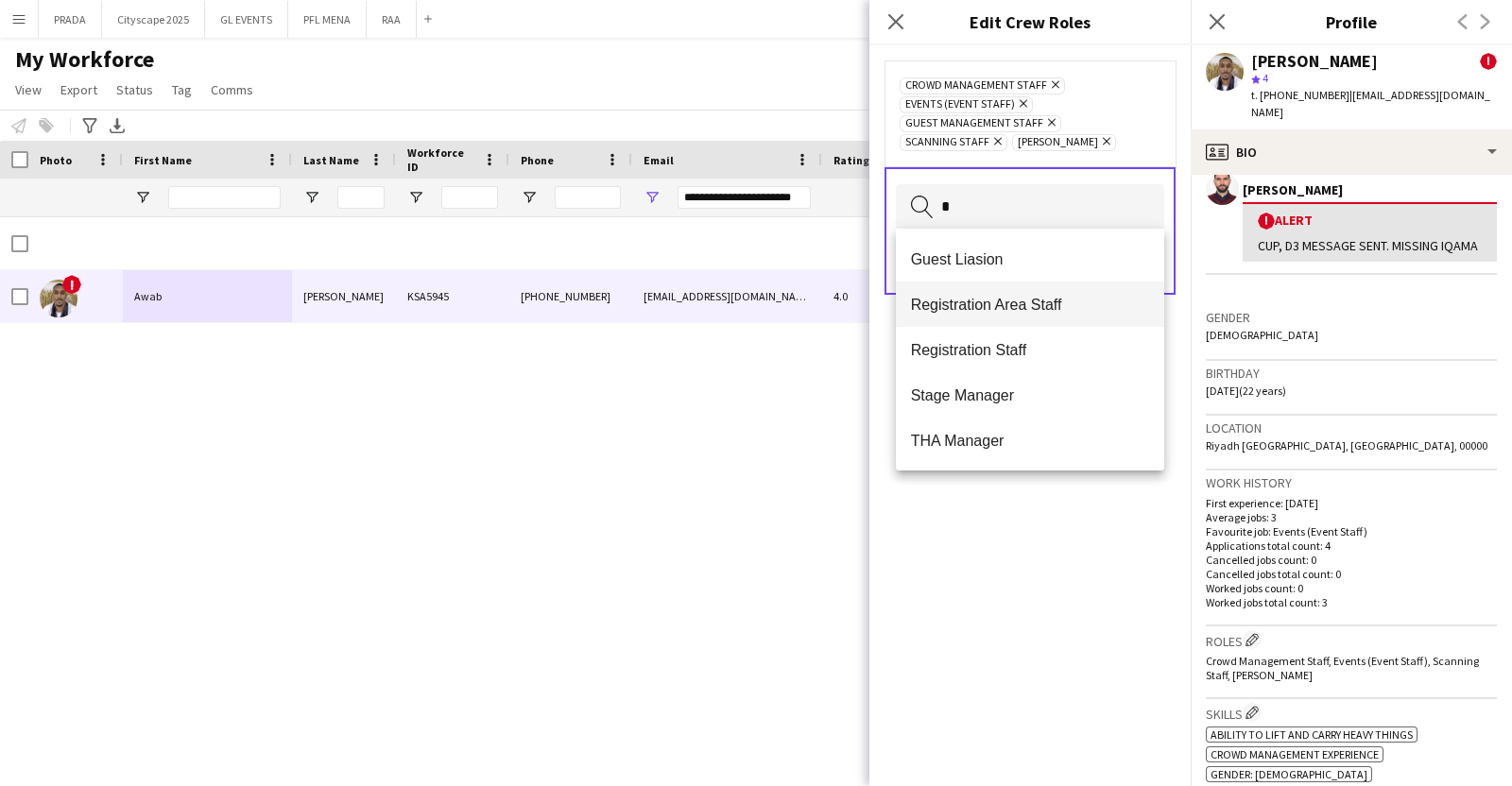
type input "*"
click at [1007, 318] on mat-option "Registration Area Staff" at bounding box center [1030, 305] width 269 height 46
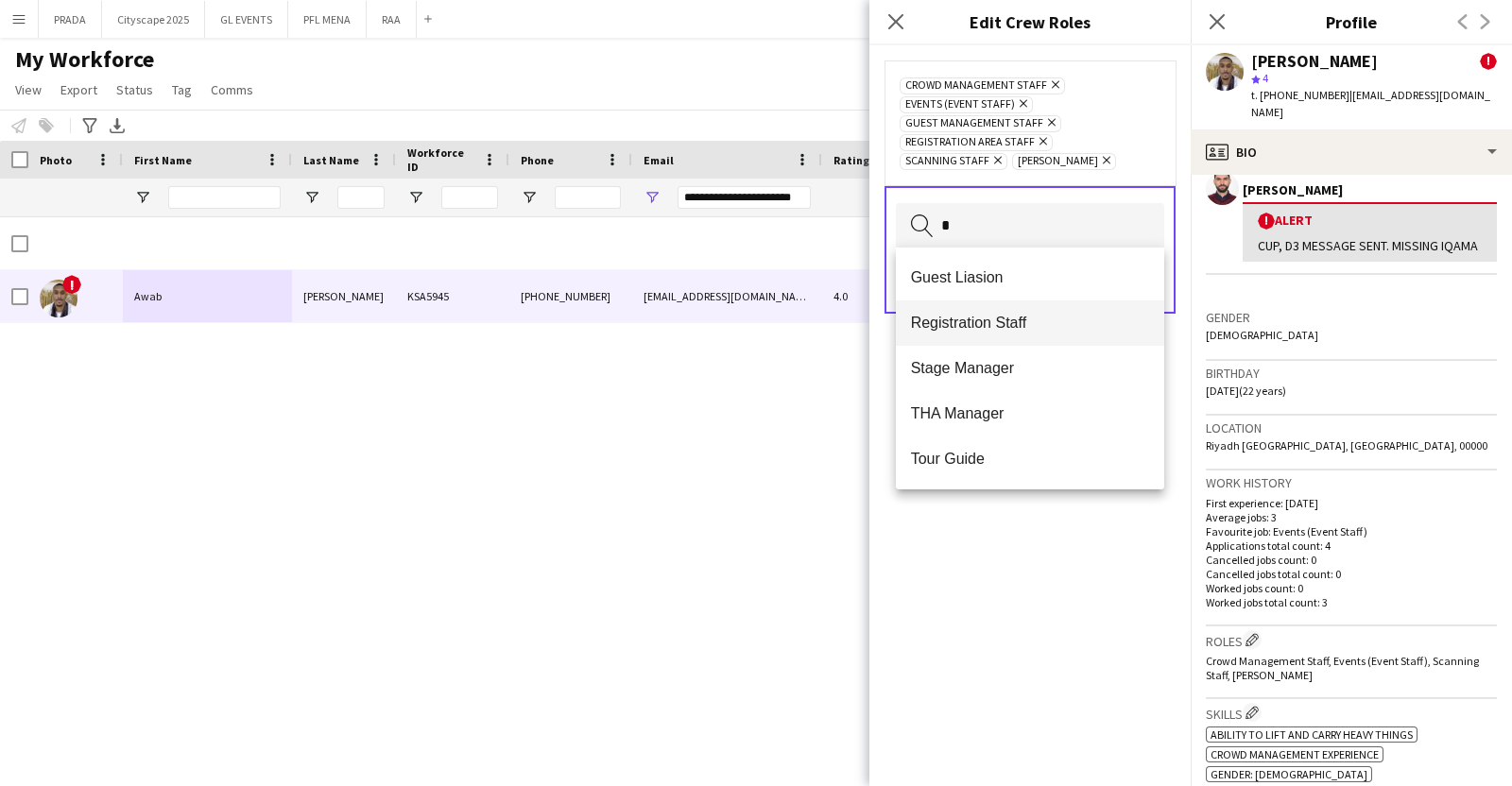
type input "*"
click at [1008, 329] on span "Registration Staff" at bounding box center [1031, 323] width 239 height 18
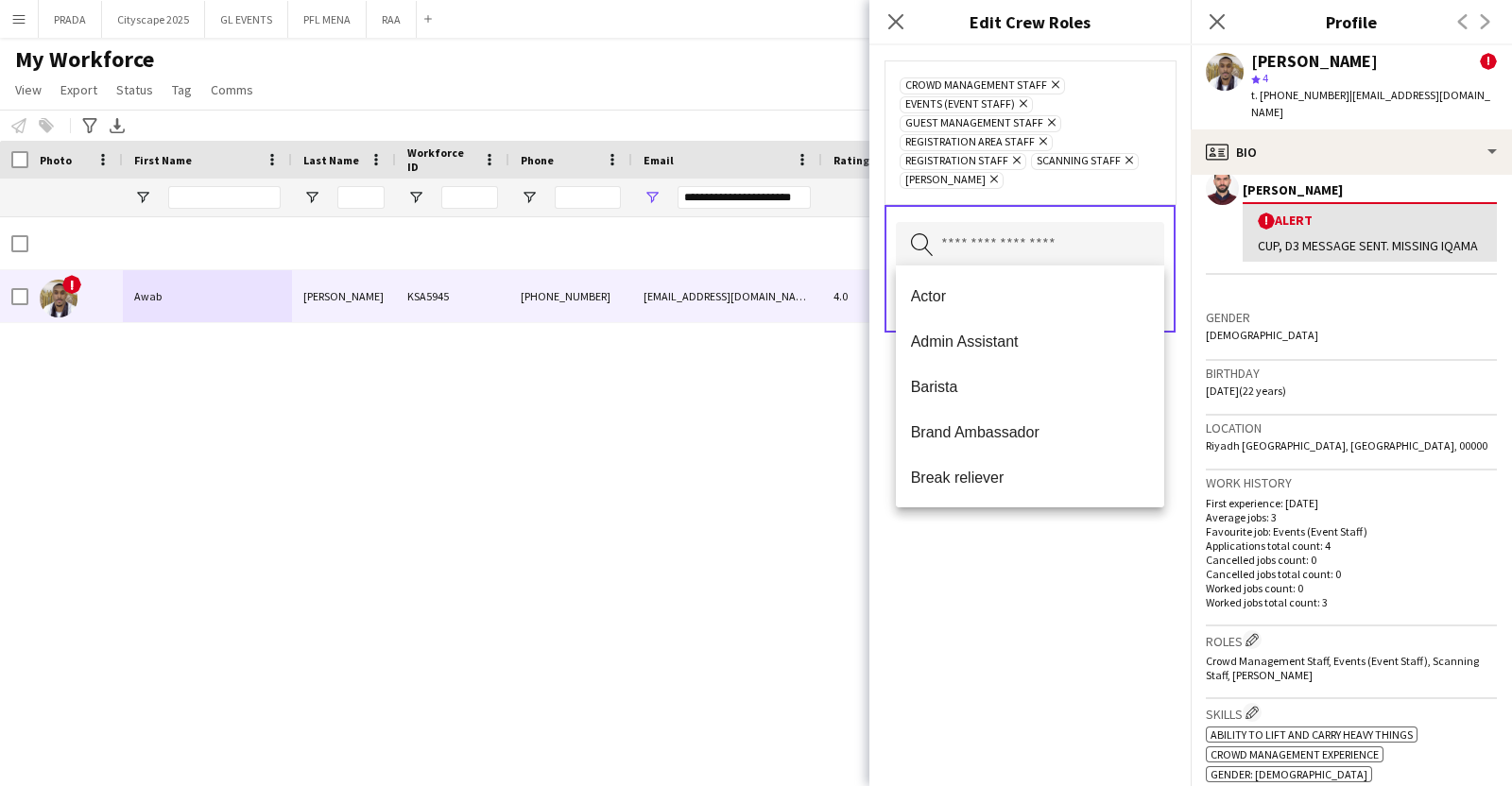
type input "*"
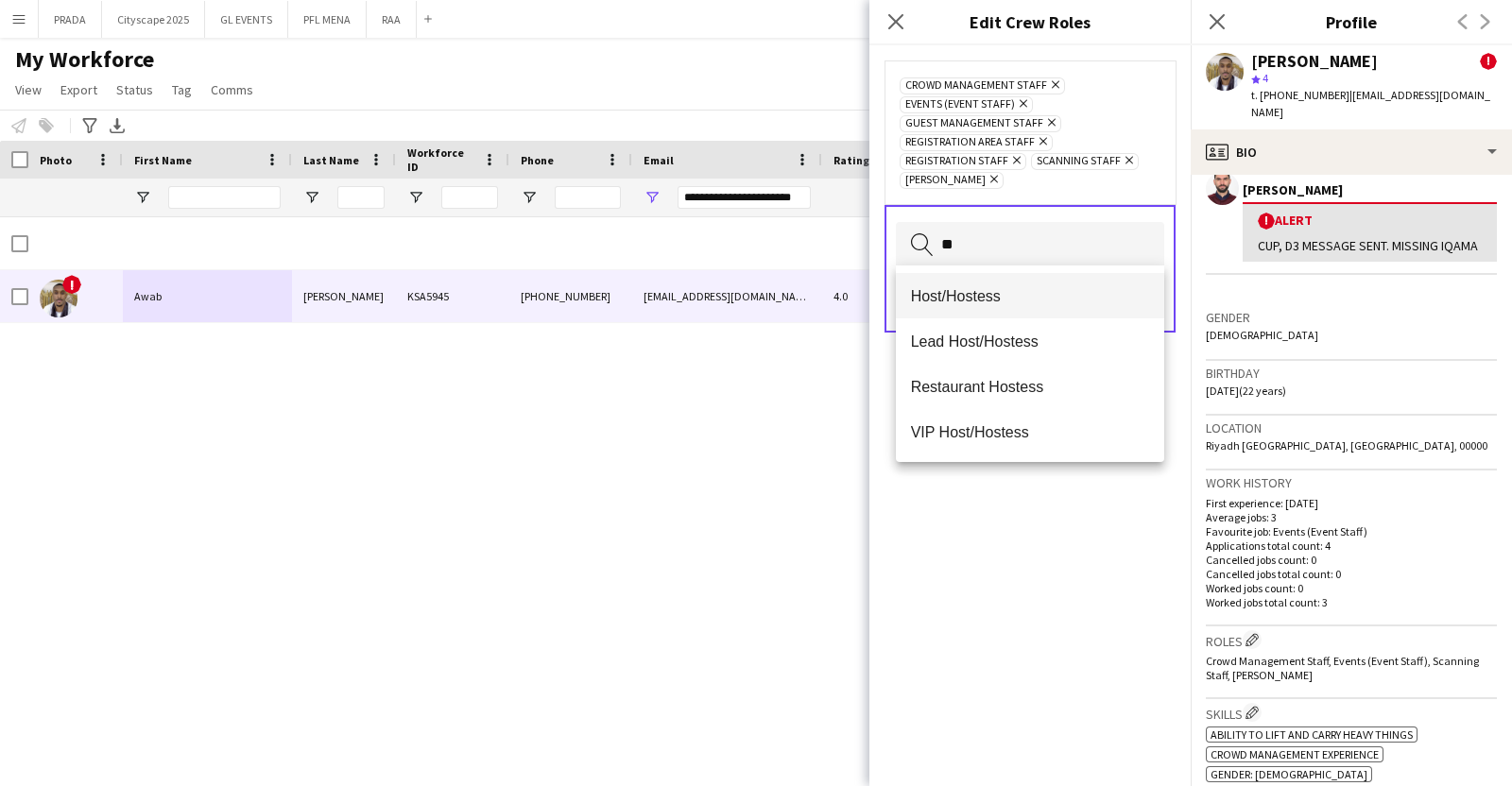
type input "**"
click at [1018, 287] on span "Host/Hostess" at bounding box center [1031, 296] width 239 height 18
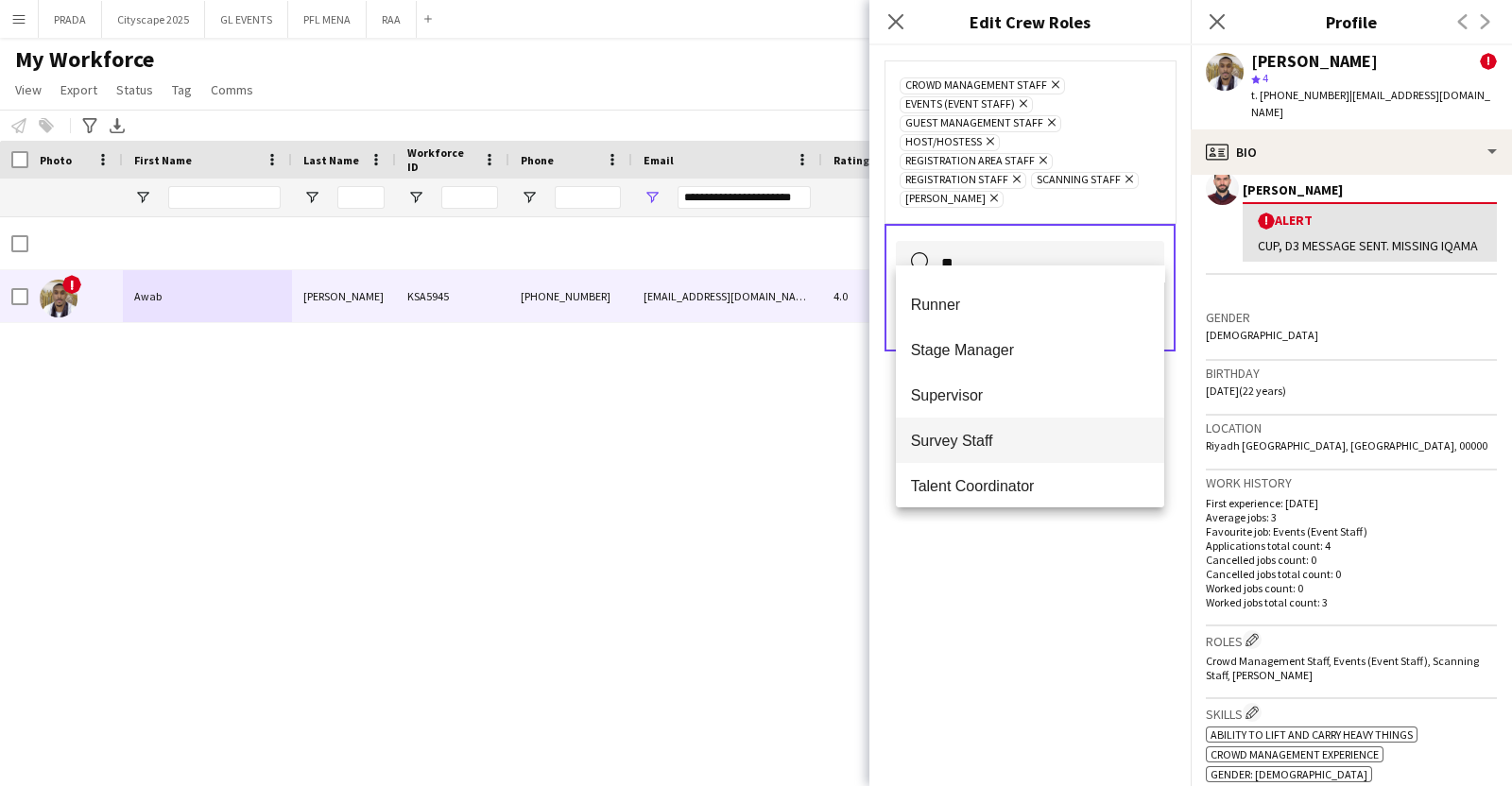
scroll to position [0, 0]
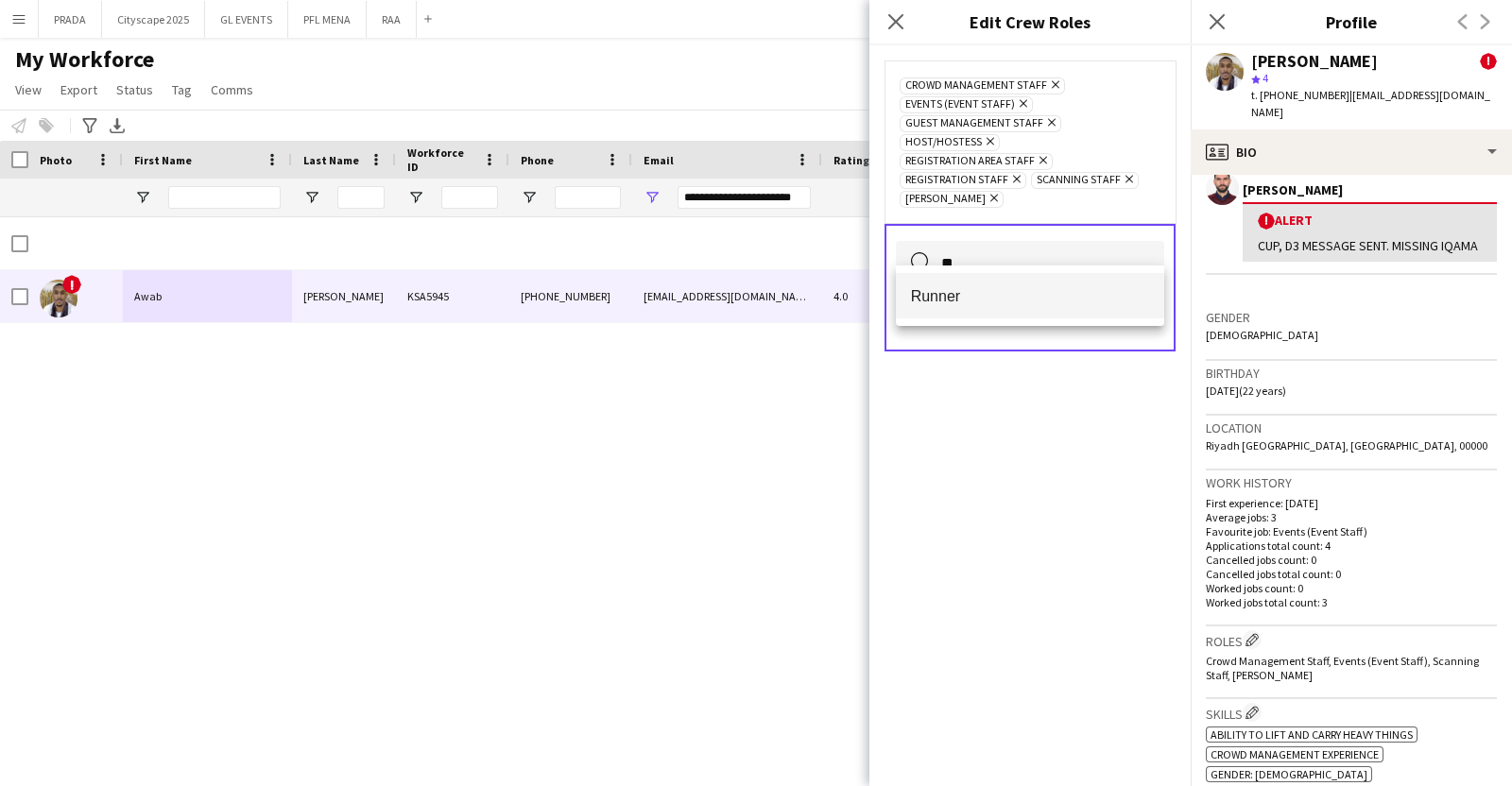
type input "**"
click at [946, 311] on mat-option "Runner" at bounding box center [1030, 296] width 269 height 46
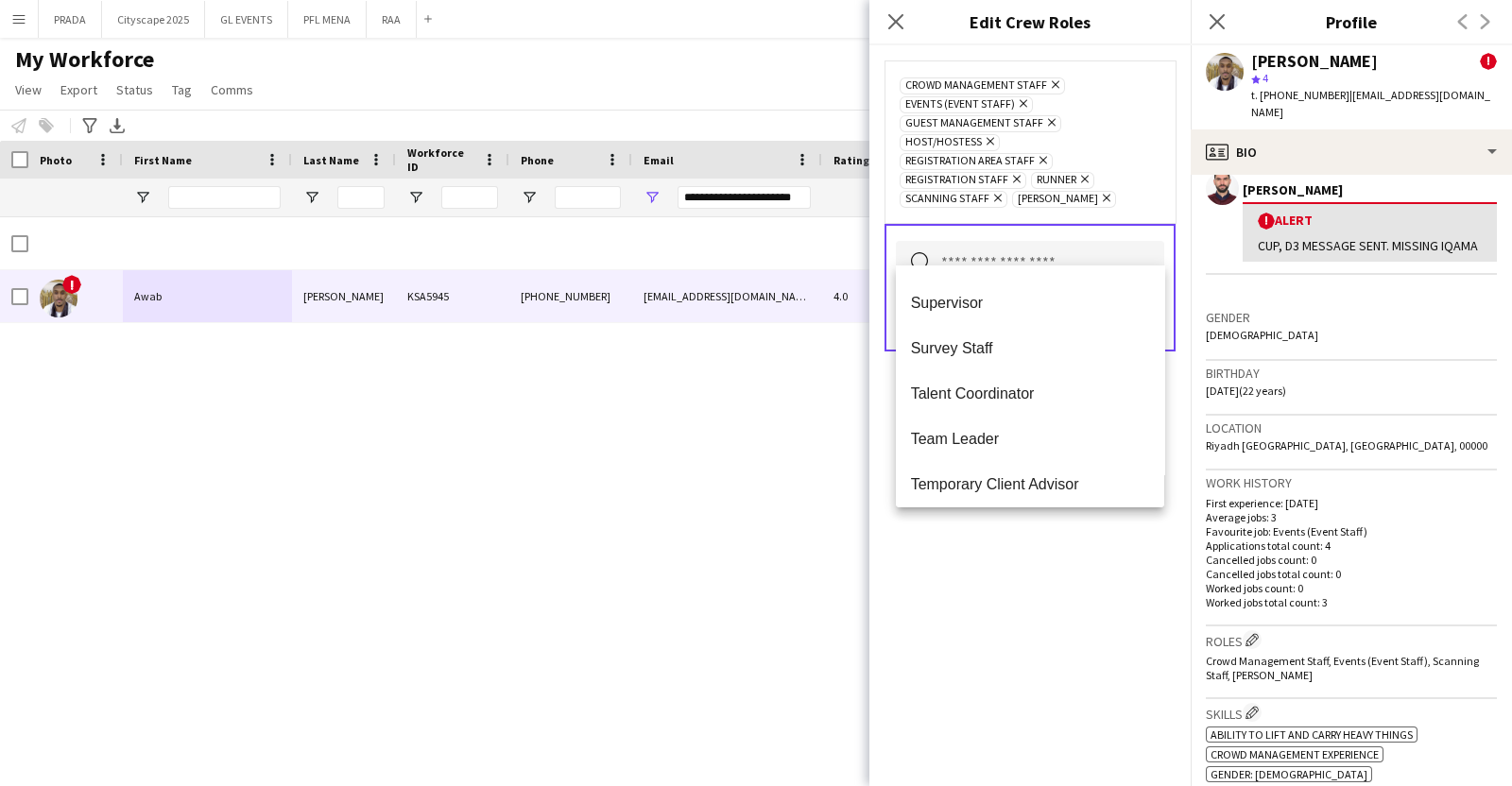
scroll to position [960, 0]
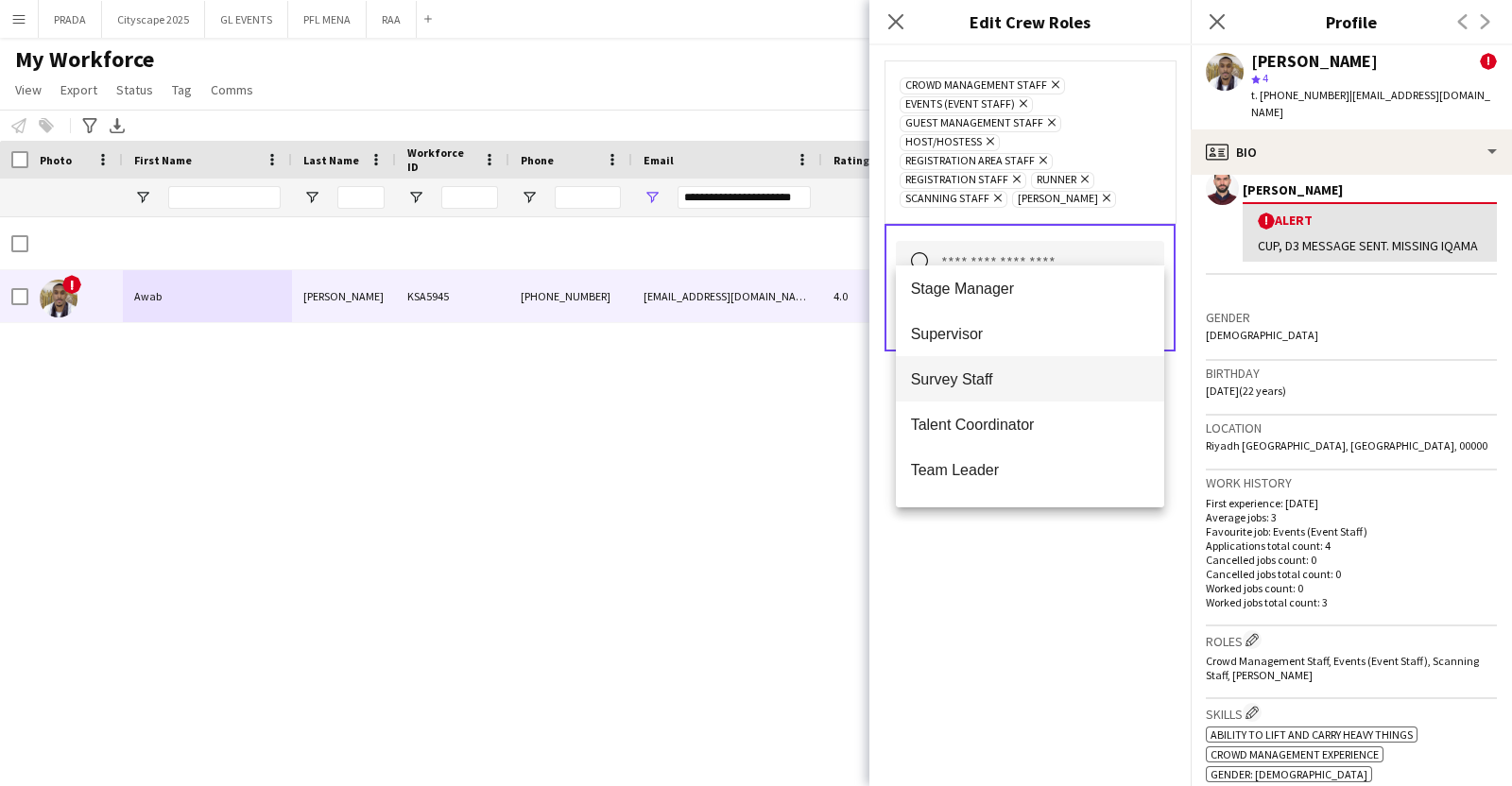
click at [992, 359] on mat-option "Survey Staff" at bounding box center [1030, 379] width 269 height 46
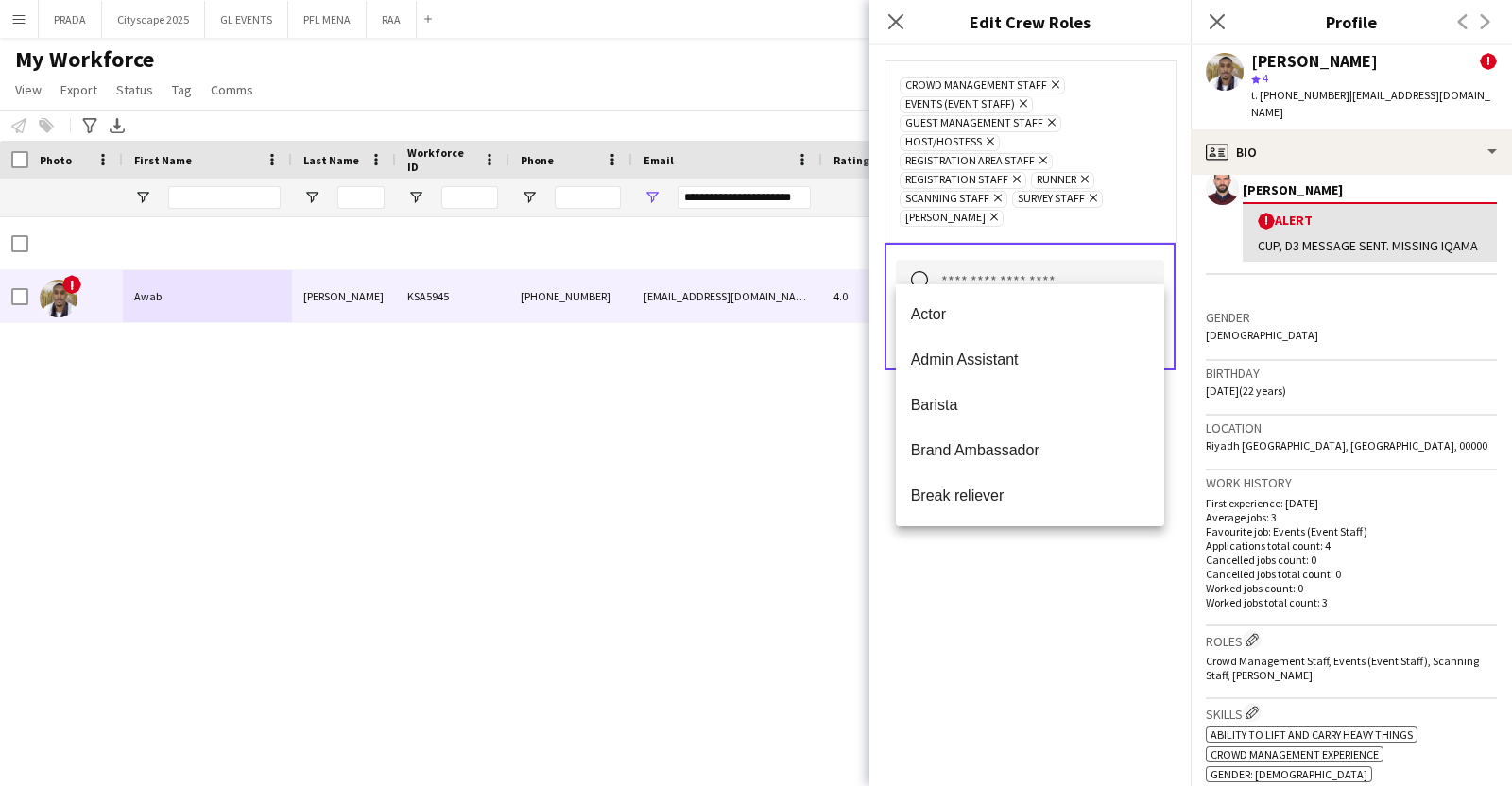
click at [1031, 579] on div "Crowd Management Staff Remove Events (Event Staff) Remove Guest Management Staf…" at bounding box center [1031, 416] width 322 height 740
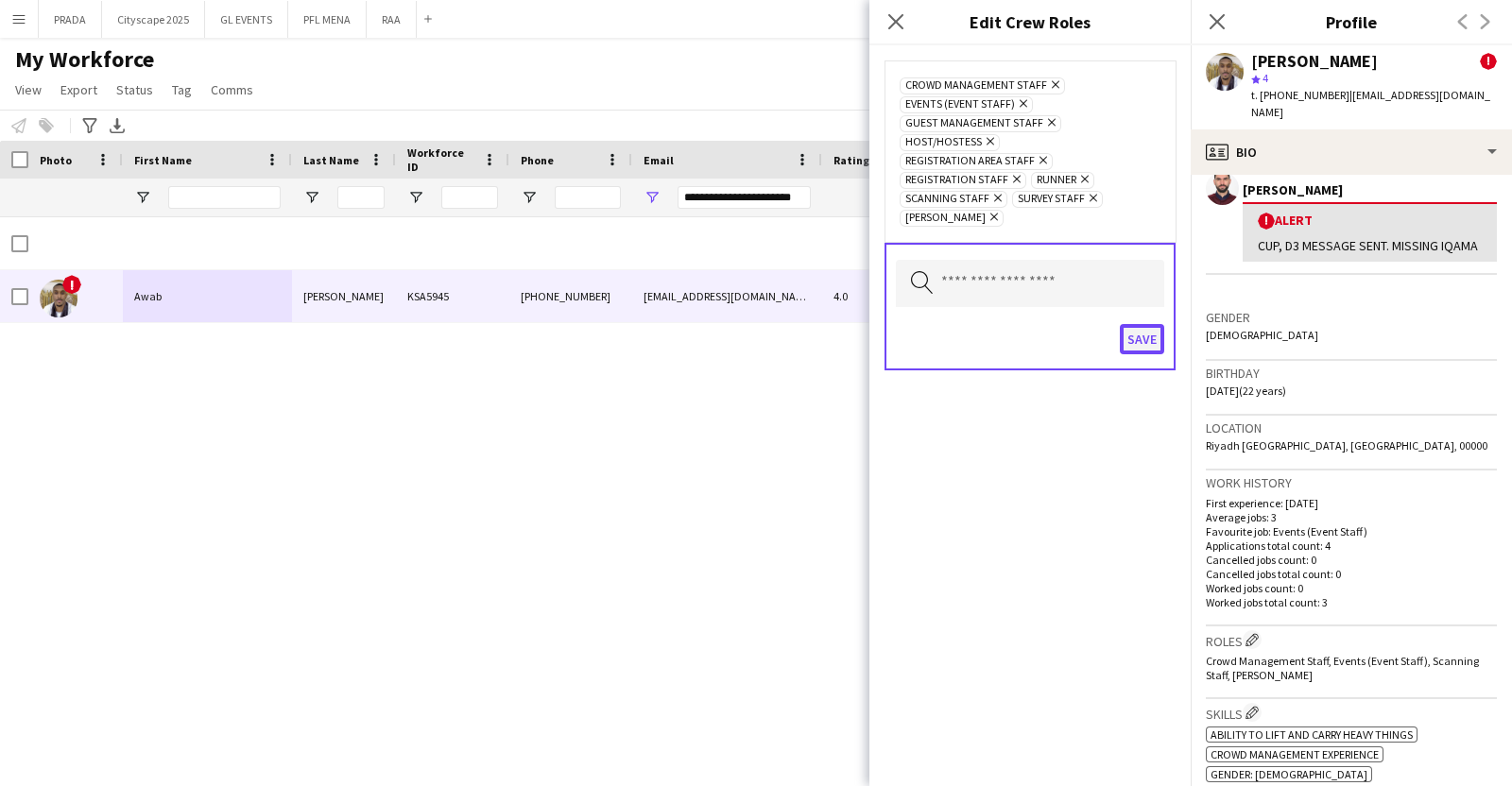
click at [1135, 324] on button "Save" at bounding box center [1142, 338] width 45 height 30
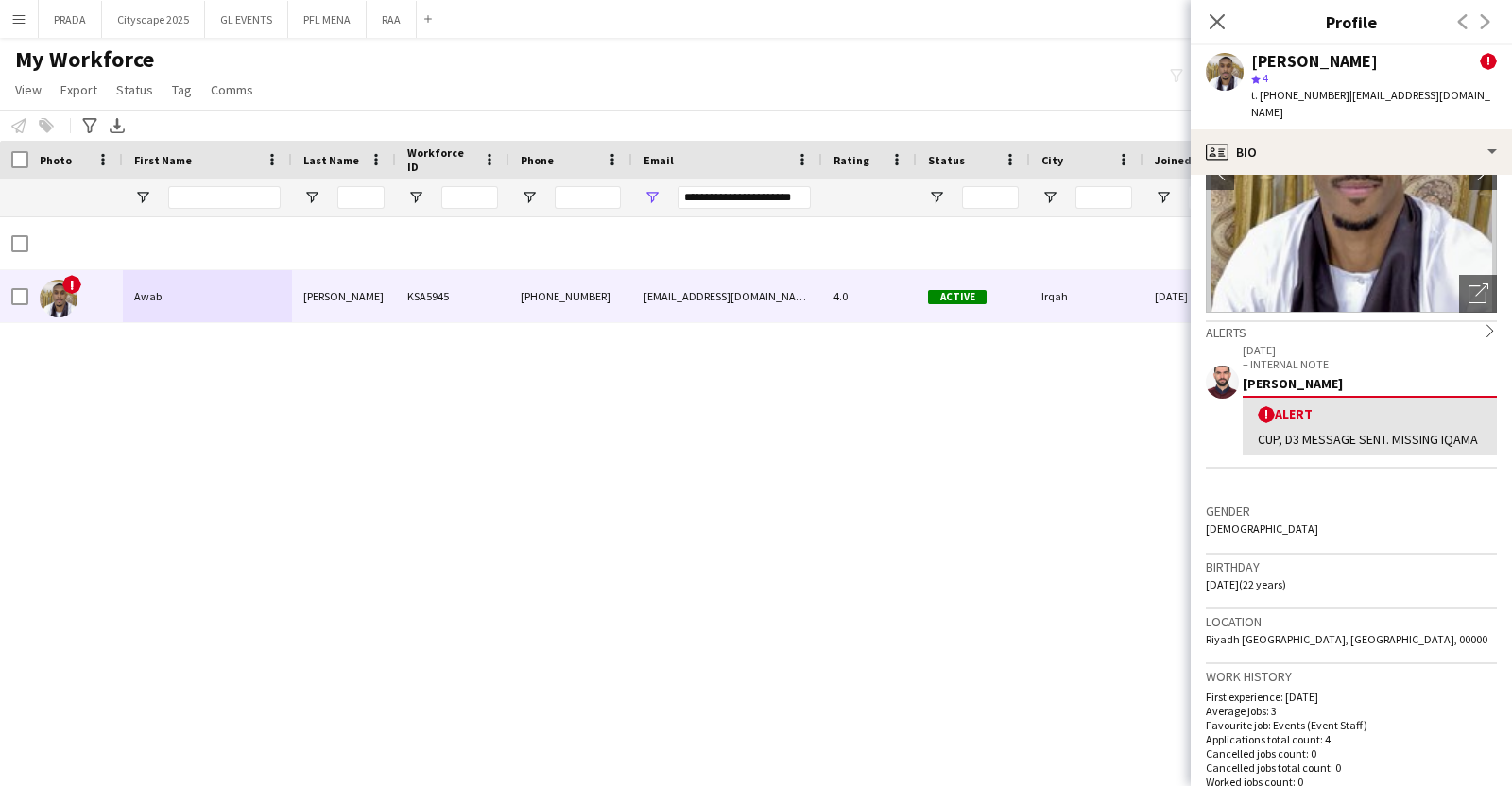
scroll to position [471, 0]
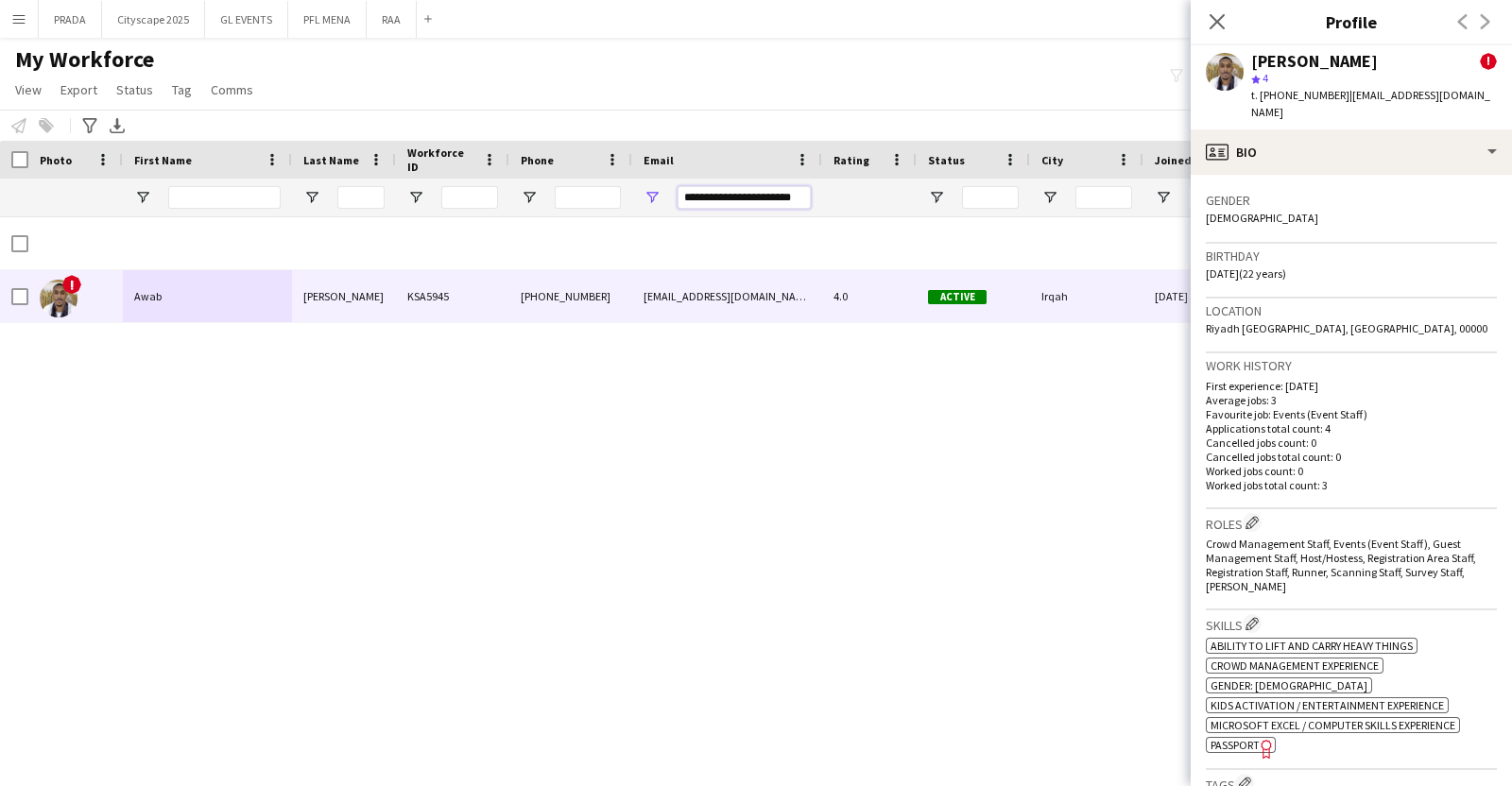
click at [783, 198] on input "**********" at bounding box center [744, 196] width 133 height 23
paste input "Email Filter Input"
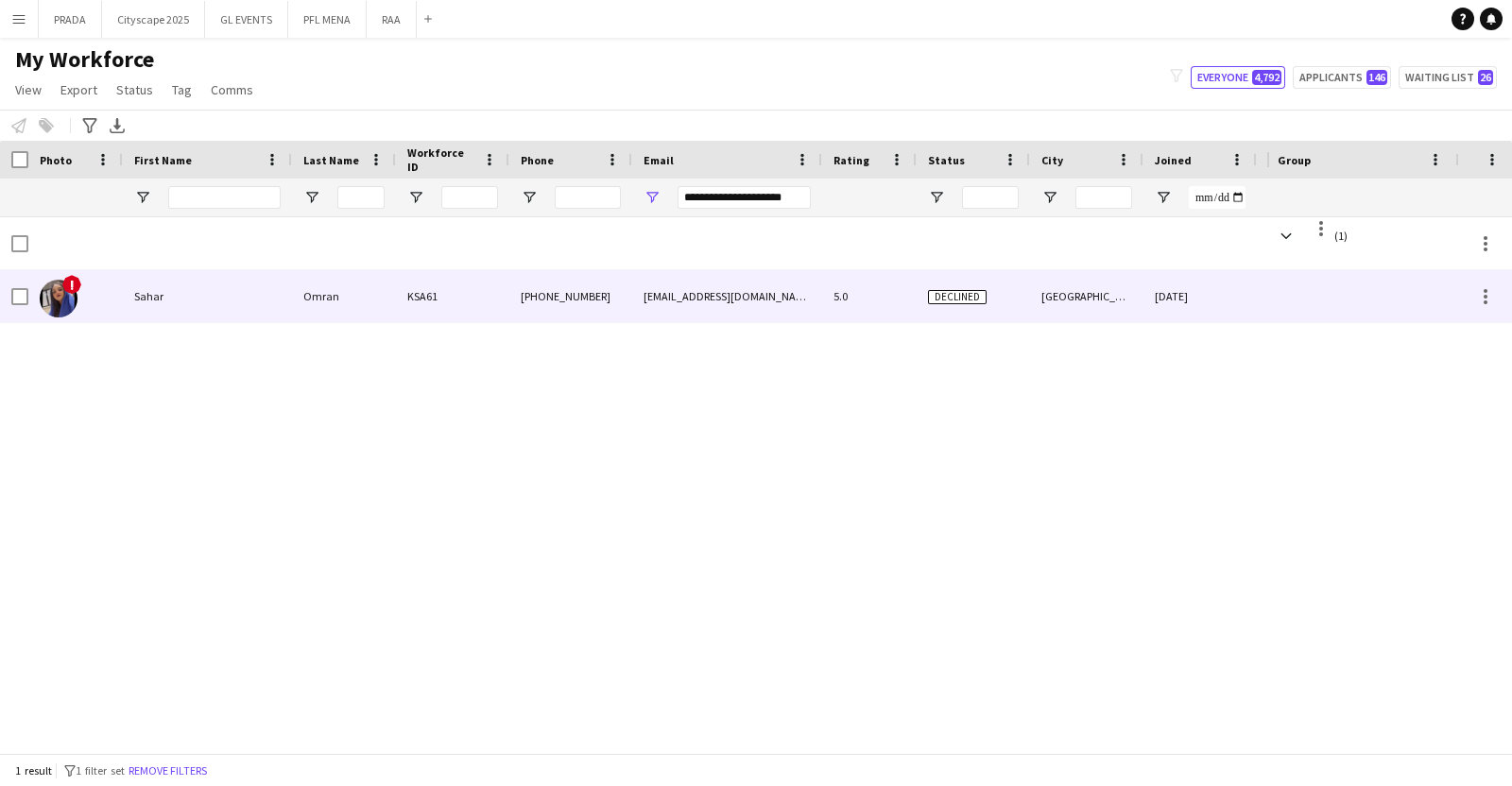
click at [586, 318] on div "+966570473206" at bounding box center [571, 296] width 123 height 52
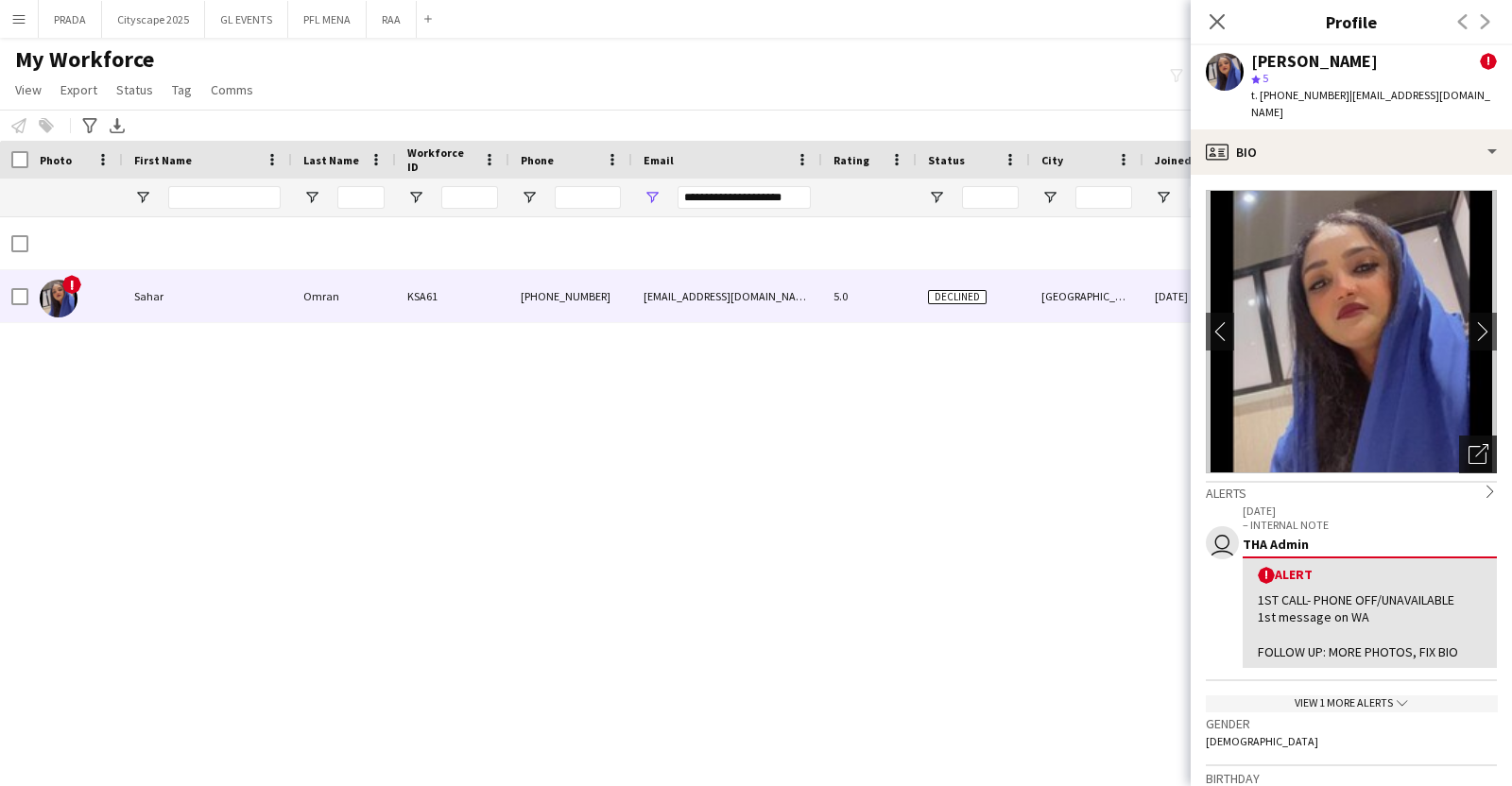
click at [1468, 444] on icon "Open photos pop-in" at bounding box center [1478, 454] width 20 height 20
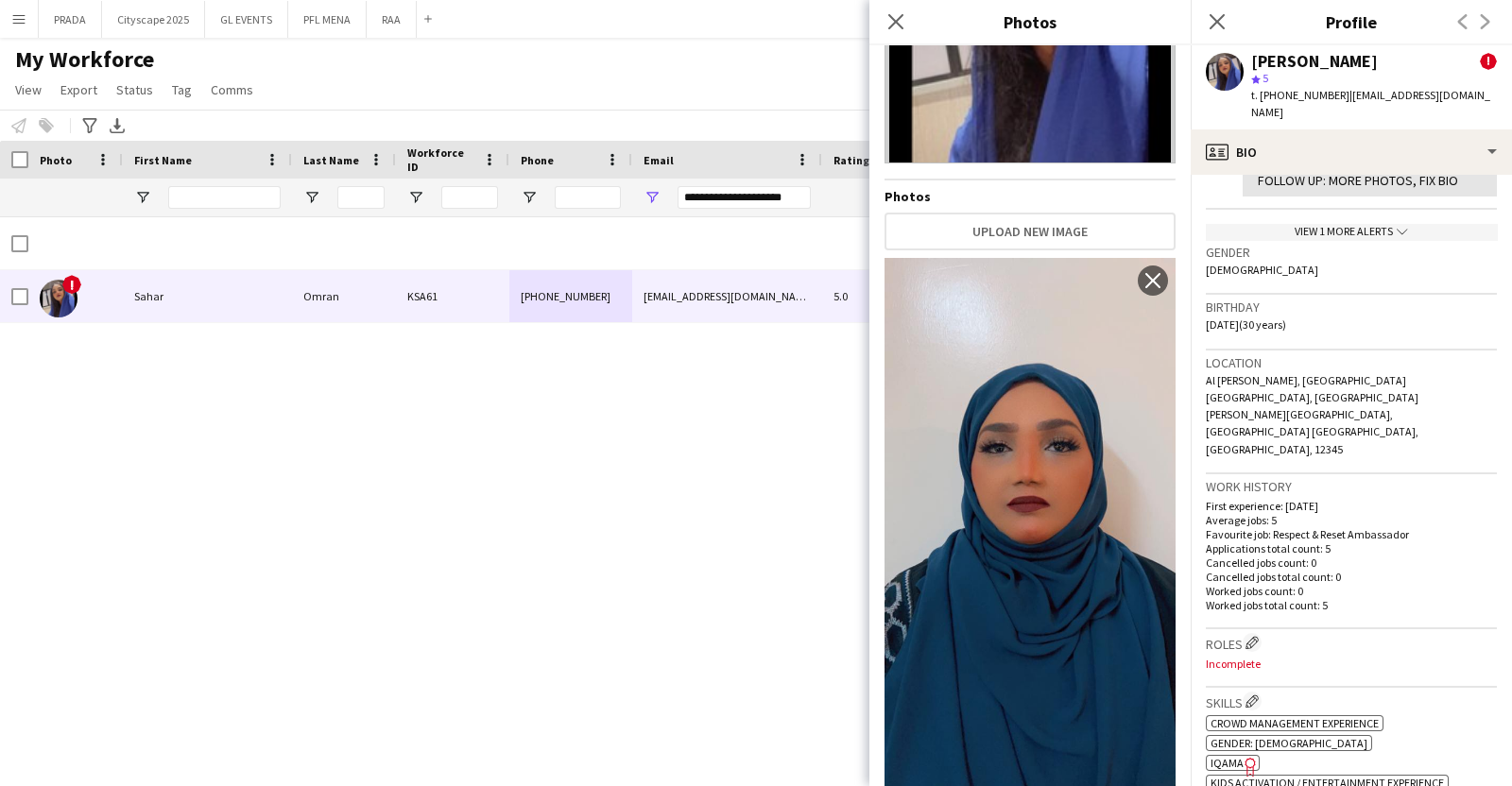
scroll to position [0, 0]
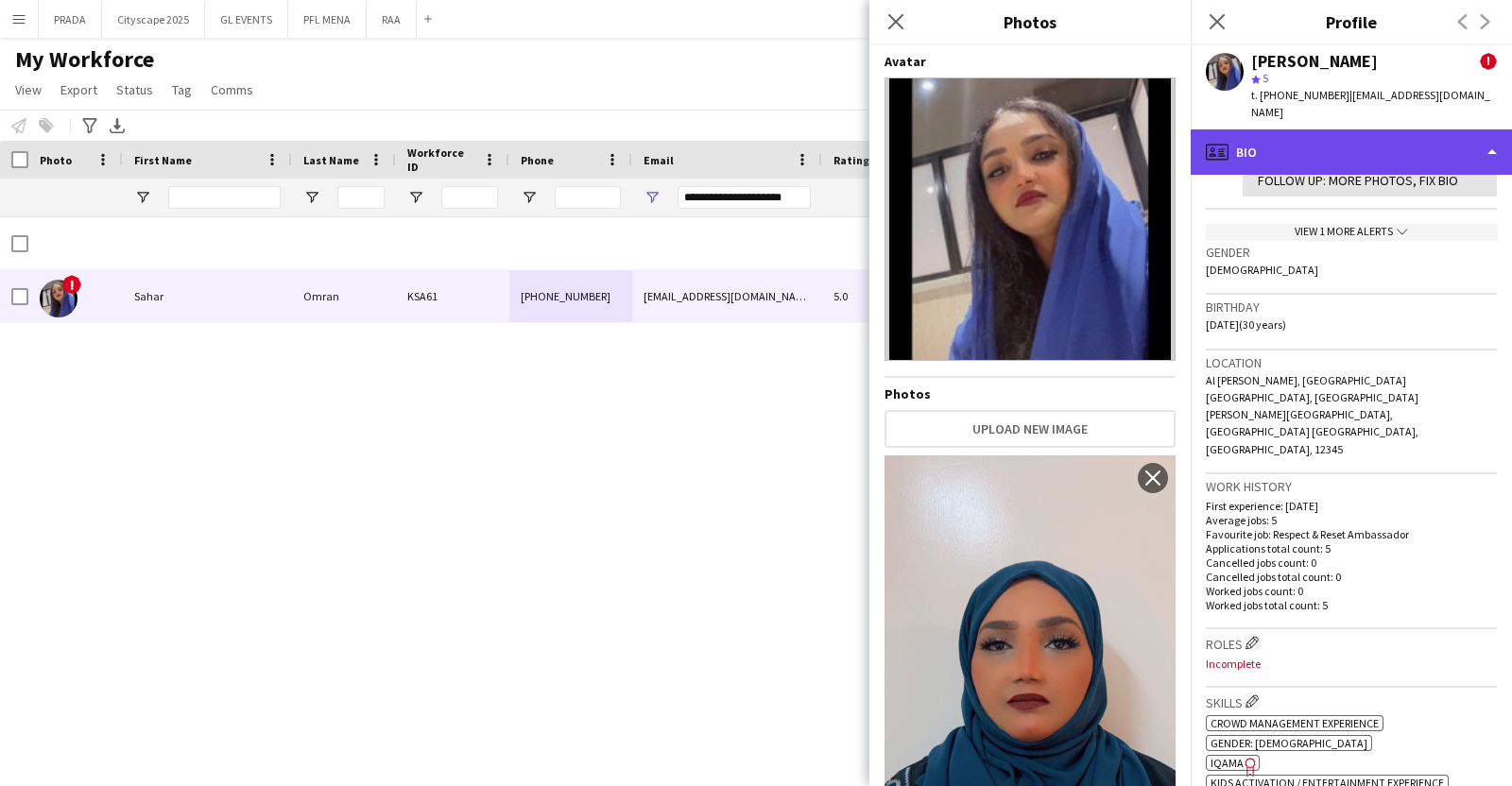
click at [1304, 132] on div "profile Bio" at bounding box center [1351, 152] width 322 height 46
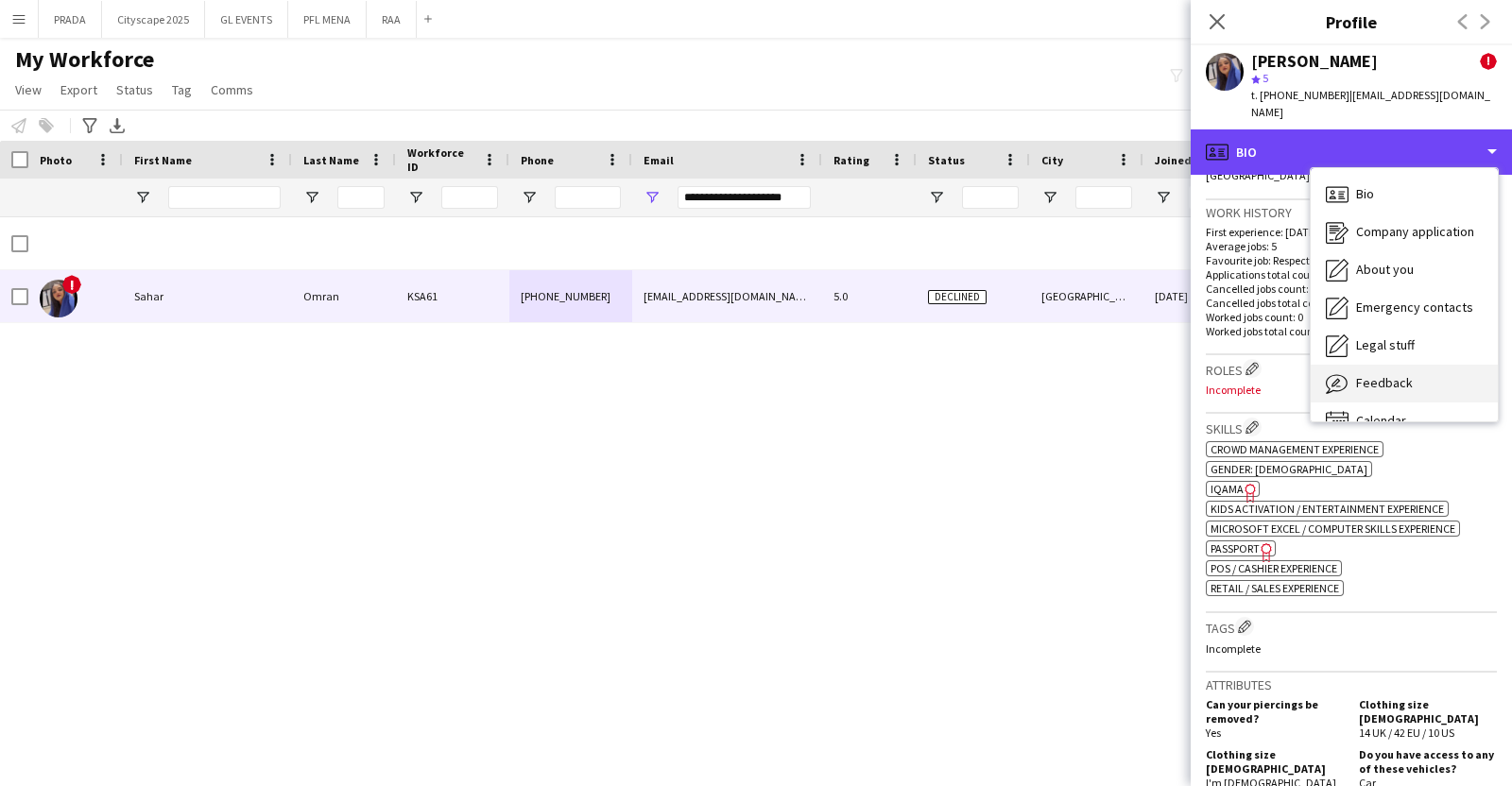
scroll to position [944, 0]
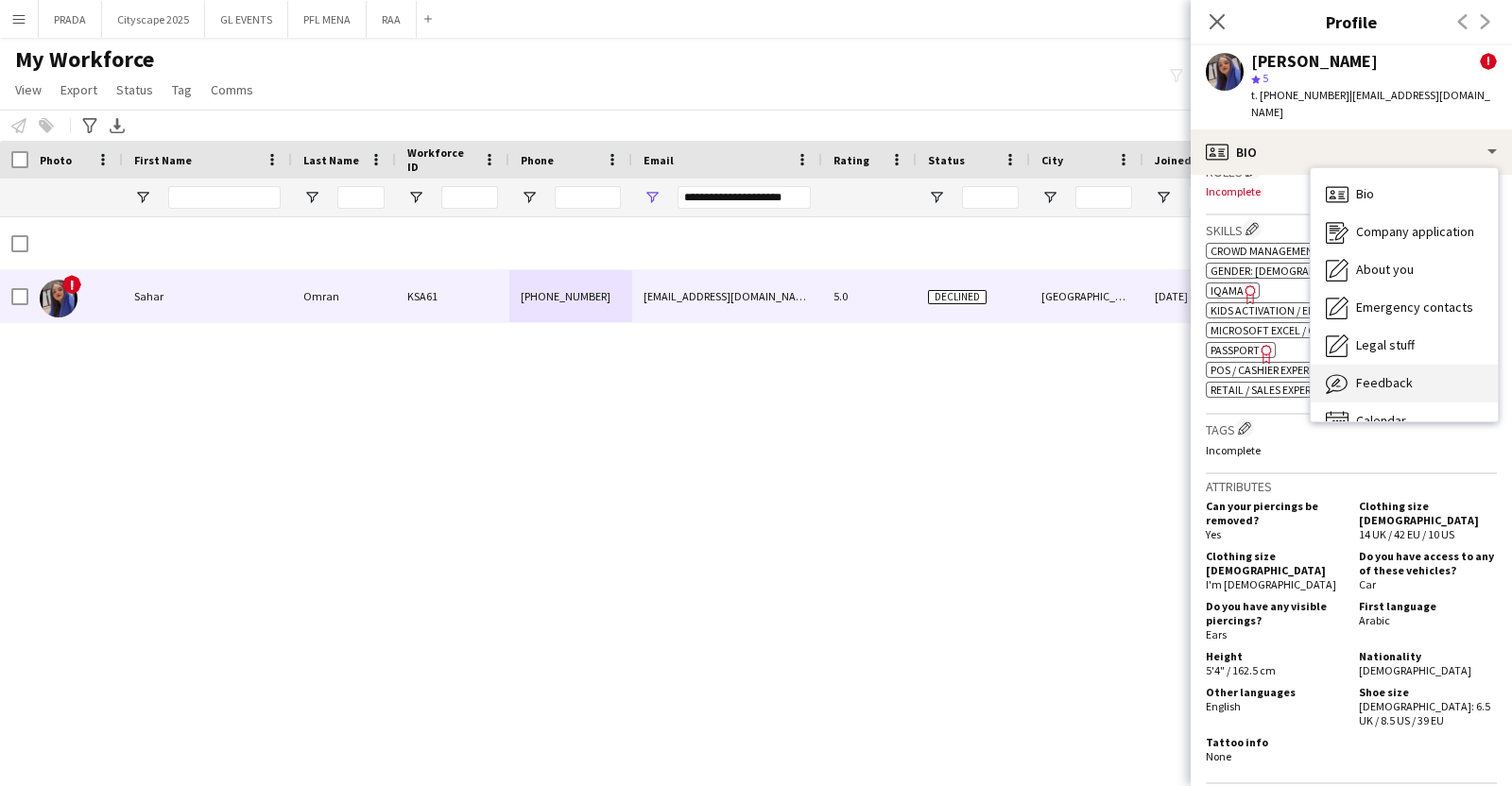
click at [1352, 364] on div "Feedback Feedback" at bounding box center [1404, 383] width 187 height 38
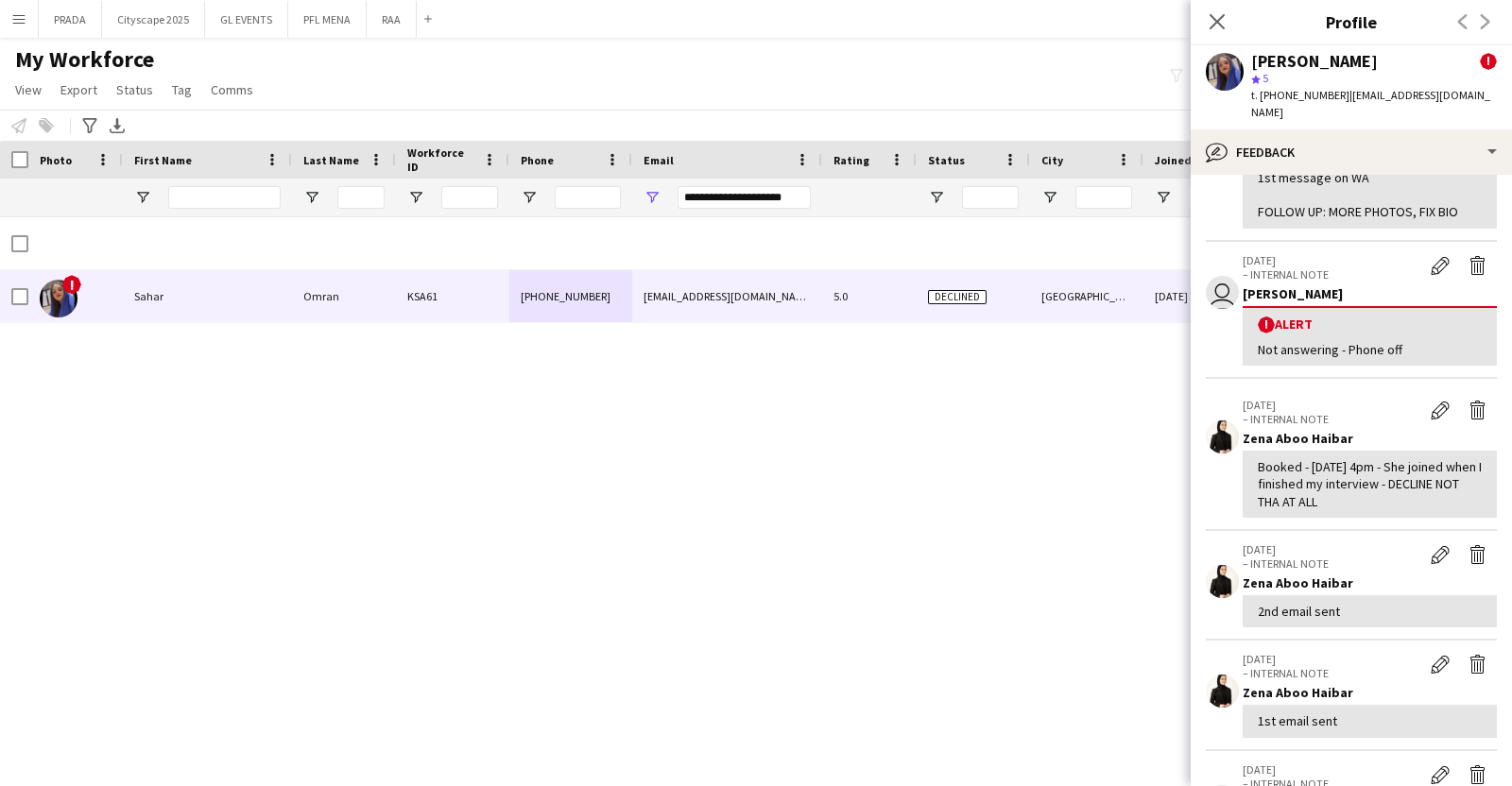
scroll to position [590, 0]
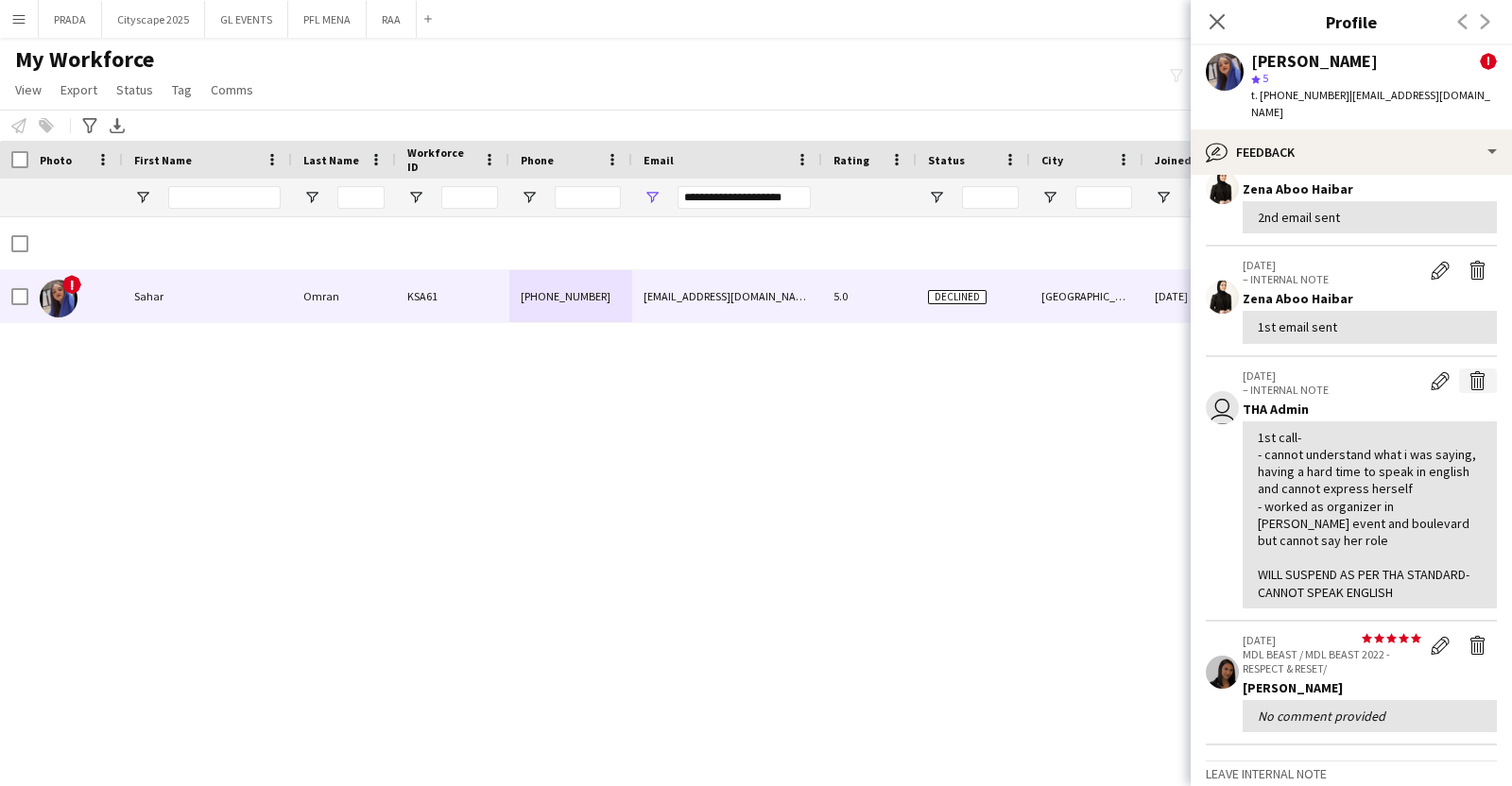
click at [1468, 371] on app-icon "Delete internal note" at bounding box center [1477, 380] width 19 height 19
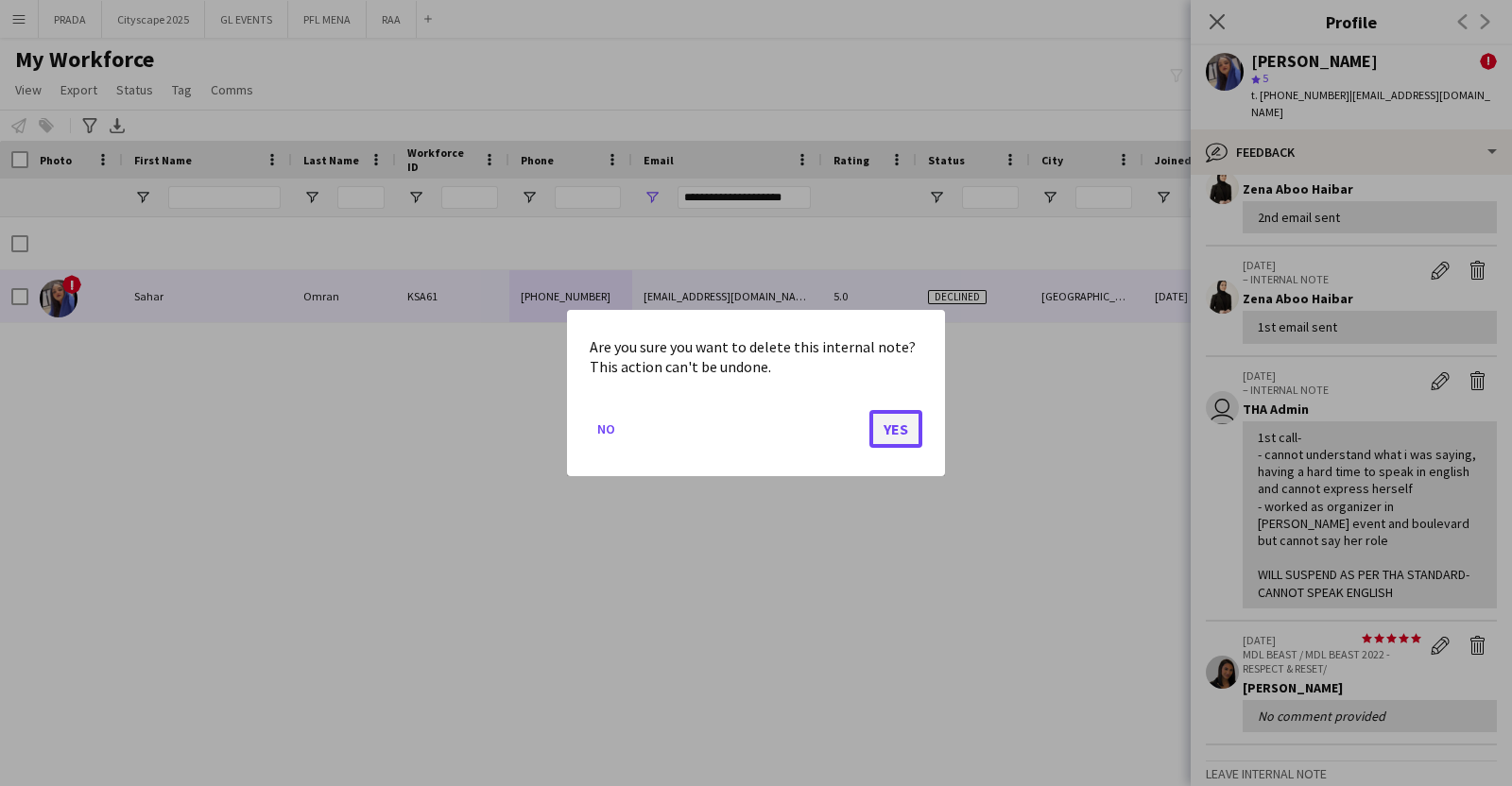
click at [916, 430] on button "Yes" at bounding box center [895, 429] width 53 height 38
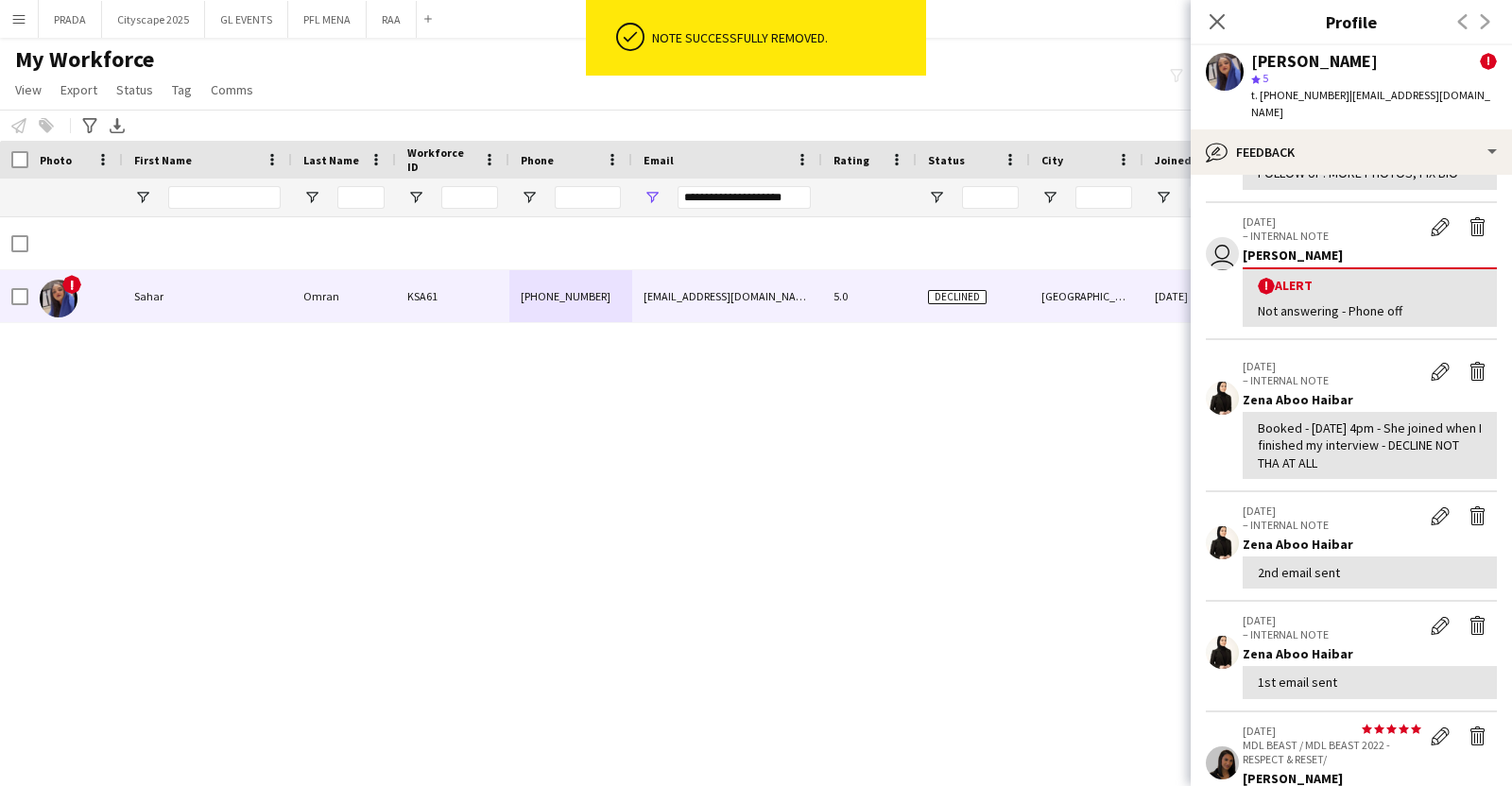
scroll to position [117, 0]
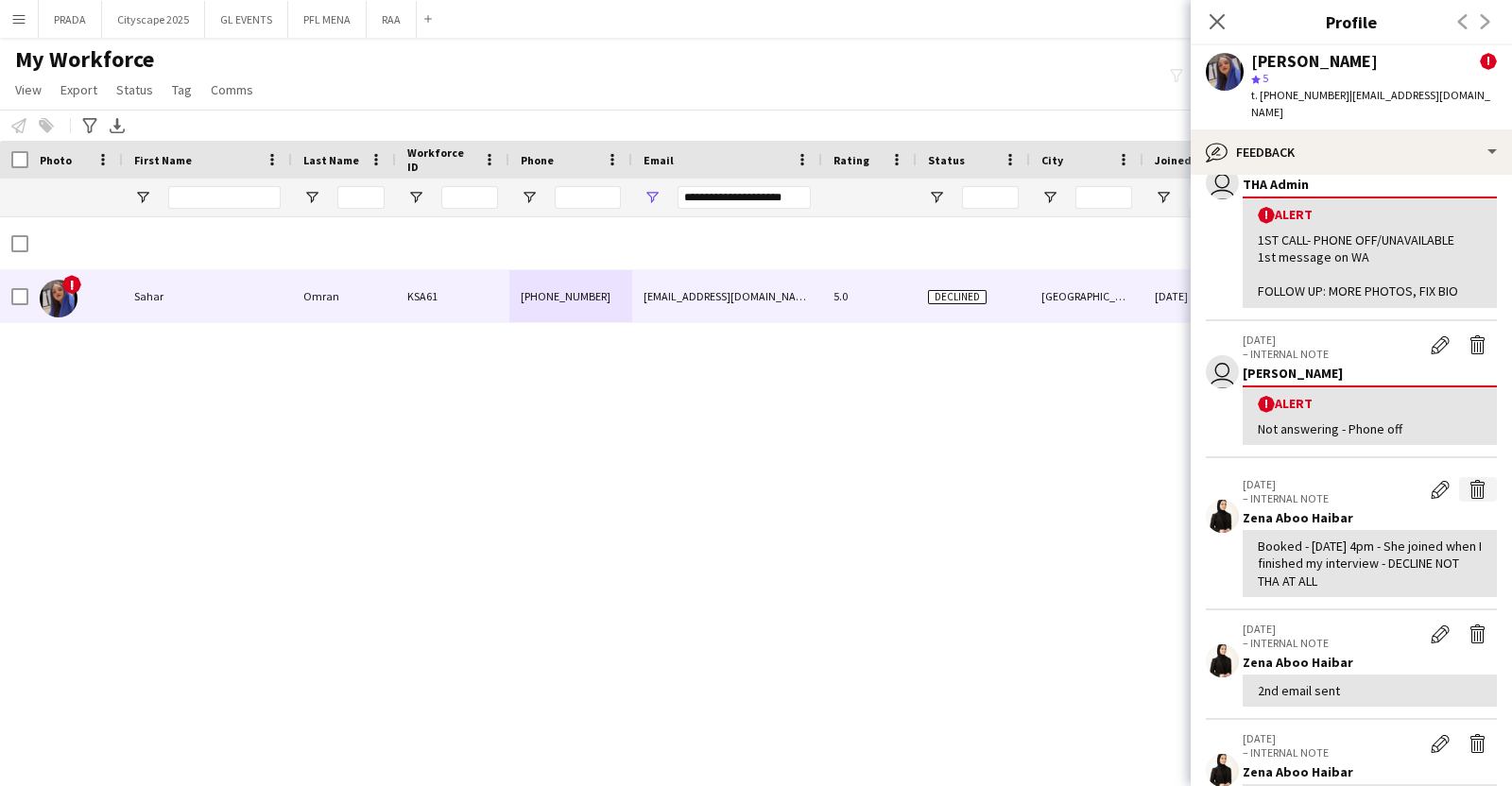
click at [1468, 480] on app-icon "Delete internal note" at bounding box center [1477, 489] width 19 height 19
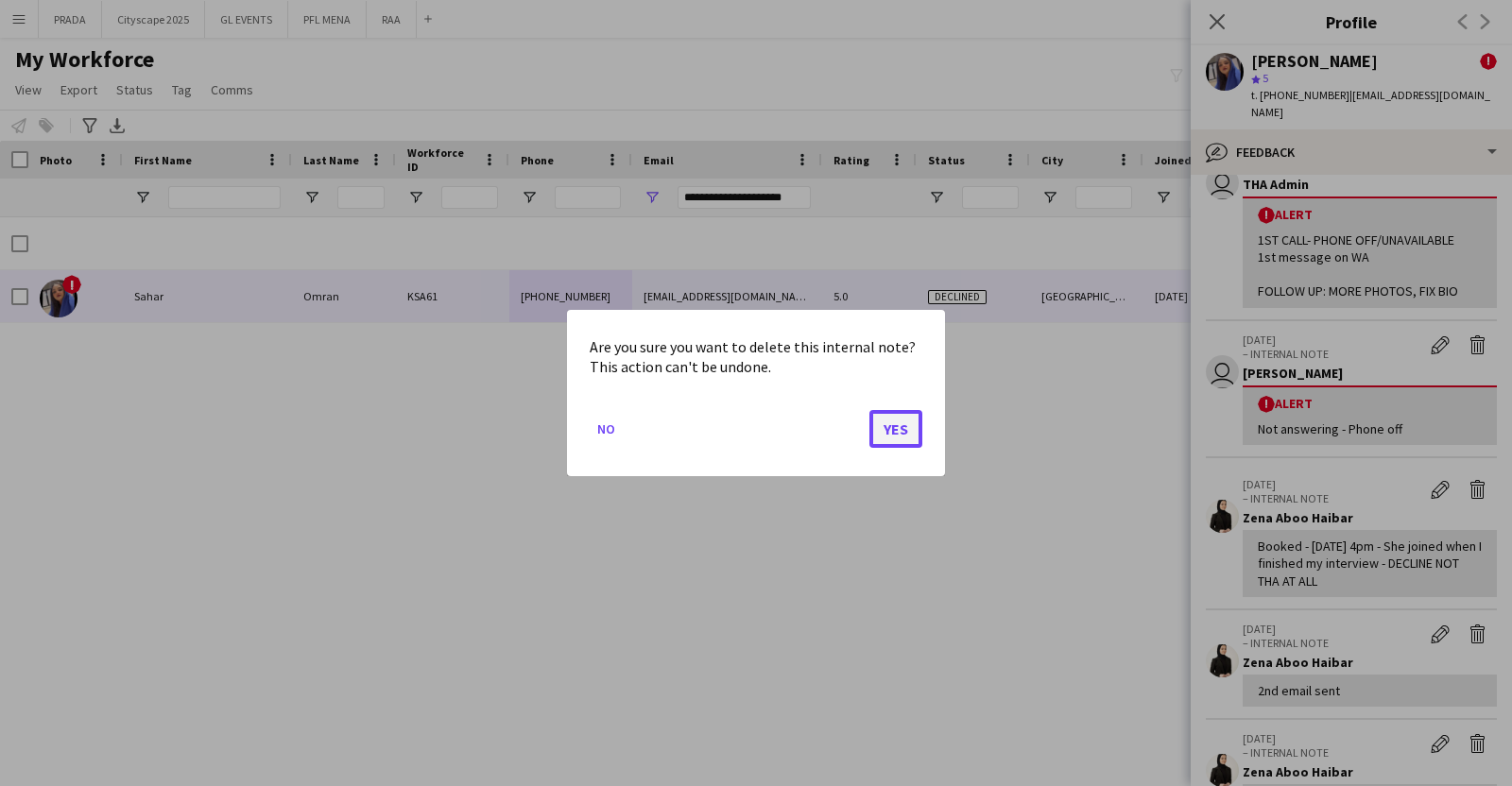
click at [874, 423] on button "Yes" at bounding box center [895, 429] width 53 height 38
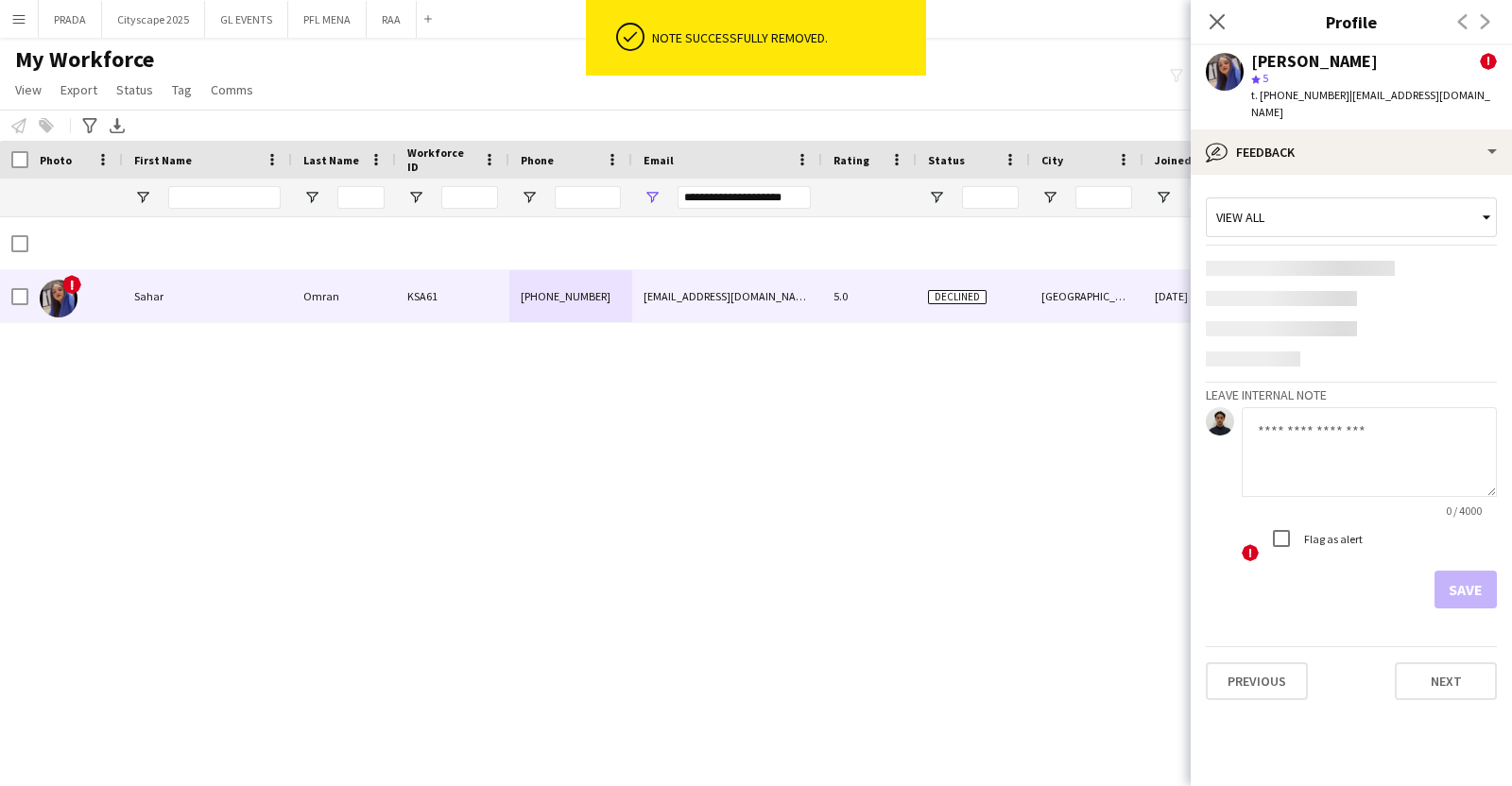
scroll to position [0, 0]
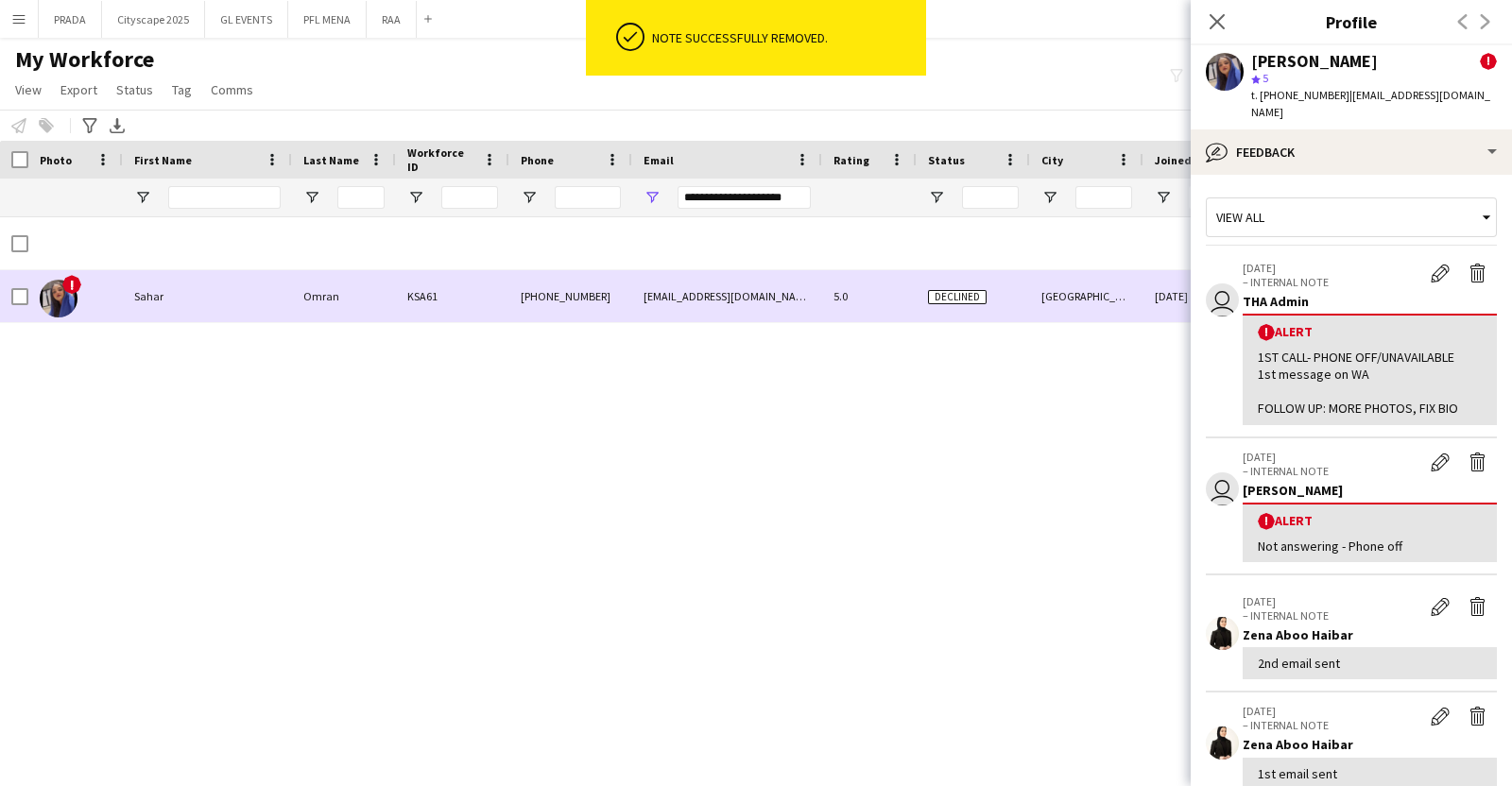
click at [1156, 312] on div "09-11-2022" at bounding box center [1200, 296] width 113 height 52
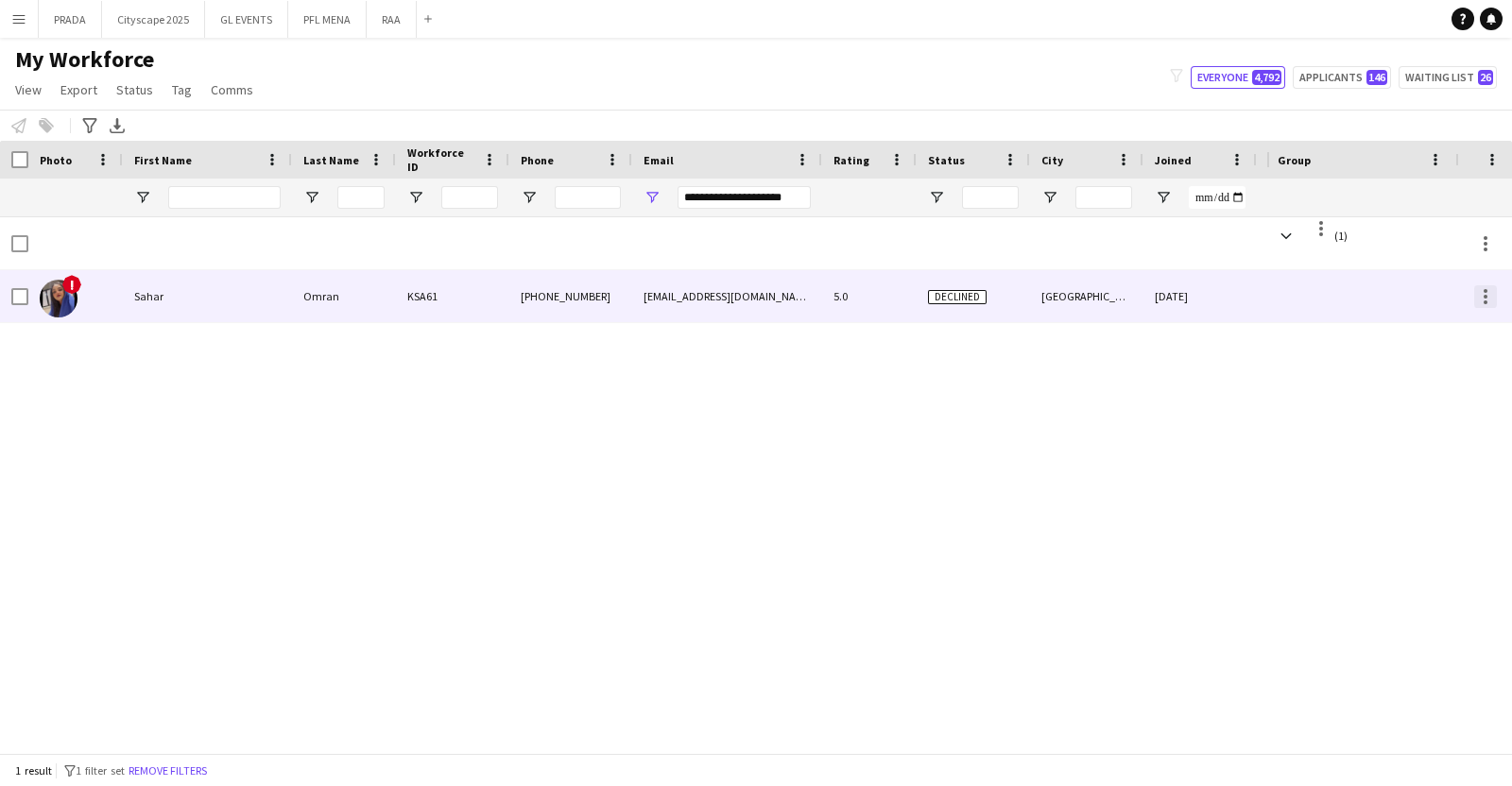
click at [1493, 297] on div at bounding box center [1485, 296] width 23 height 23
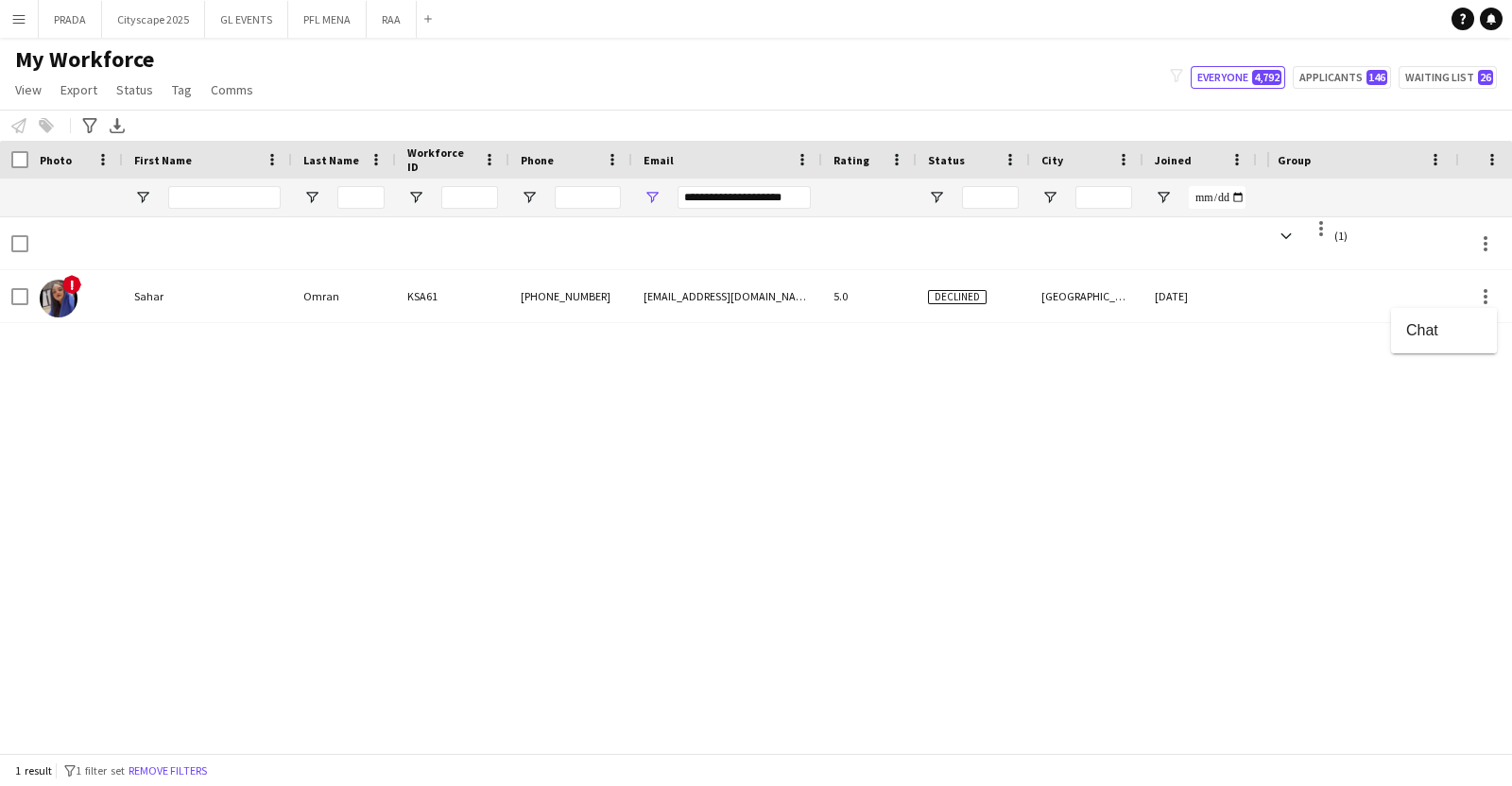
click at [808, 284] on div at bounding box center [756, 393] width 1512 height 786
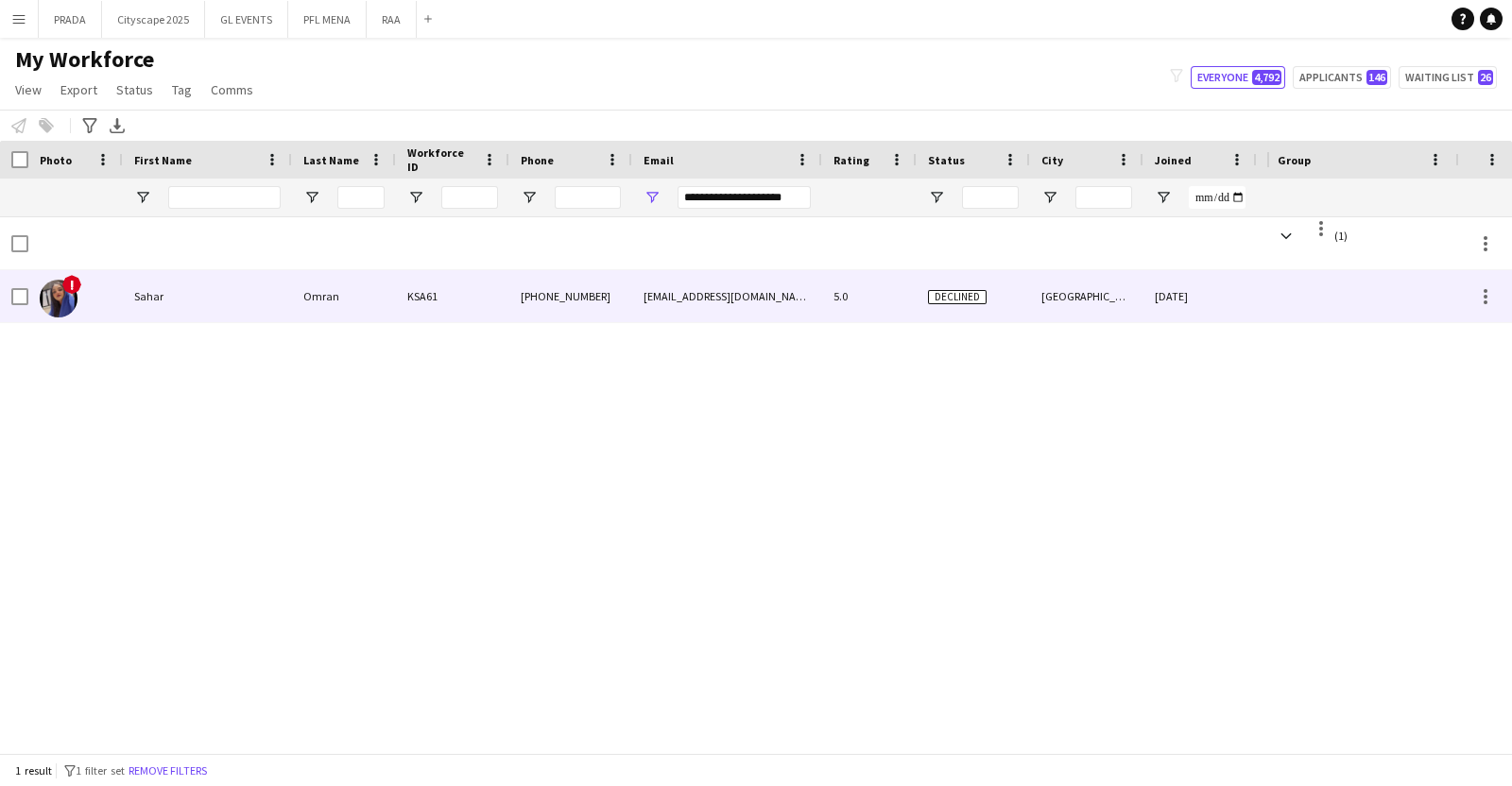
click at [457, 282] on div "KSA61" at bounding box center [453, 296] width 113 height 52
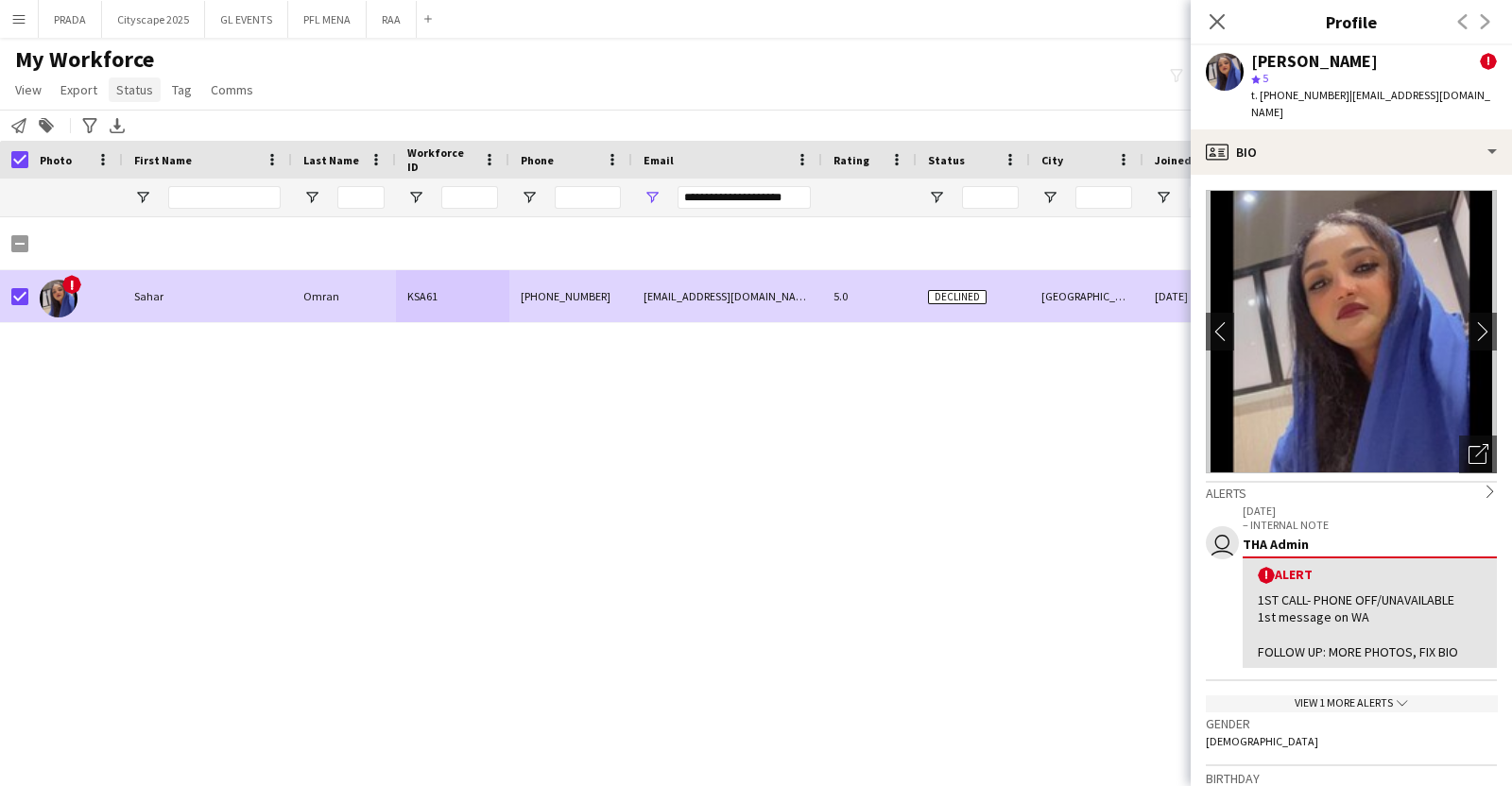
click at [151, 88] on link "Status" at bounding box center [134, 89] width 52 height 25
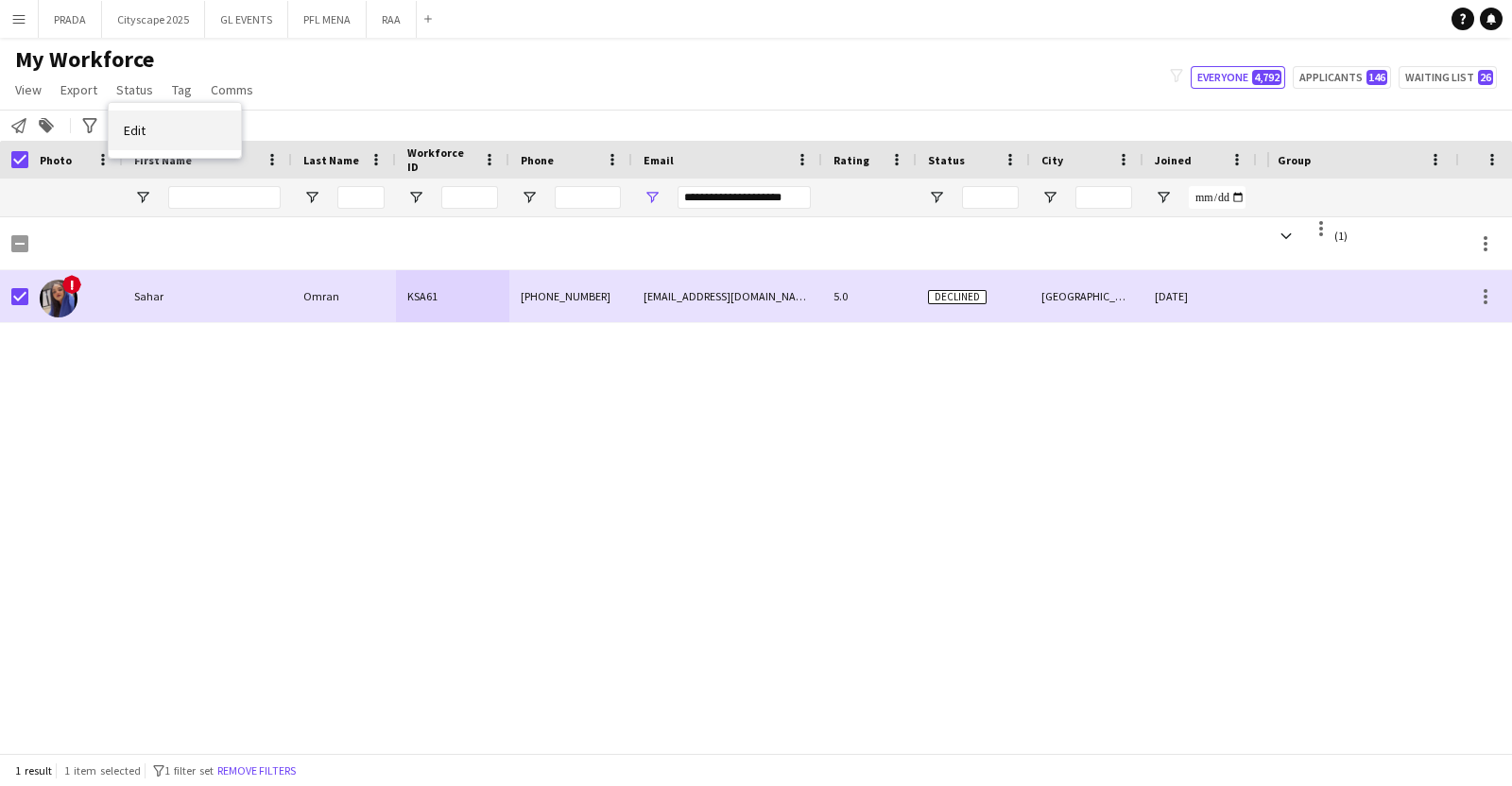
click at [229, 129] on link "Edit" at bounding box center [174, 130] width 132 height 40
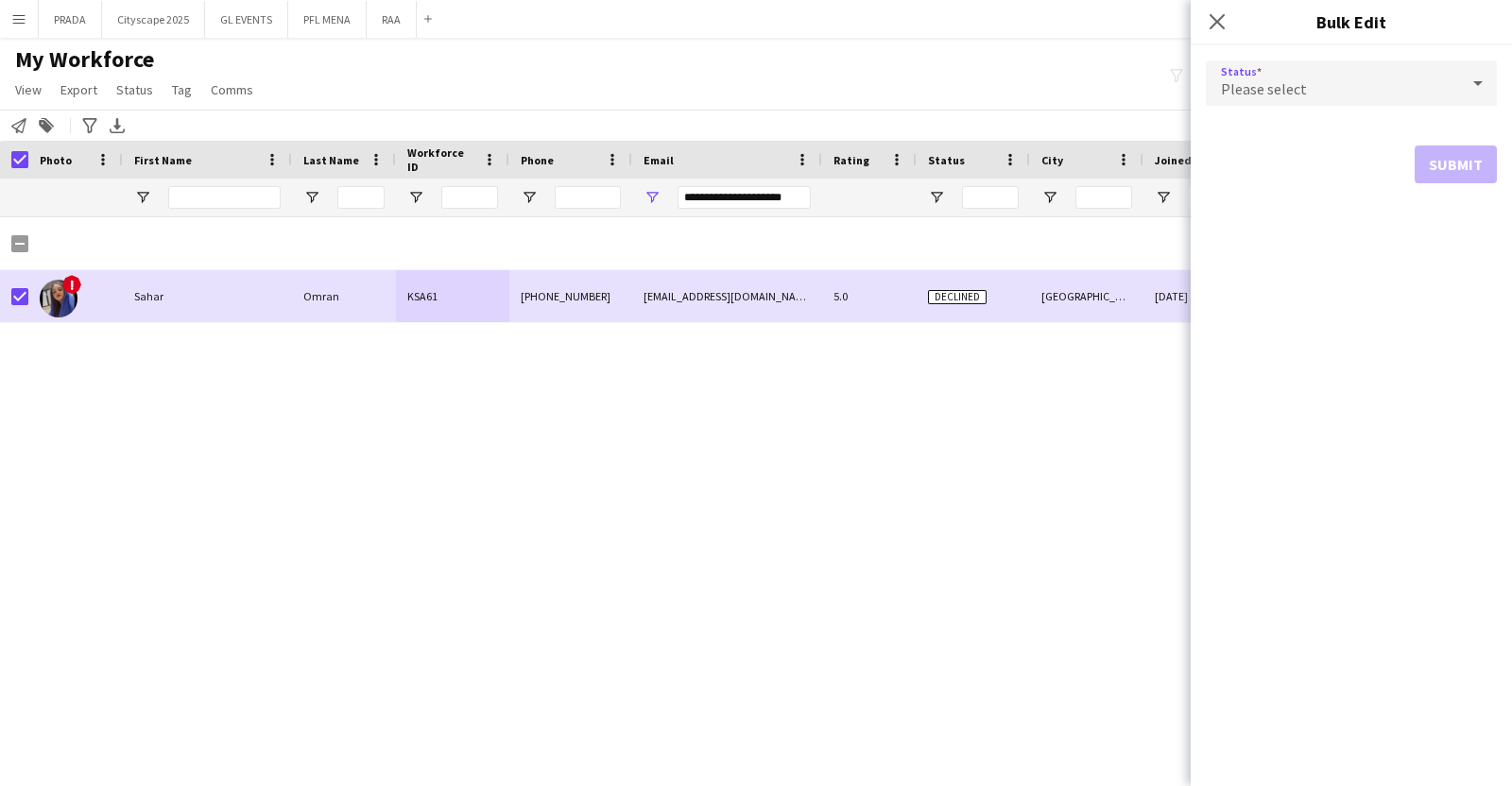
click at [1462, 102] on div "Please select" at bounding box center [1350, 83] width 291 height 46
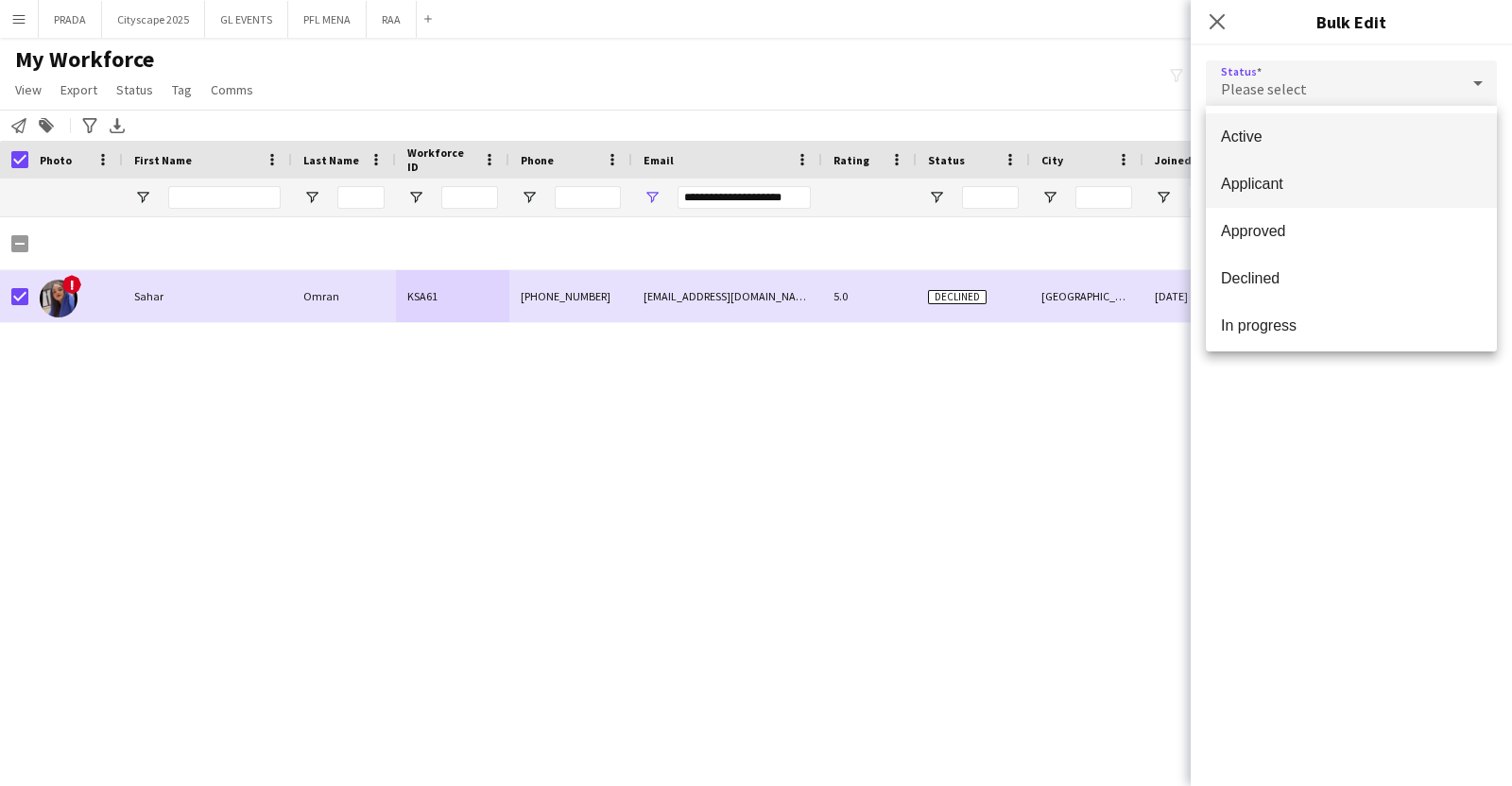
click at [1276, 190] on span "Applicant" at bounding box center [1351, 184] width 261 height 18
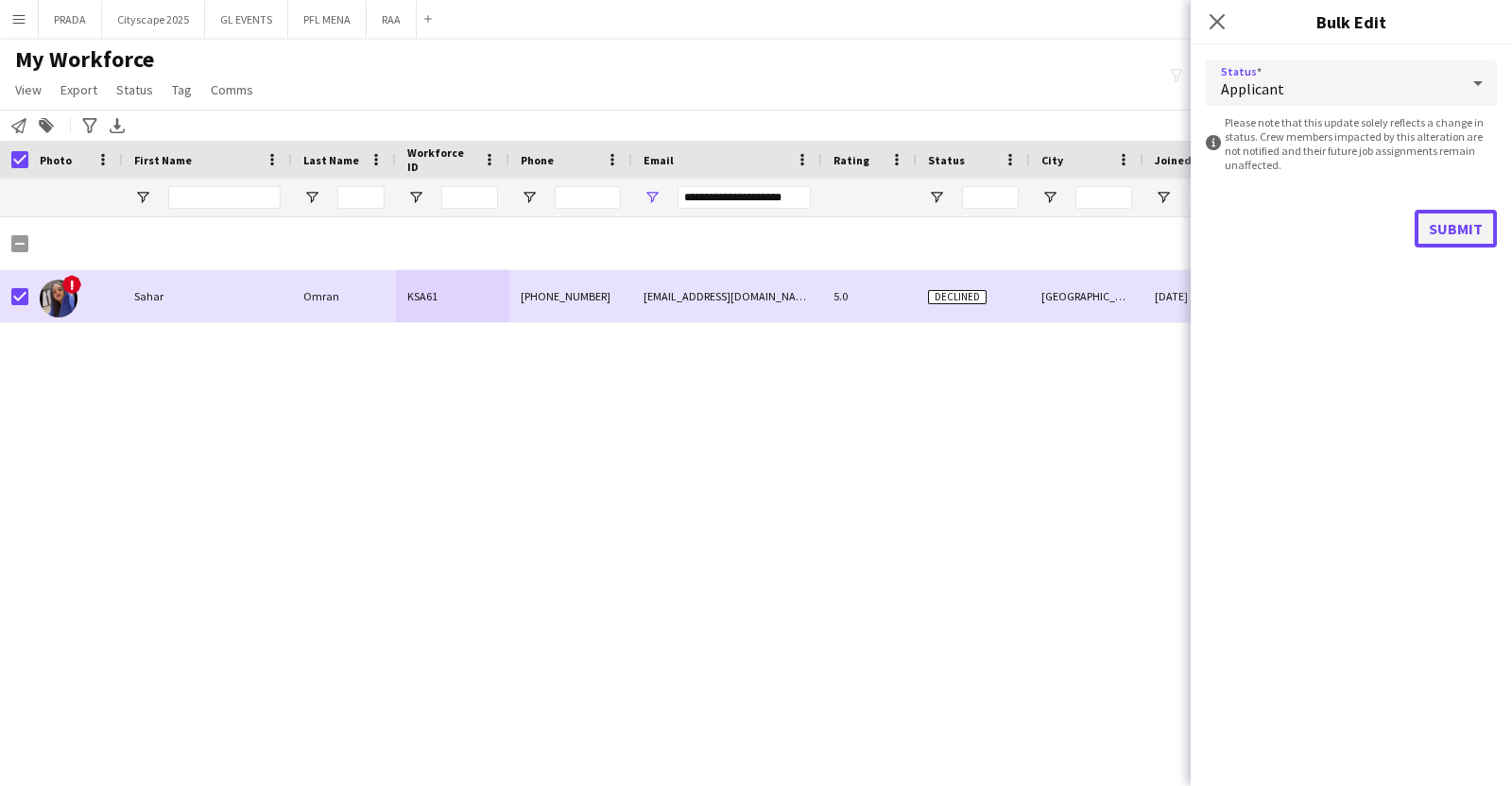
click at [1463, 231] on button "Submit" at bounding box center [1455, 228] width 82 height 38
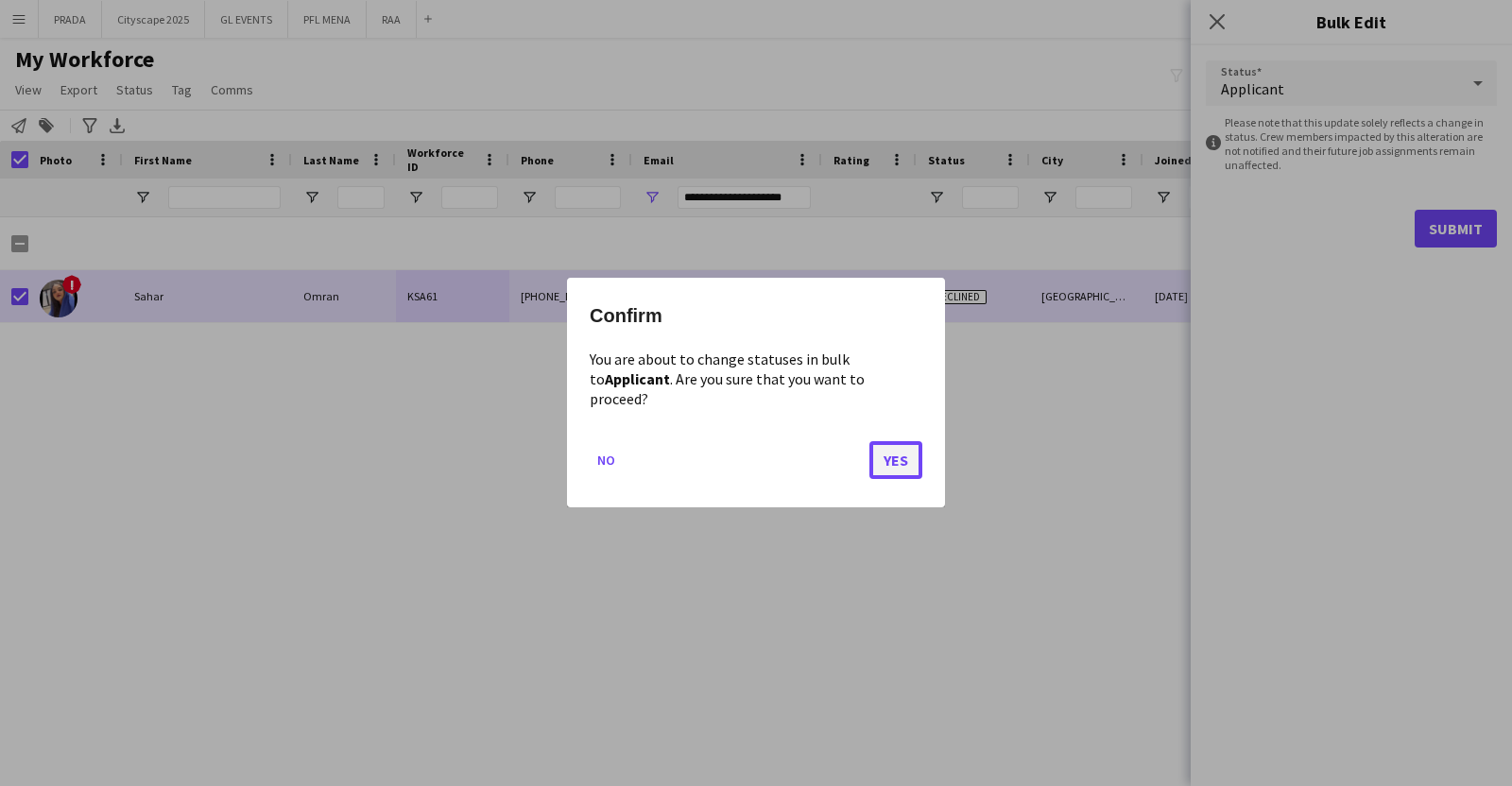
click at [888, 446] on button "Yes" at bounding box center [895, 460] width 53 height 38
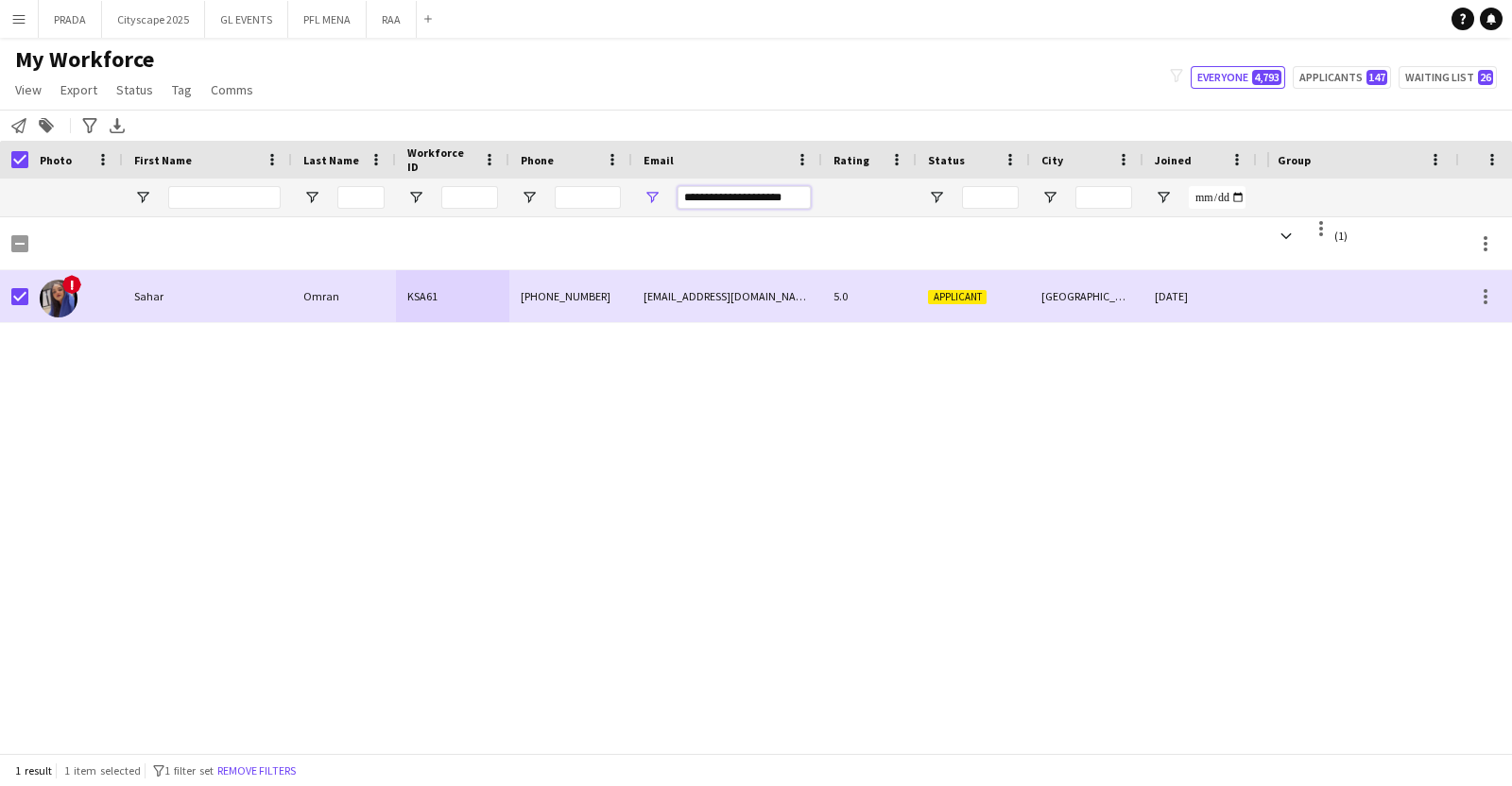
click at [708, 193] on input "**********" at bounding box center [744, 196] width 133 height 23
click at [708, 194] on input "**********" at bounding box center [744, 196] width 133 height 23
paste input "Email Filter Input"
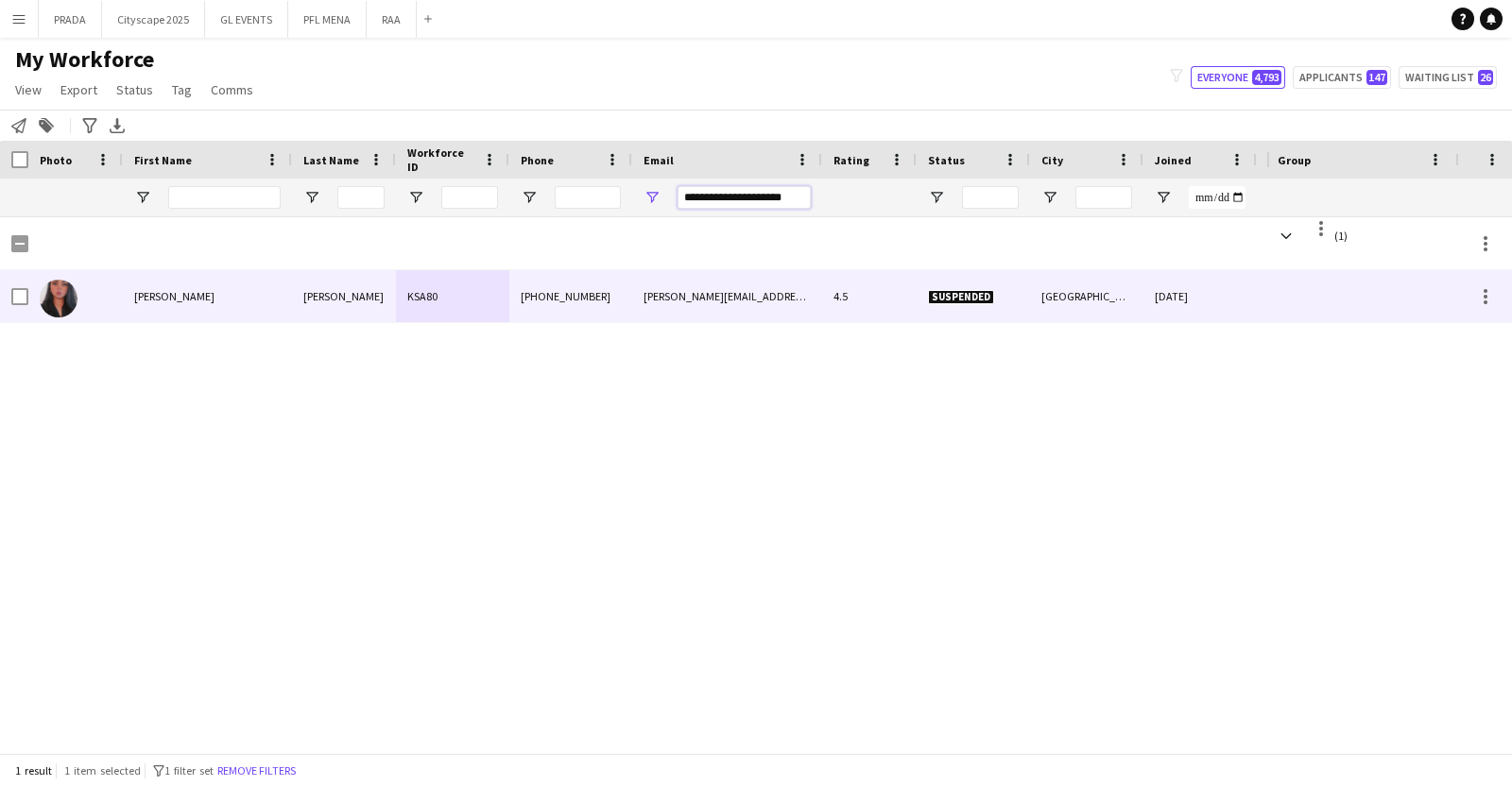
type input "**********"
click at [453, 282] on div "KSA80" at bounding box center [453, 296] width 113 height 52
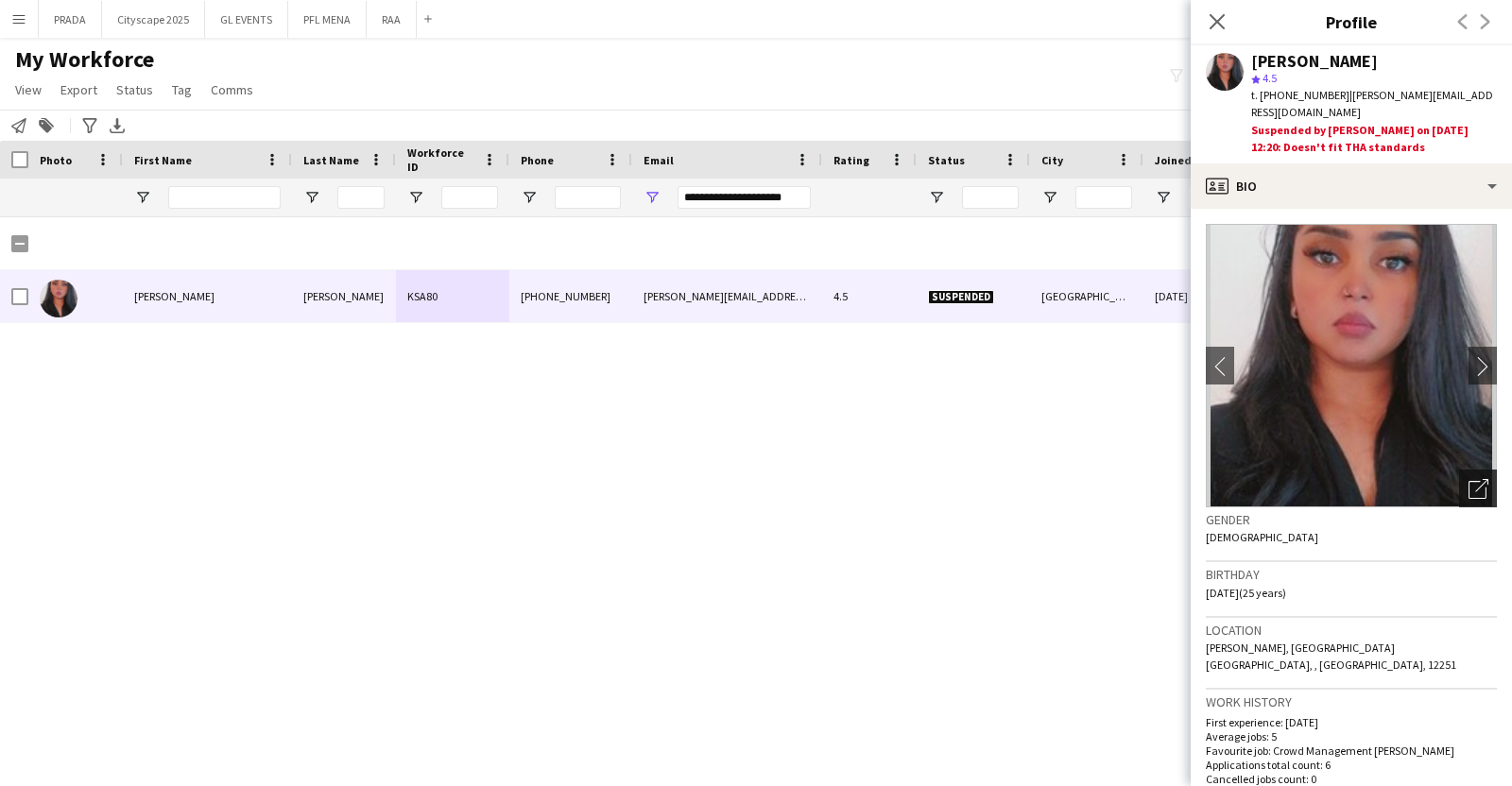
click at [1468, 479] on icon "Open photos pop-in" at bounding box center [1478, 489] width 20 height 20
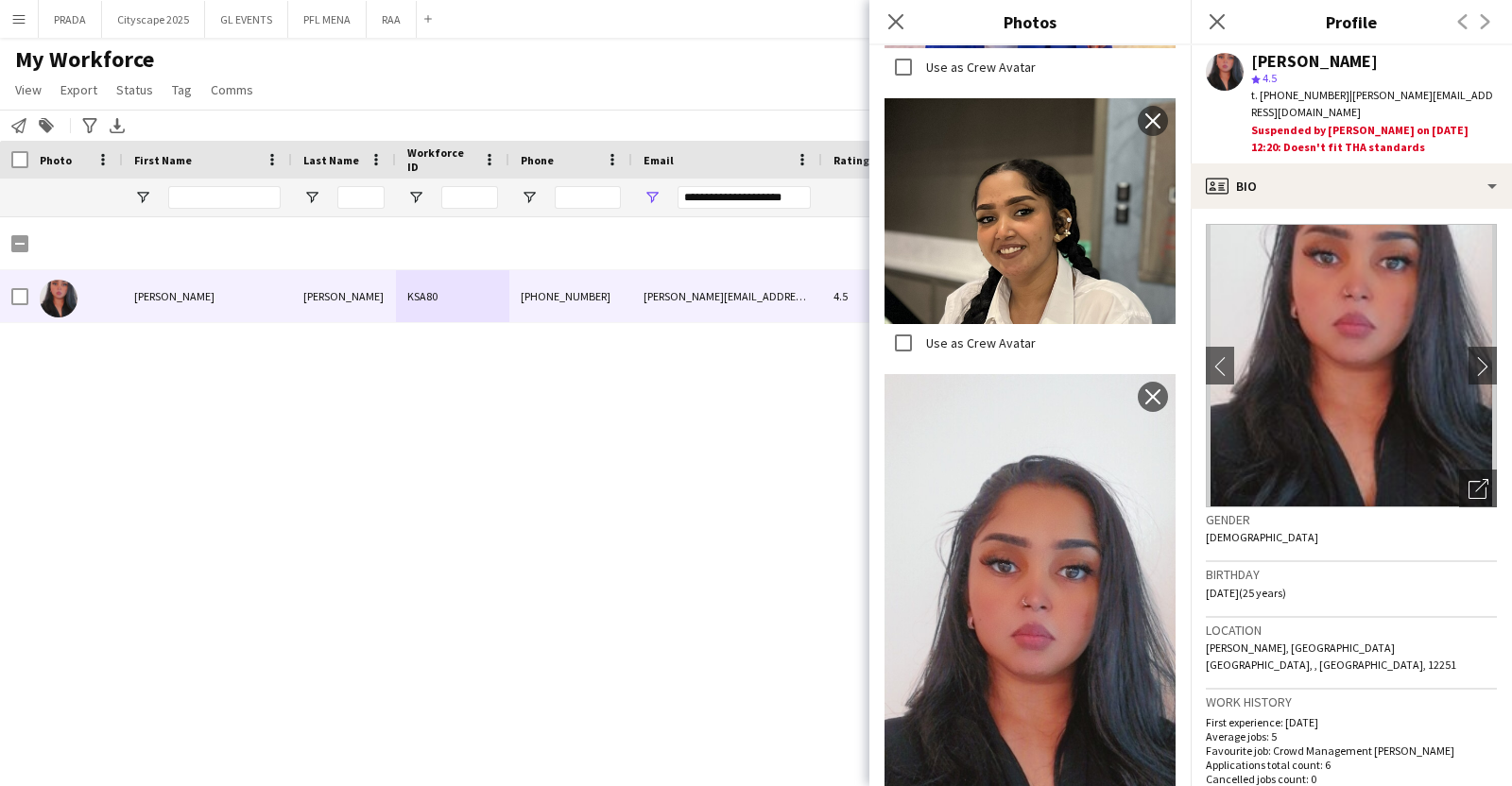
scroll to position [2878, 0]
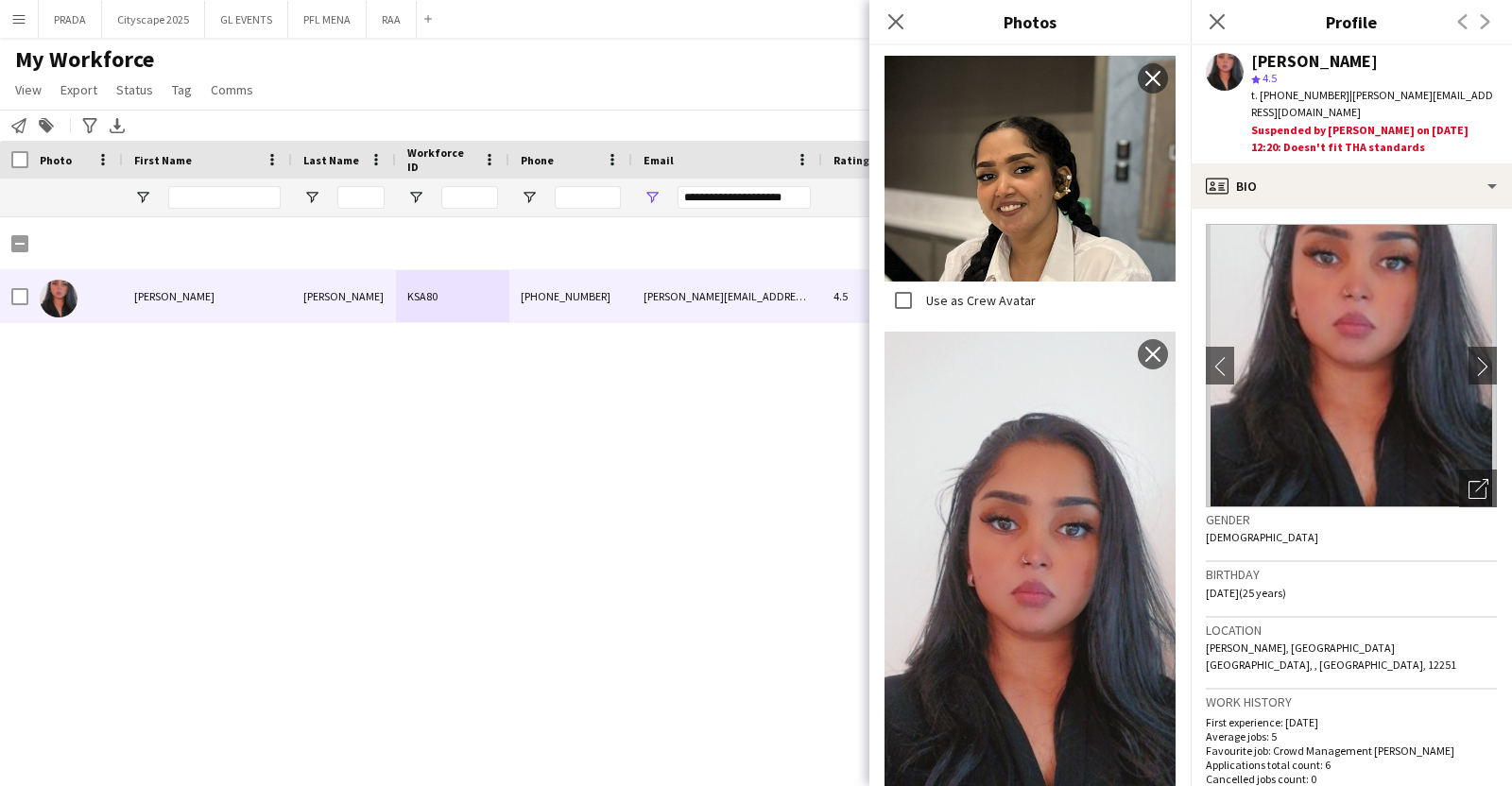
click at [1352, 652] on div "Location Al naseem, Riyadh Saudi Arabia, , Riyadh, 12251" at bounding box center [1350, 653] width 291 height 72
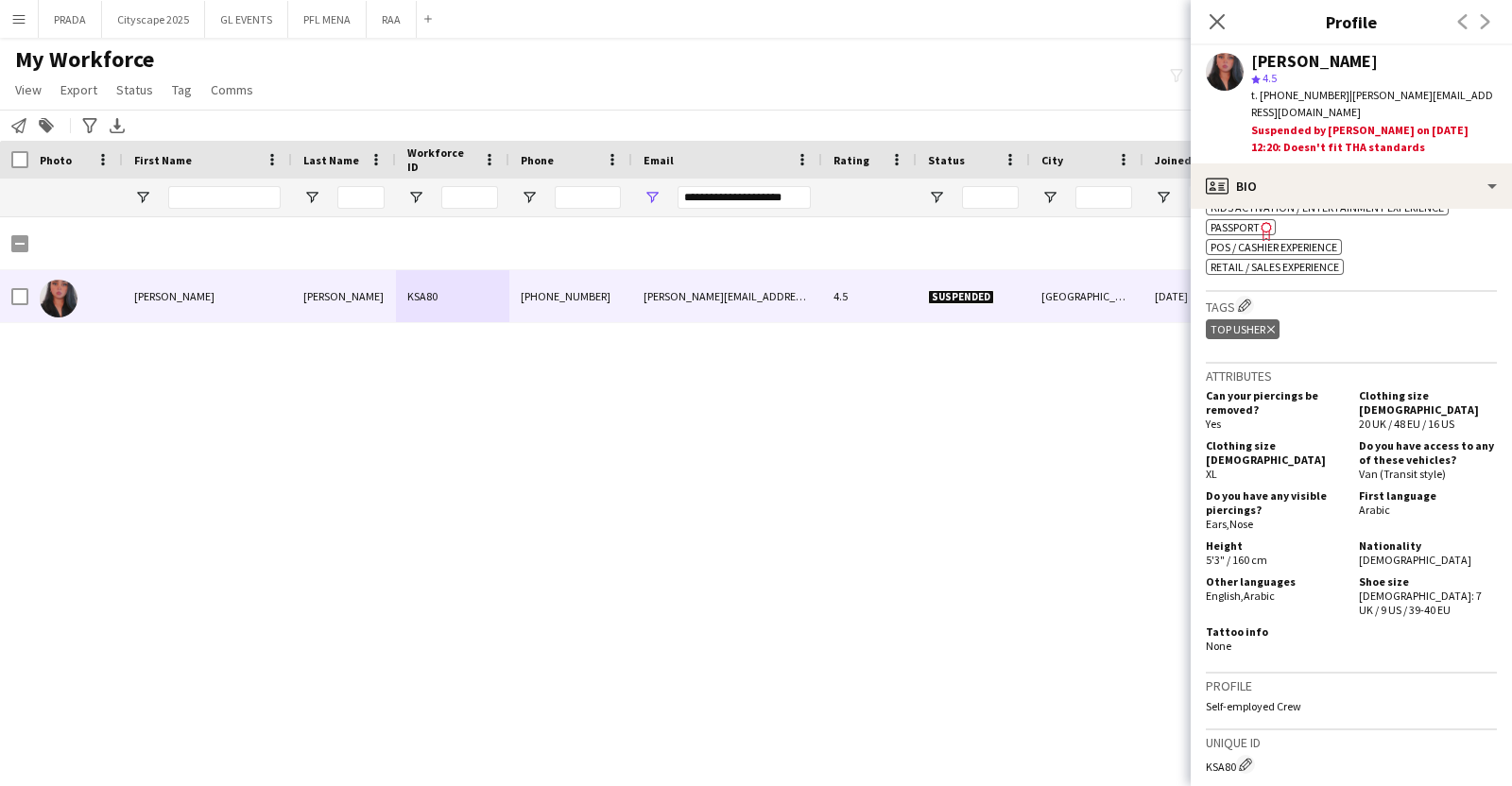
scroll to position [590, 0]
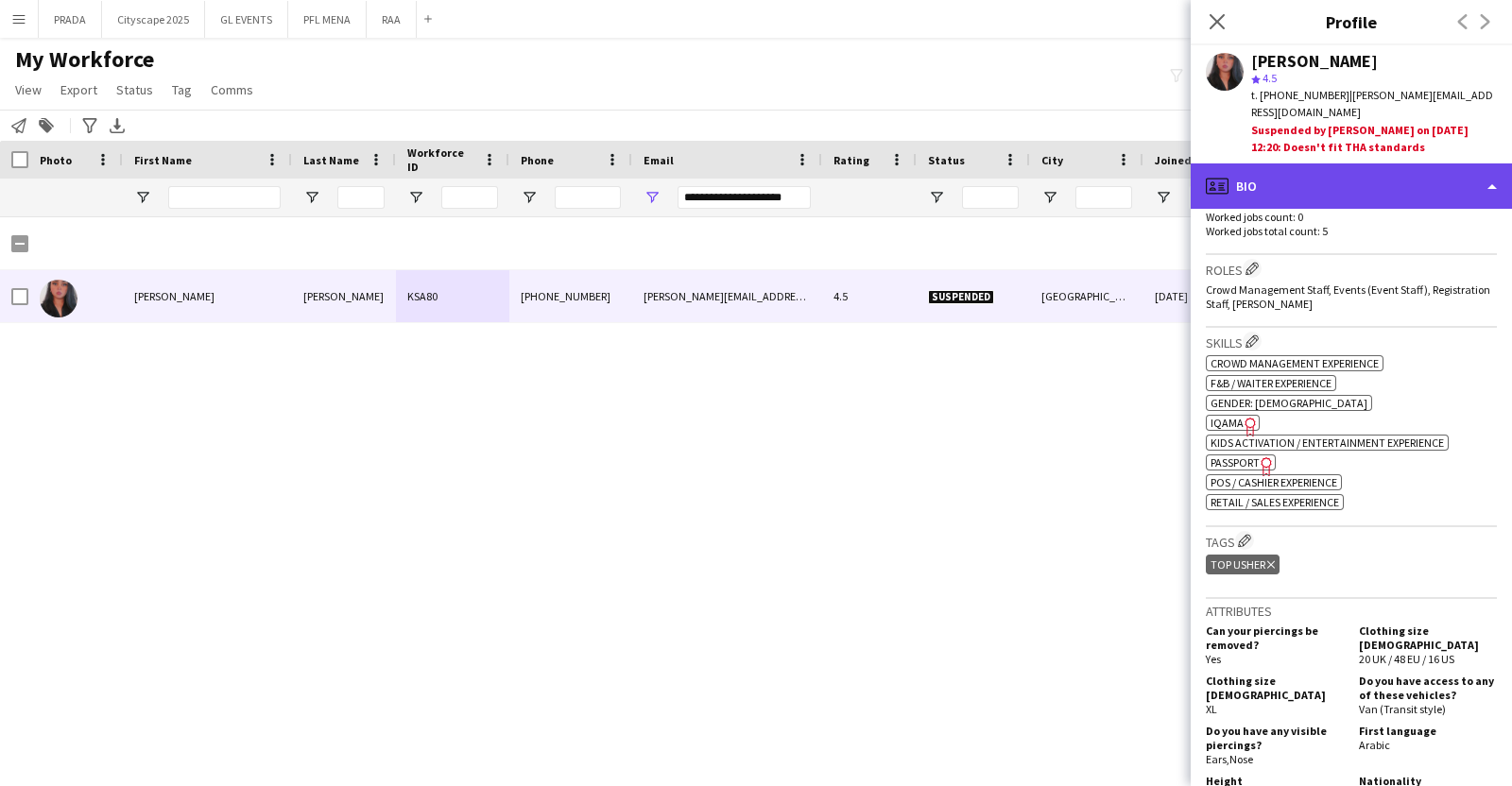
click at [1363, 187] on div "profile Bio" at bounding box center [1351, 187] width 322 height 46
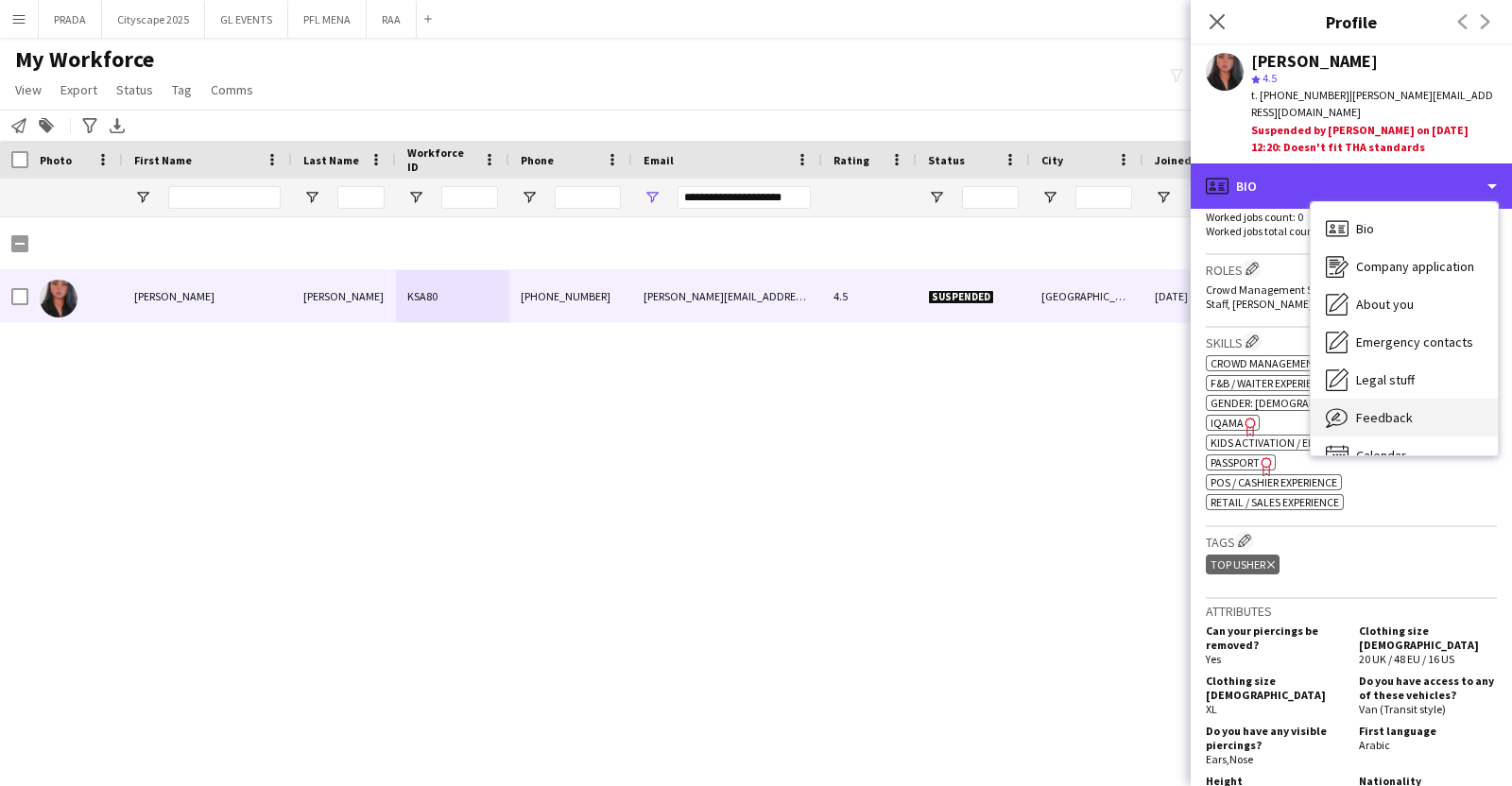
scroll to position [26, 0]
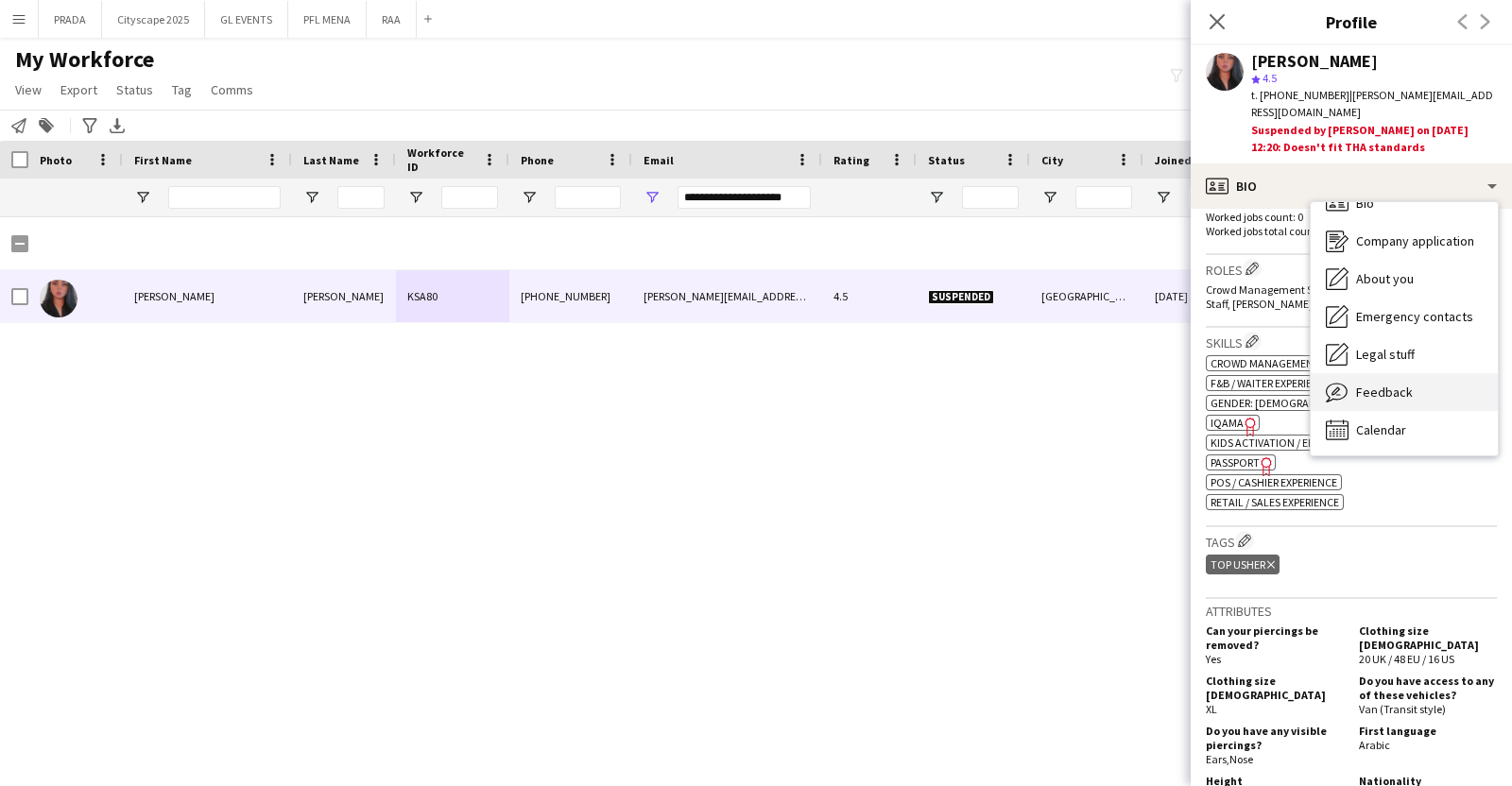
click at [1376, 383] on span "Feedback" at bounding box center [1384, 391] width 57 height 17
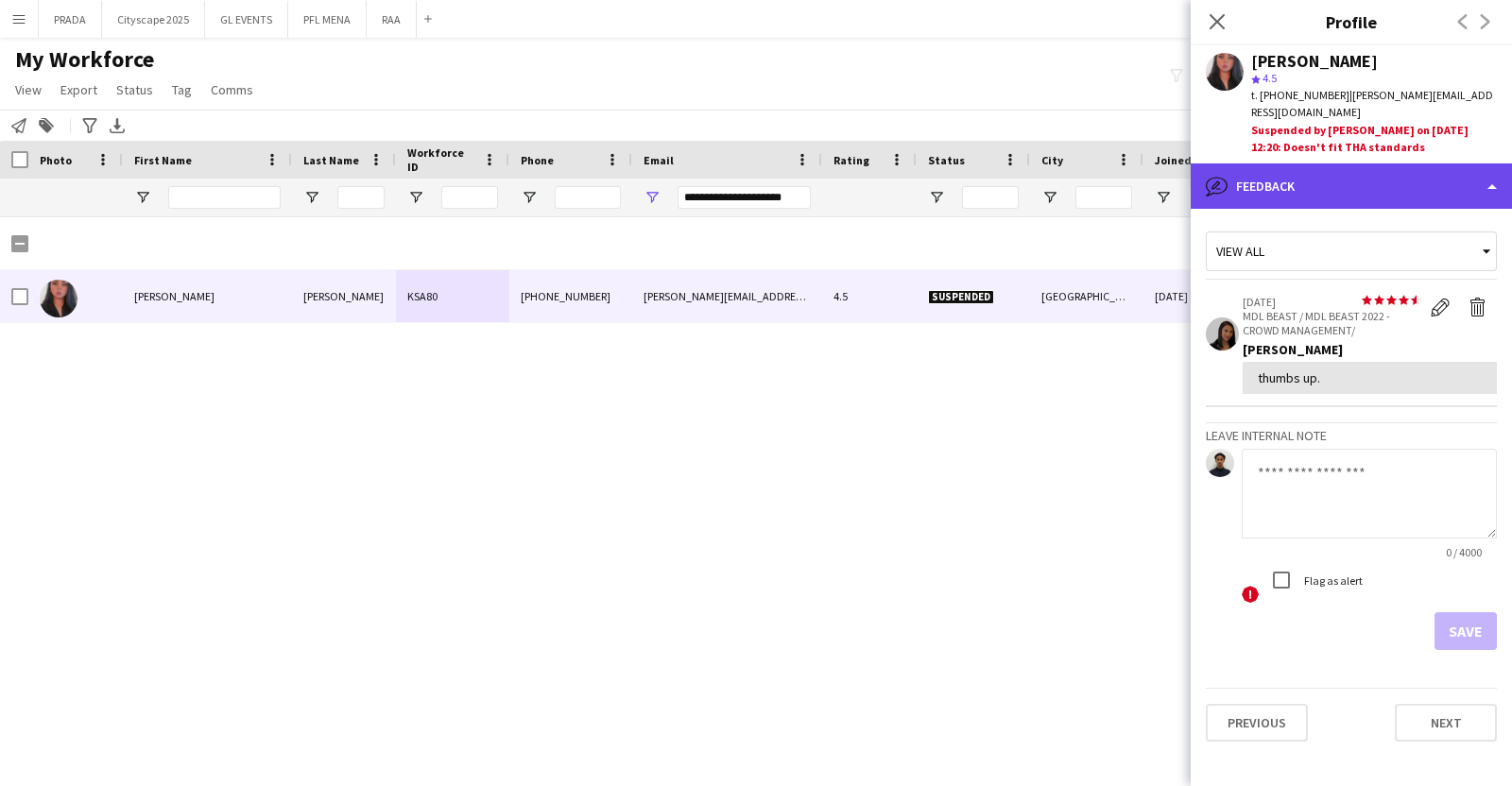
click at [1403, 186] on div "bubble-pencil Feedback" at bounding box center [1351, 187] width 322 height 46
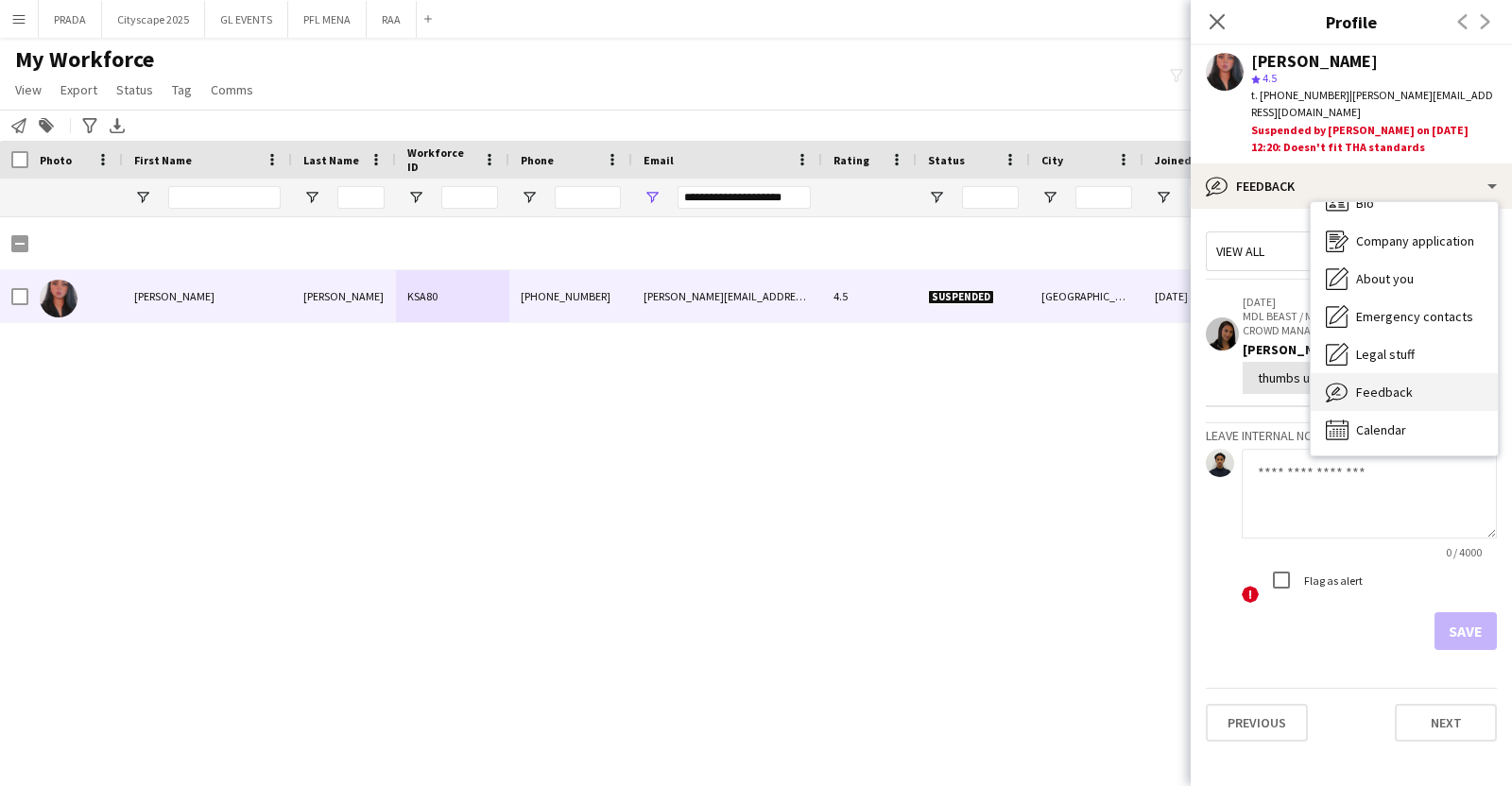
click at [1392, 384] on div "Feedback Feedback" at bounding box center [1404, 392] width 187 height 38
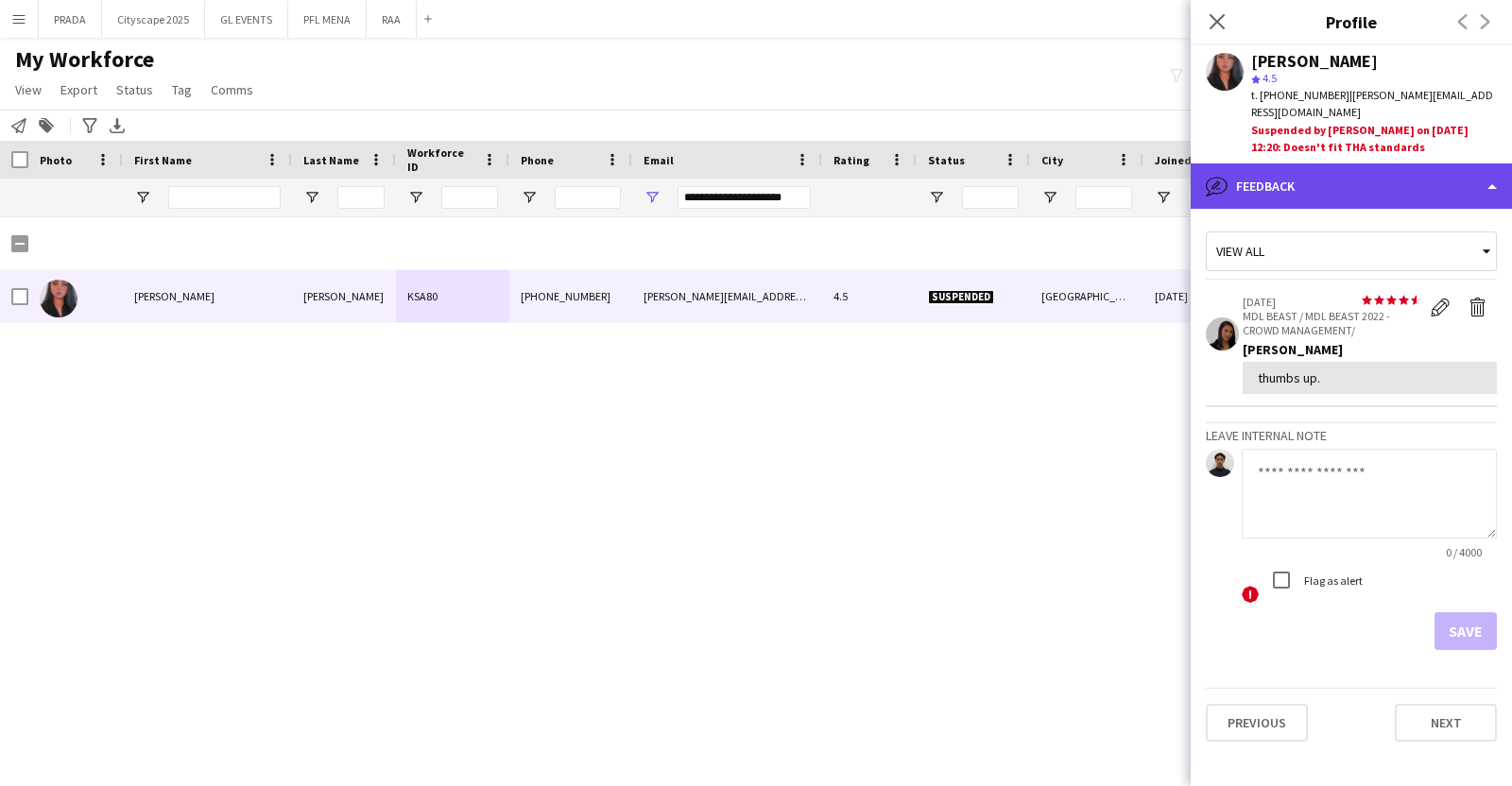
click at [1393, 182] on div "bubble-pencil Feedback" at bounding box center [1351, 187] width 322 height 46
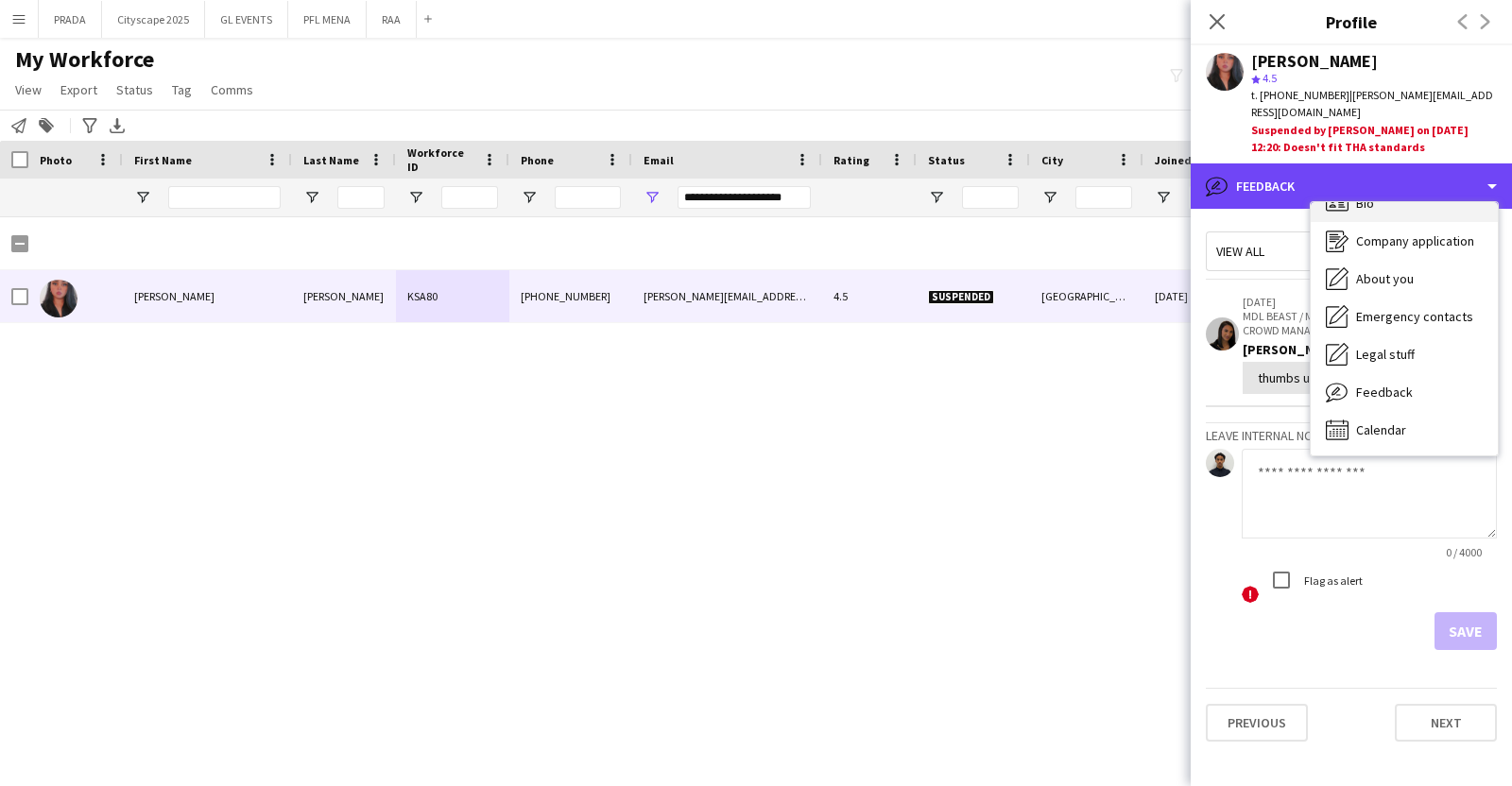
scroll to position [0, 0]
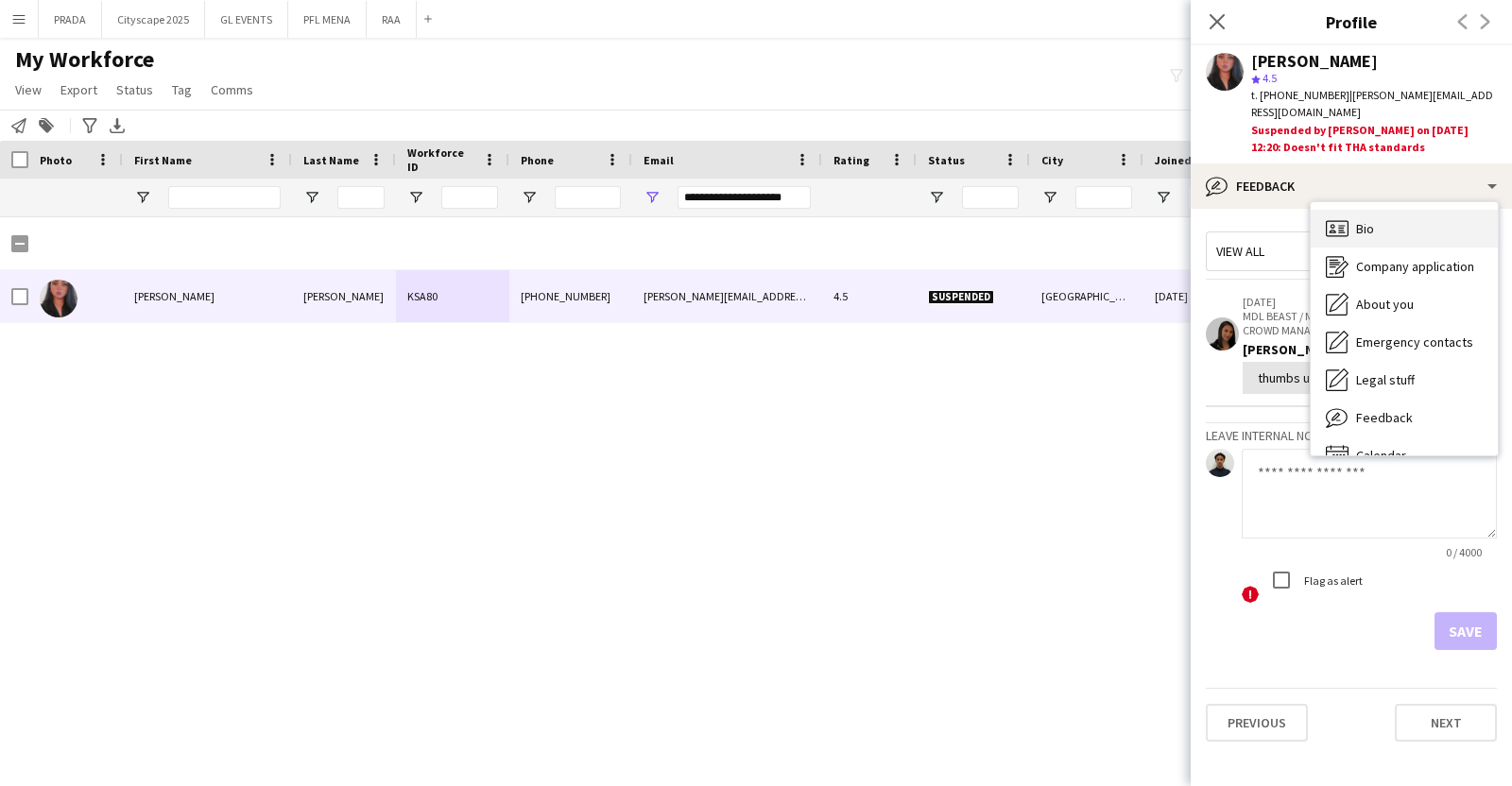
click at [1404, 223] on div "Bio Bio" at bounding box center [1404, 228] width 187 height 38
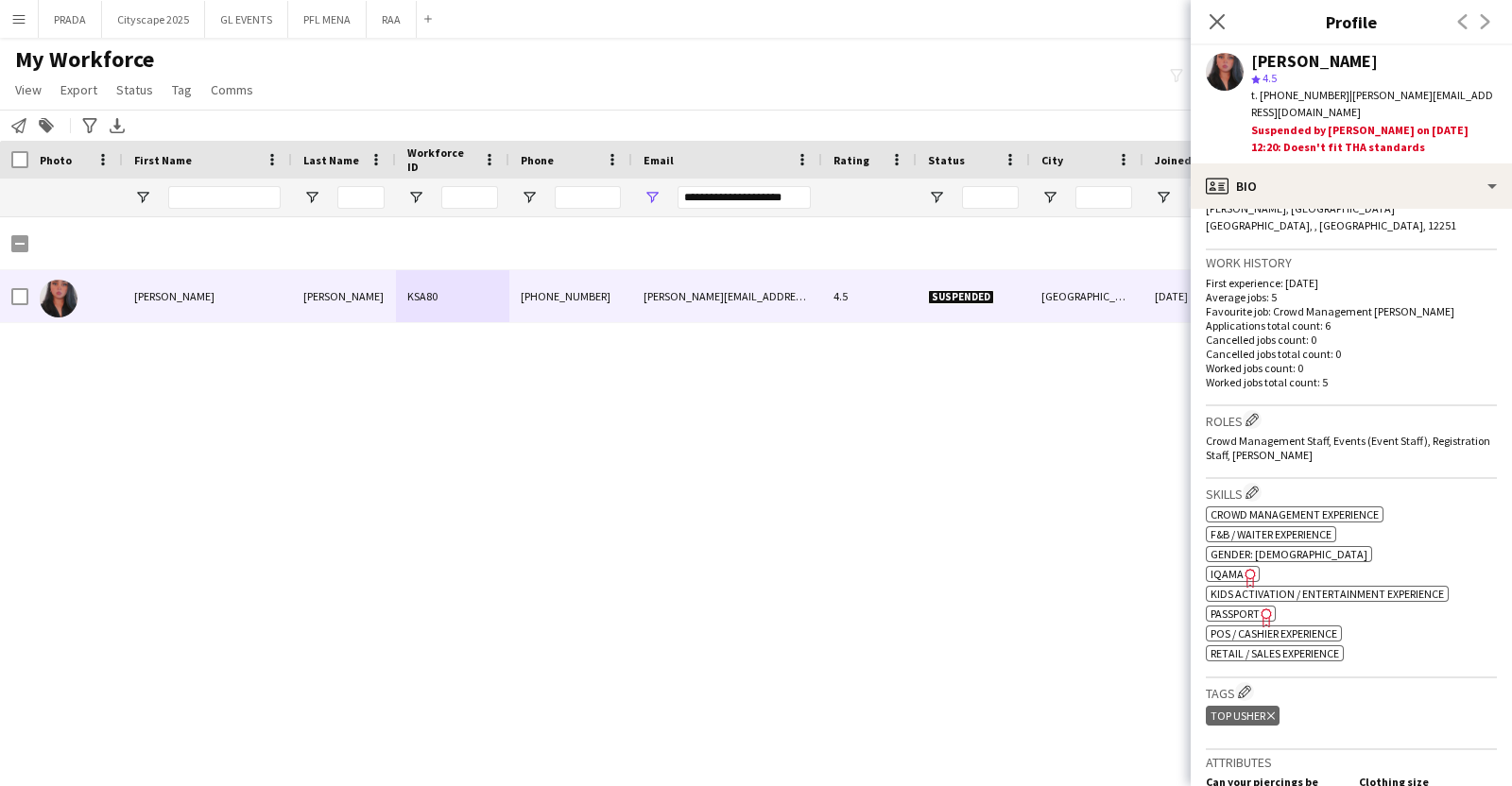
scroll to position [471, 0]
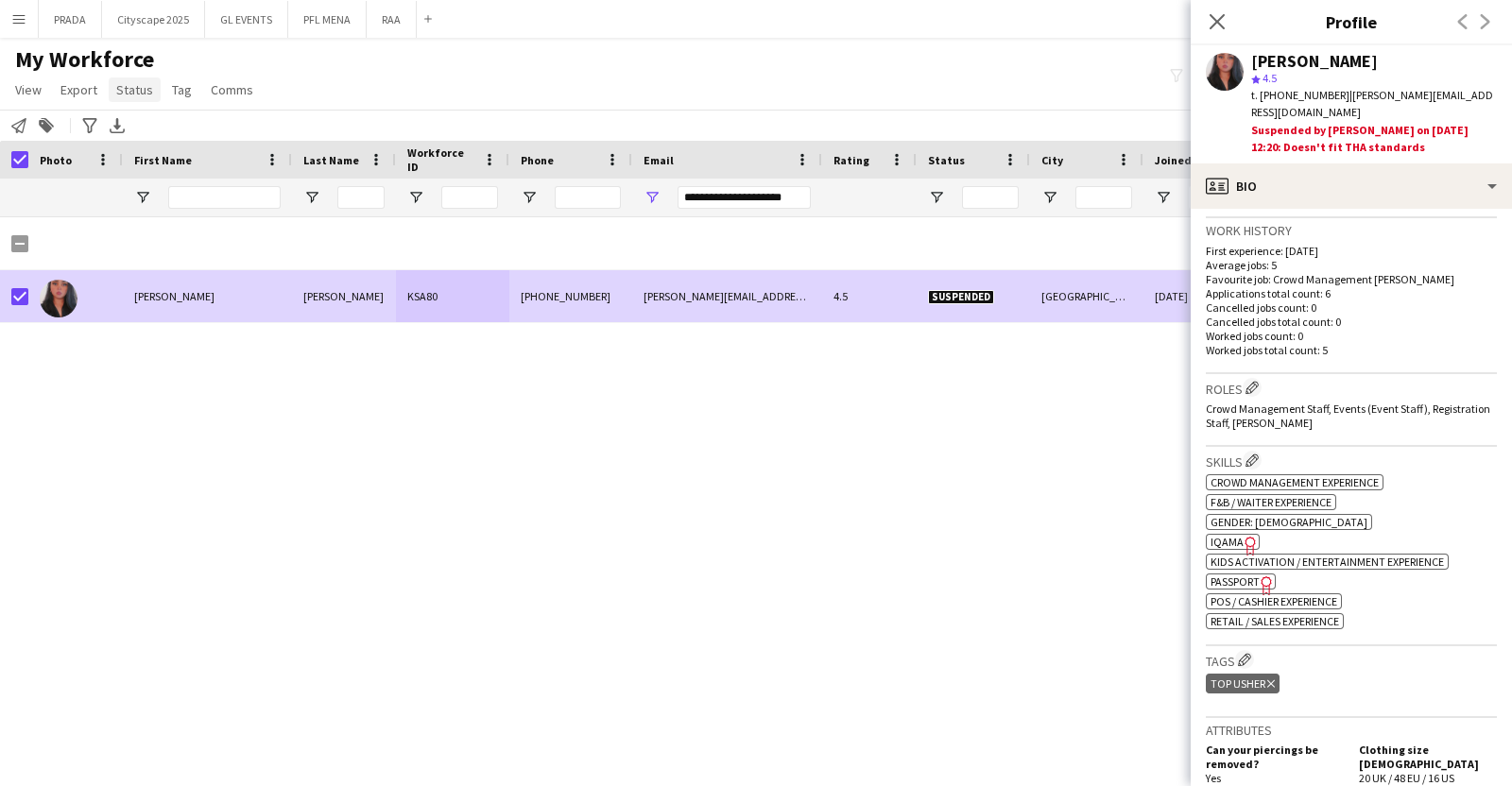
click at [120, 99] on link "Status" at bounding box center [134, 89] width 52 height 25
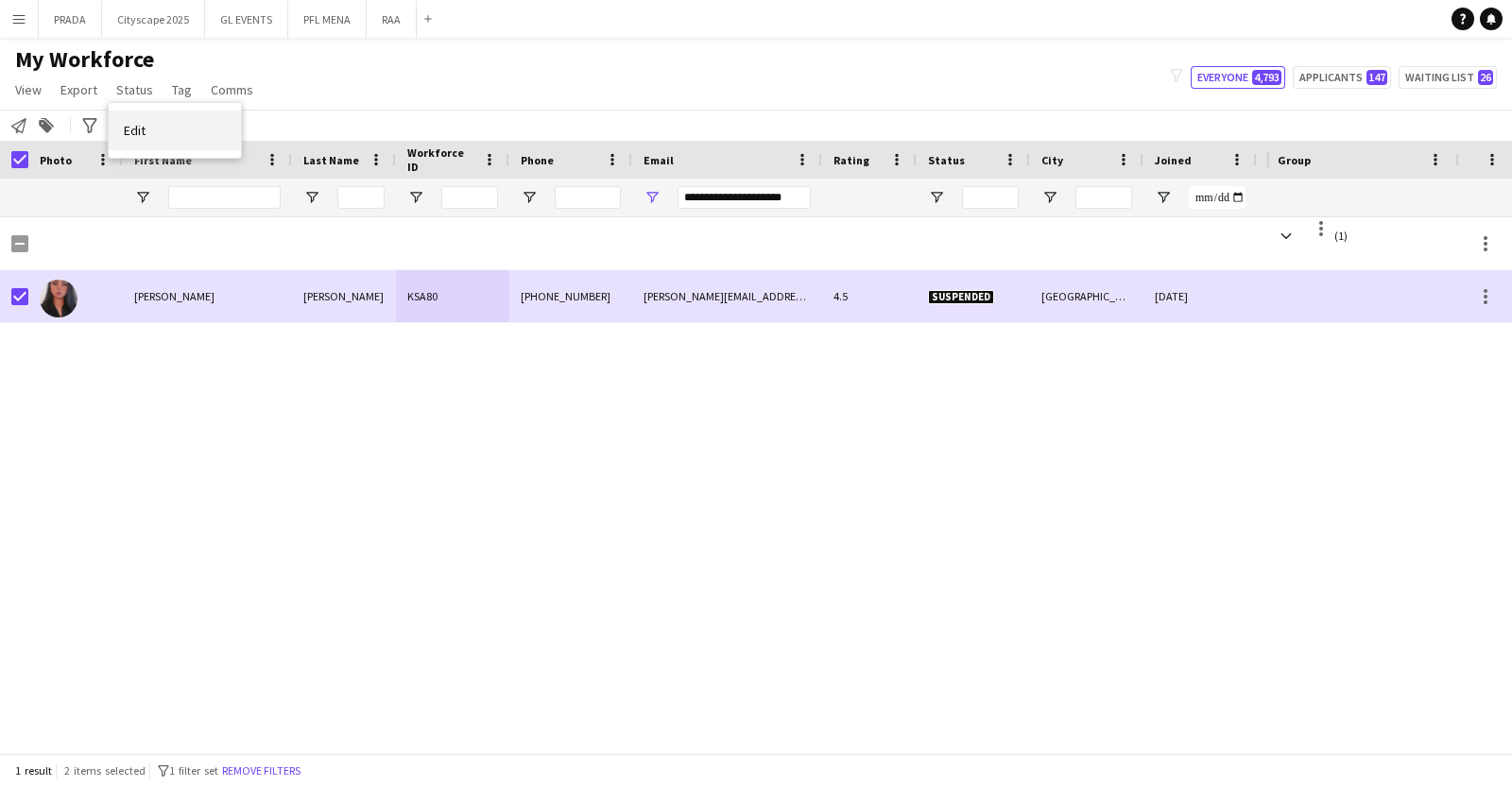
click at [166, 125] on link "Edit" at bounding box center [174, 130] width 132 height 40
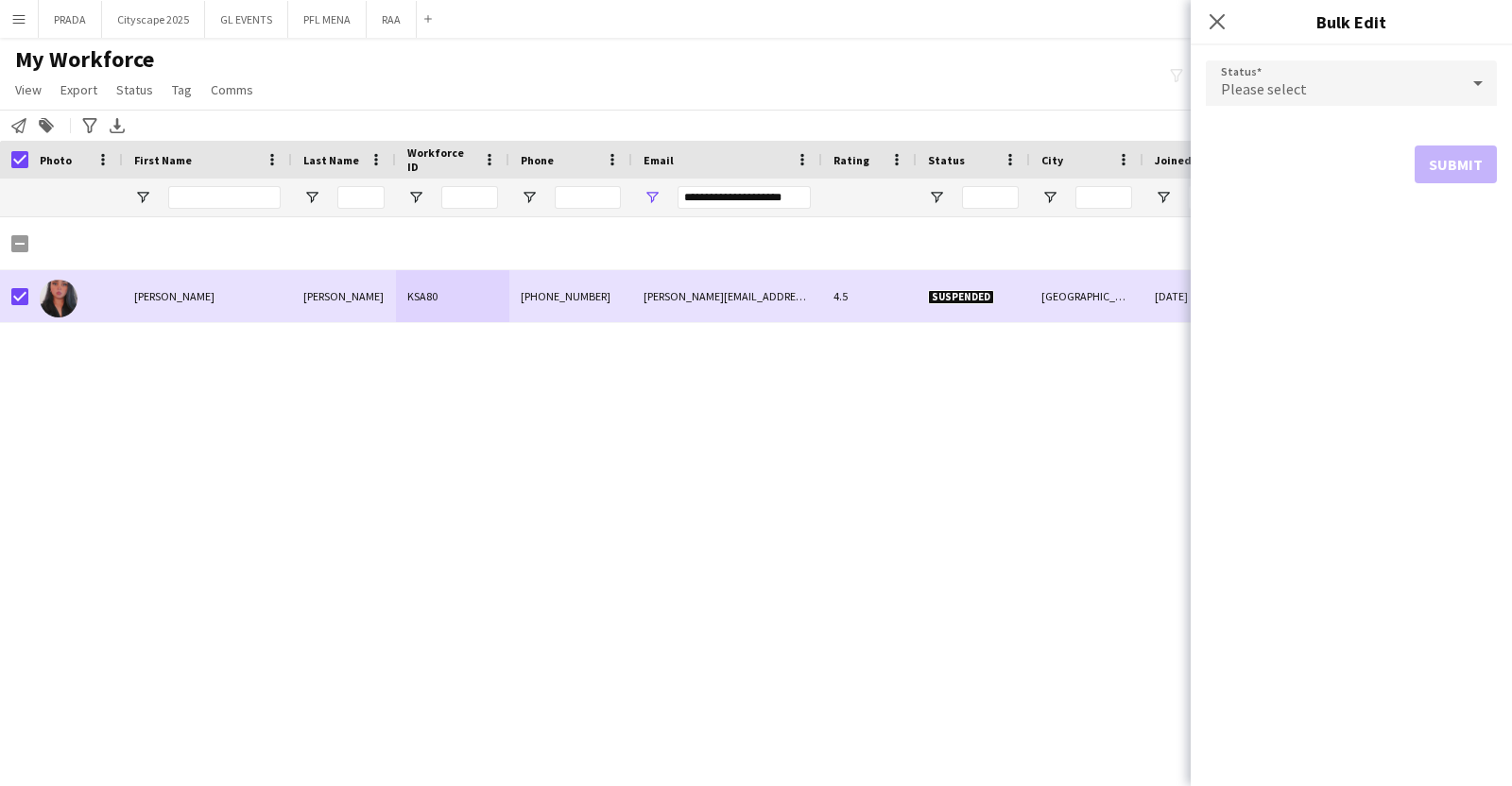
click at [1427, 94] on div "Please select" at bounding box center [1331, 83] width 253 height 46
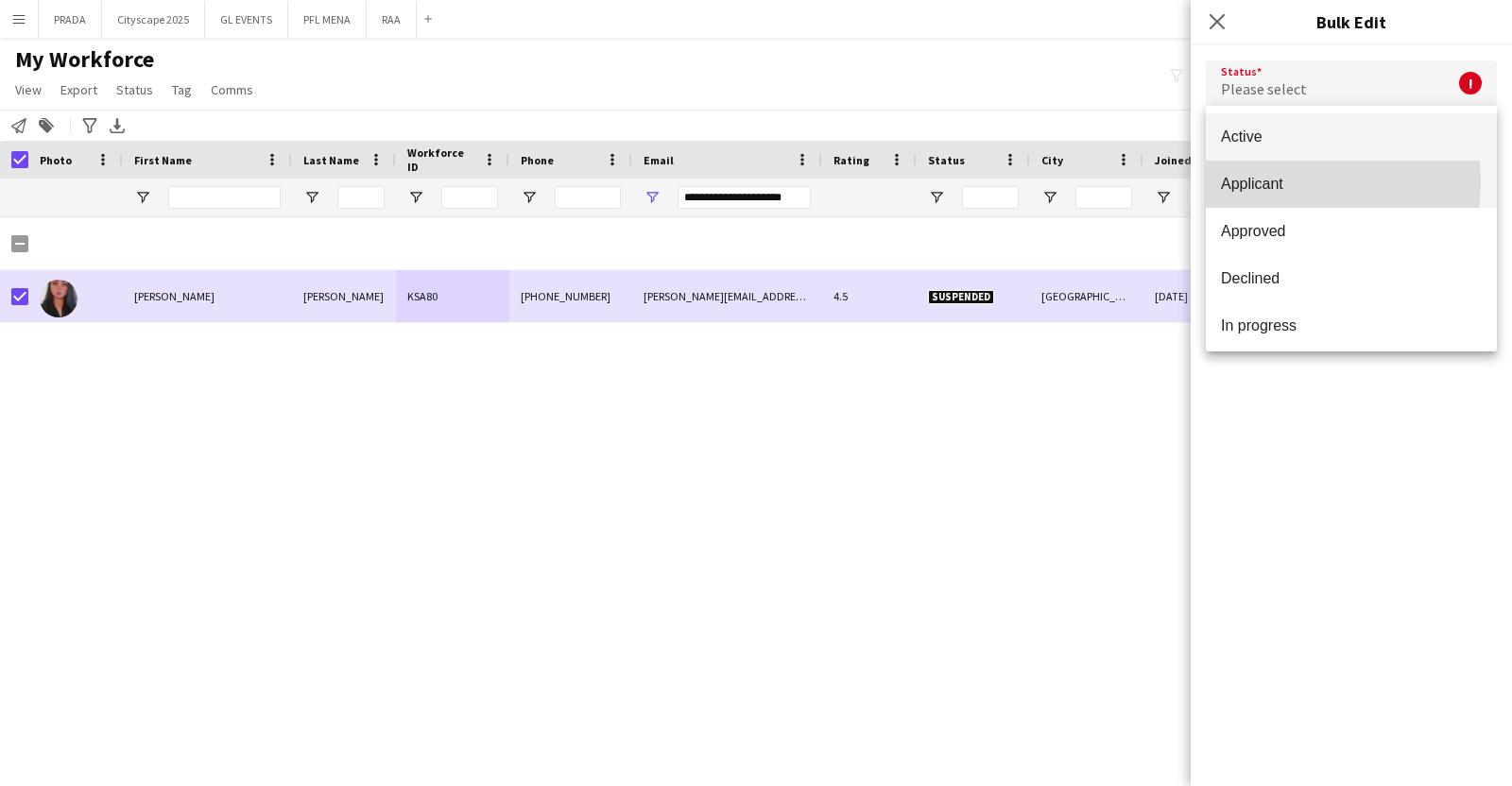
click at [1281, 182] on span "Applicant" at bounding box center [1351, 184] width 261 height 18
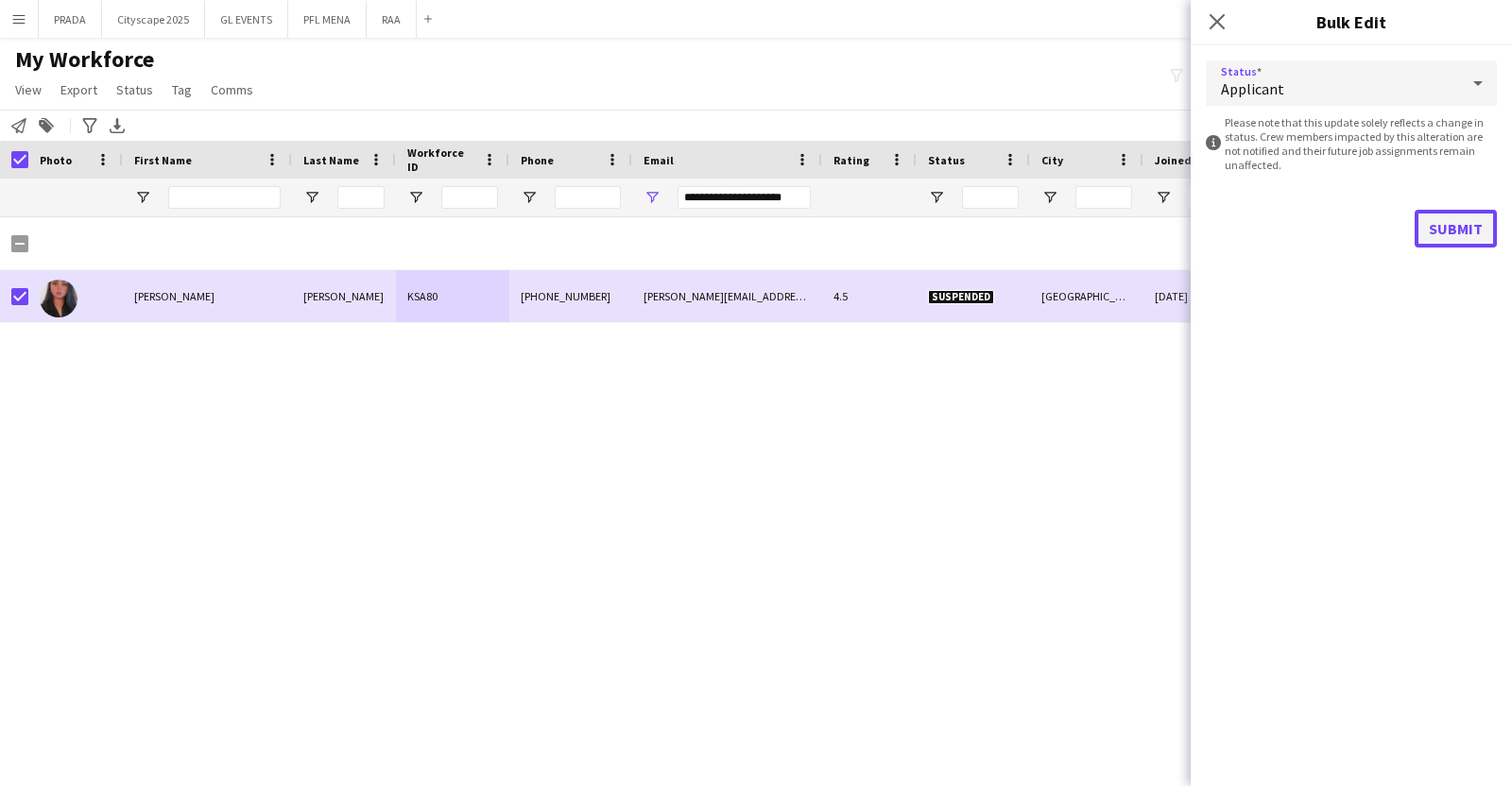
click at [1444, 228] on button "Submit" at bounding box center [1455, 228] width 82 height 38
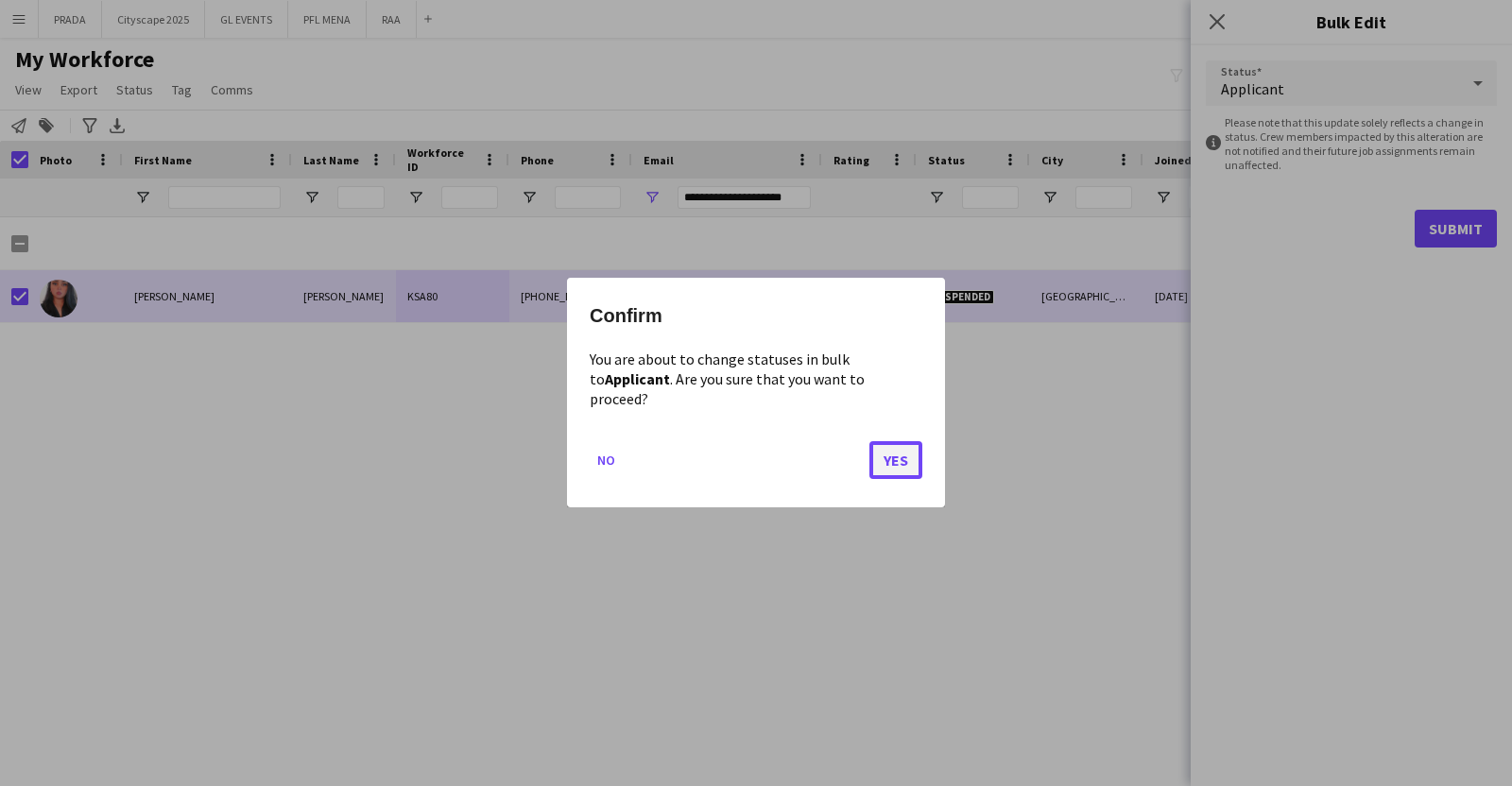
click at [884, 442] on button "Yes" at bounding box center [895, 460] width 53 height 38
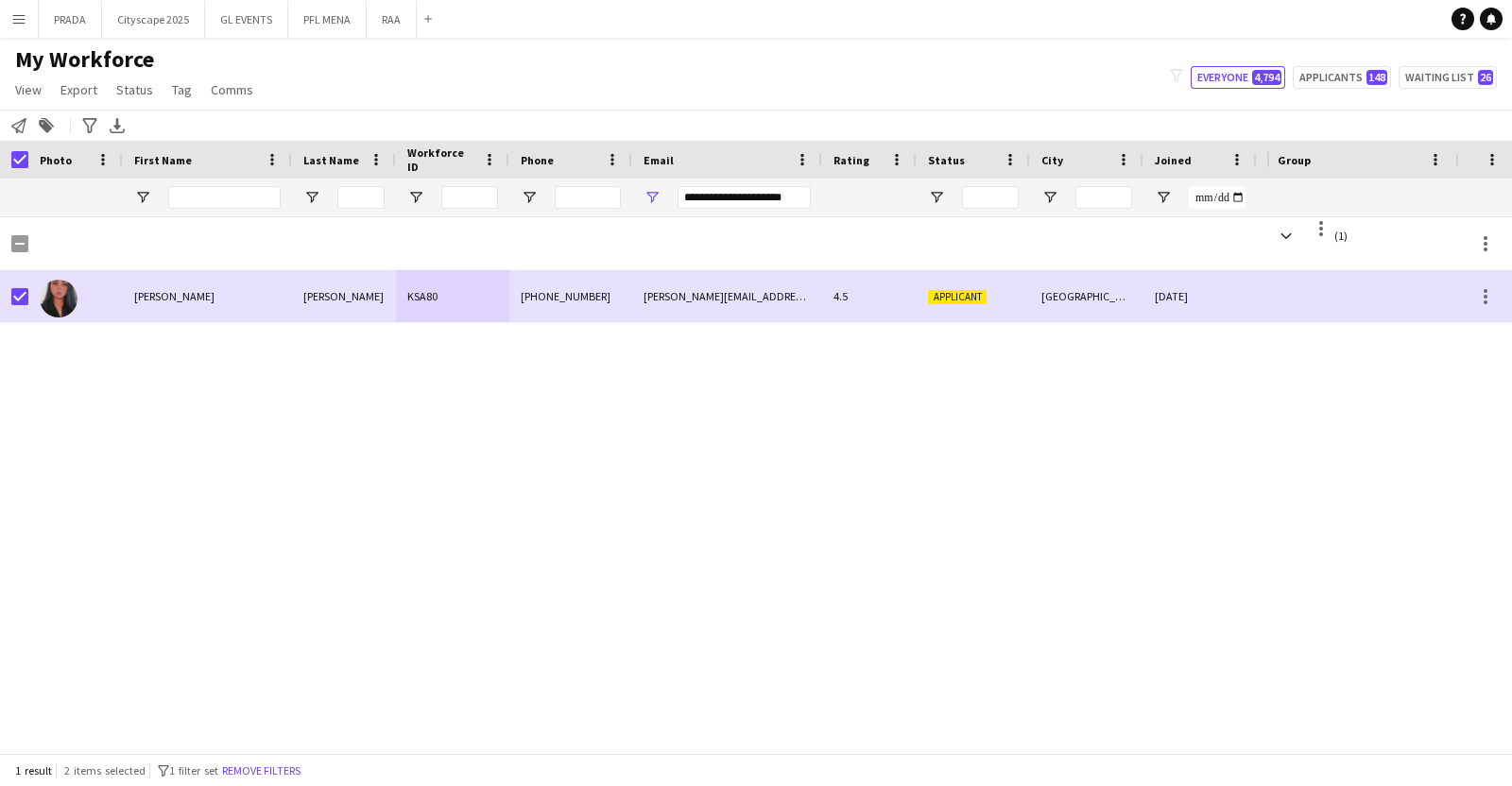
click at [14, 20] on app-icon "Menu" at bounding box center [18, 18] width 15 height 15
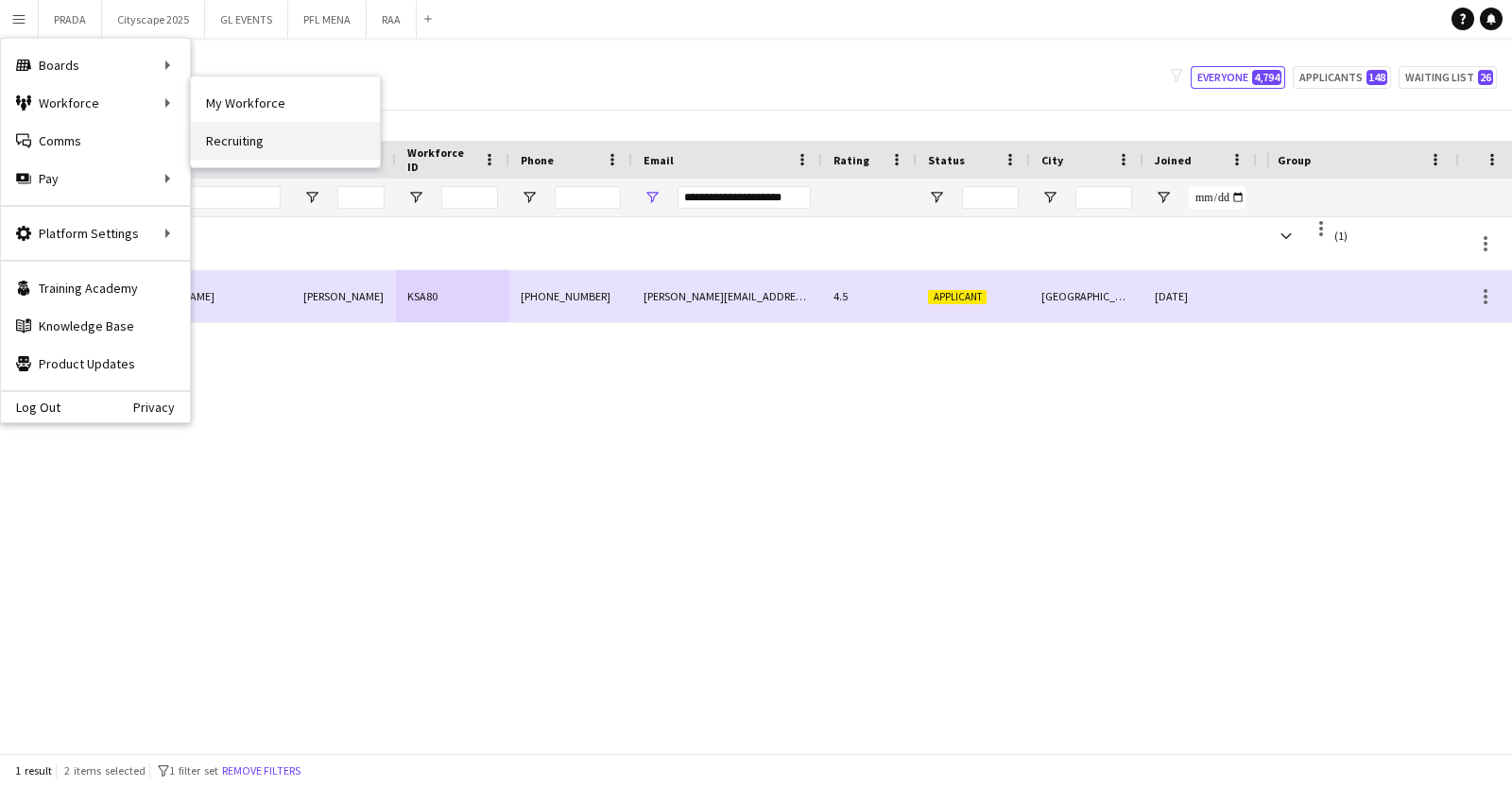
click at [232, 150] on link "Recruiting" at bounding box center [285, 141] width 189 height 38
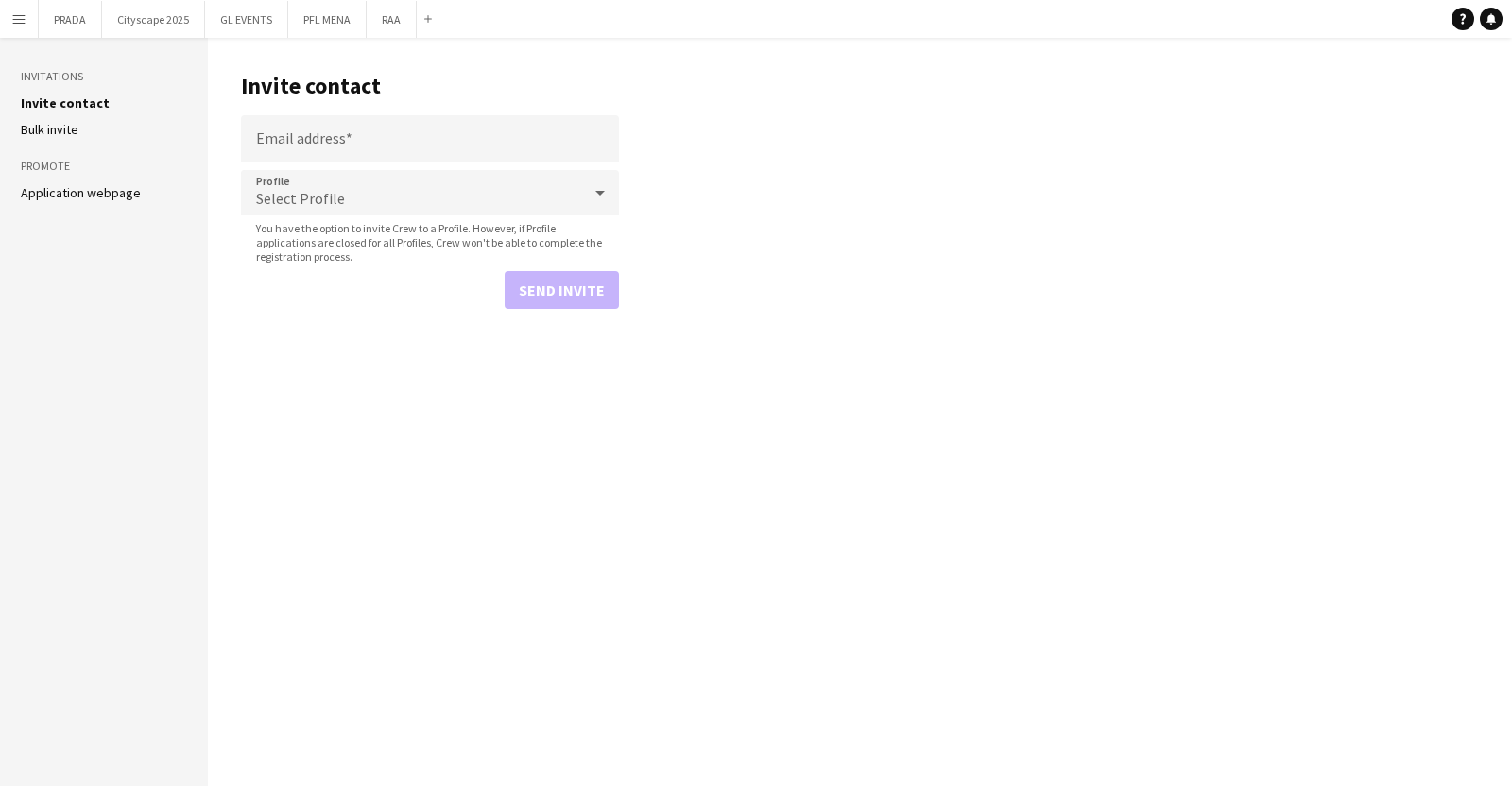
click at [113, 202] on aside "Invitations Invite contact Bulk invite Promote Application webpage" at bounding box center [103, 412] width 207 height 748
click at [157, 177] on aside "Invitations Invite contact Bulk invite Promote Application webpage" at bounding box center [103, 412] width 207 height 748
click at [127, 189] on link "Application webpage" at bounding box center [80, 193] width 120 height 17
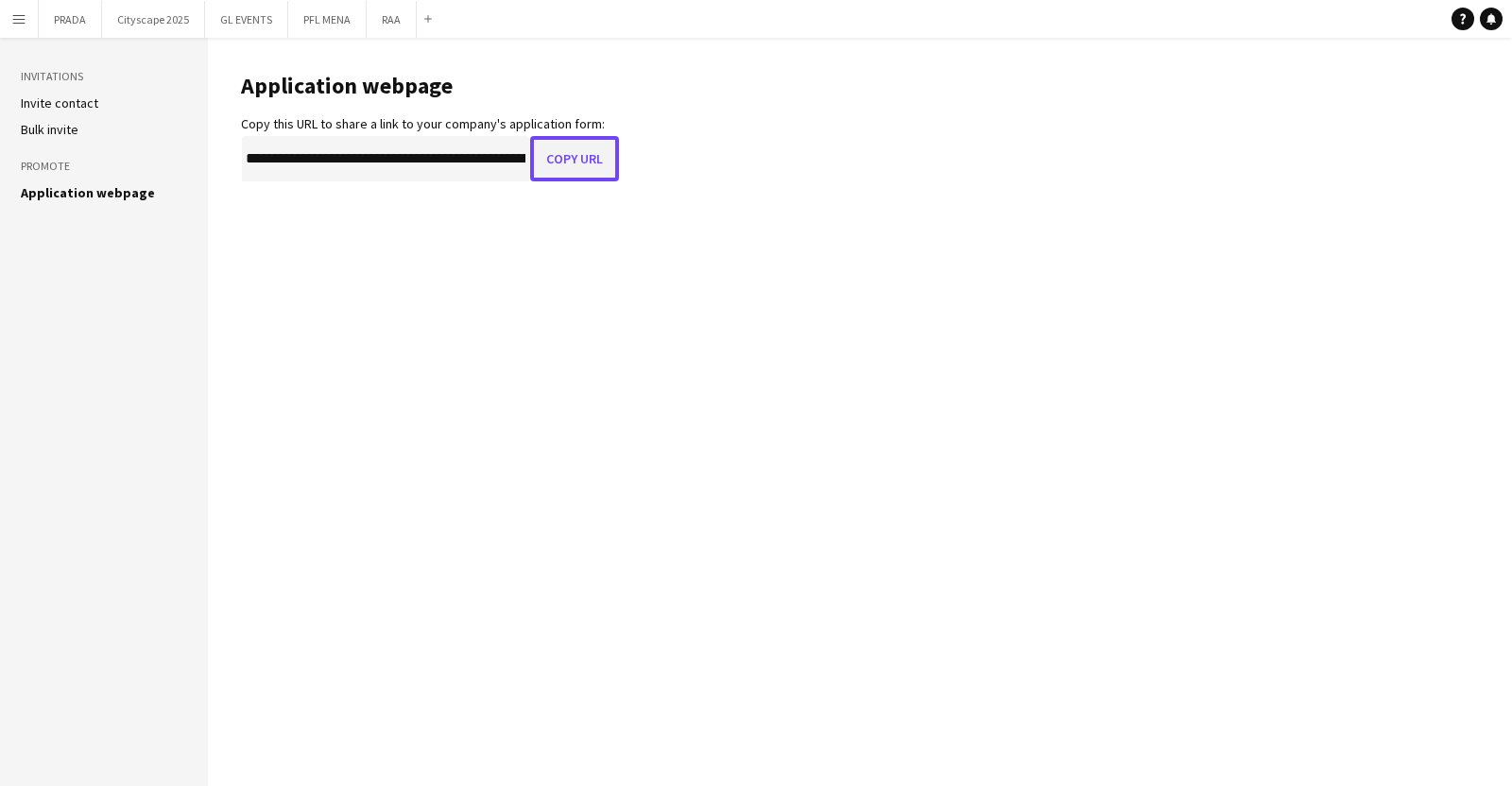
click at [558, 158] on button "Copy URL" at bounding box center [574, 159] width 88 height 46
